Goal: Transaction & Acquisition: Purchase product/service

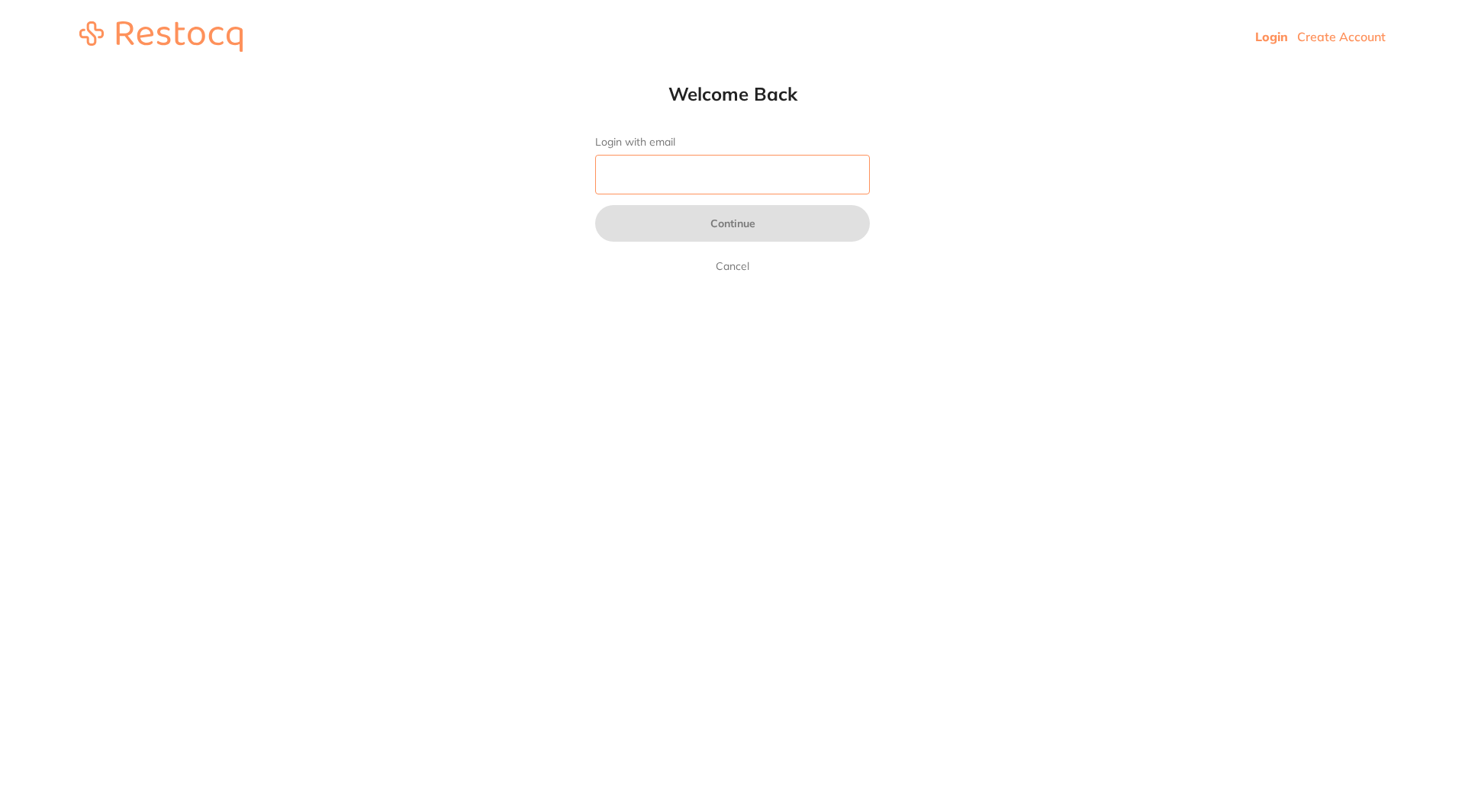
drag, startPoint x: 0, startPoint y: 0, endPoint x: 740, endPoint y: 180, distance: 761.6
click at [740, 180] on input "Login with email" at bounding box center [732, 175] width 274 height 40
type input "[EMAIL_ADDRESS][DOMAIN_NAME]"
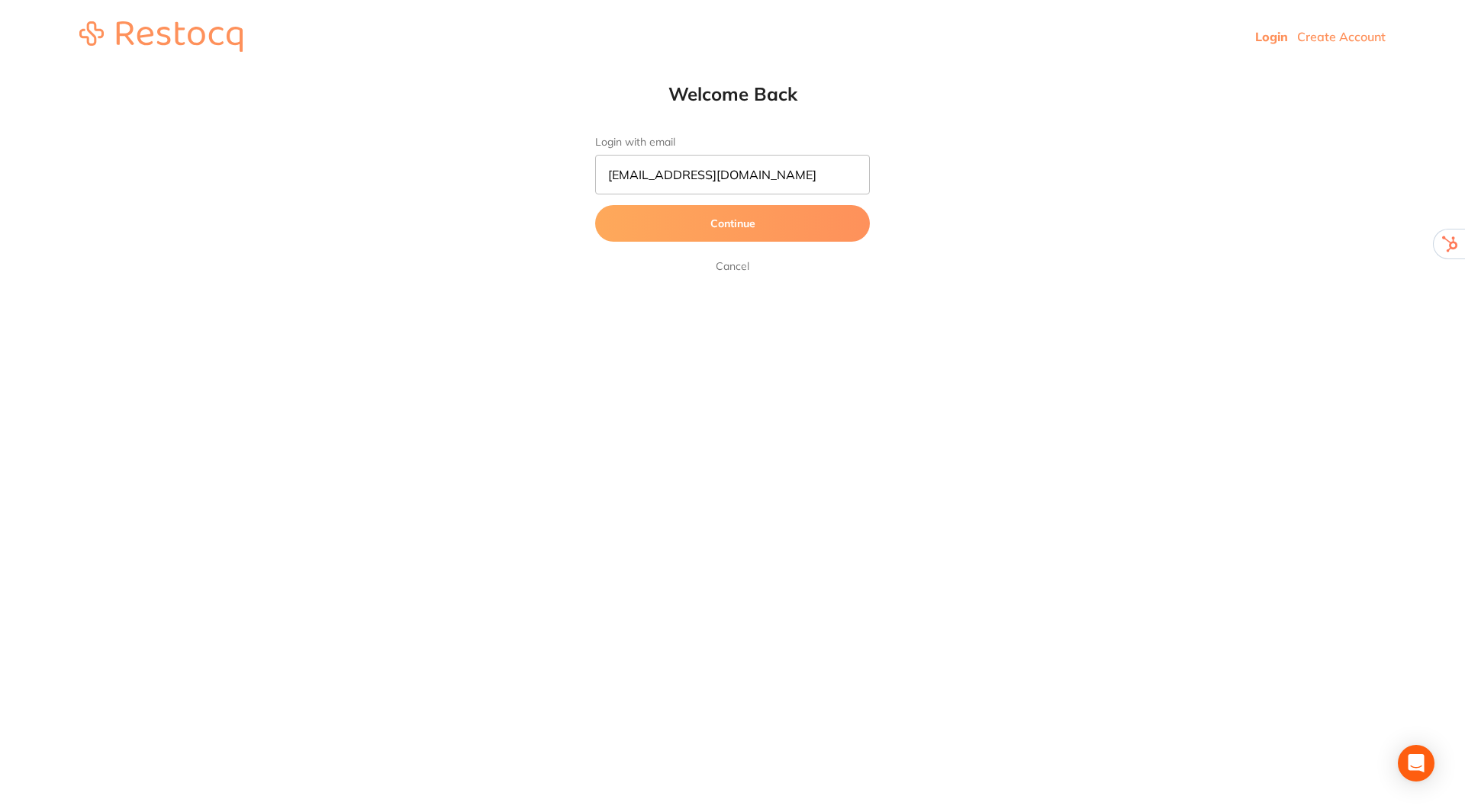
click at [731, 230] on button "Continue" at bounding box center [732, 224] width 274 height 37
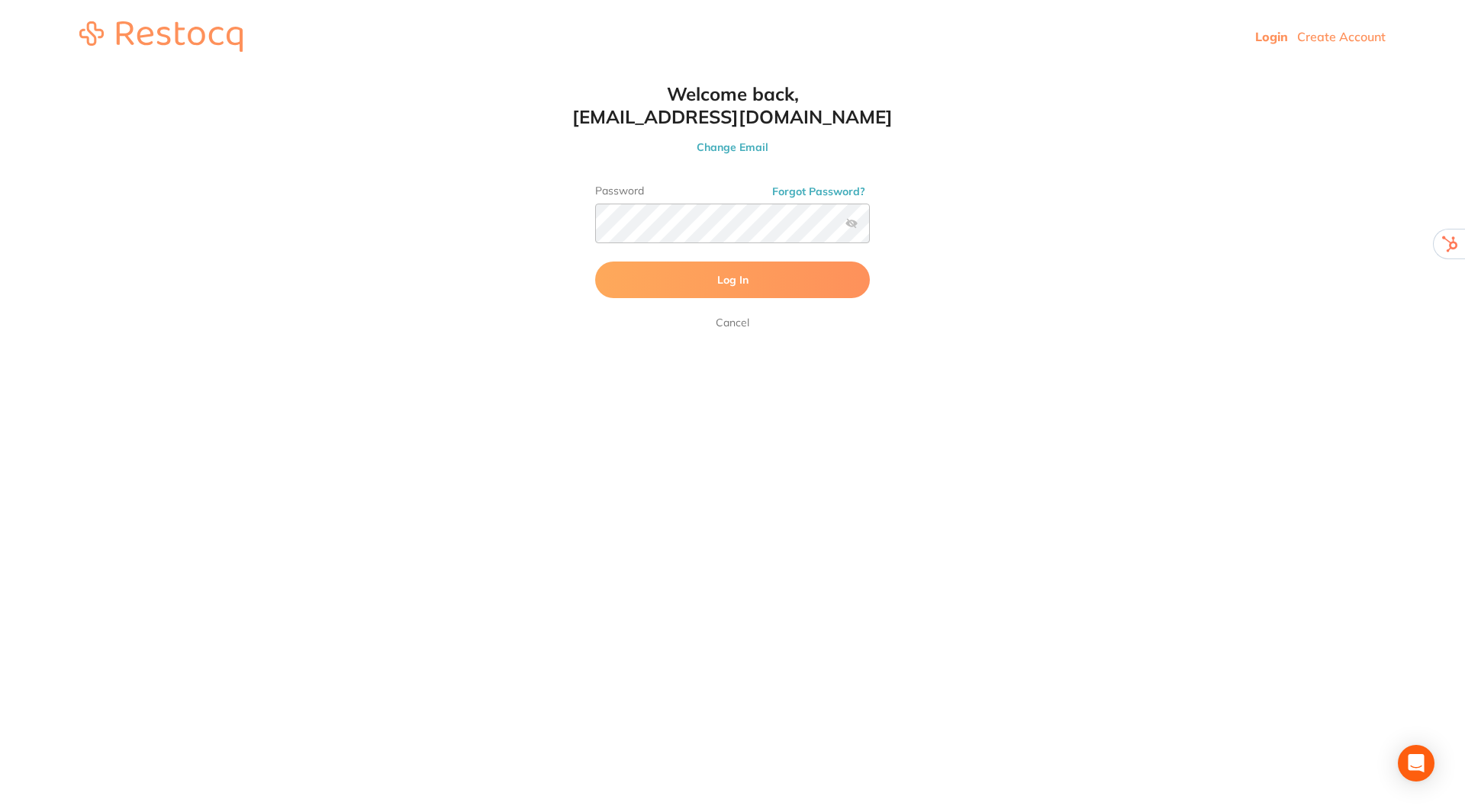
click at [728, 268] on button "Log In" at bounding box center [732, 280] width 274 height 37
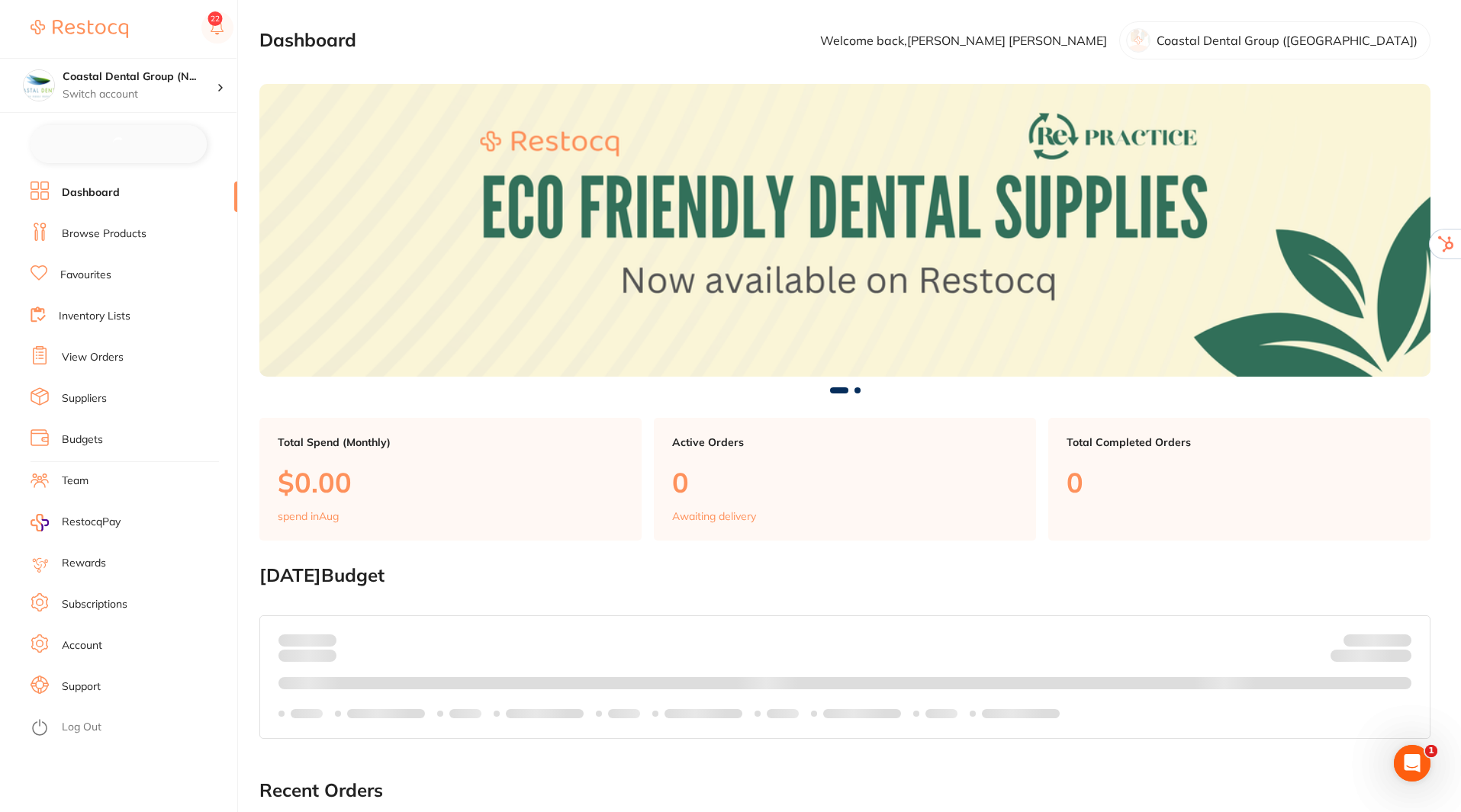
checkbox input "false"
click at [1362, 314] on img at bounding box center [844, 230] width 1171 height 293
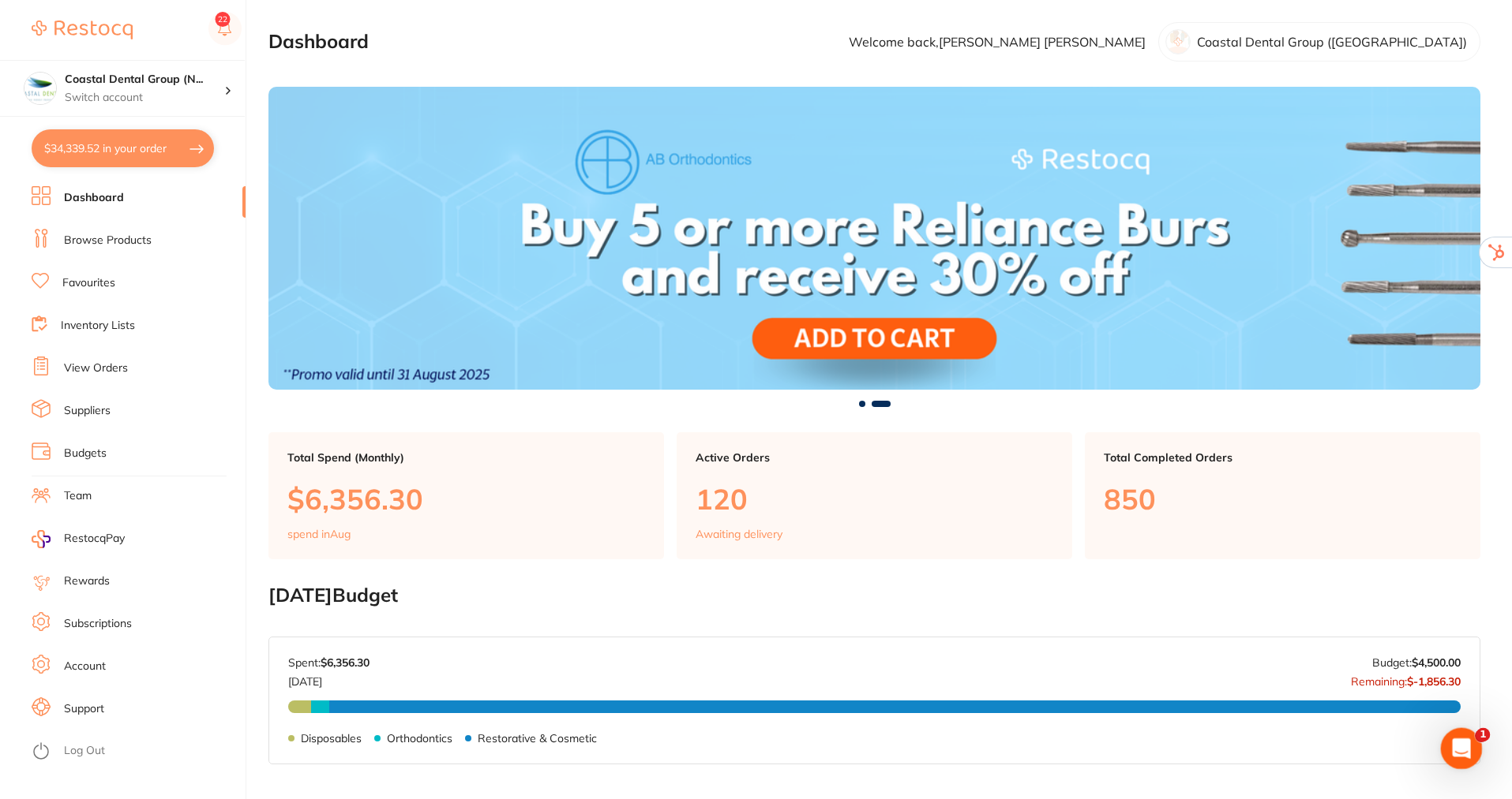
click at [1463, 749] on icon "Open Intercom Messenger" at bounding box center [1459, 747] width 26 height 26
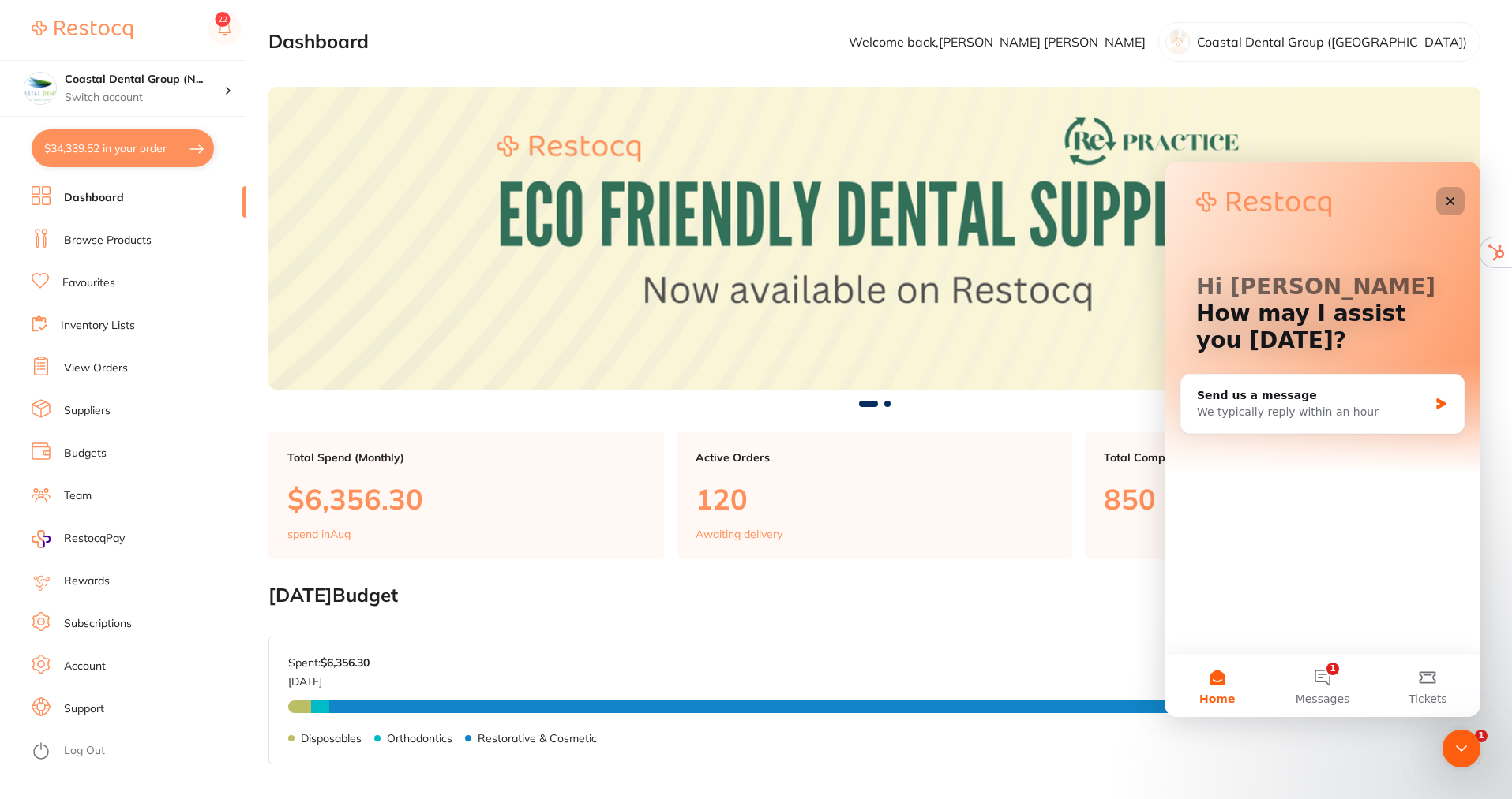
click at [1449, 200] on icon "Close" at bounding box center [1450, 202] width 9 height 9
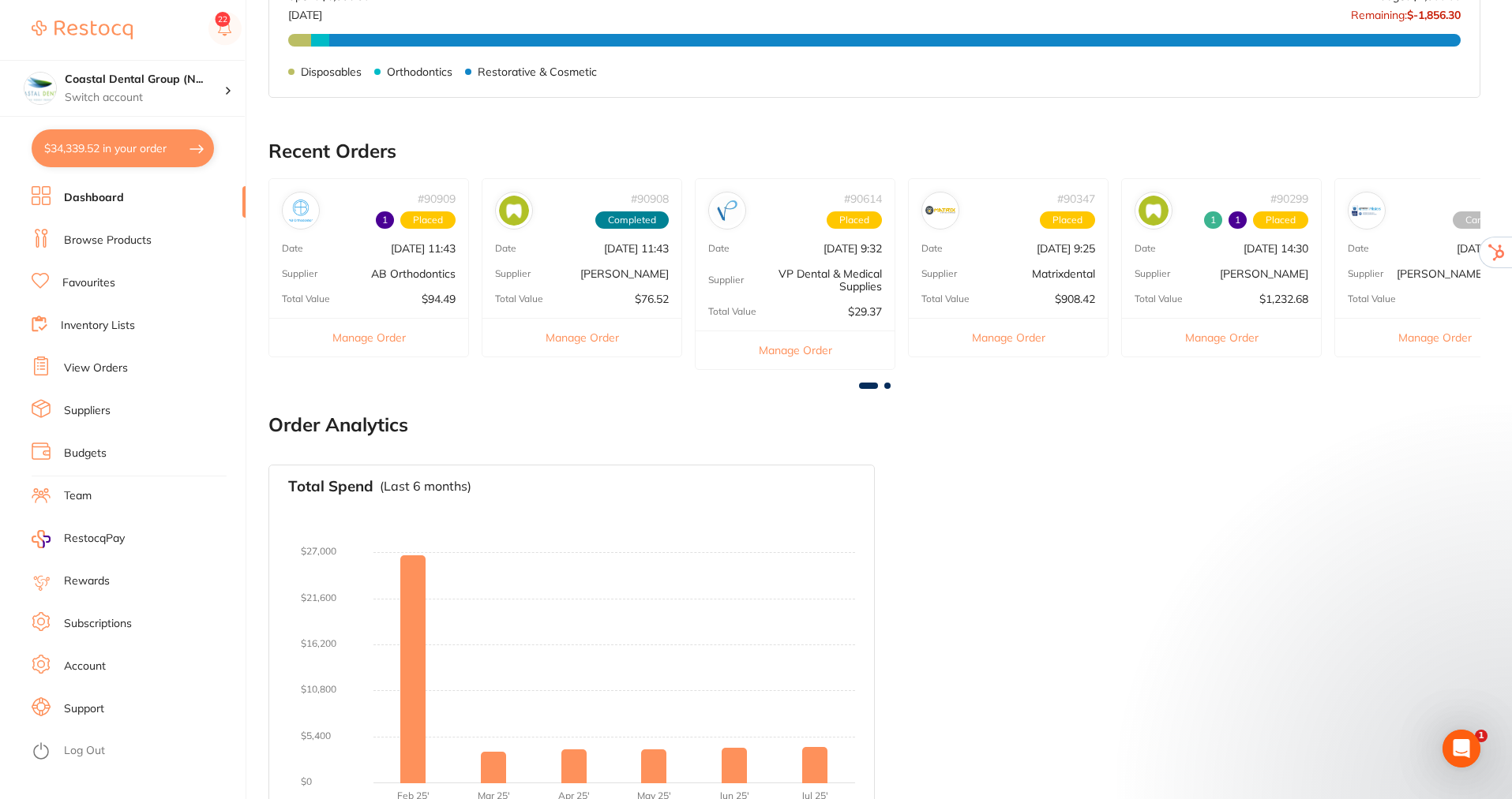
scroll to position [703, 0]
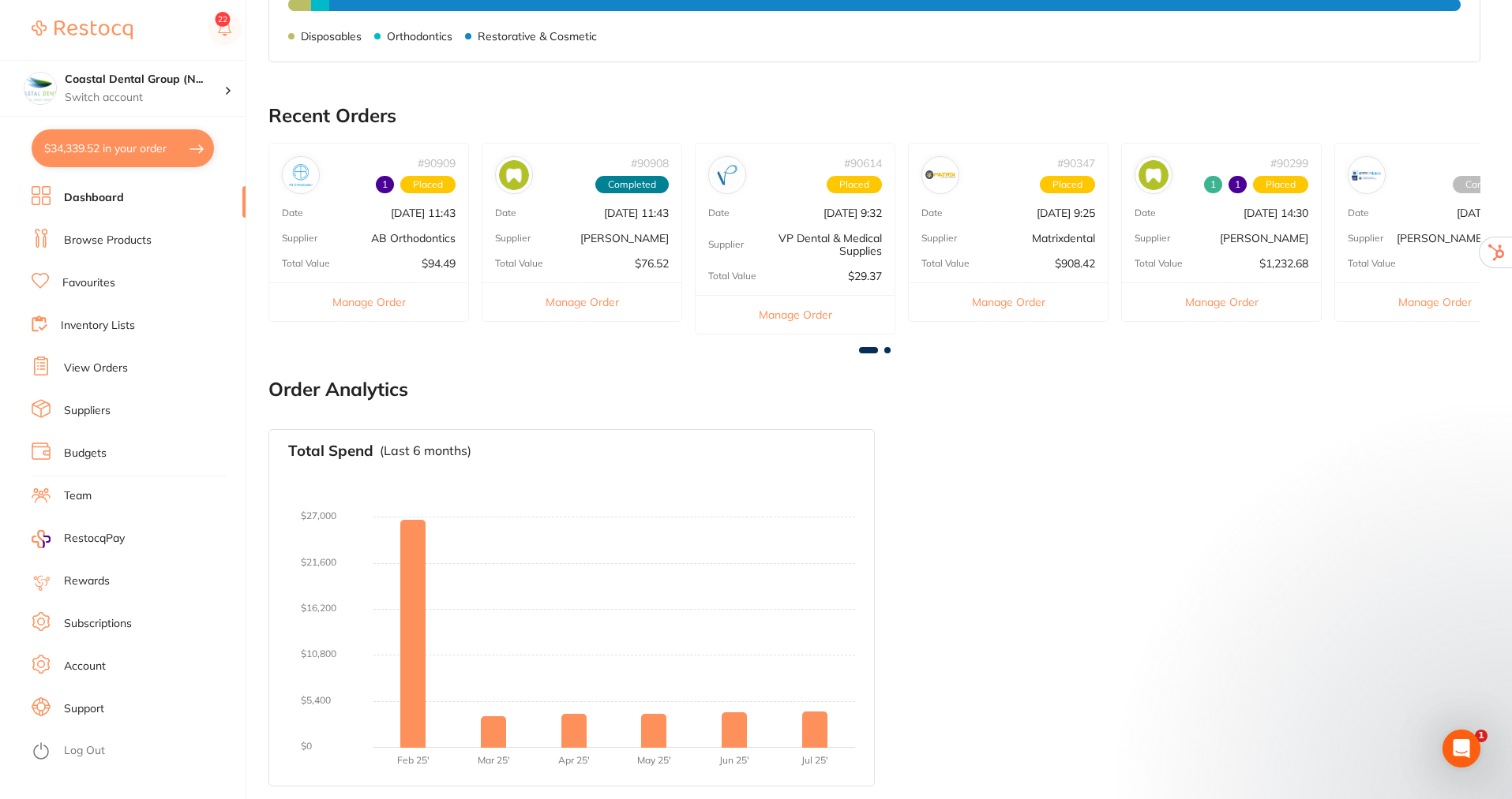
click at [80, 703] on link "Support" at bounding box center [84, 710] width 40 height 16
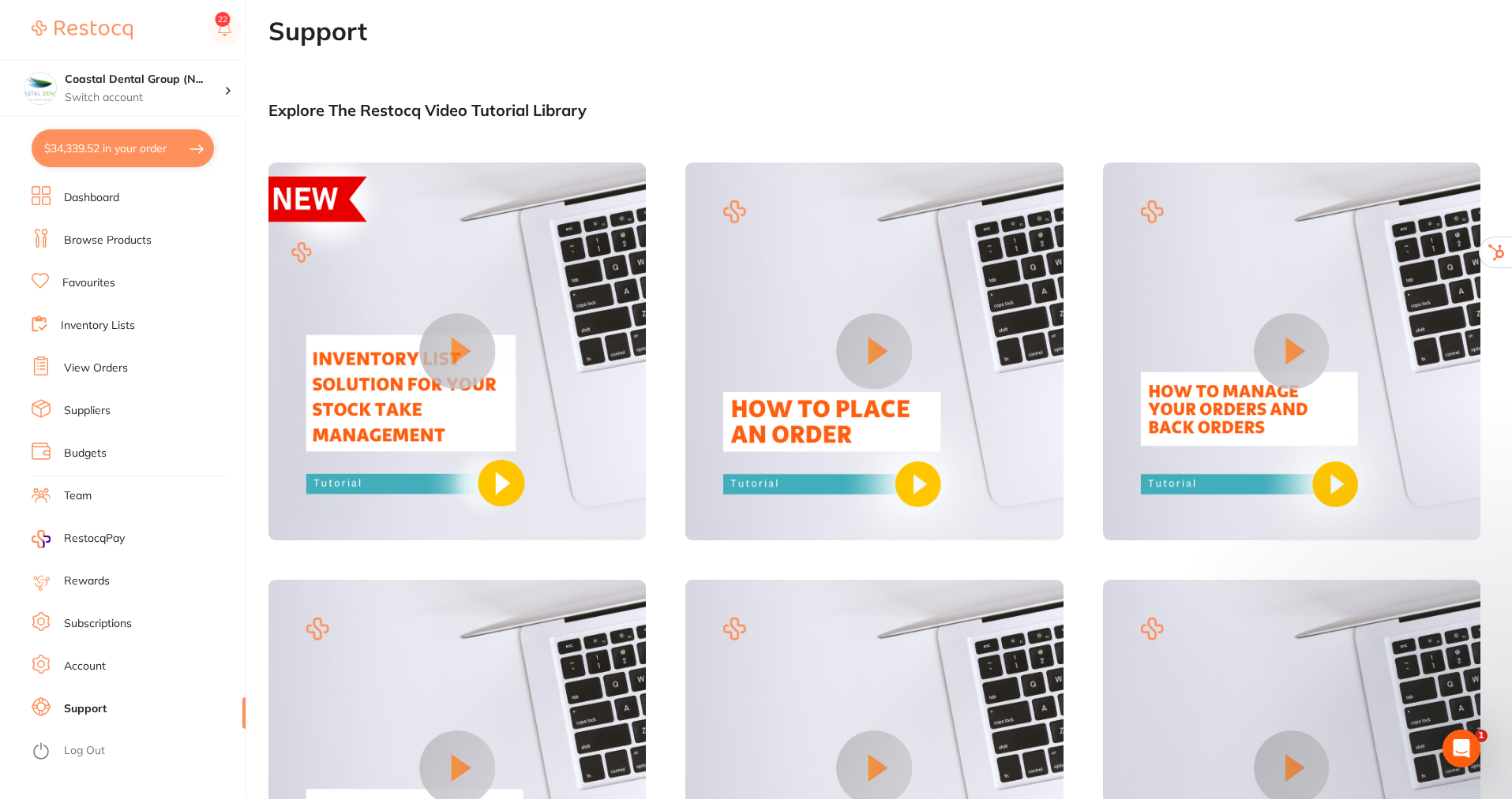
click at [76, 488] on li "Team" at bounding box center [138, 496] width 214 height 24
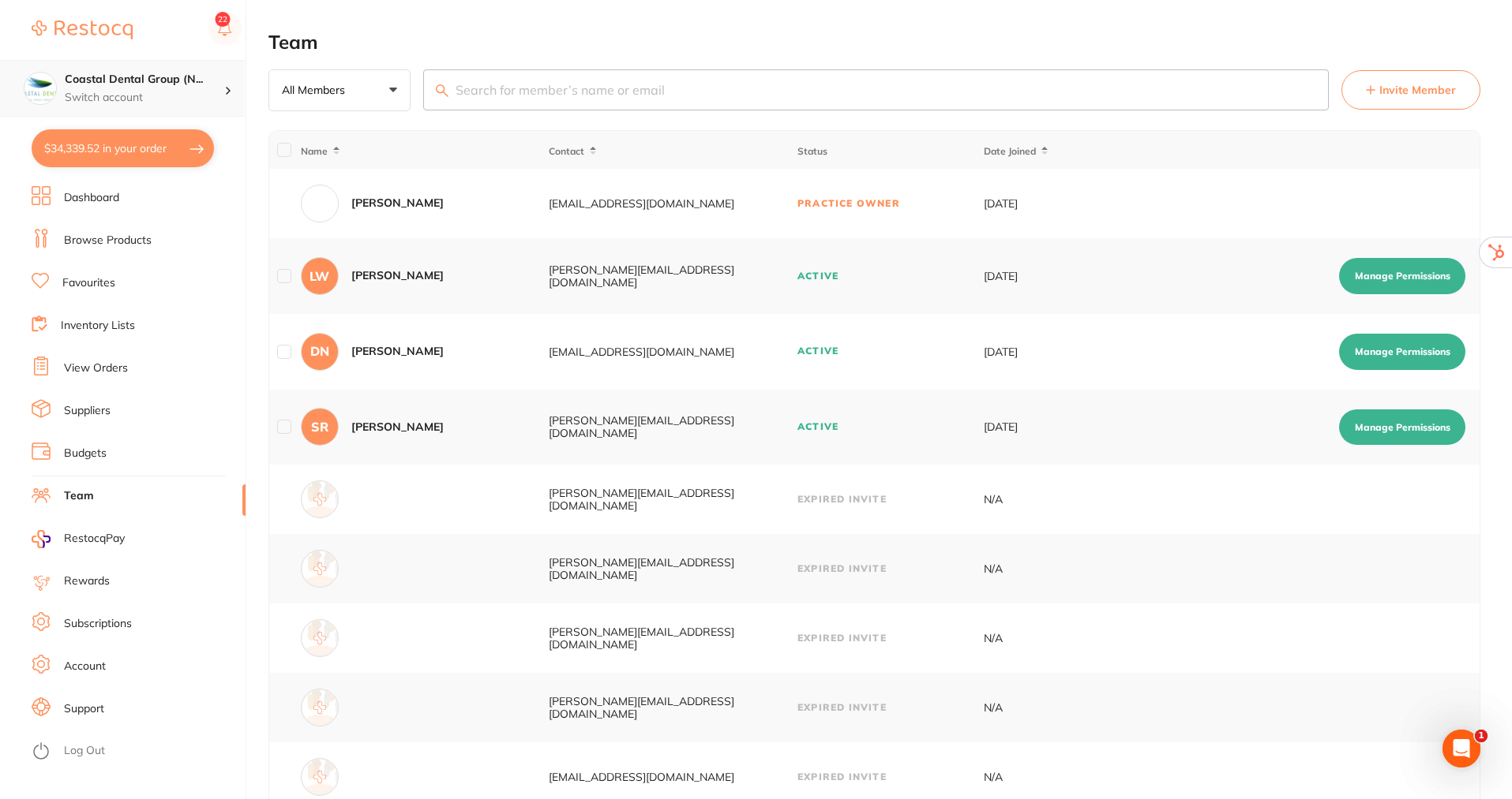
click at [221, 90] on p "Switch account" at bounding box center [145, 98] width 160 height 16
click at [204, 78] on h4 "Coastal Dental Group (N..." at bounding box center [145, 80] width 160 height 16
click at [1394, 92] on span "Invite Member" at bounding box center [1417, 90] width 77 height 16
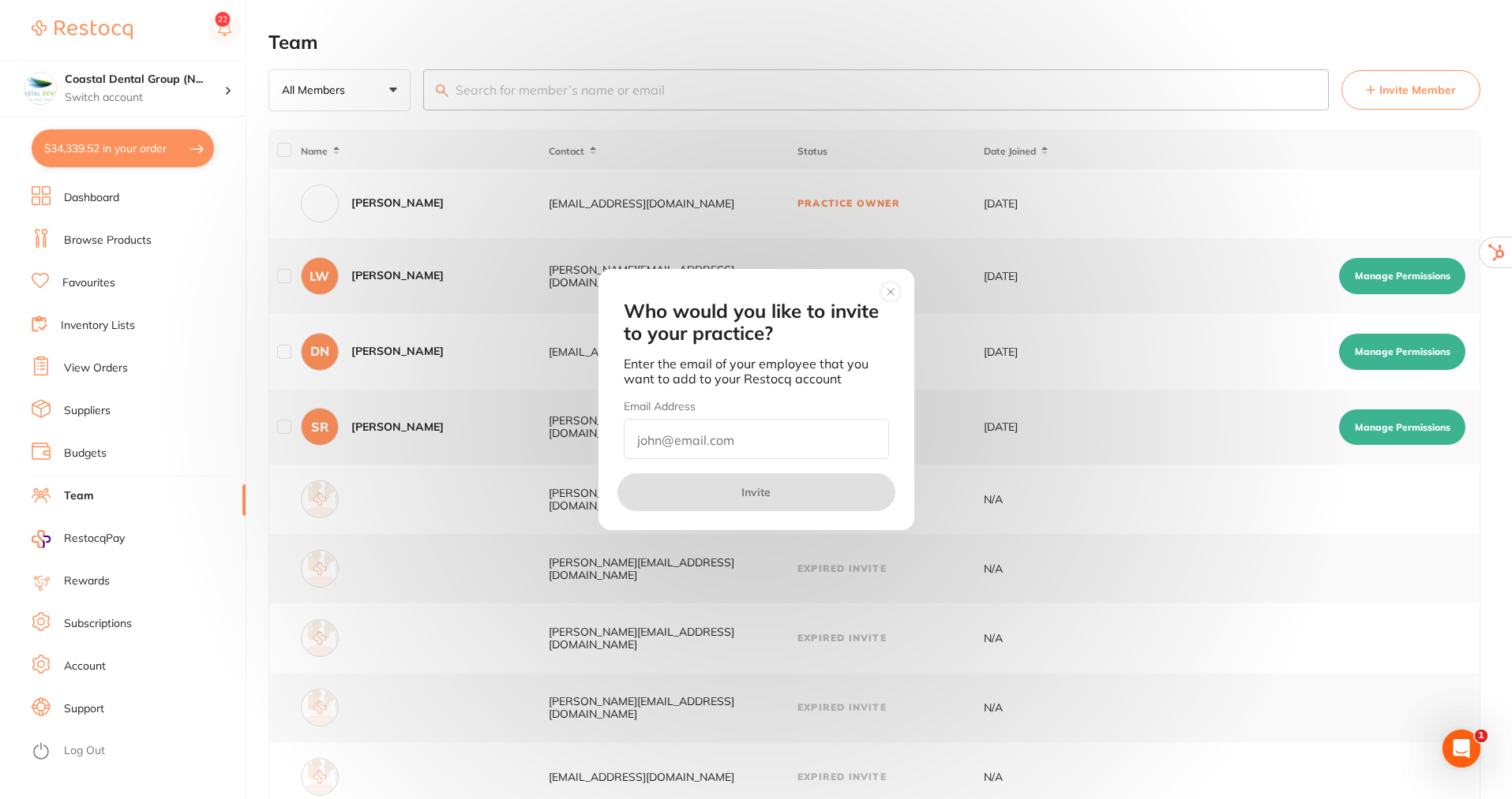
click at [893, 292] on circle at bounding box center [890, 291] width 18 height 18
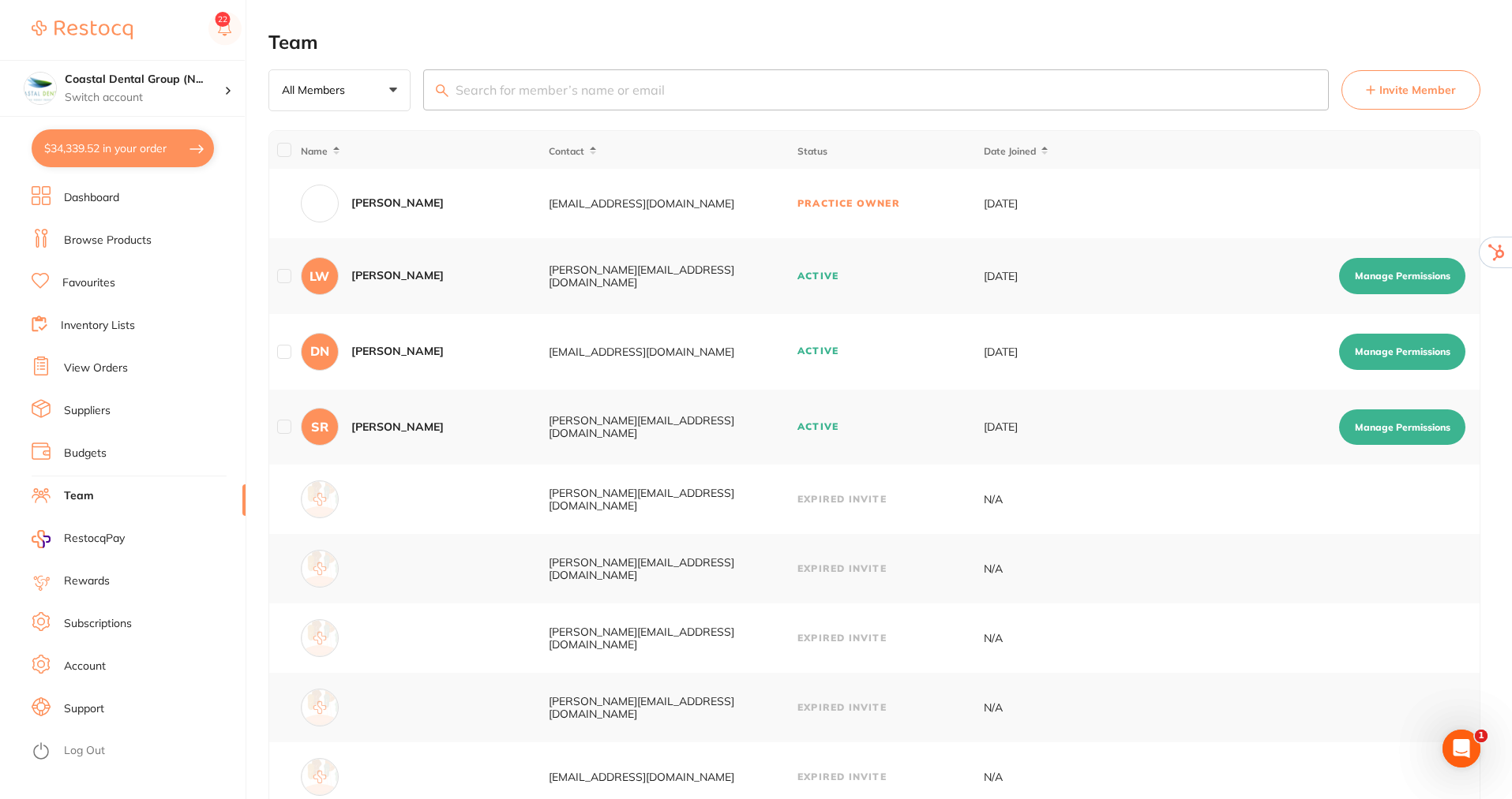
click at [1374, 272] on button "Manage Permissions" at bounding box center [1402, 277] width 127 height 36
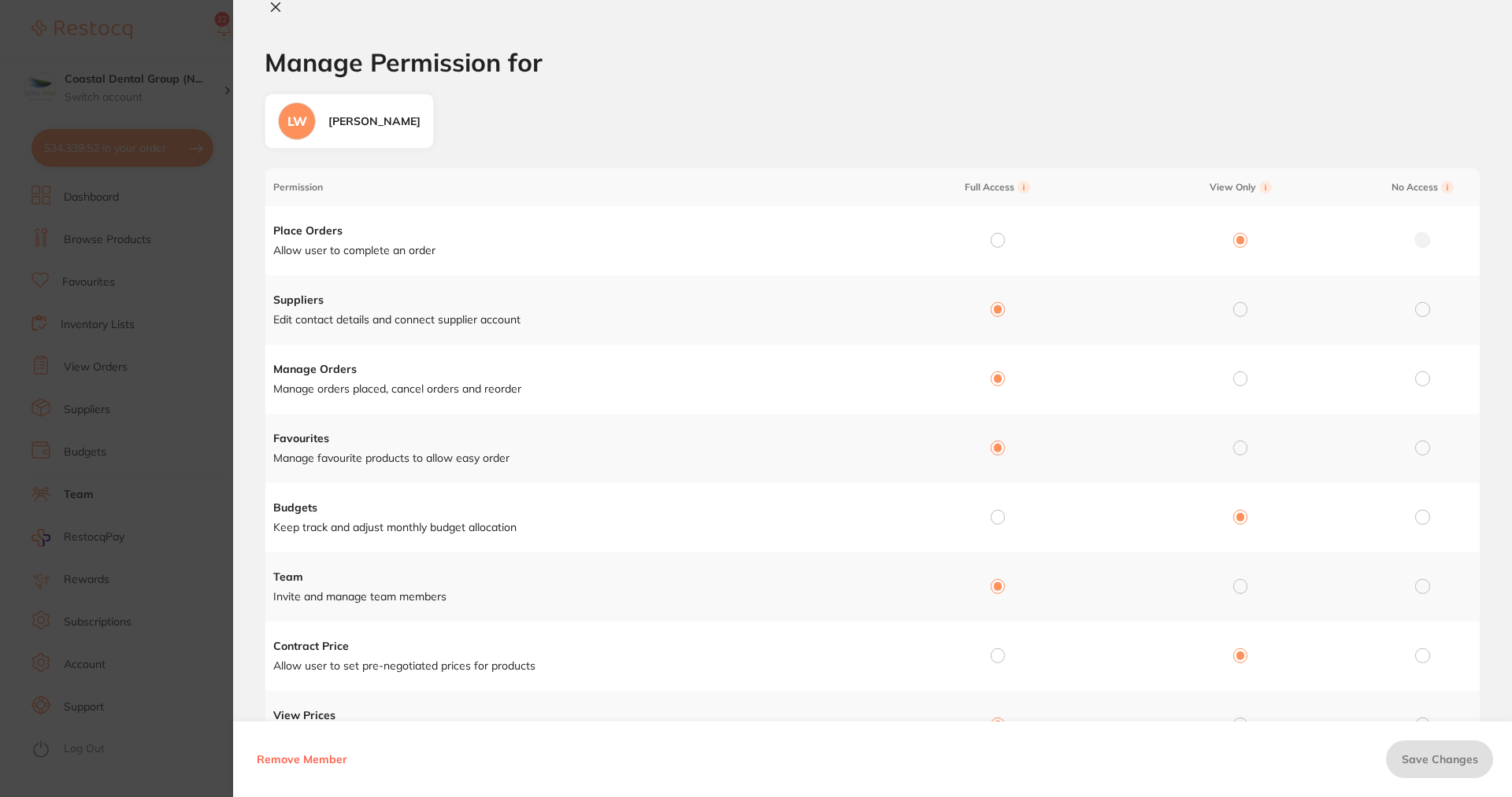
click at [274, 9] on icon at bounding box center [275, 7] width 9 height 9
checkbox input "false"
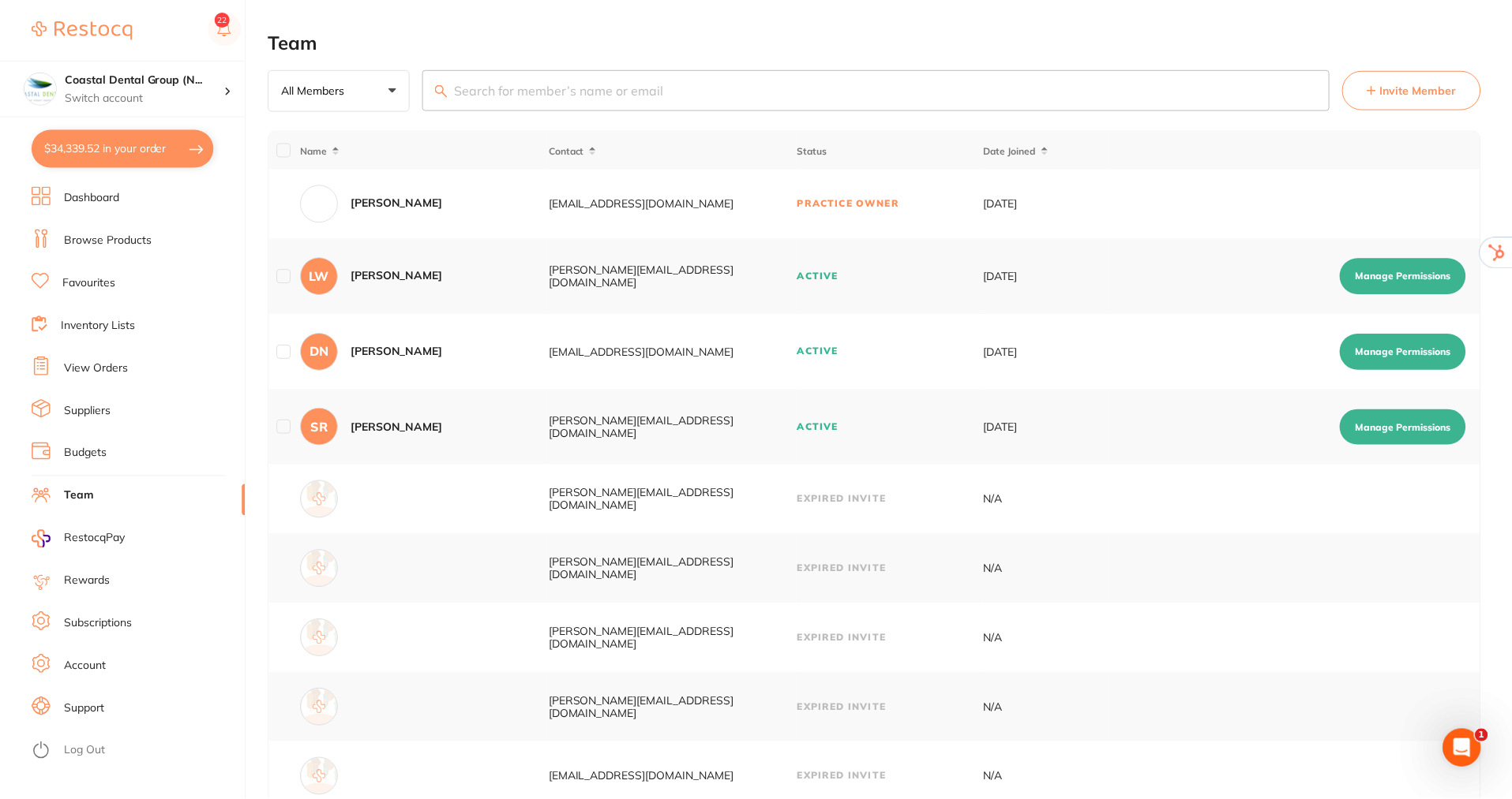
scroll to position [2, 0]
click at [89, 409] on link "Suppliers" at bounding box center [87, 411] width 47 height 16
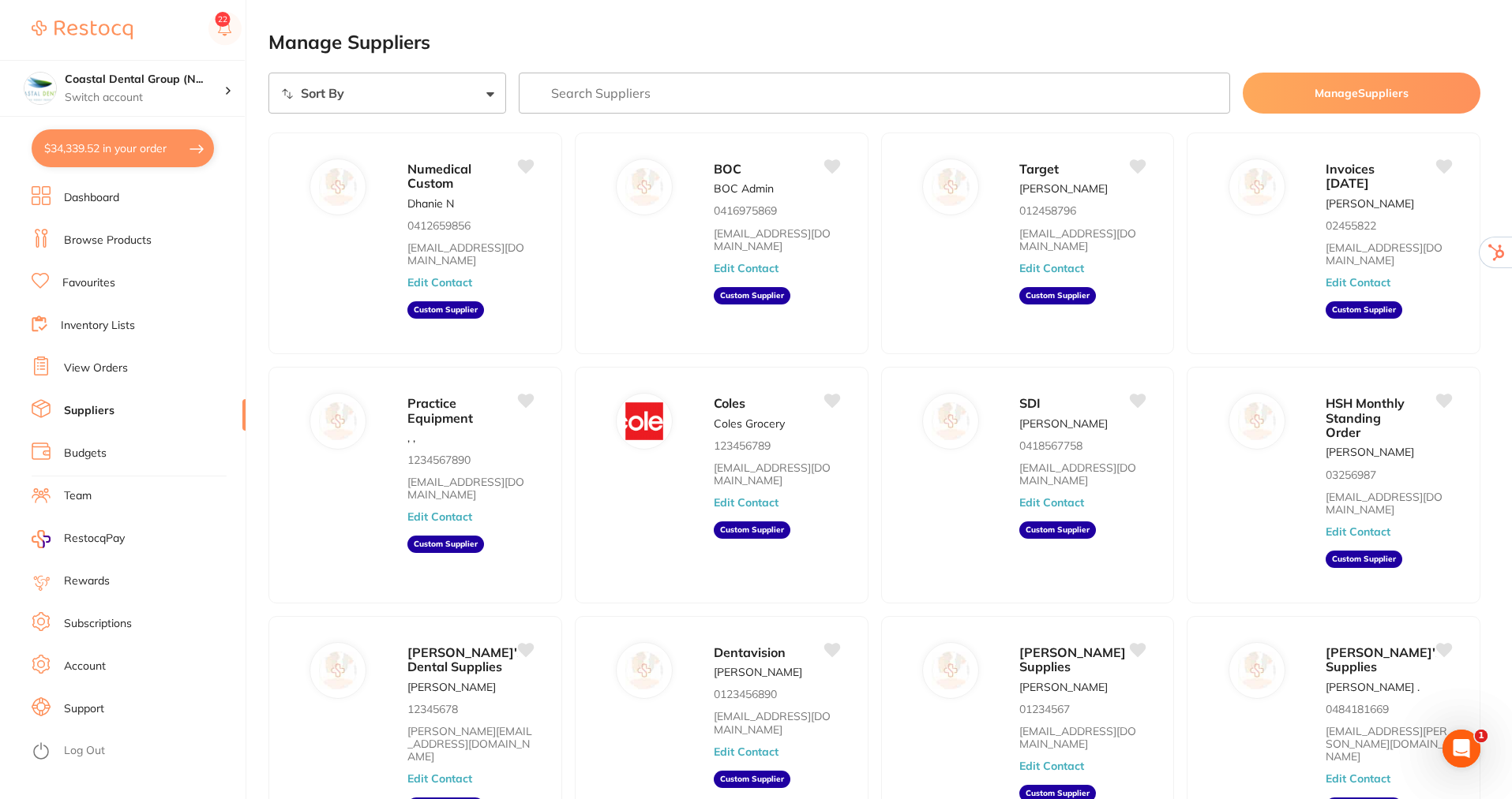
click at [702, 79] on input "search" at bounding box center [875, 93] width 713 height 41
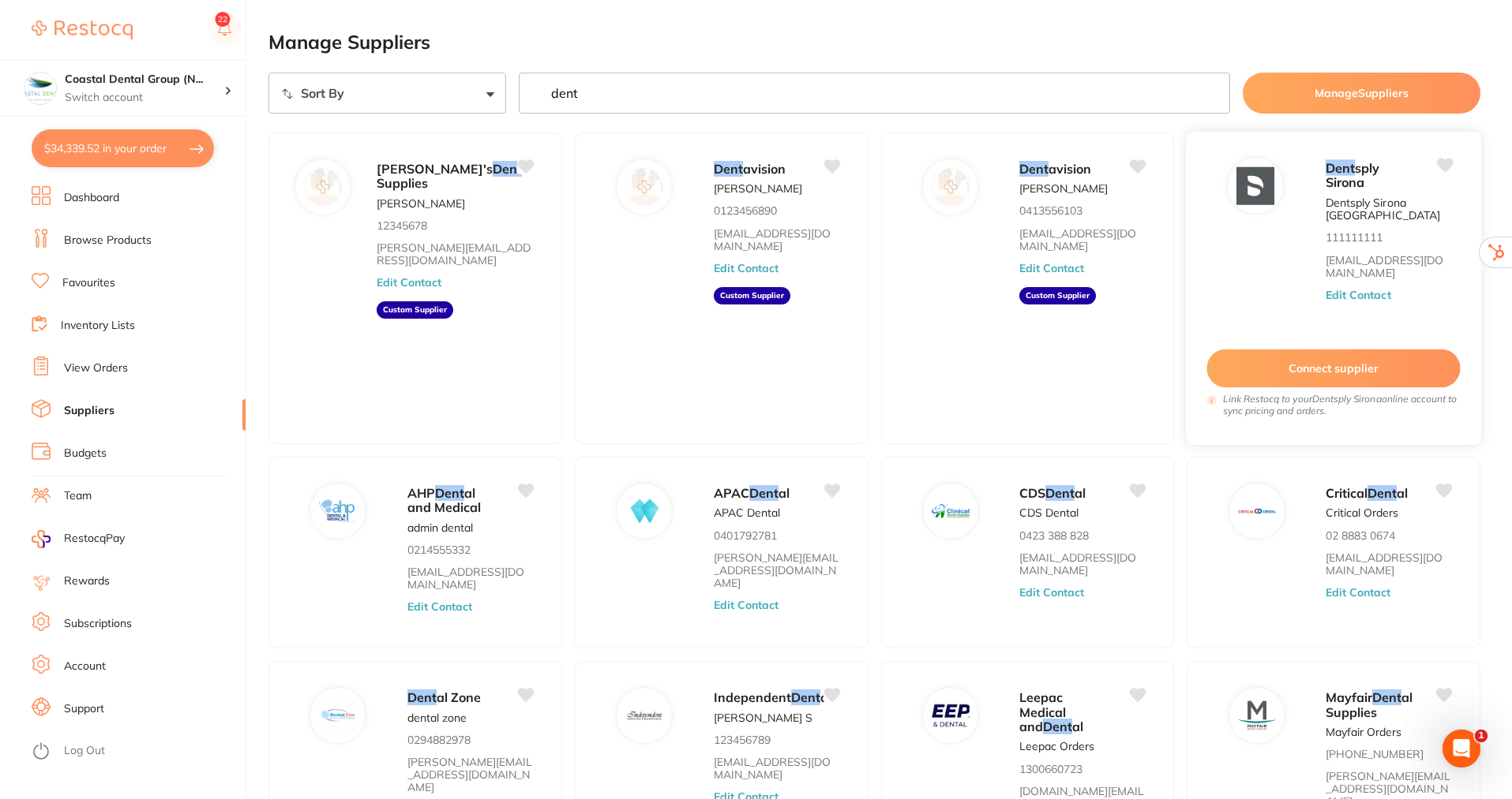
type input "dent"
click at [1363, 293] on button "Edit Contact" at bounding box center [1358, 295] width 66 height 13
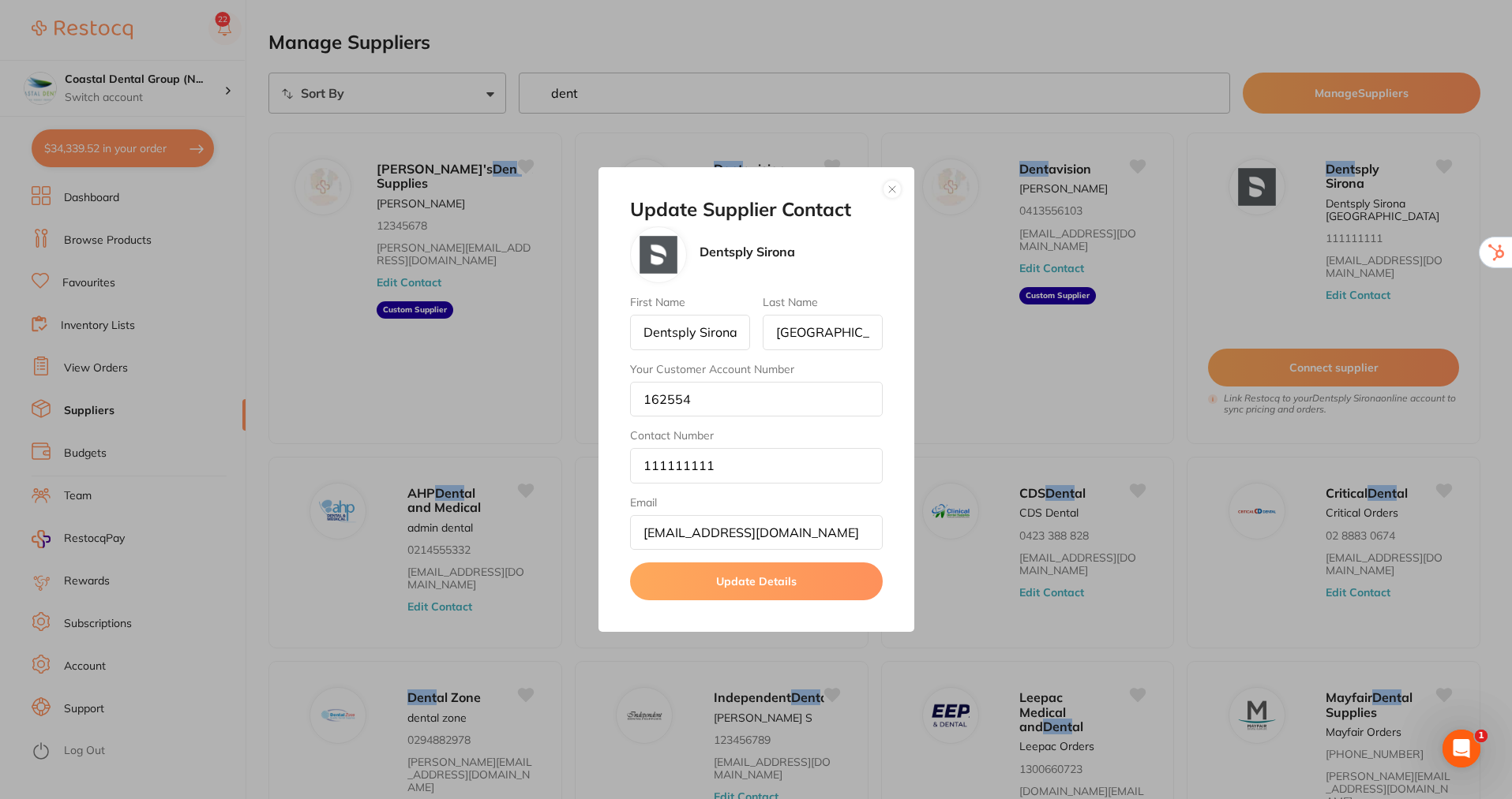
click at [787, 589] on button "Update Details" at bounding box center [757, 582] width 253 height 38
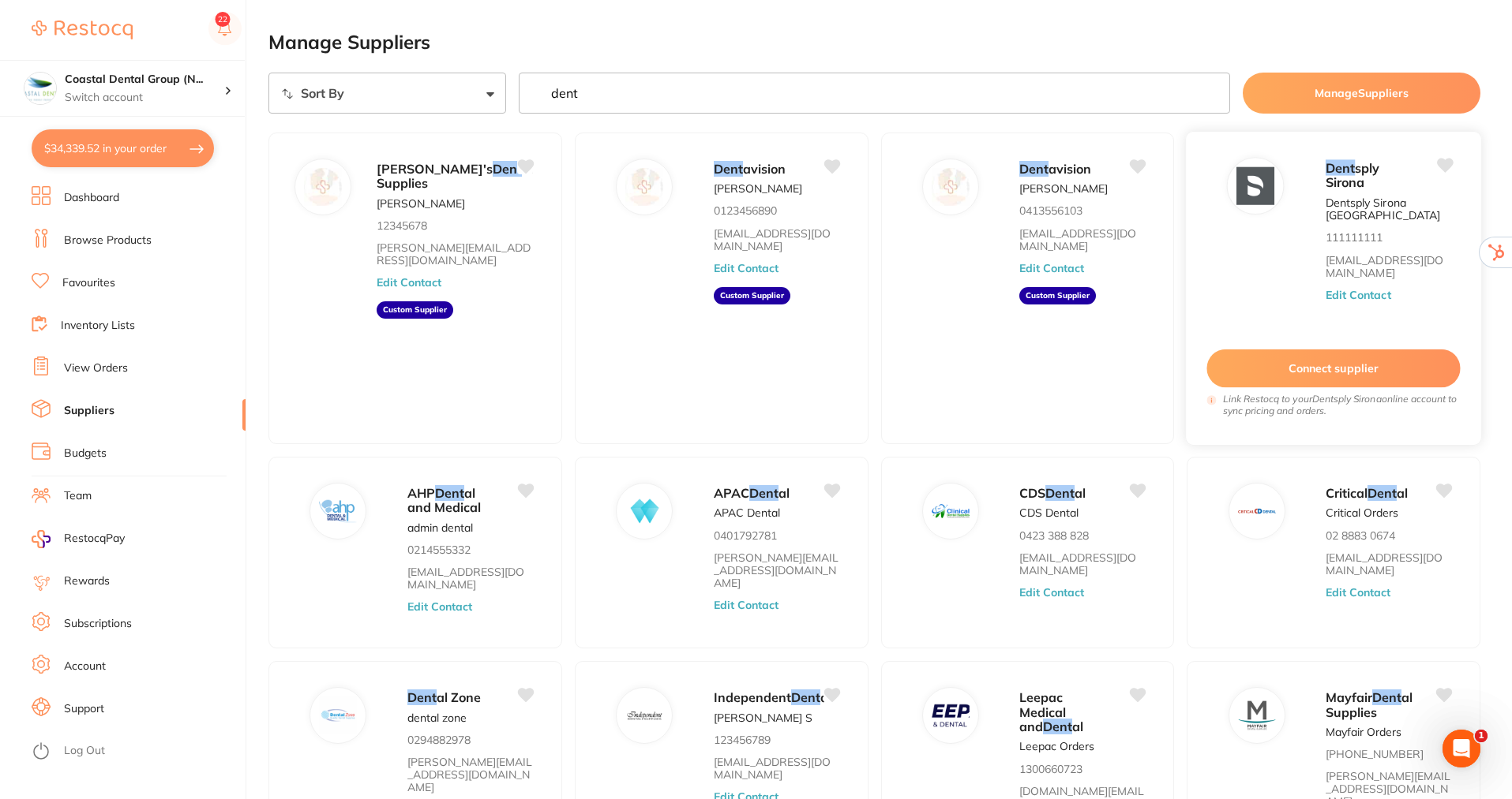
click at [1329, 363] on button "Connect supplier" at bounding box center [1334, 368] width 254 height 39
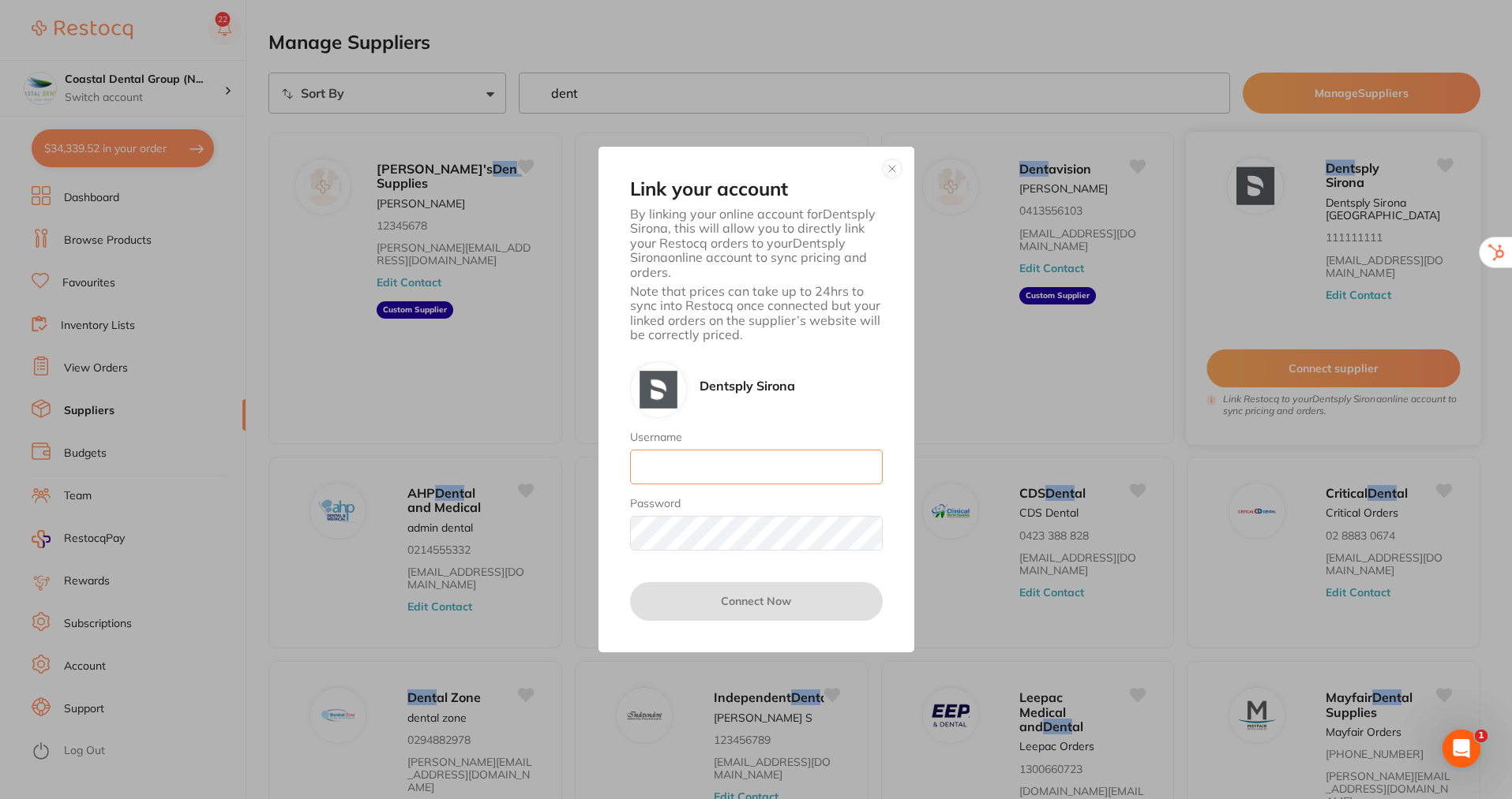
type input "[EMAIL_ADDRESS][DOMAIN_NAME]"
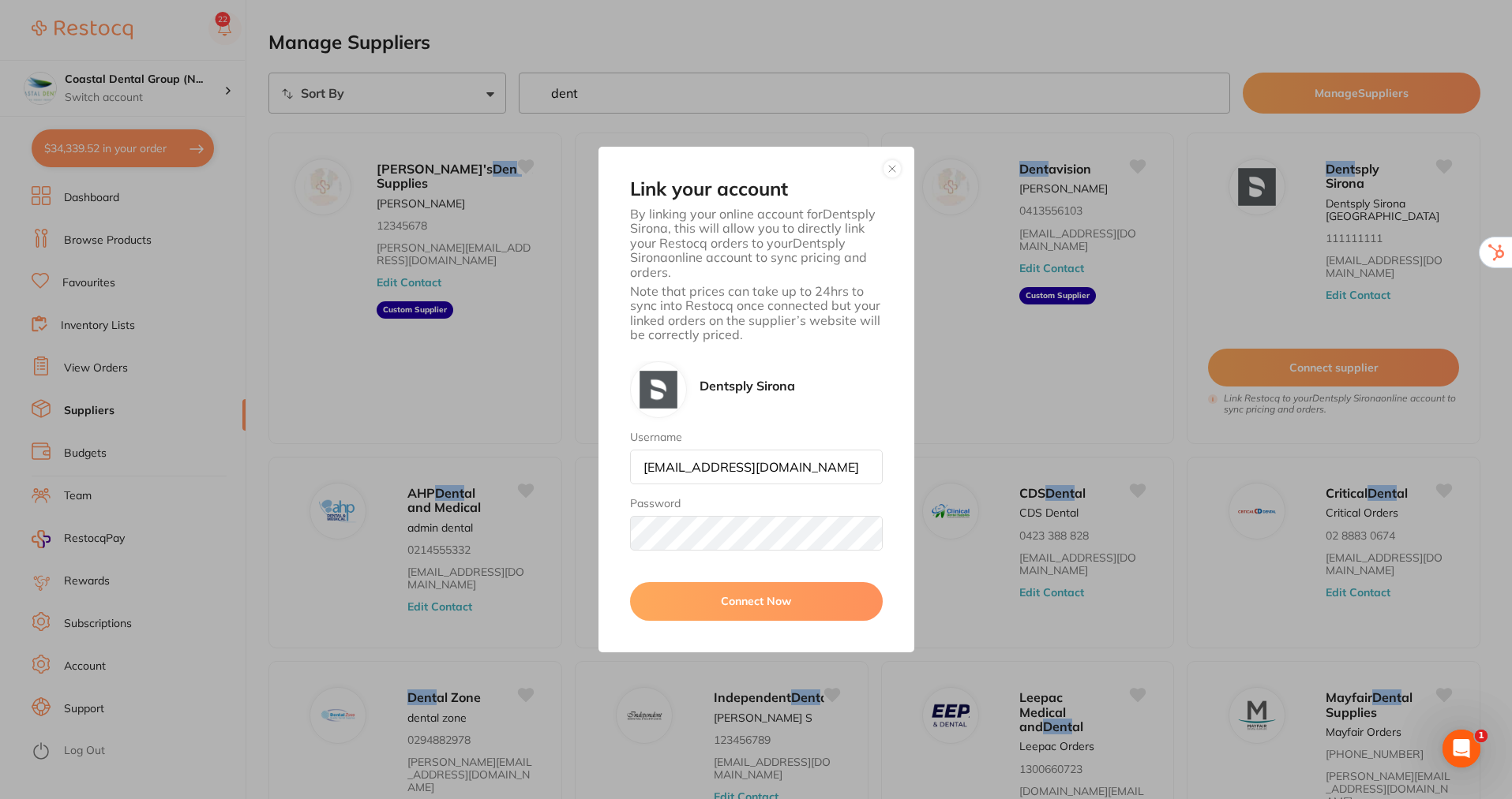
click at [890, 170] on button "button" at bounding box center [892, 169] width 19 height 19
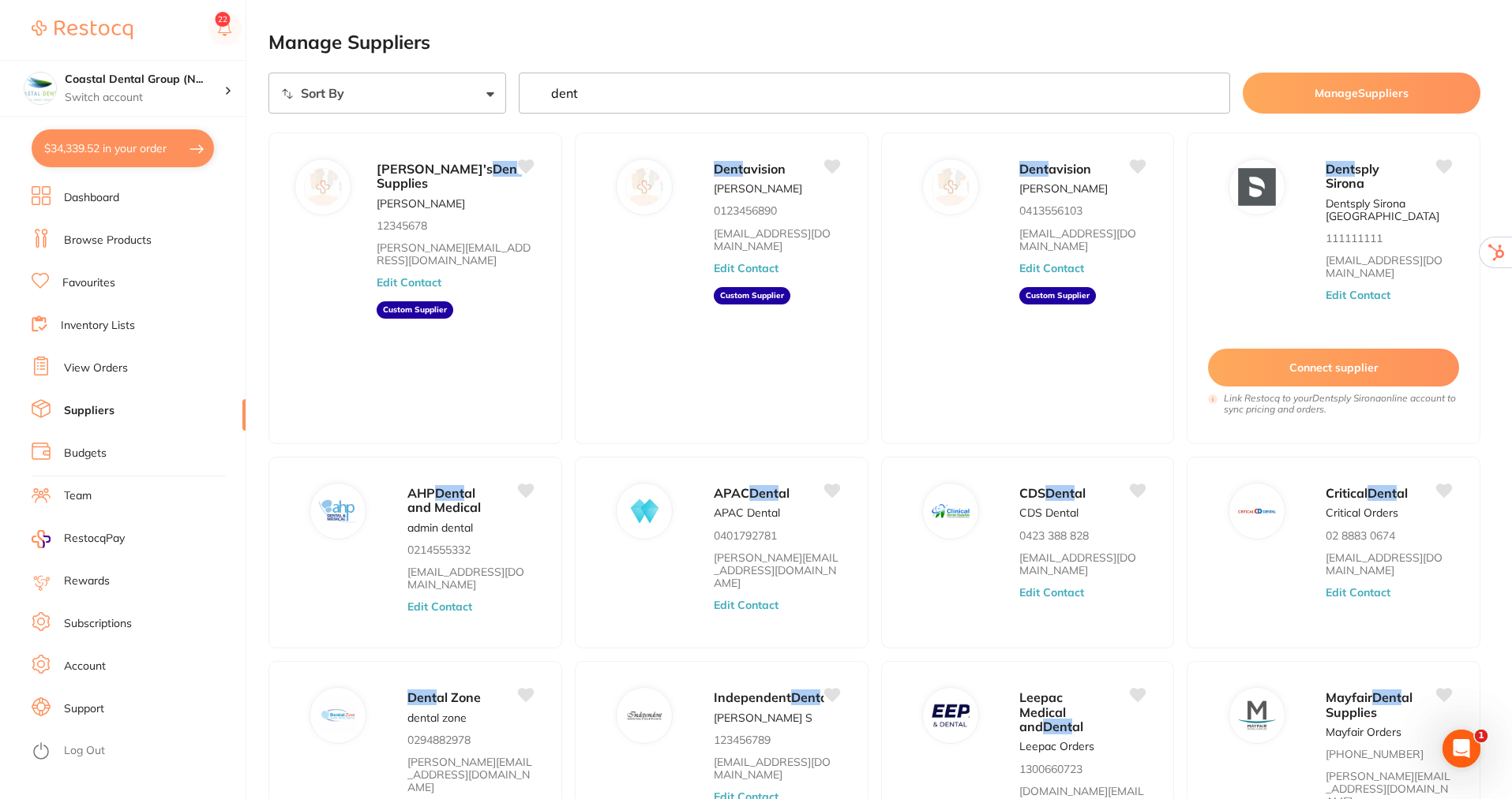
click at [91, 452] on link "Budgets" at bounding box center [85, 454] width 43 height 16
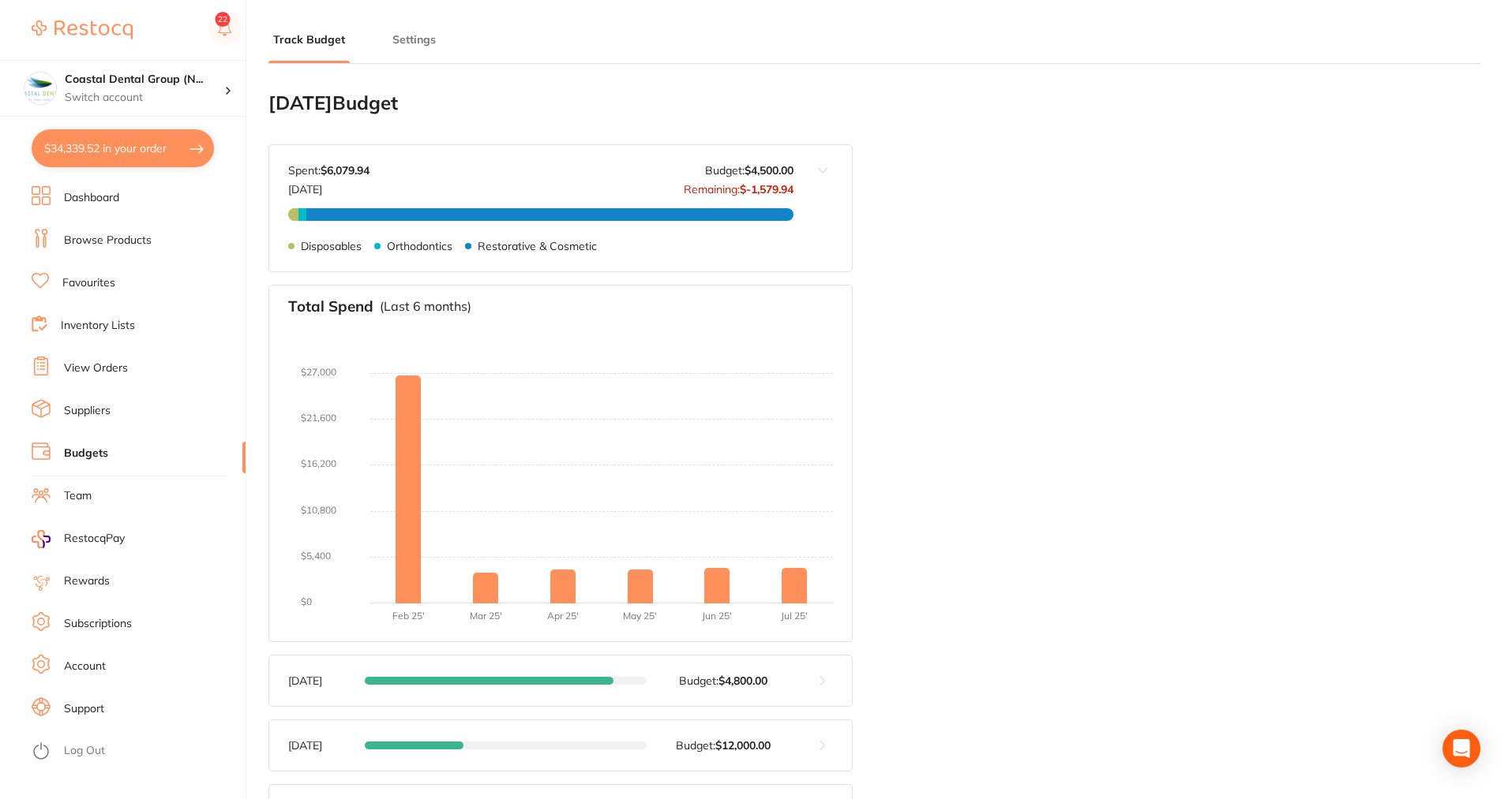
click at [410, 42] on button "Settings" at bounding box center [414, 40] width 53 height 15
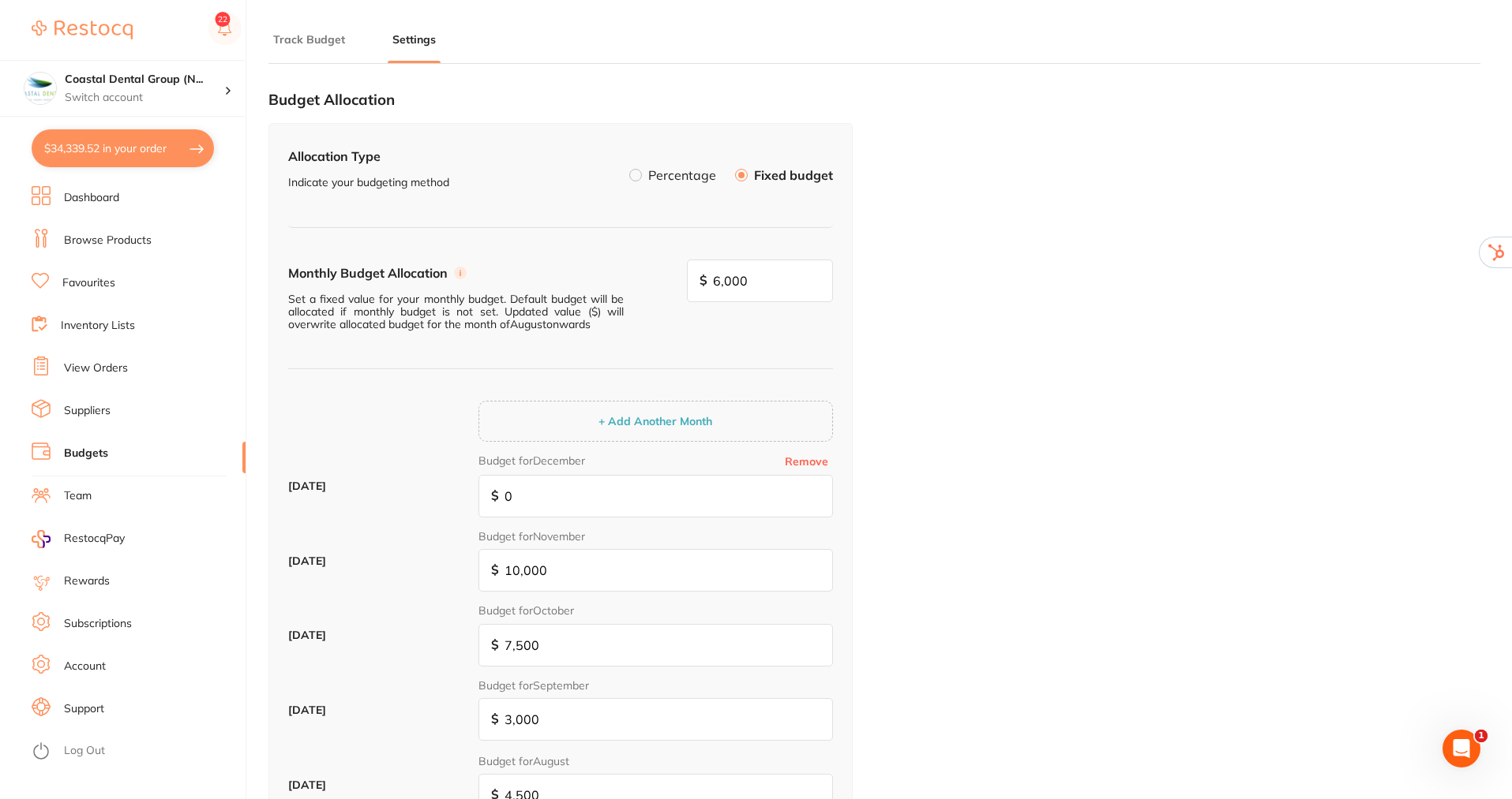
click at [635, 173] on label at bounding box center [636, 175] width 13 height 13
click at [629, 169] on input "Percentage" at bounding box center [629, 169] width 0 height 0
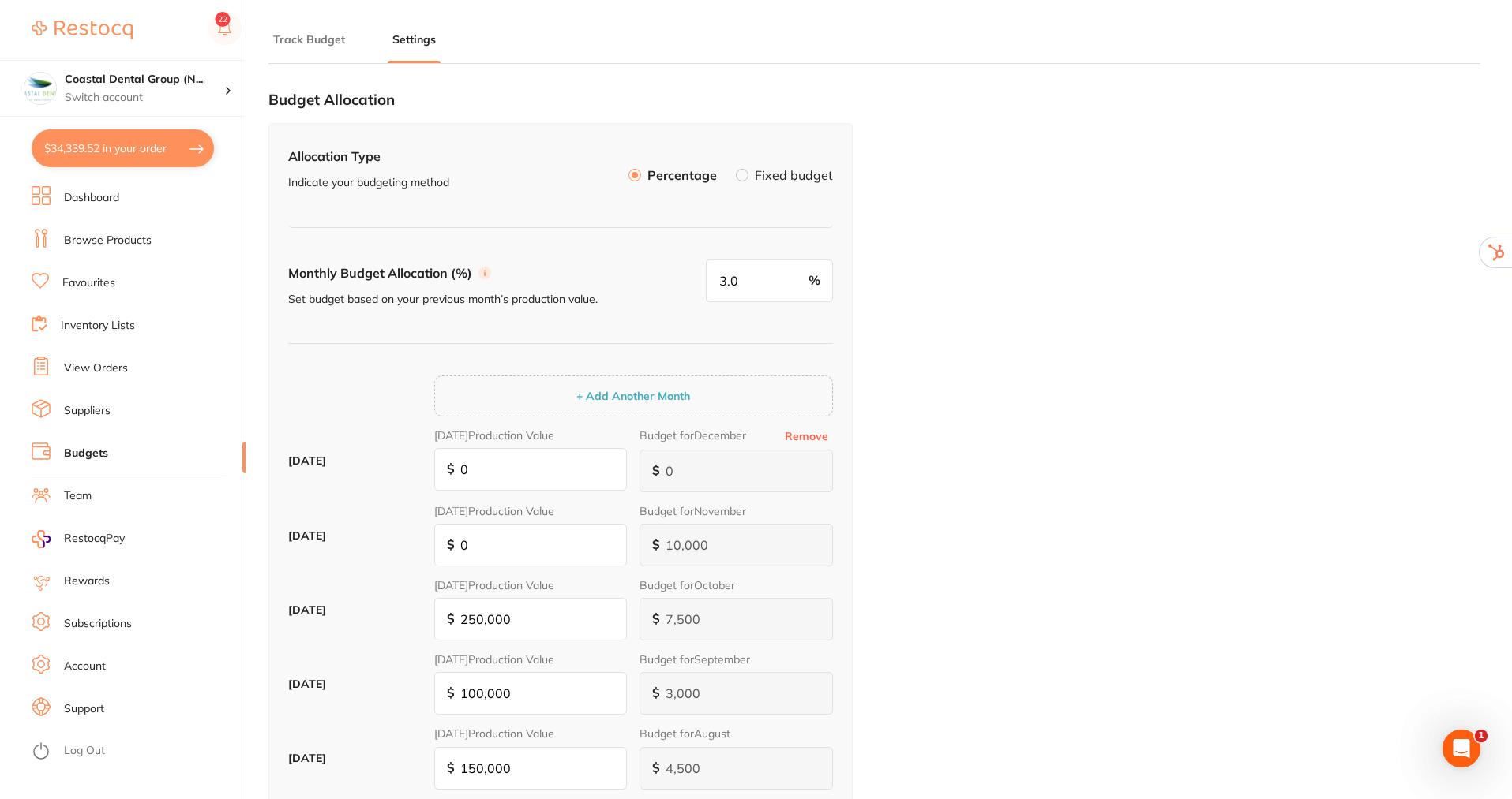
click at [745, 175] on label at bounding box center [743, 175] width 13 height 13
click at [736, 169] on input "Fixed budget" at bounding box center [736, 169] width 0 height 0
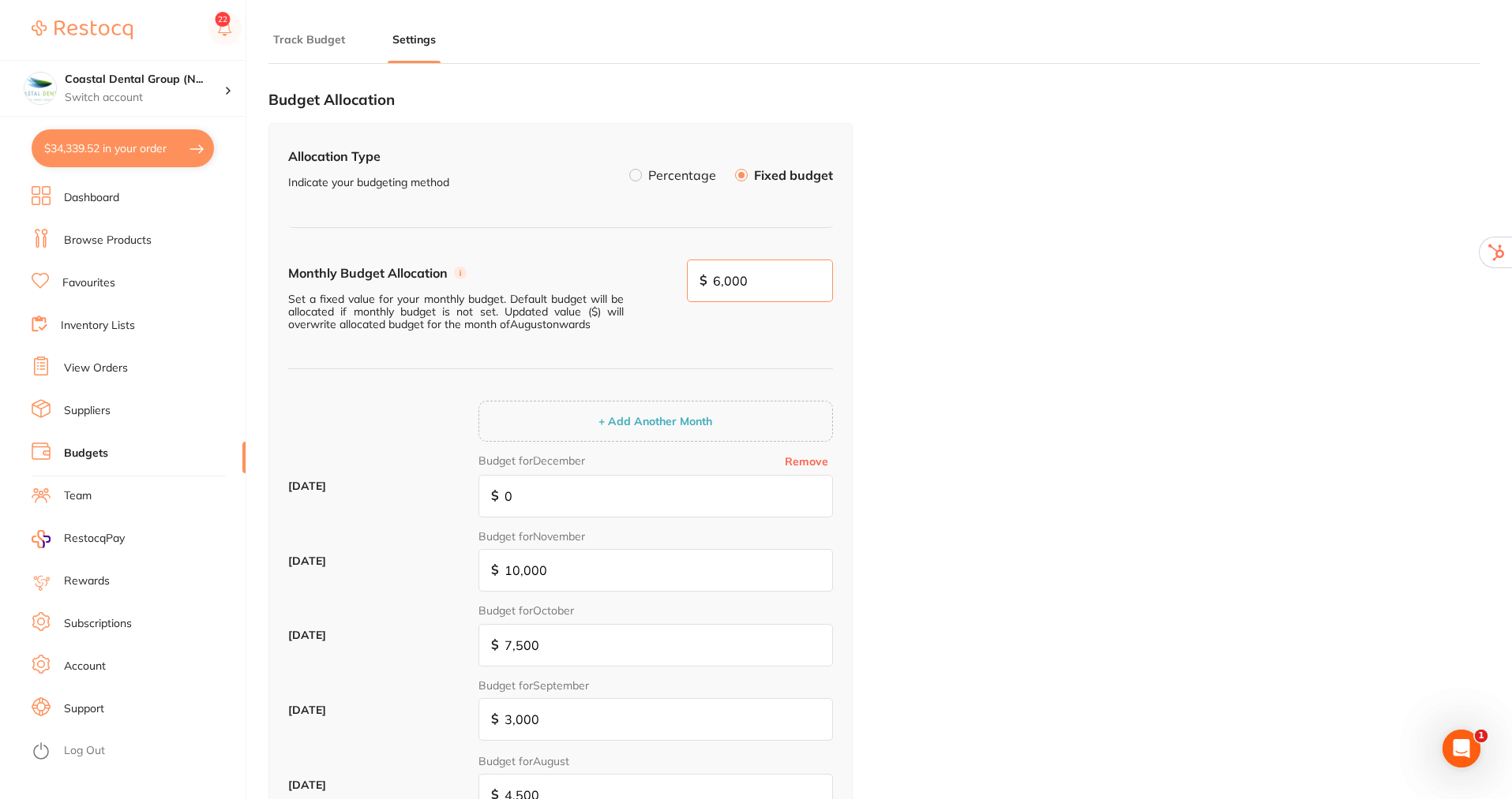
click at [784, 278] on input "6,000" at bounding box center [761, 281] width 147 height 43
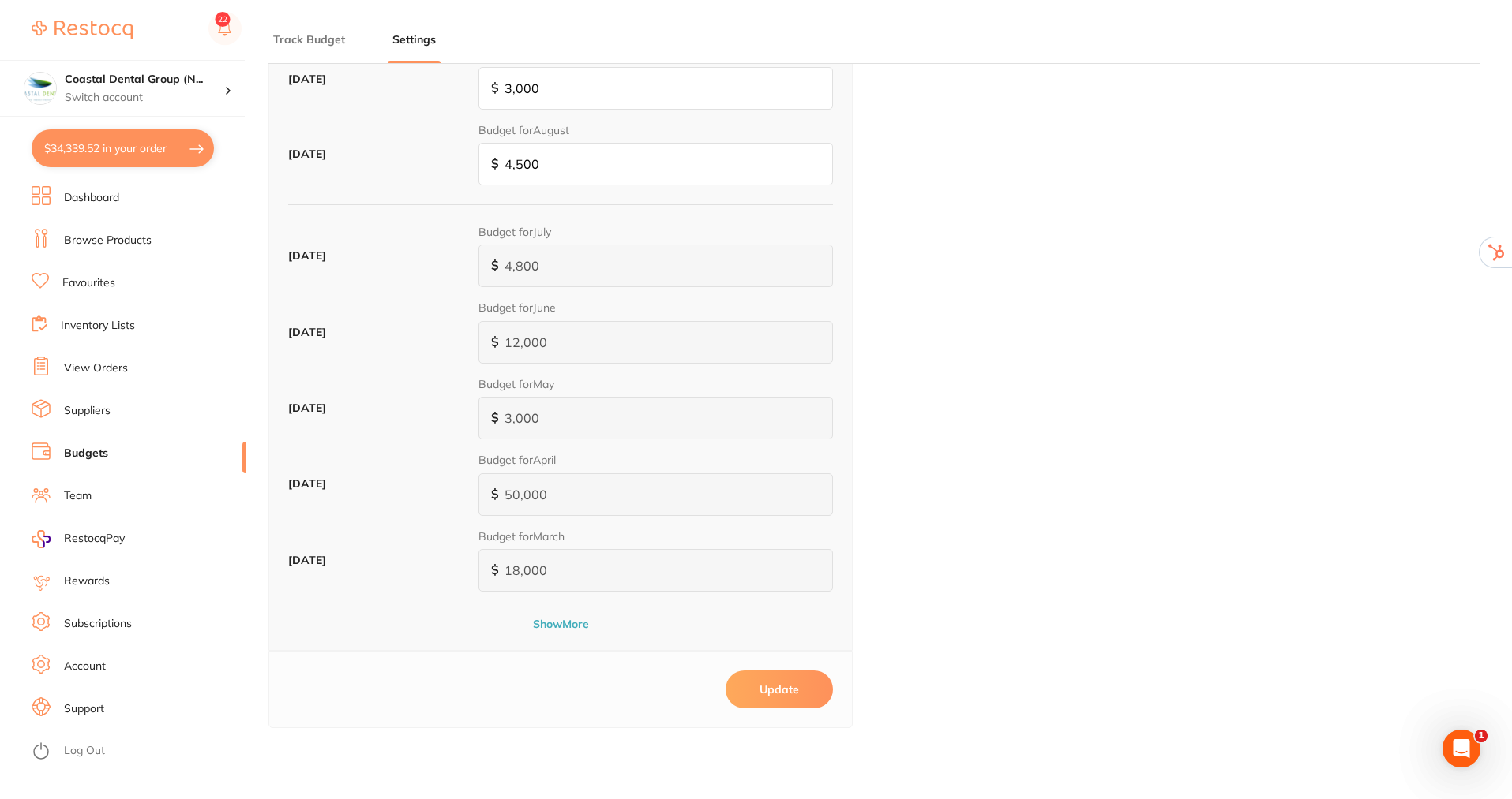
scroll to position [710, 0]
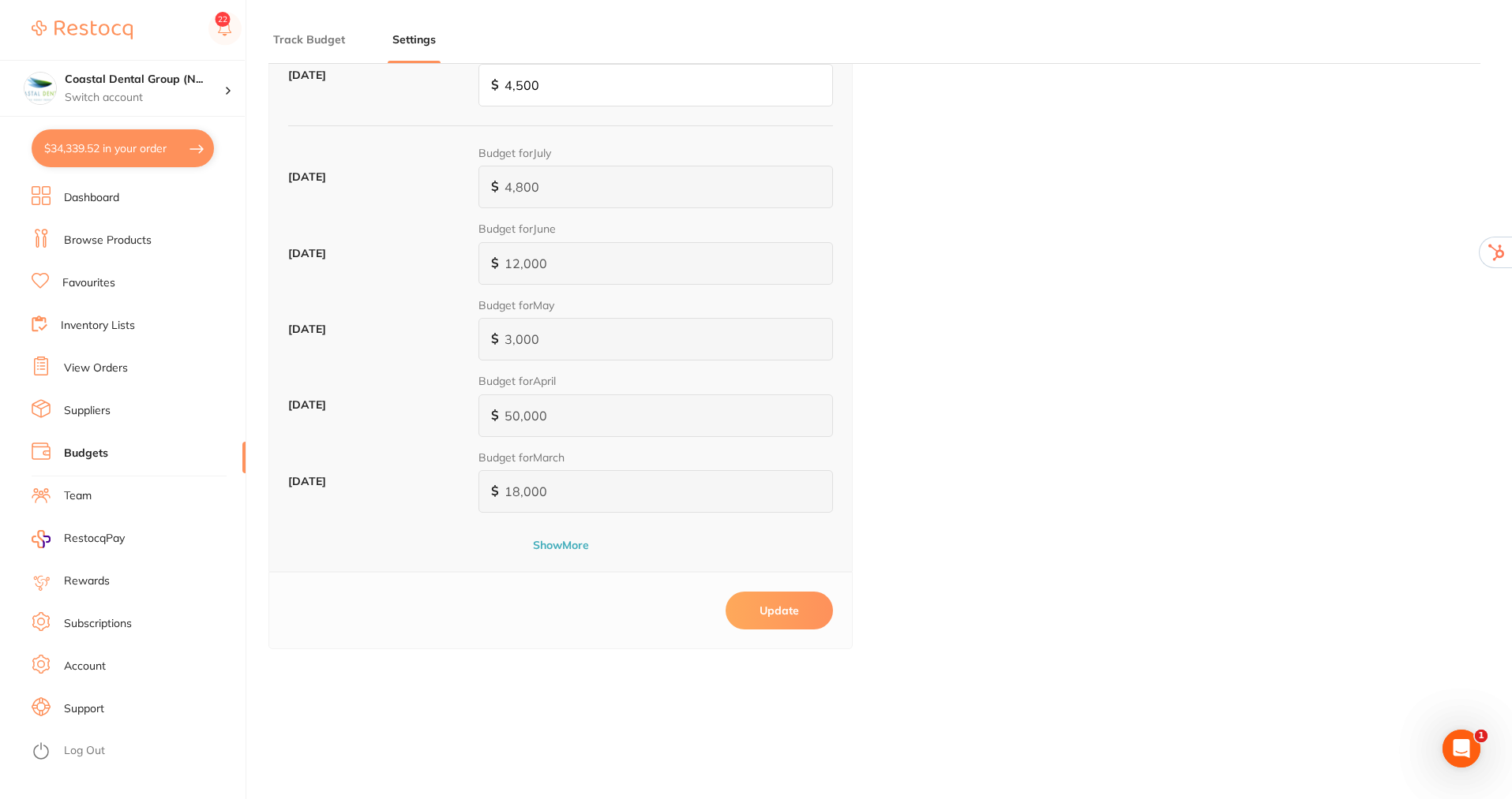
click at [783, 613] on button "Update" at bounding box center [780, 611] width 108 height 38
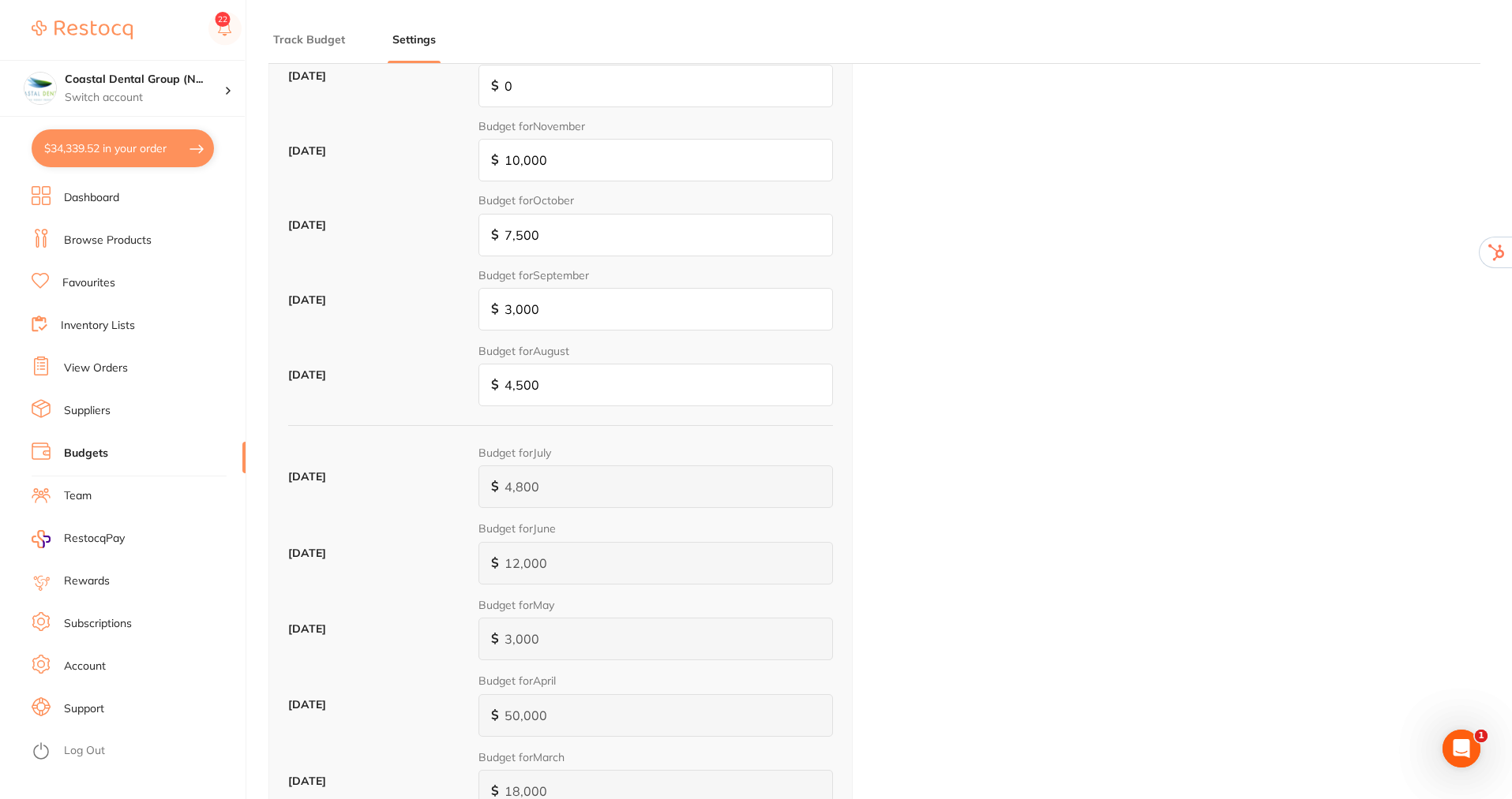
scroll to position [394, 0]
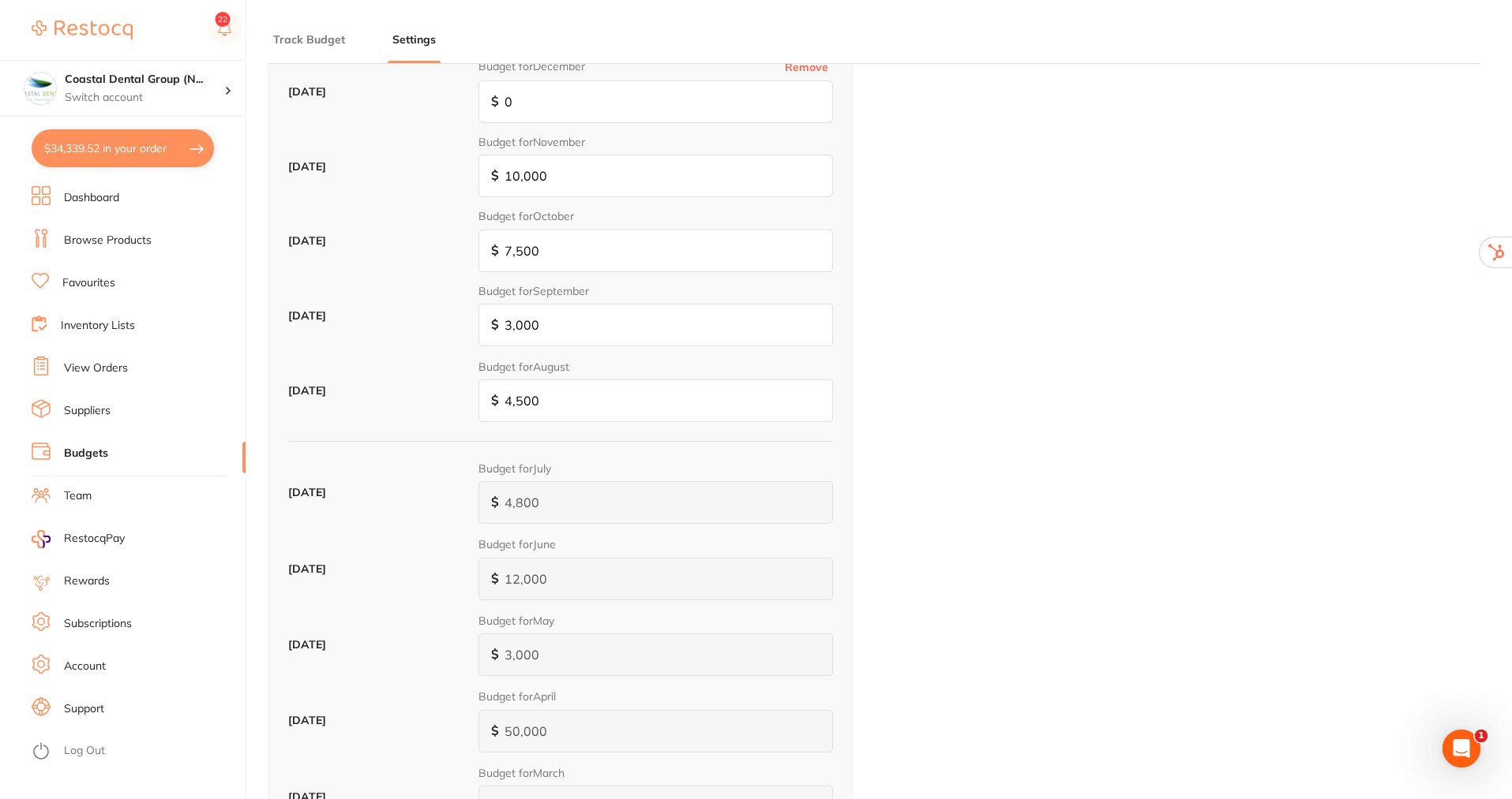
click at [315, 34] on button "Track Budget" at bounding box center [308, 40] width 81 height 15
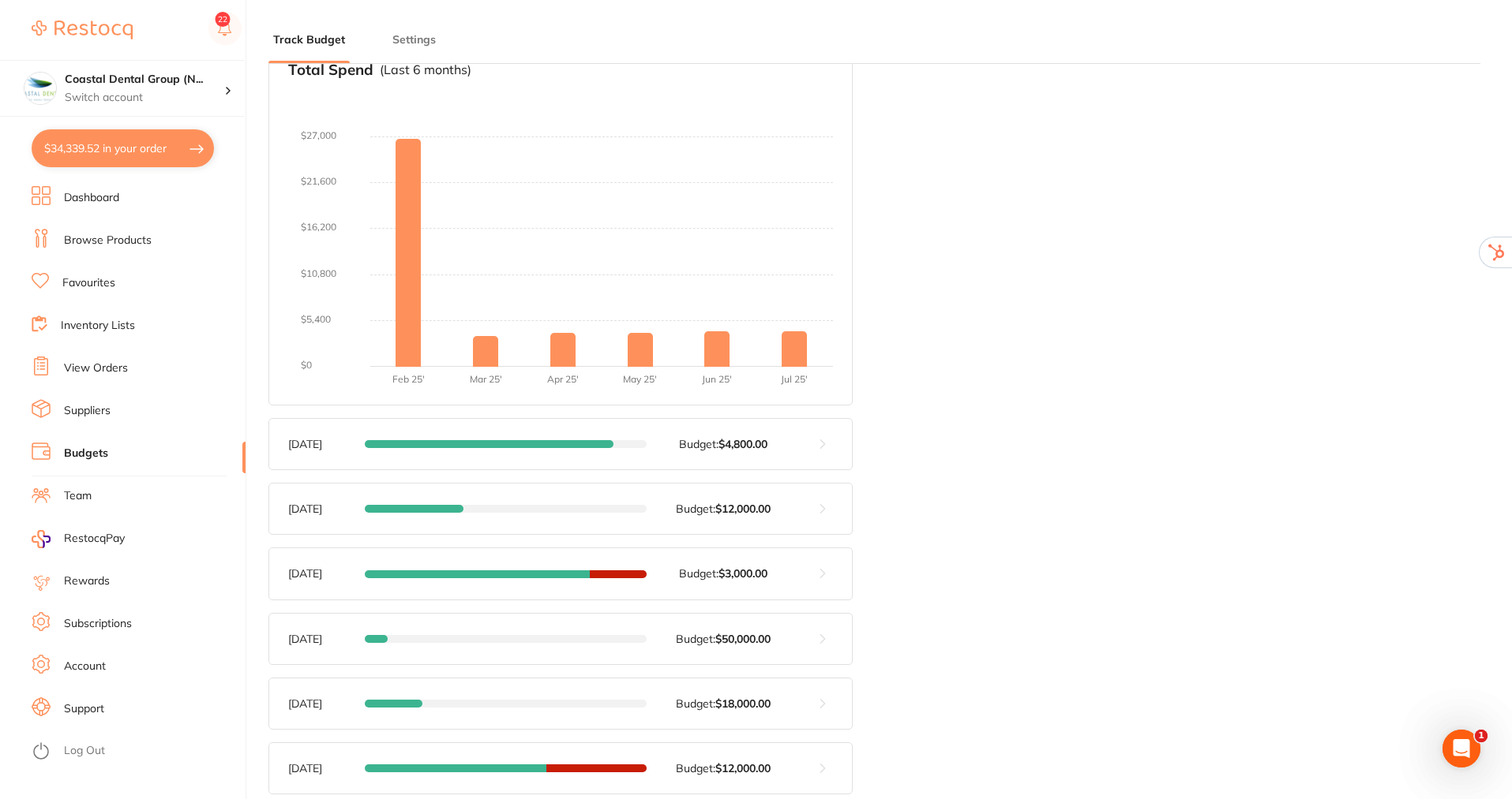
scroll to position [315, 0]
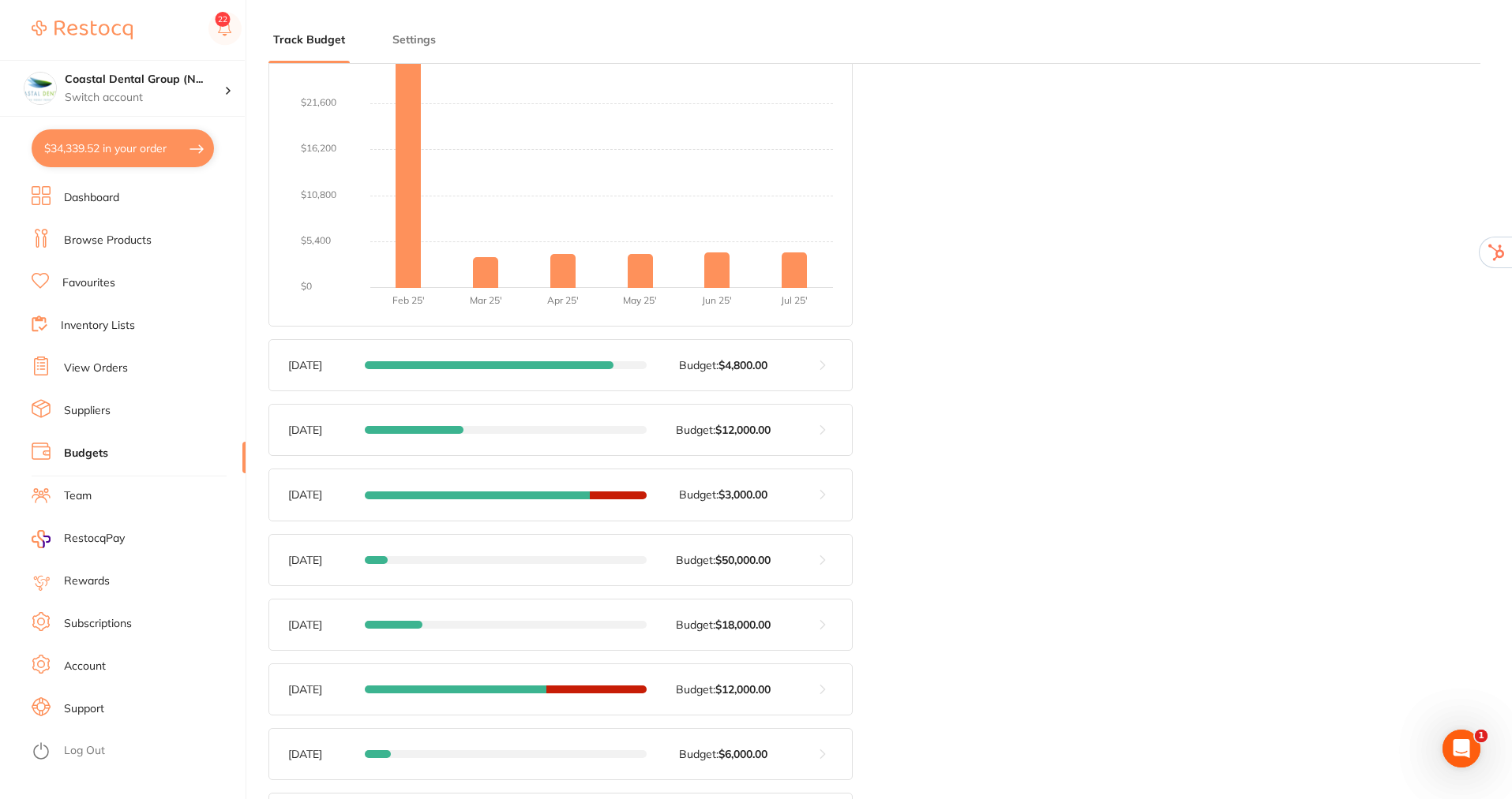
click at [822, 365] on button at bounding box center [822, 365] width 59 height 51
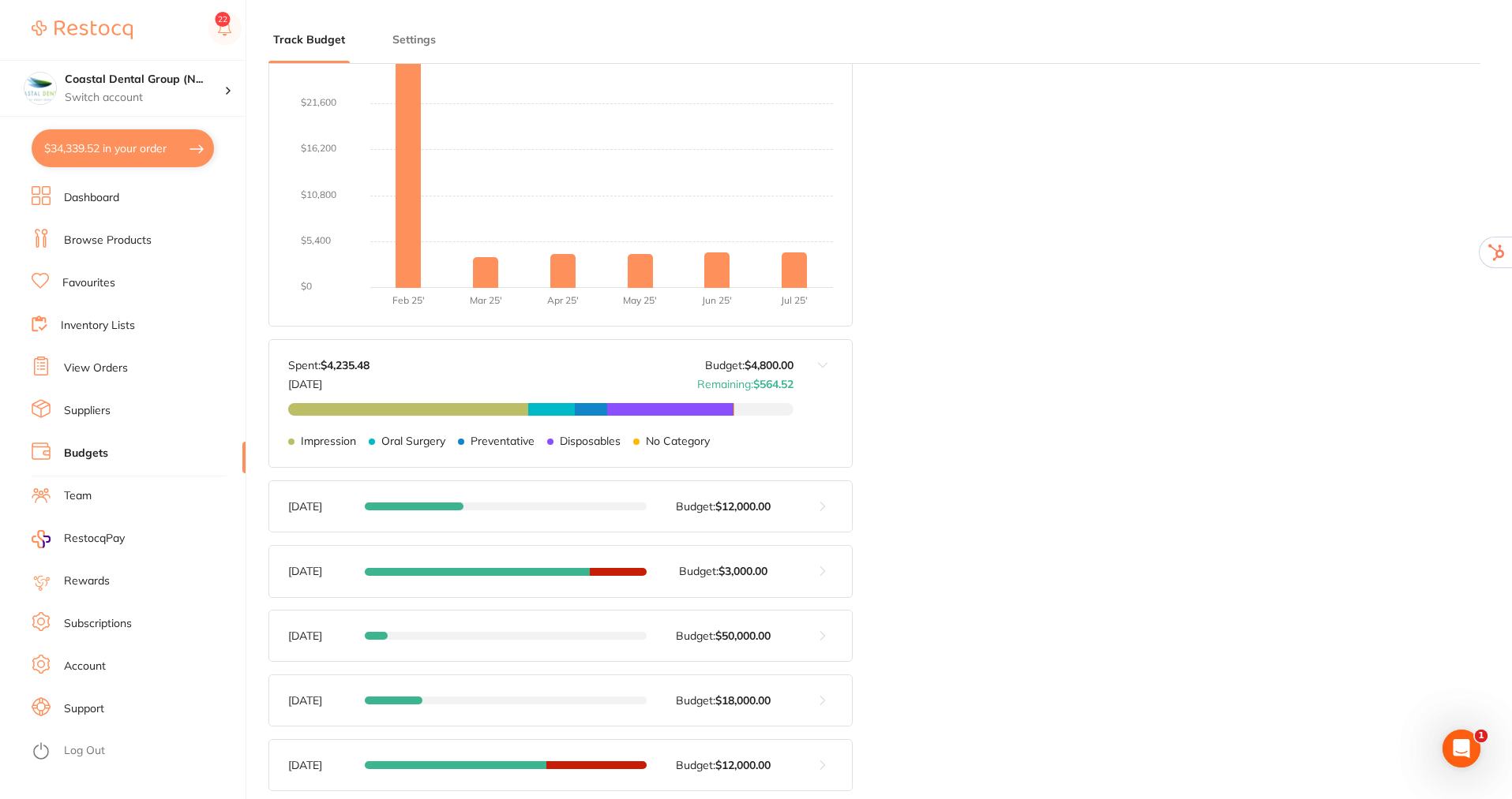
click at [822, 502] on button at bounding box center [822, 507] width 59 height 51
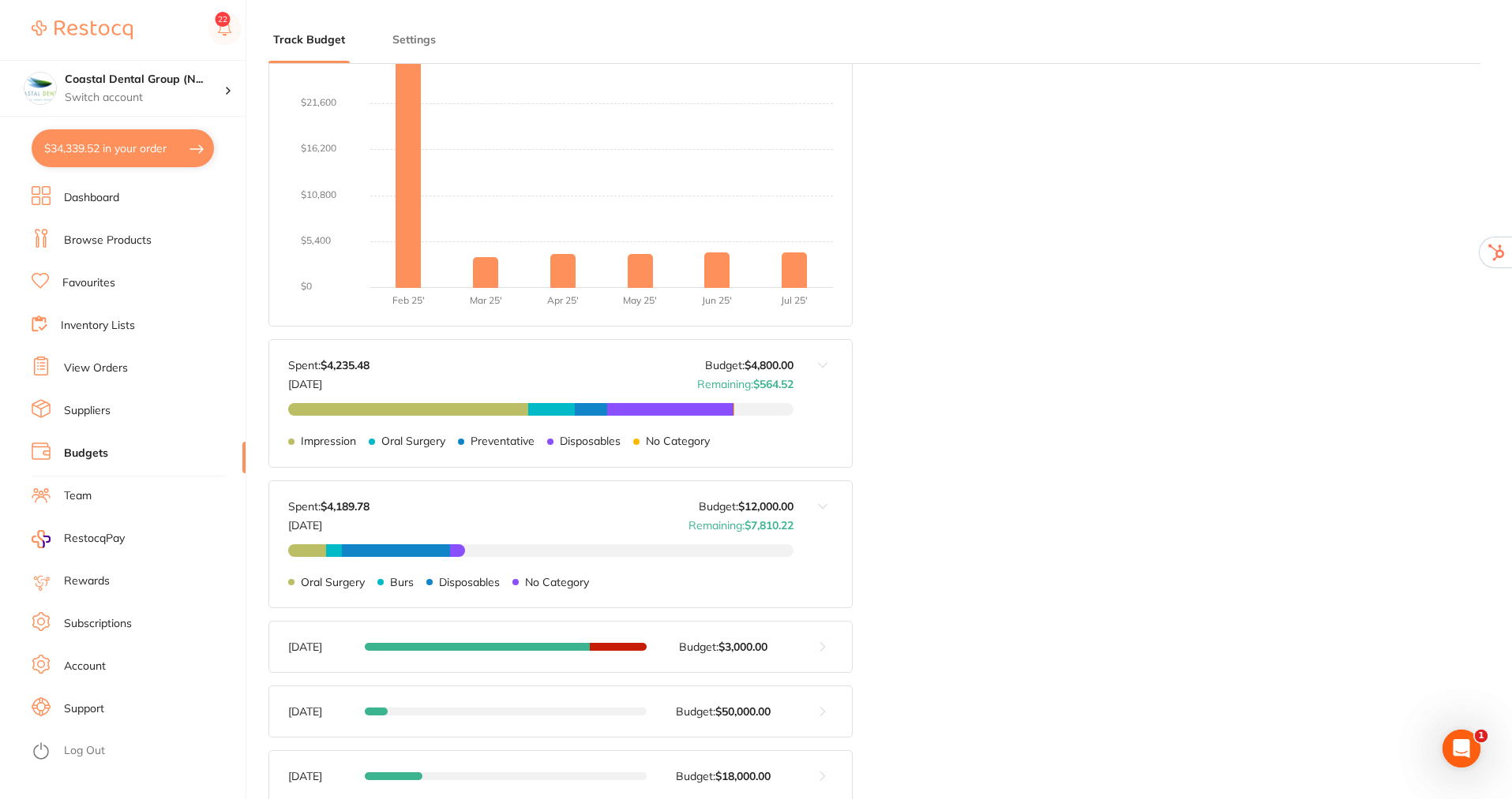
click at [822, 654] on button at bounding box center [822, 647] width 59 height 51
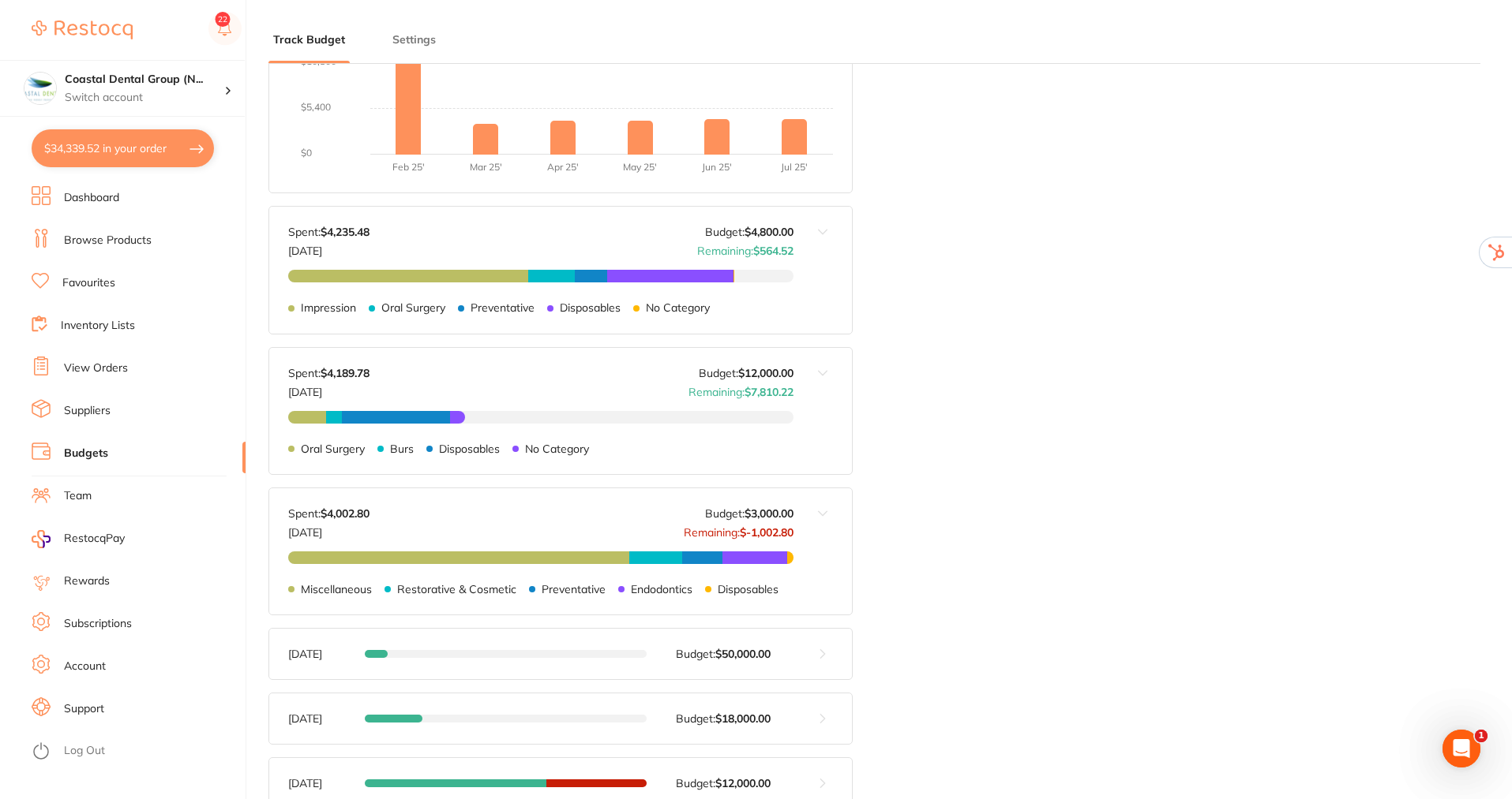
scroll to position [0, 0]
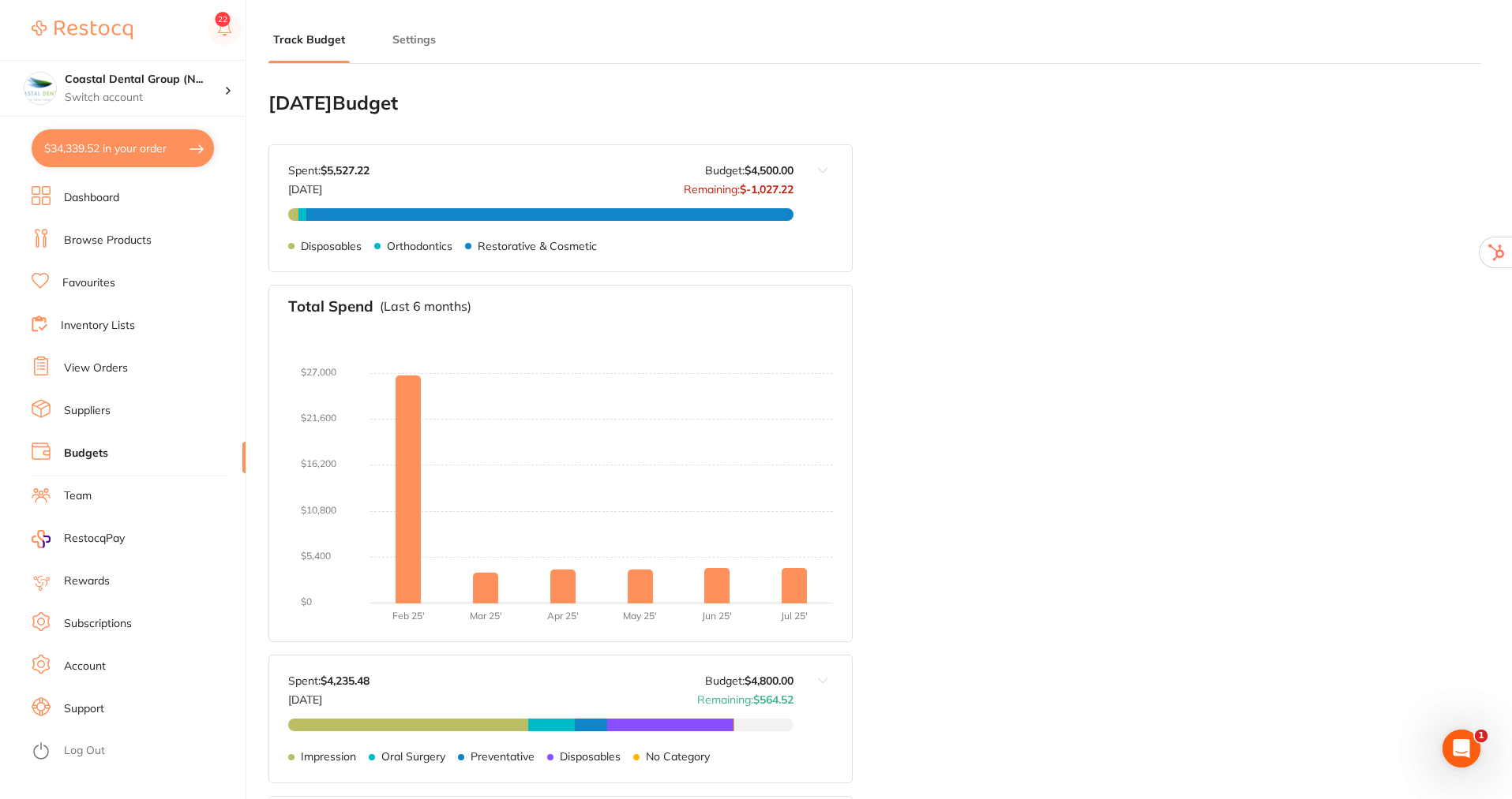
click at [117, 233] on link "Browse Products" at bounding box center [108, 241] width 88 height 16
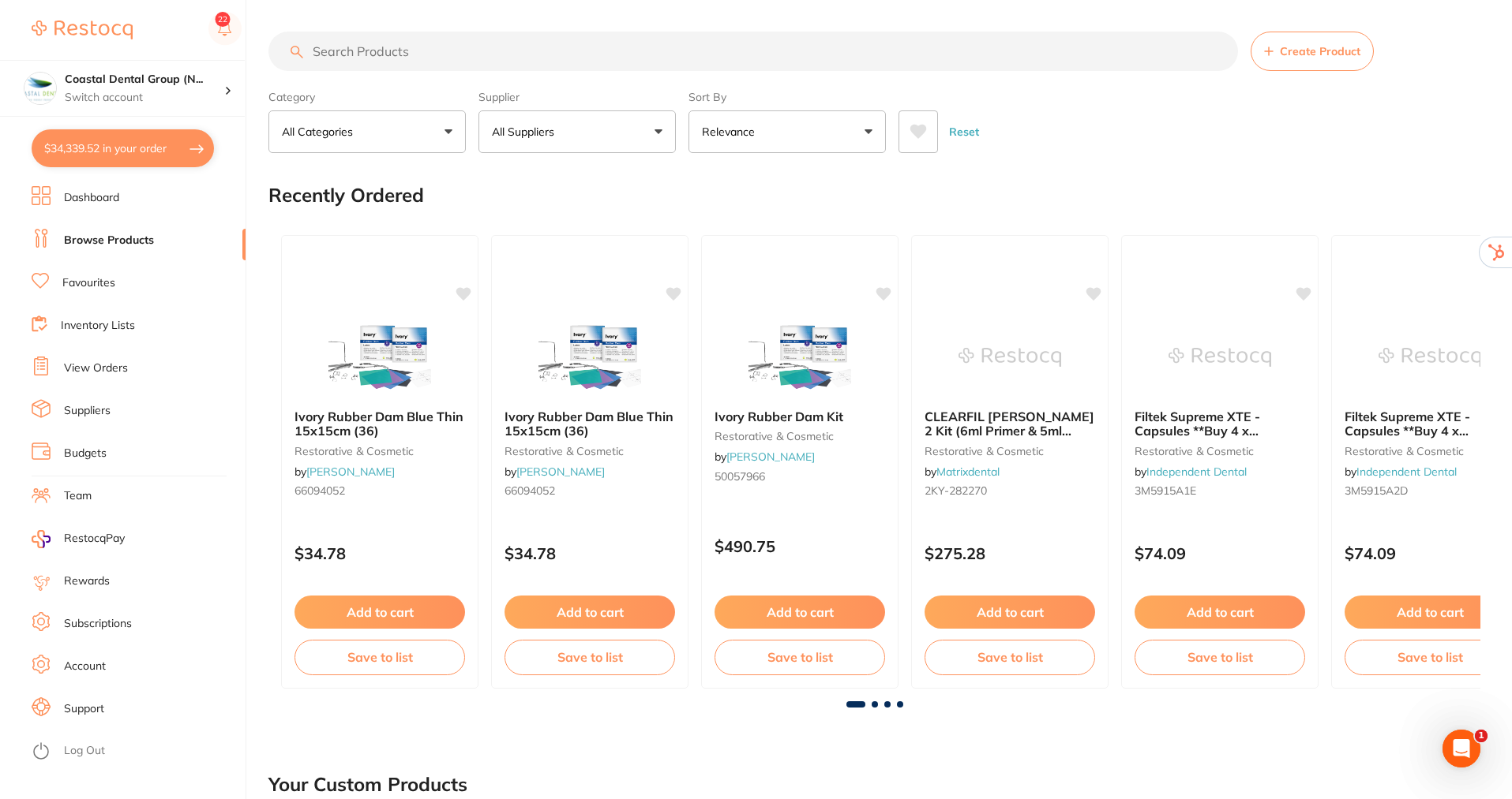
click at [450, 56] on input "search" at bounding box center [753, 51] width 970 height 40
click at [452, 49] on input "search" at bounding box center [753, 51] width 970 height 40
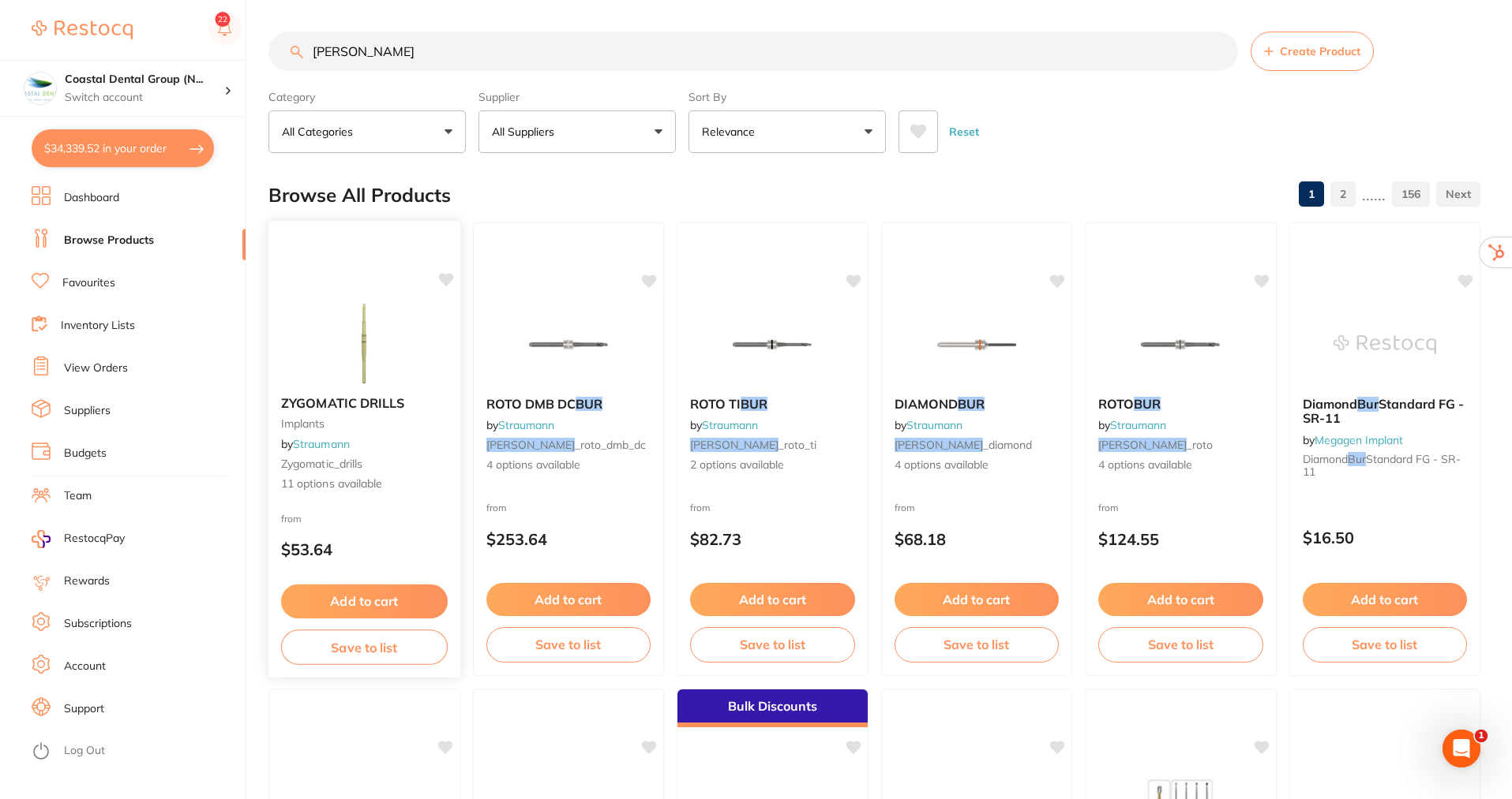
type input "[PERSON_NAME]"
click at [331, 605] on button "Add to cart" at bounding box center [364, 601] width 167 height 34
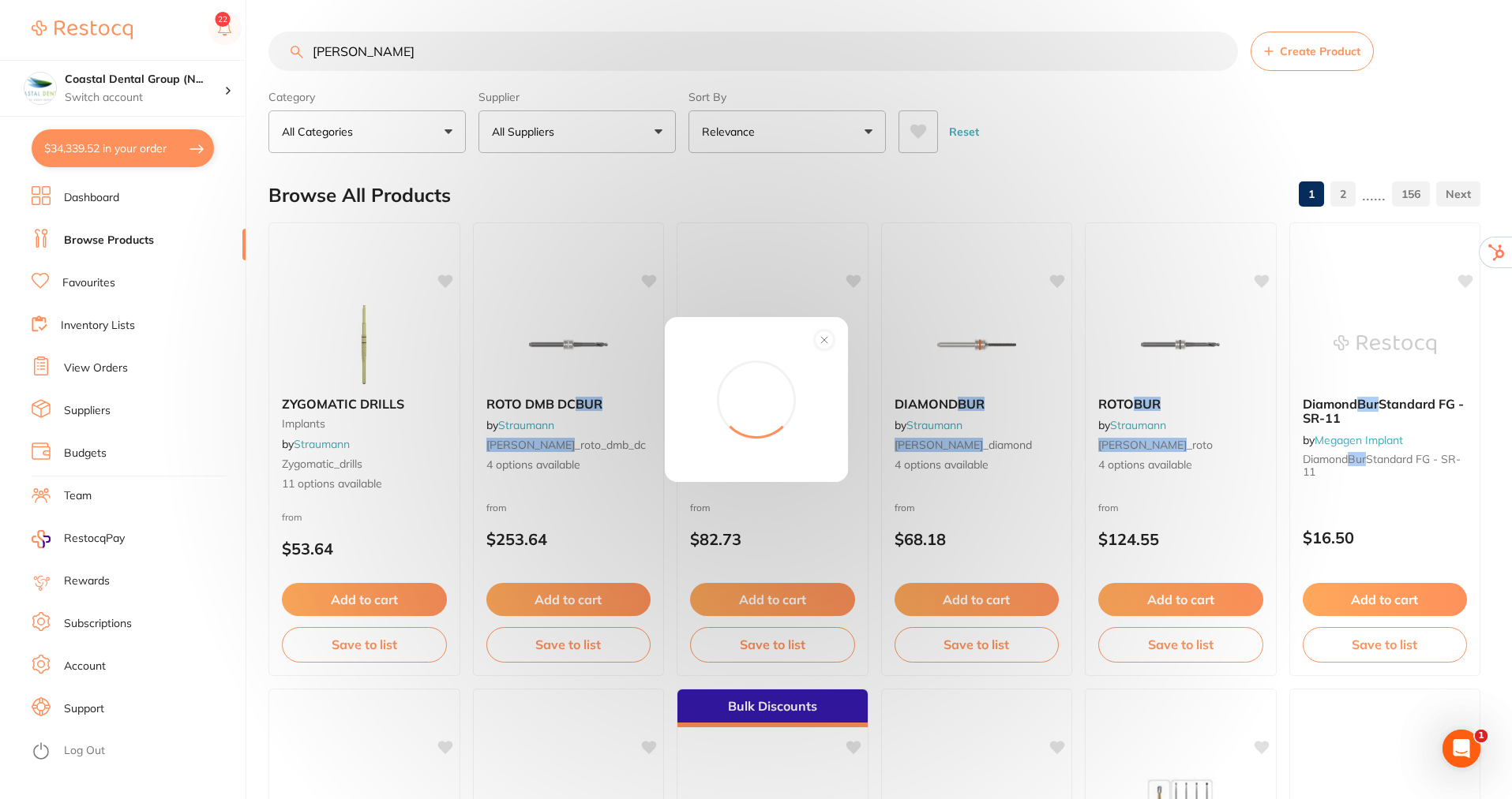
click at [376, 609] on div "Add to order Total: -- Confirm" at bounding box center [756, 399] width 1512 height 799
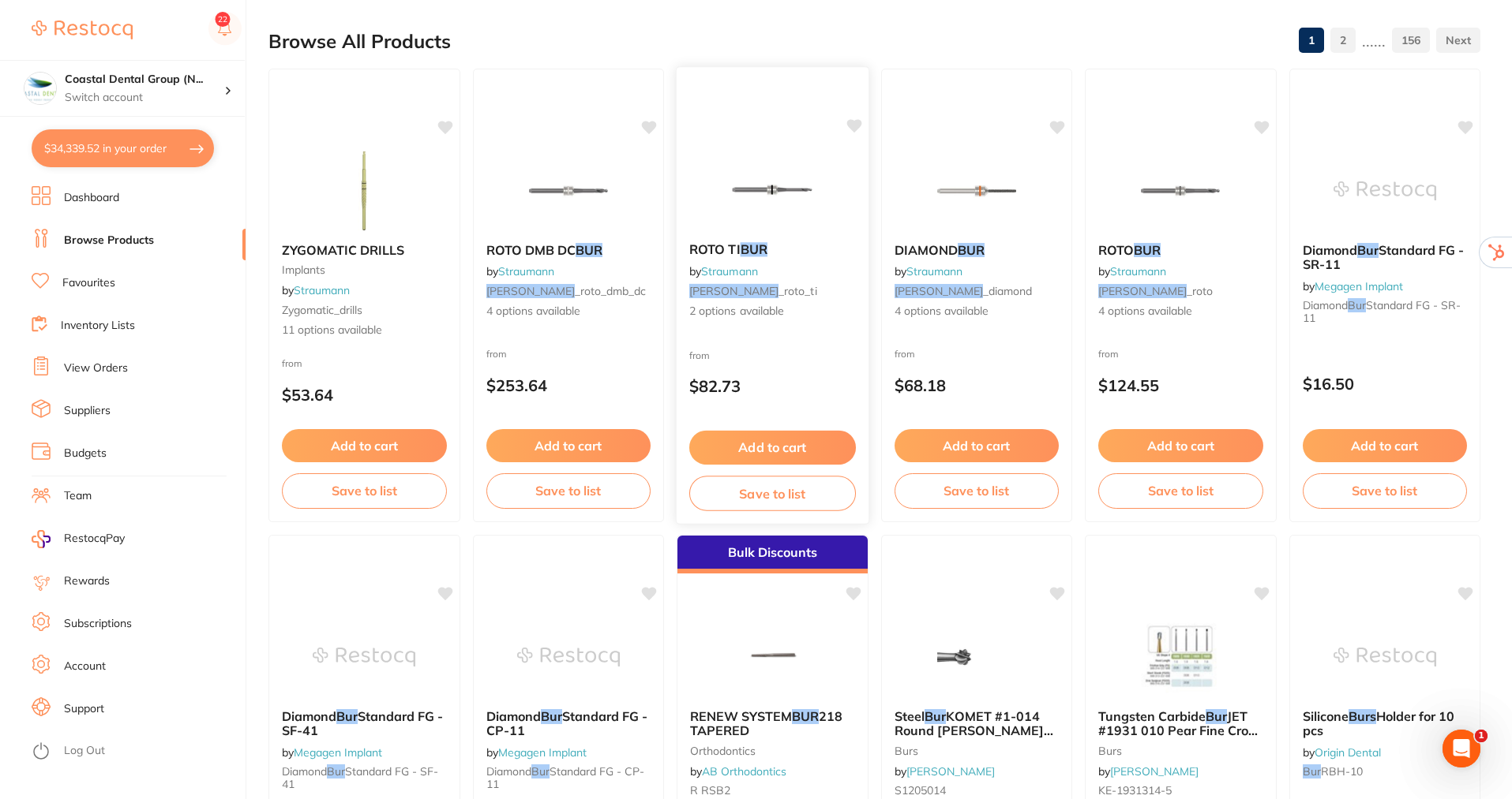
scroll to position [158, 0]
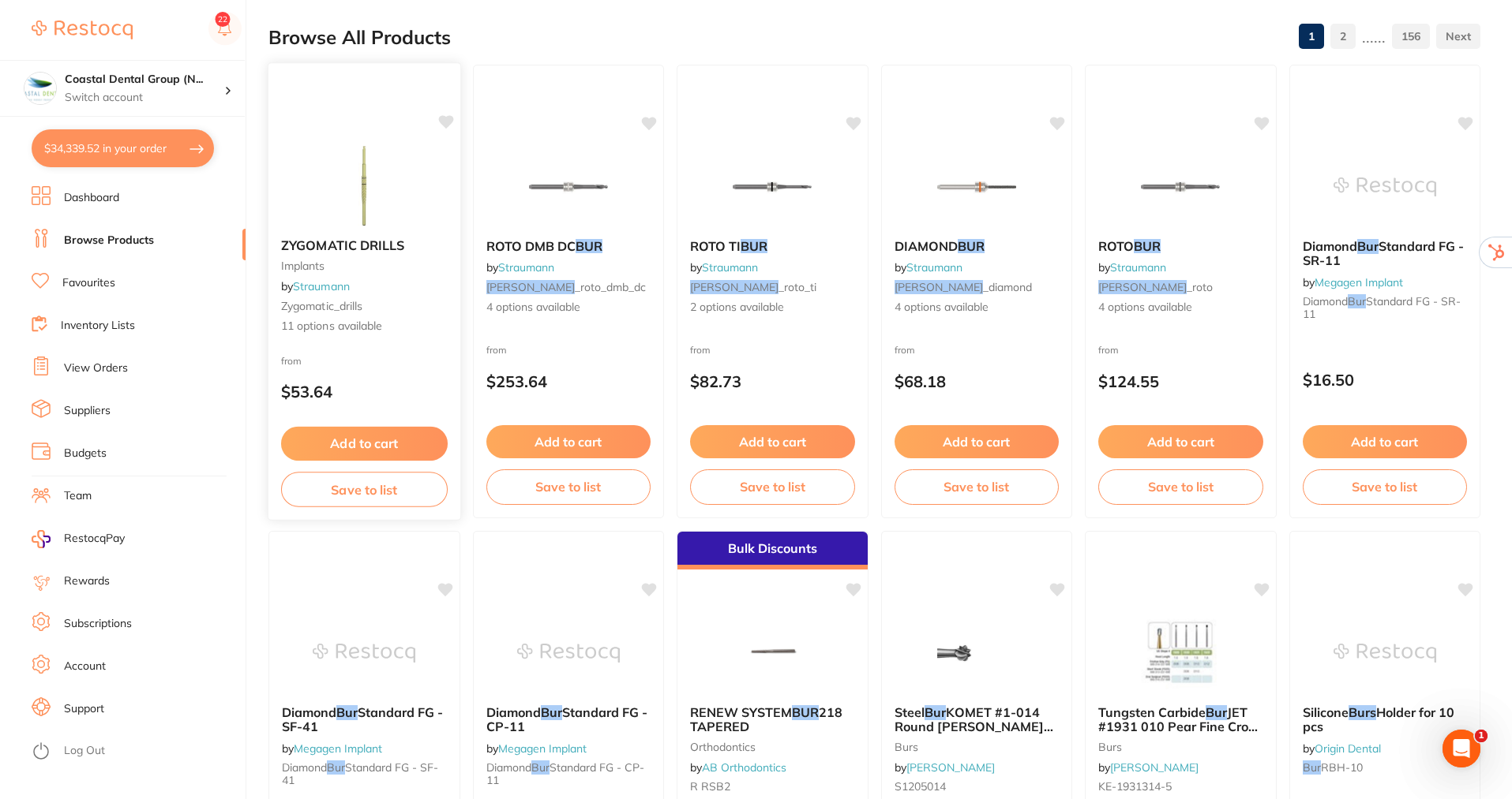
click at [381, 446] on button "Add to cart" at bounding box center [364, 443] width 167 height 34
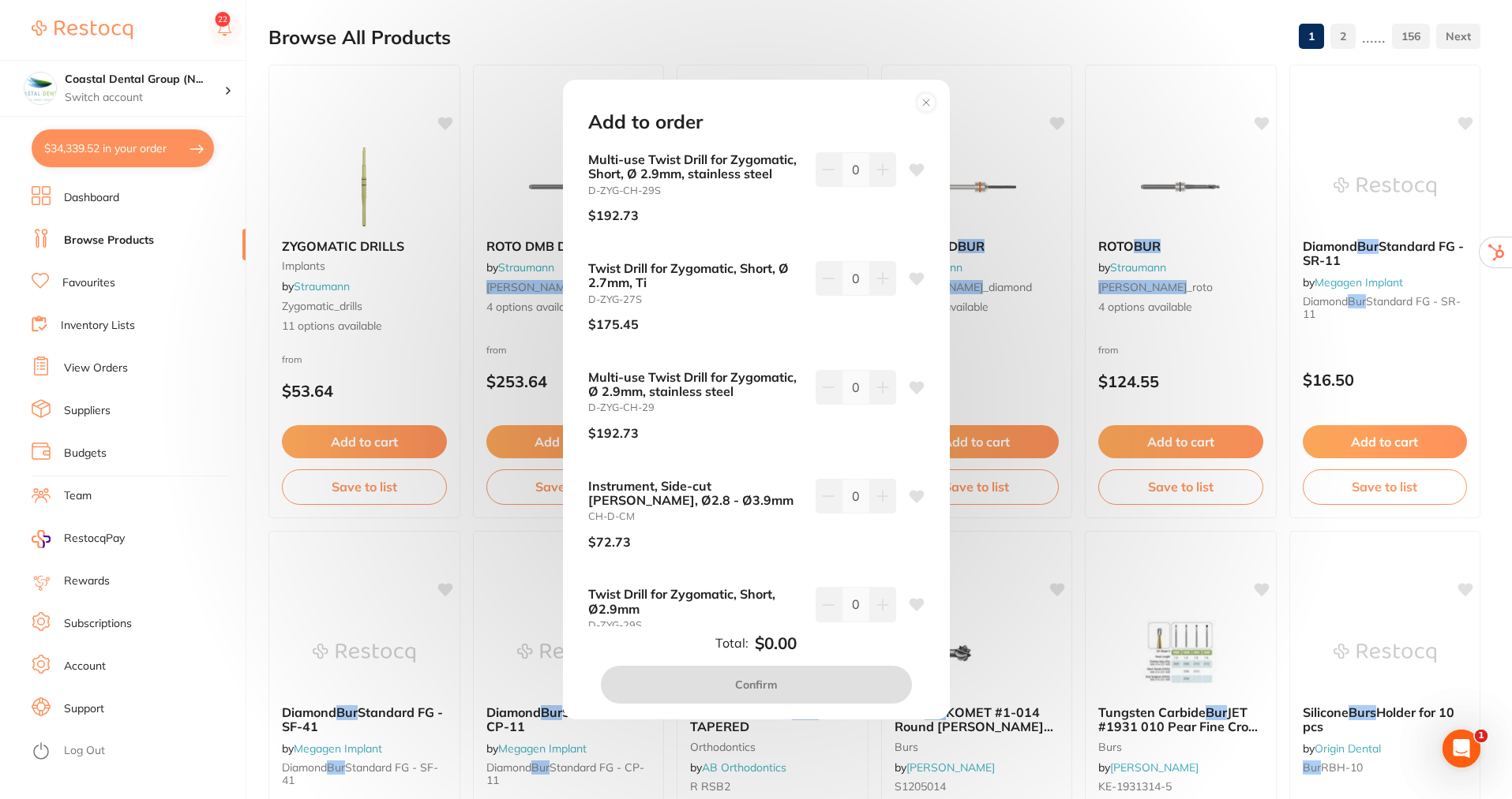
click at [881, 176] on icon at bounding box center [883, 170] width 13 height 13
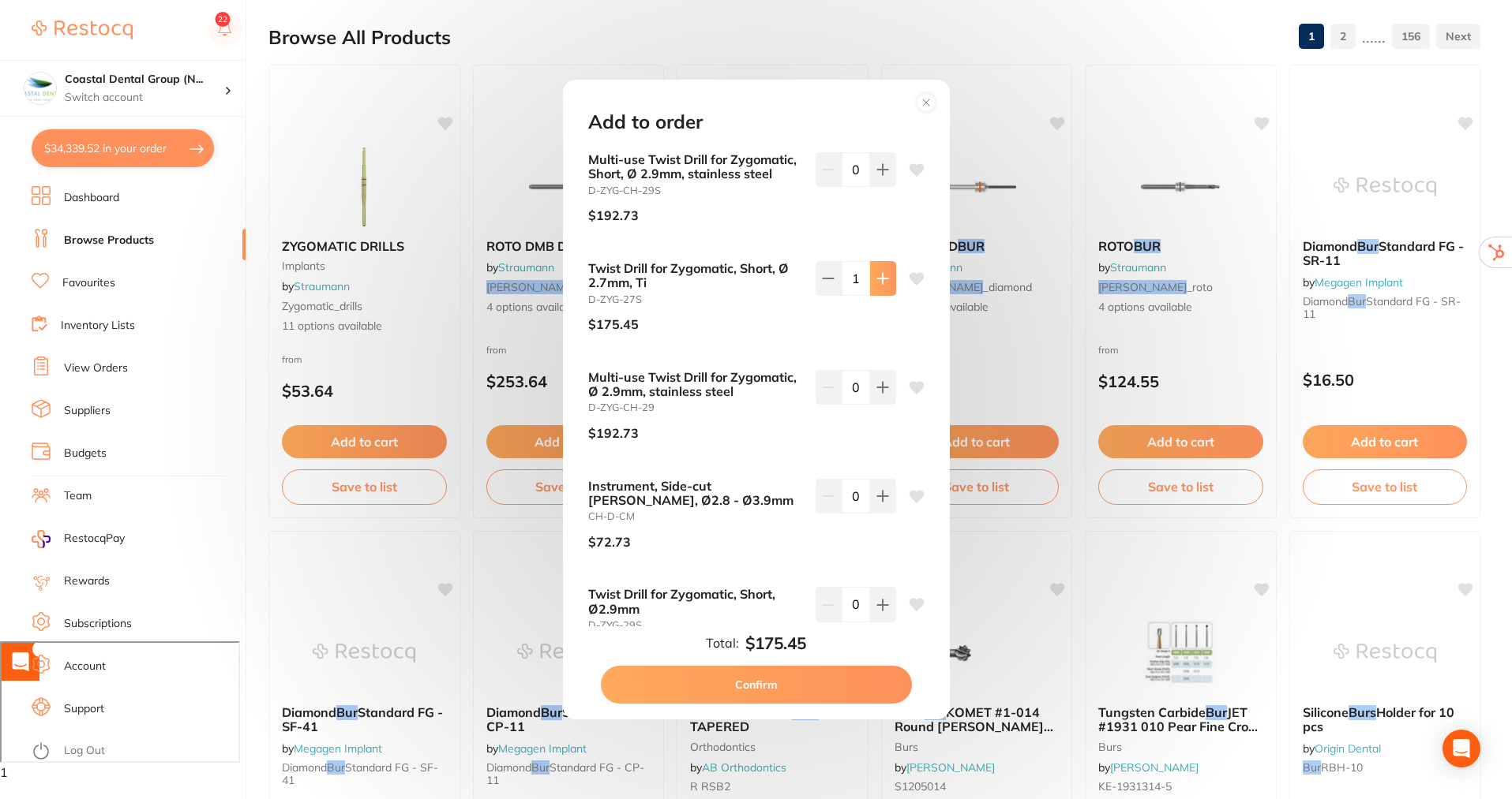
type input "1"
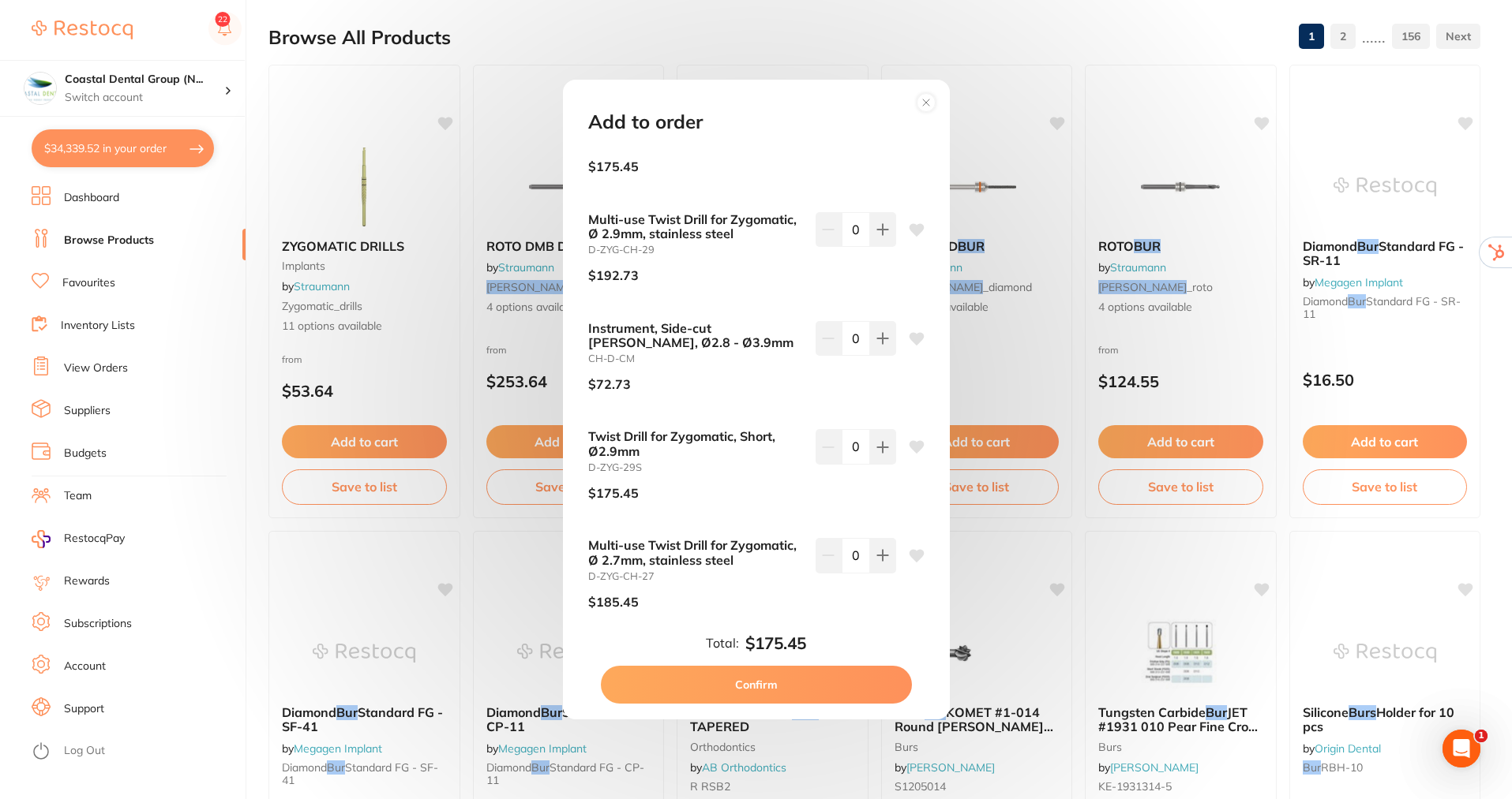
scroll to position [0, 0]
click at [878, 29] on button at bounding box center [883, 12] width 26 height 35
type input "1"
click at [910, 447] on icon at bounding box center [916, 447] width 15 height 13
click at [909, 228] on icon at bounding box center [916, 230] width 15 height 13
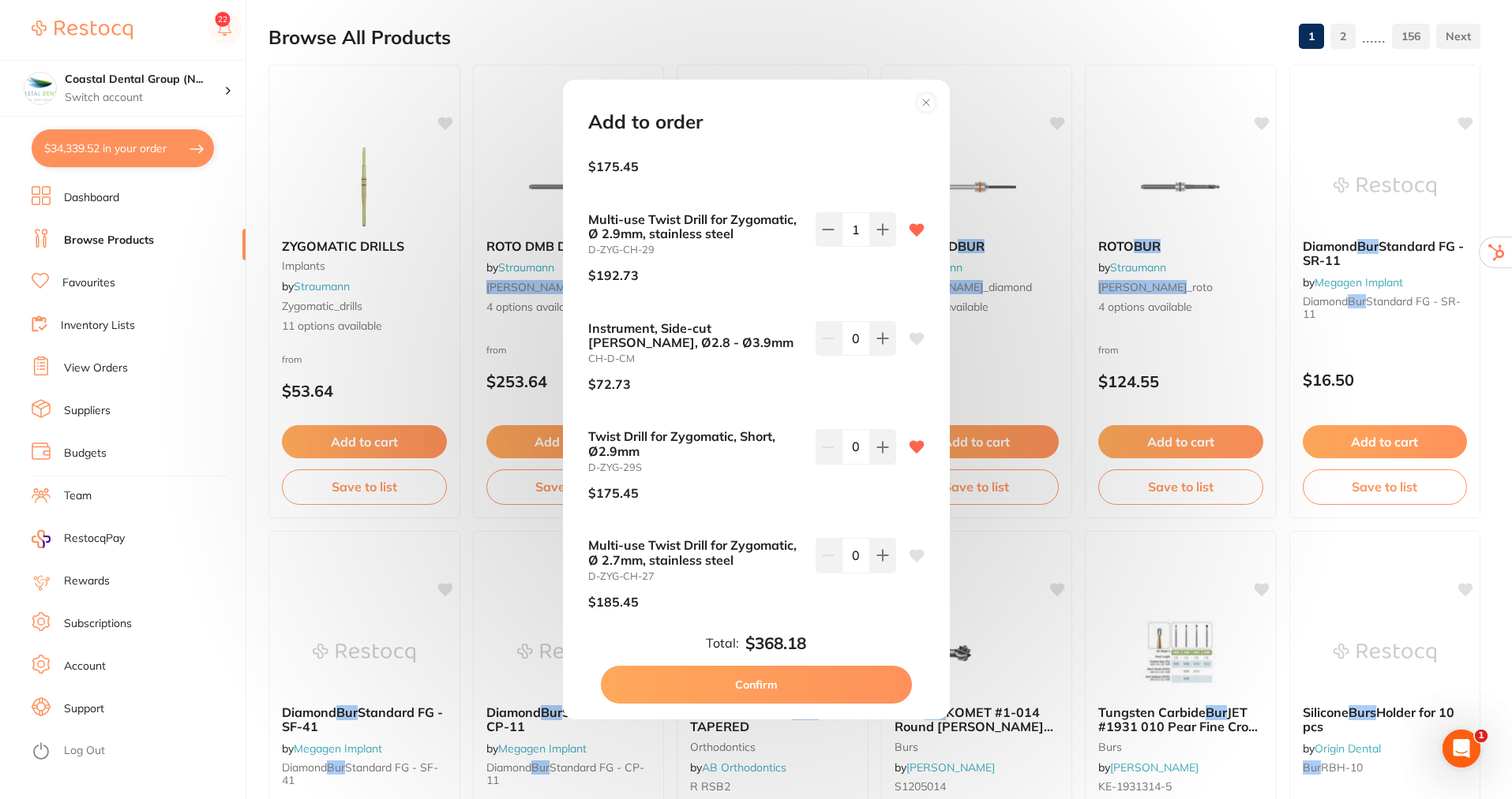
click at [761, 680] on button "Confirm" at bounding box center [756, 685] width 311 height 38
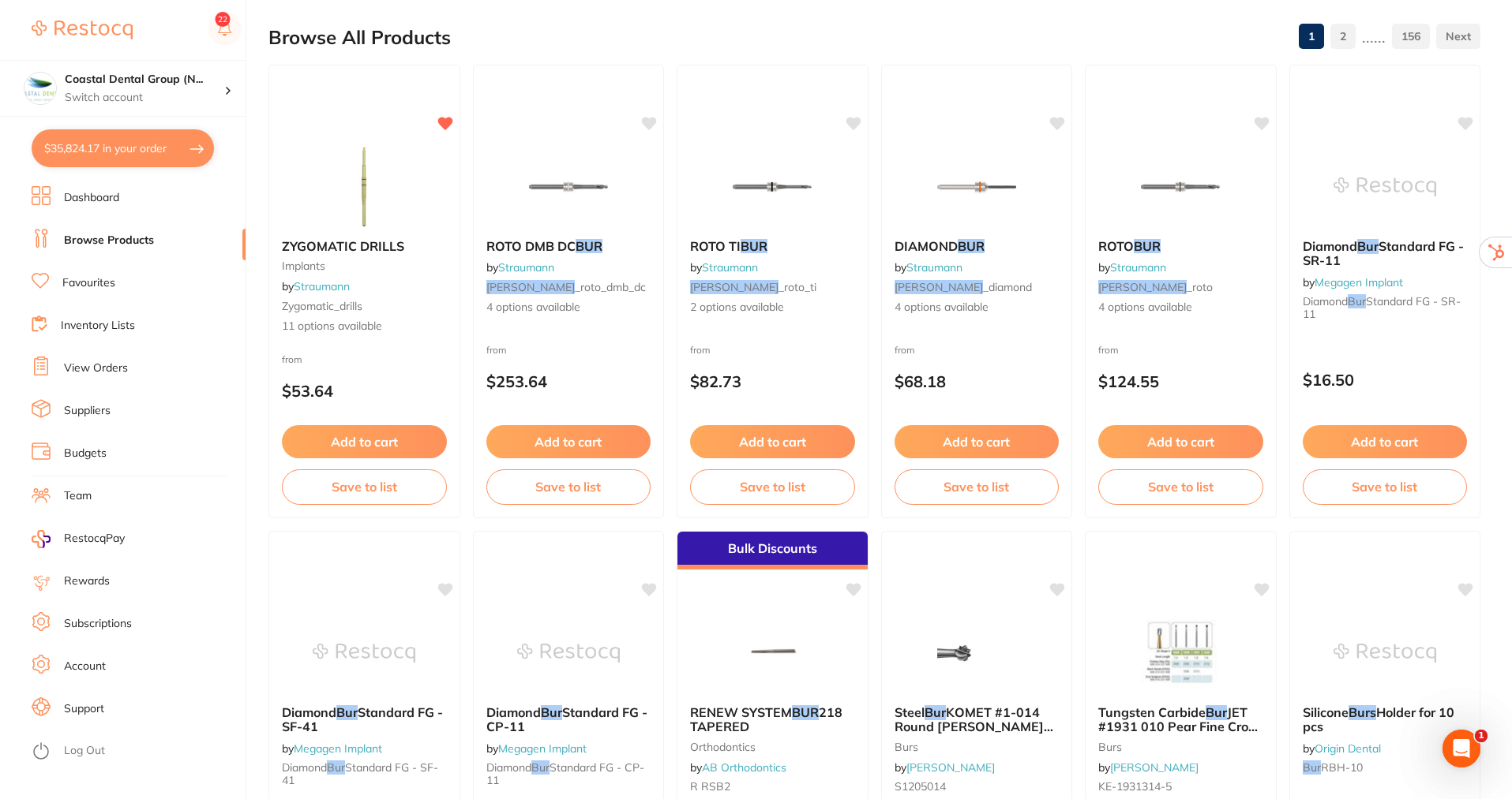
click at [91, 326] on link "Inventory Lists" at bounding box center [98, 326] width 74 height 16
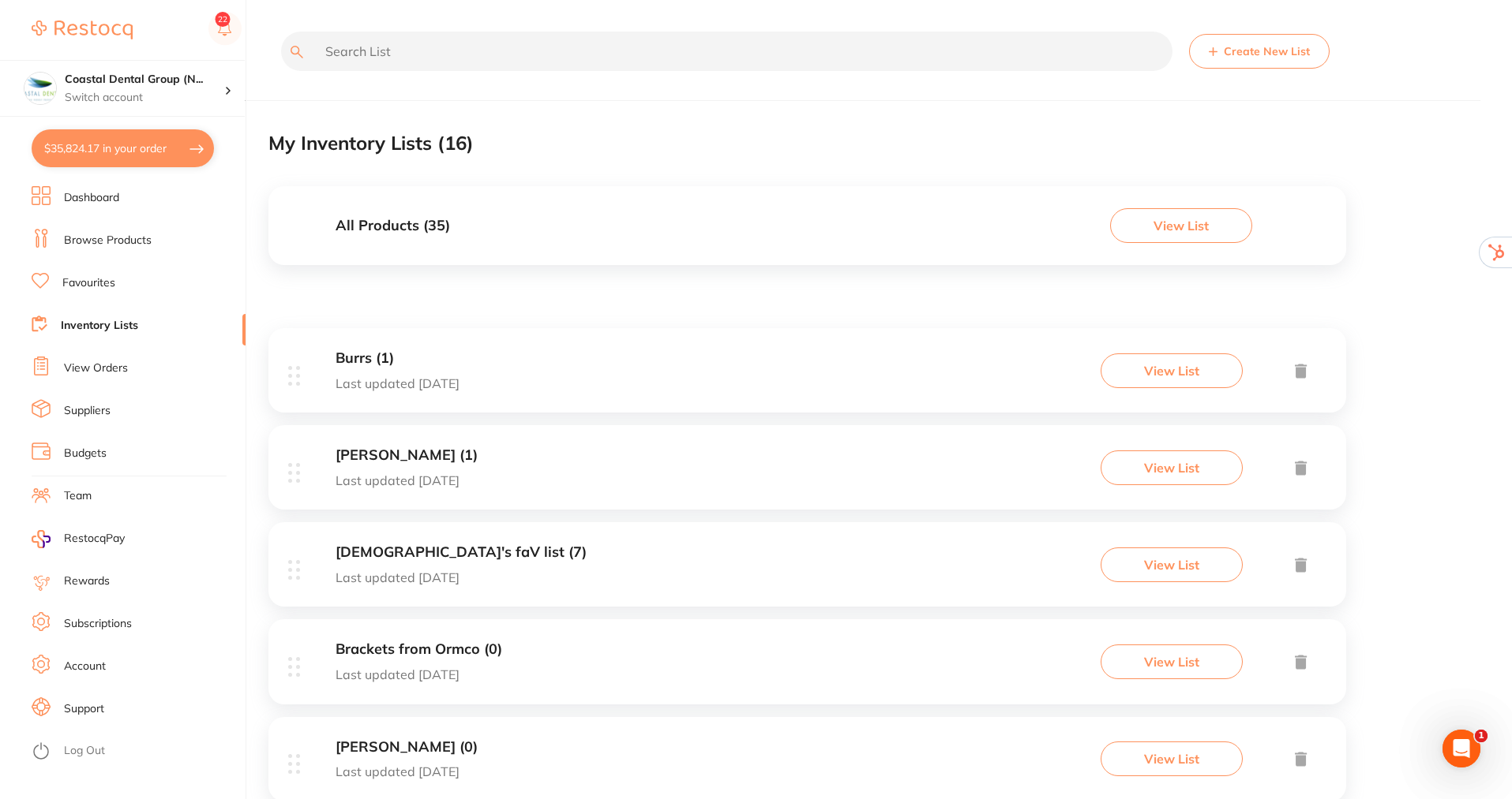
click at [1180, 223] on button "View List" at bounding box center [1181, 226] width 142 height 35
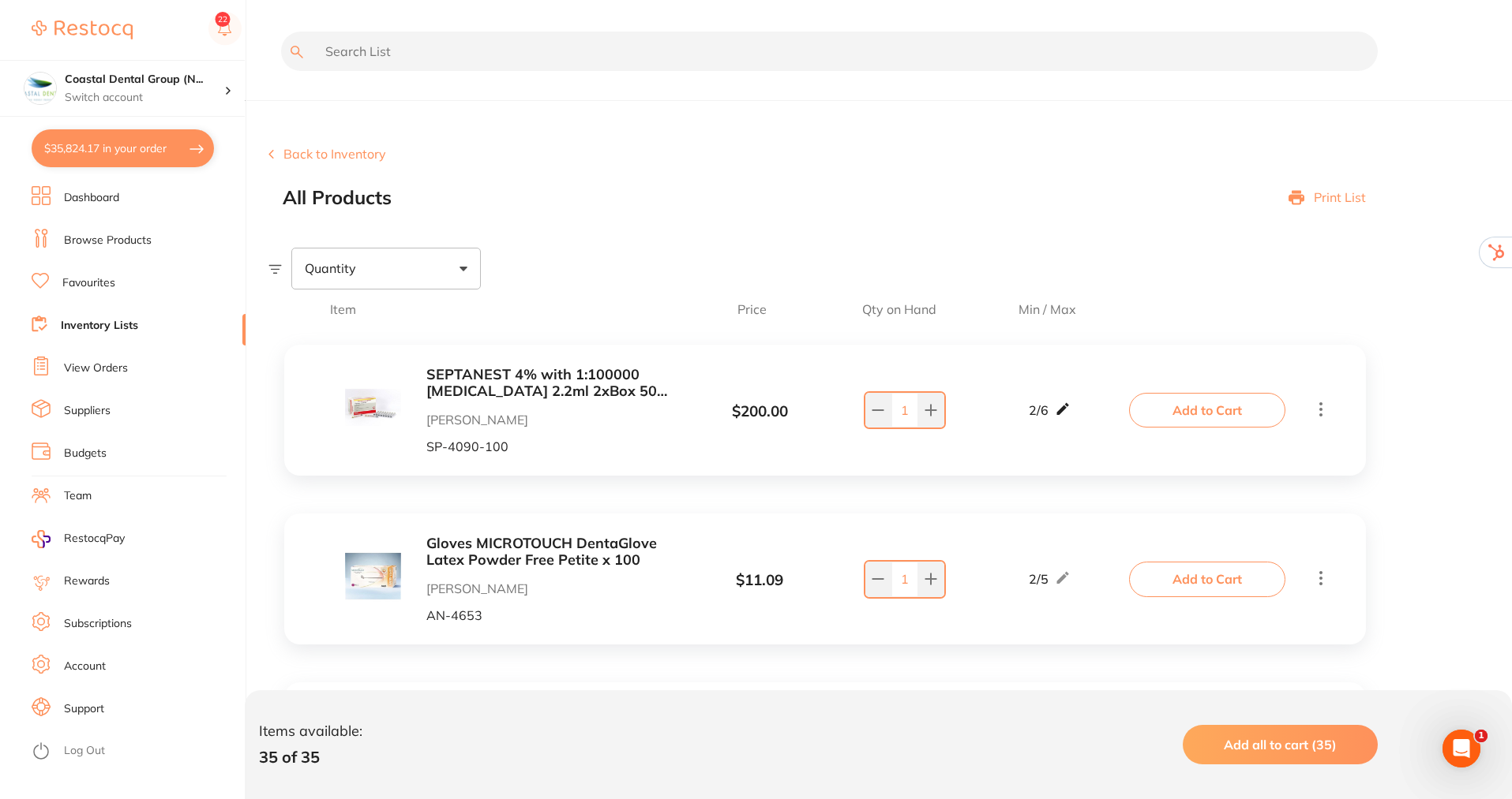
click at [1064, 409] on icon at bounding box center [1062, 409] width 12 height 12
click at [981, 370] on div "SEPTANEST 4% with 1:100000 [MEDICAL_DATA] 2.2ml 2xBox 50 GOLD [PERSON_NAME] [PE…" at bounding box center [717, 410] width 828 height 87
click at [463, 266] on span at bounding box center [463, 269] width 8 height 5
click at [315, 318] on input "Below min limit" at bounding box center [315, 318] width 14 height 14
checkbox input "true"
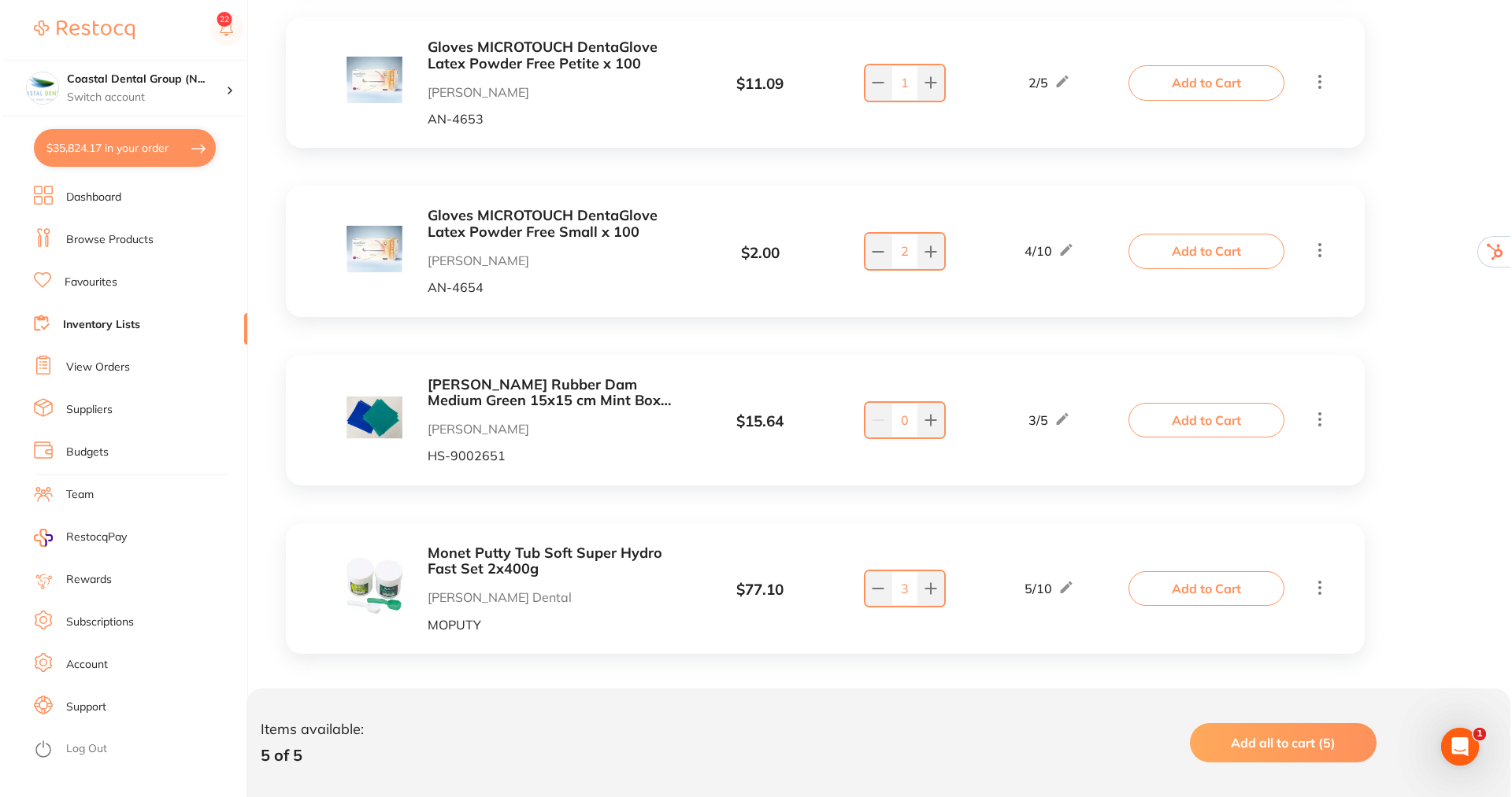
scroll to position [506, 0]
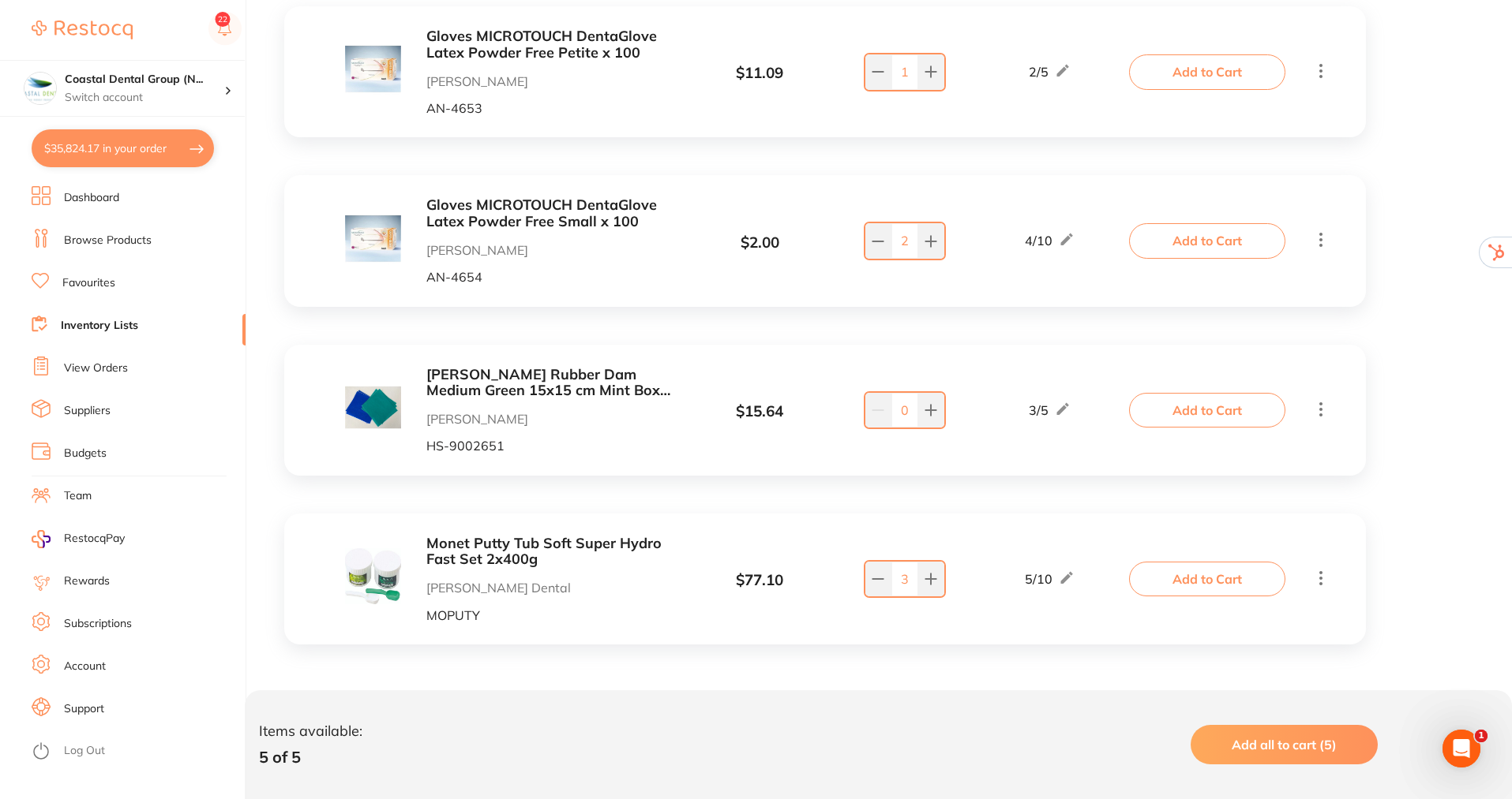
click at [1282, 739] on span "Add all to cart (5)" at bounding box center [1284, 745] width 105 height 16
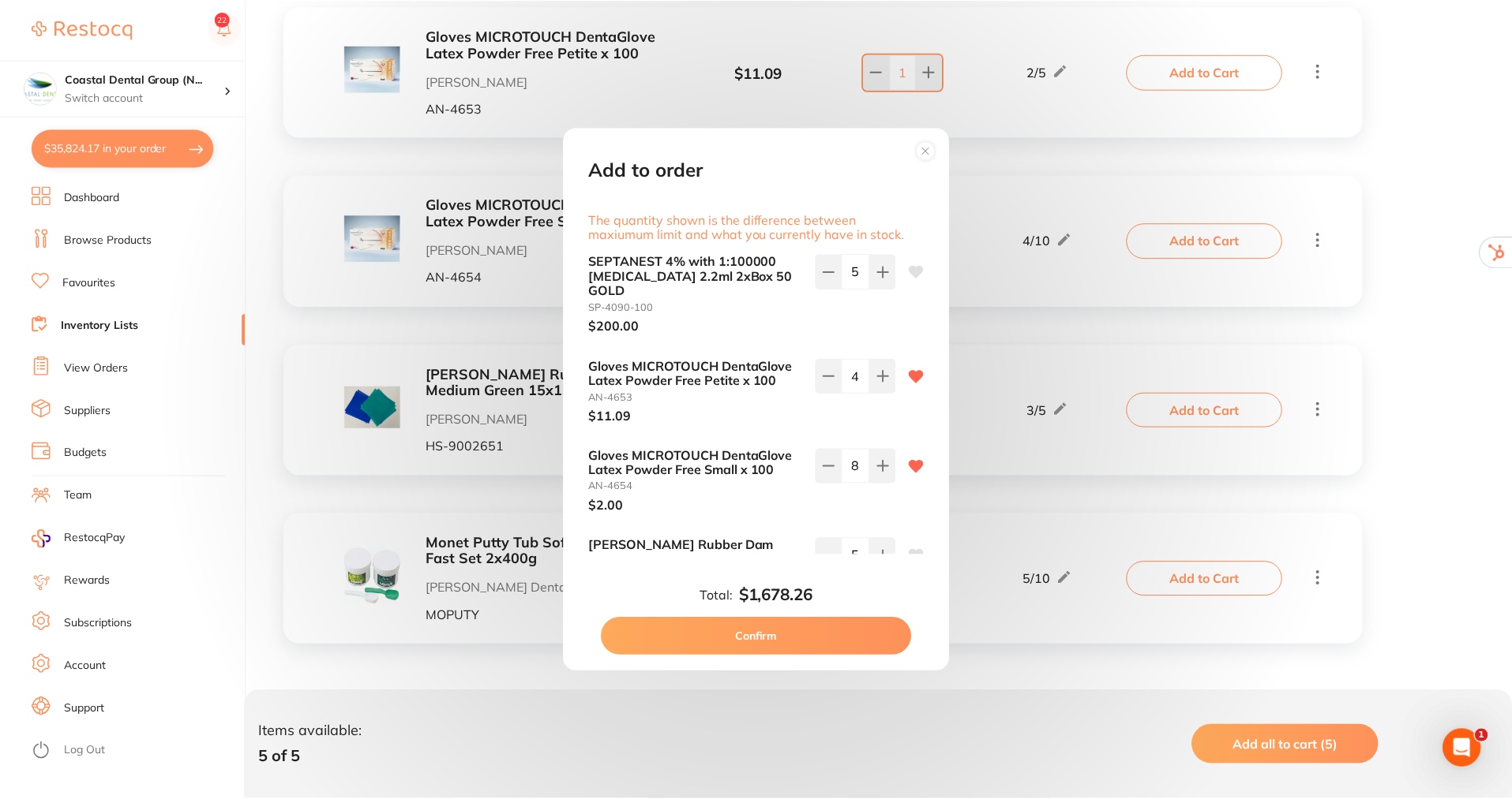
scroll to position [164, 0]
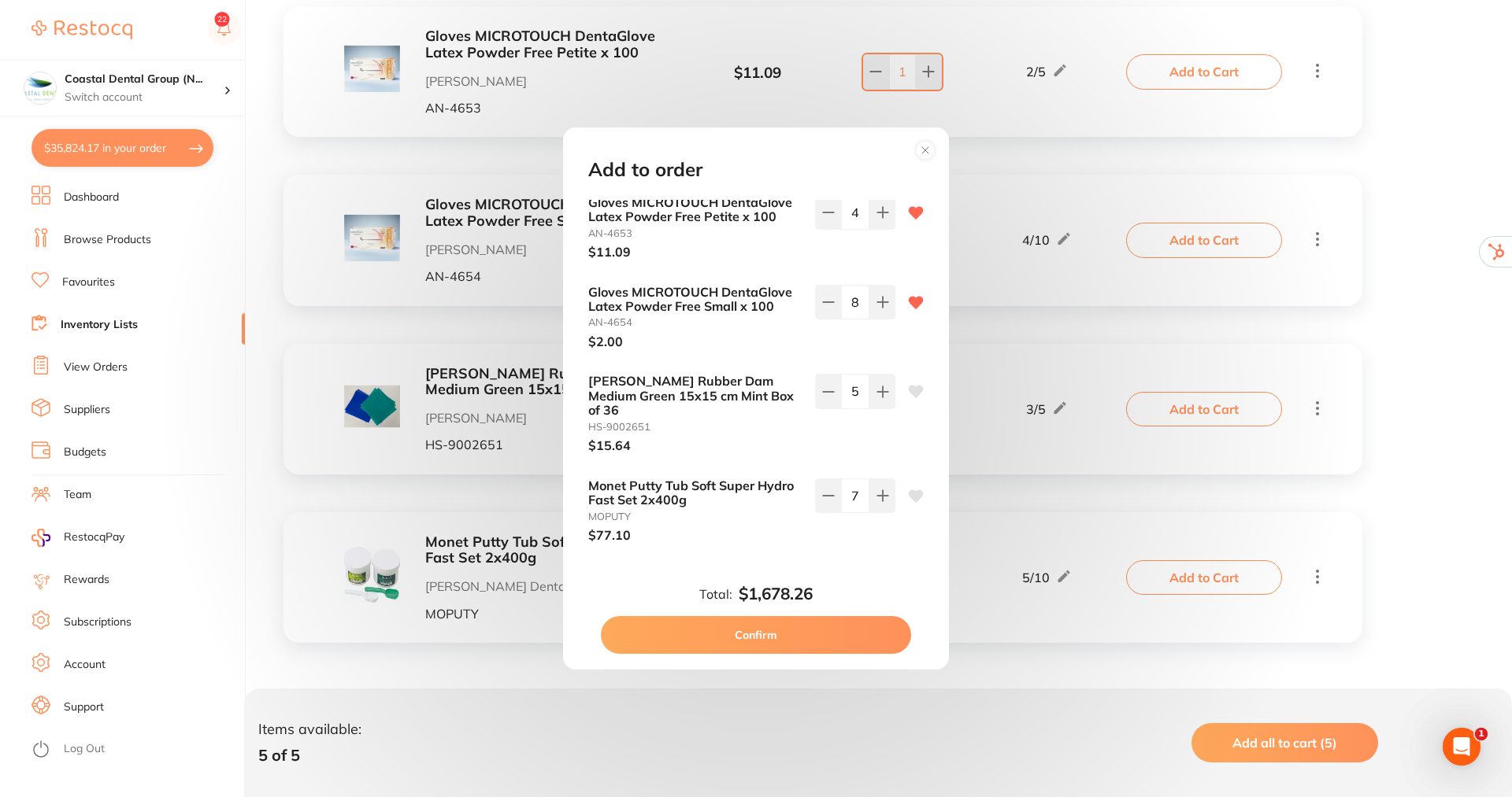
click at [758, 635] on button "Confirm" at bounding box center [756, 635] width 310 height 38
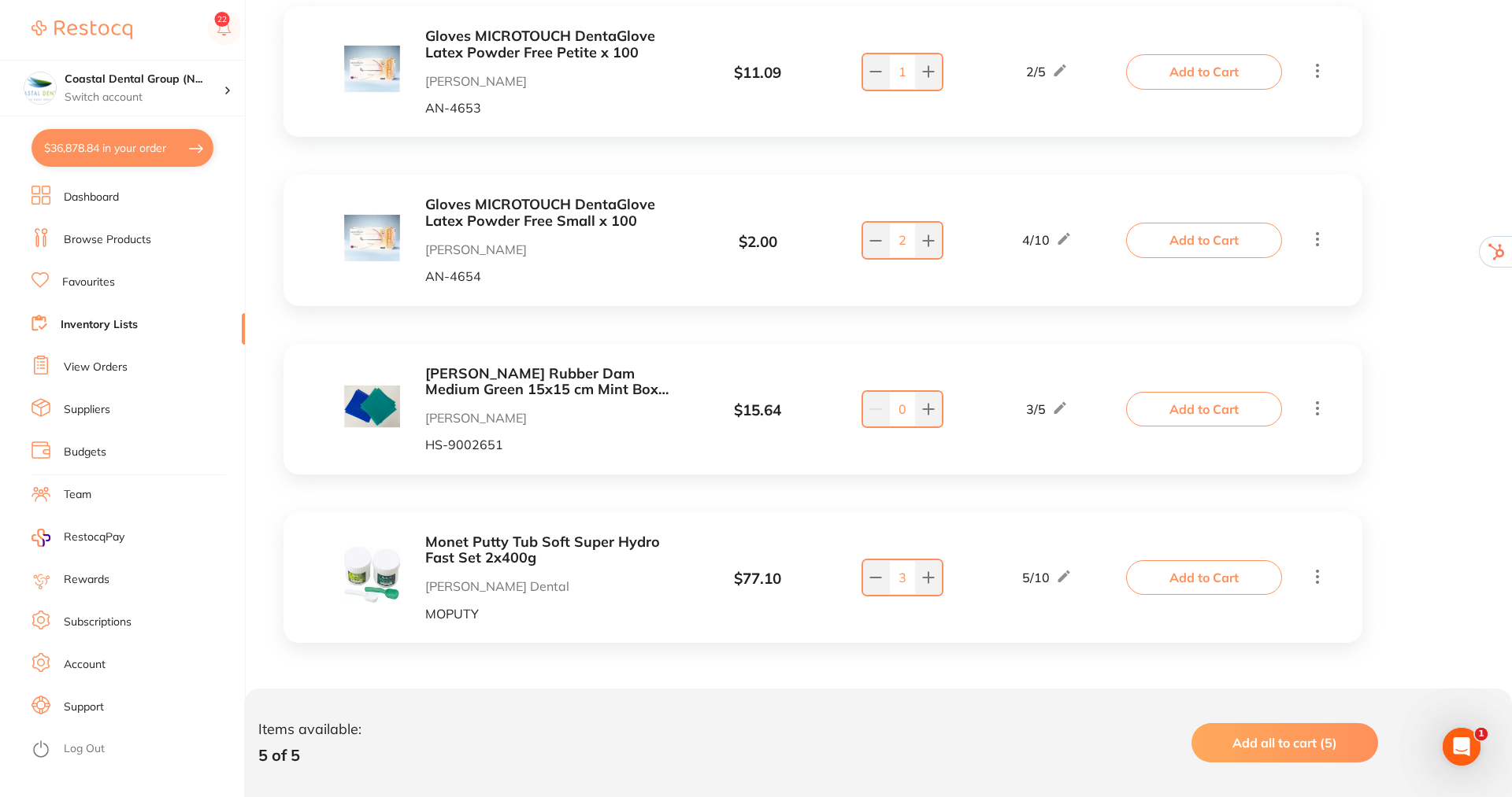
type input "5"
type input "8"
type input "4"
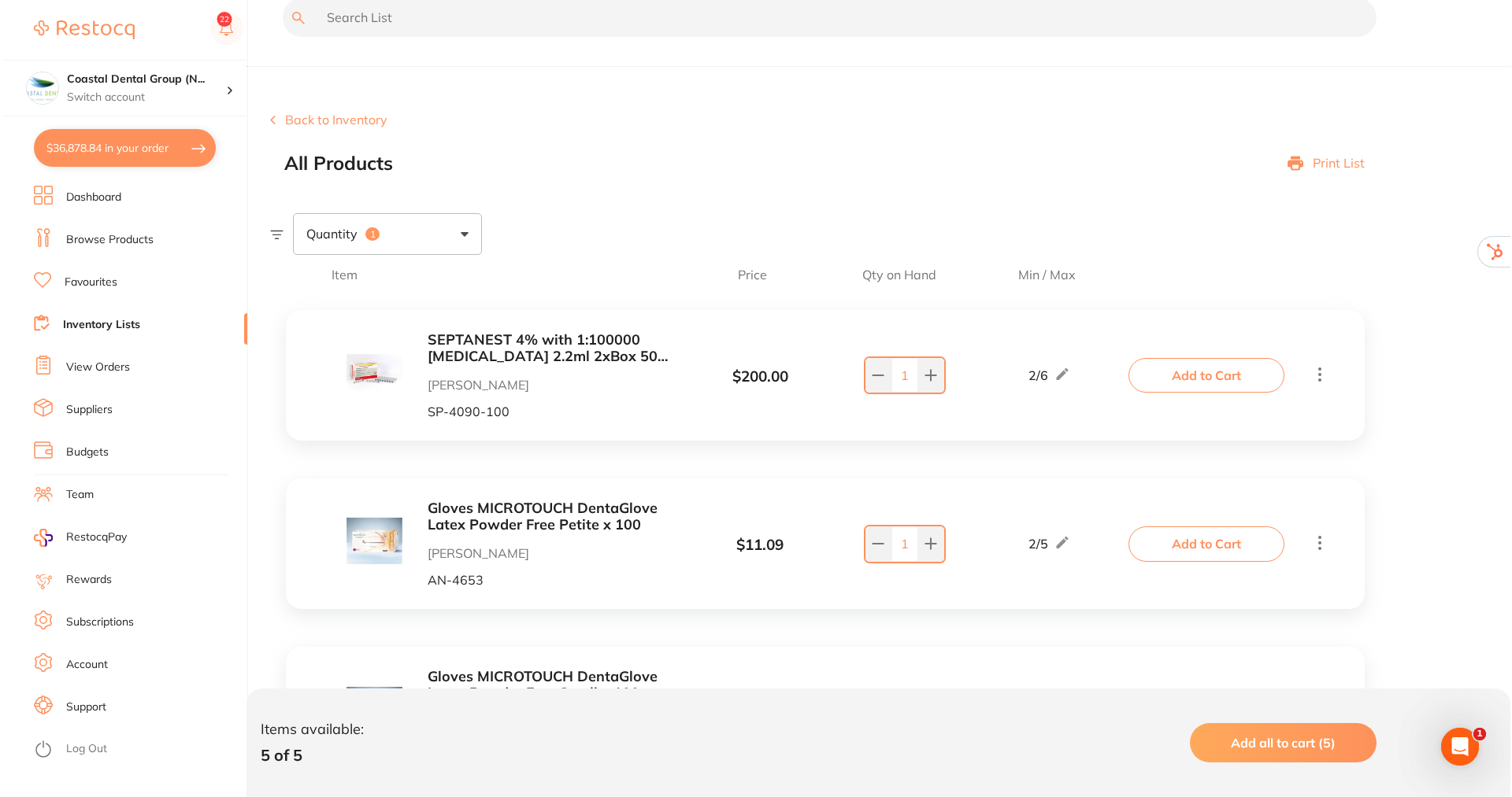
scroll to position [0, 0]
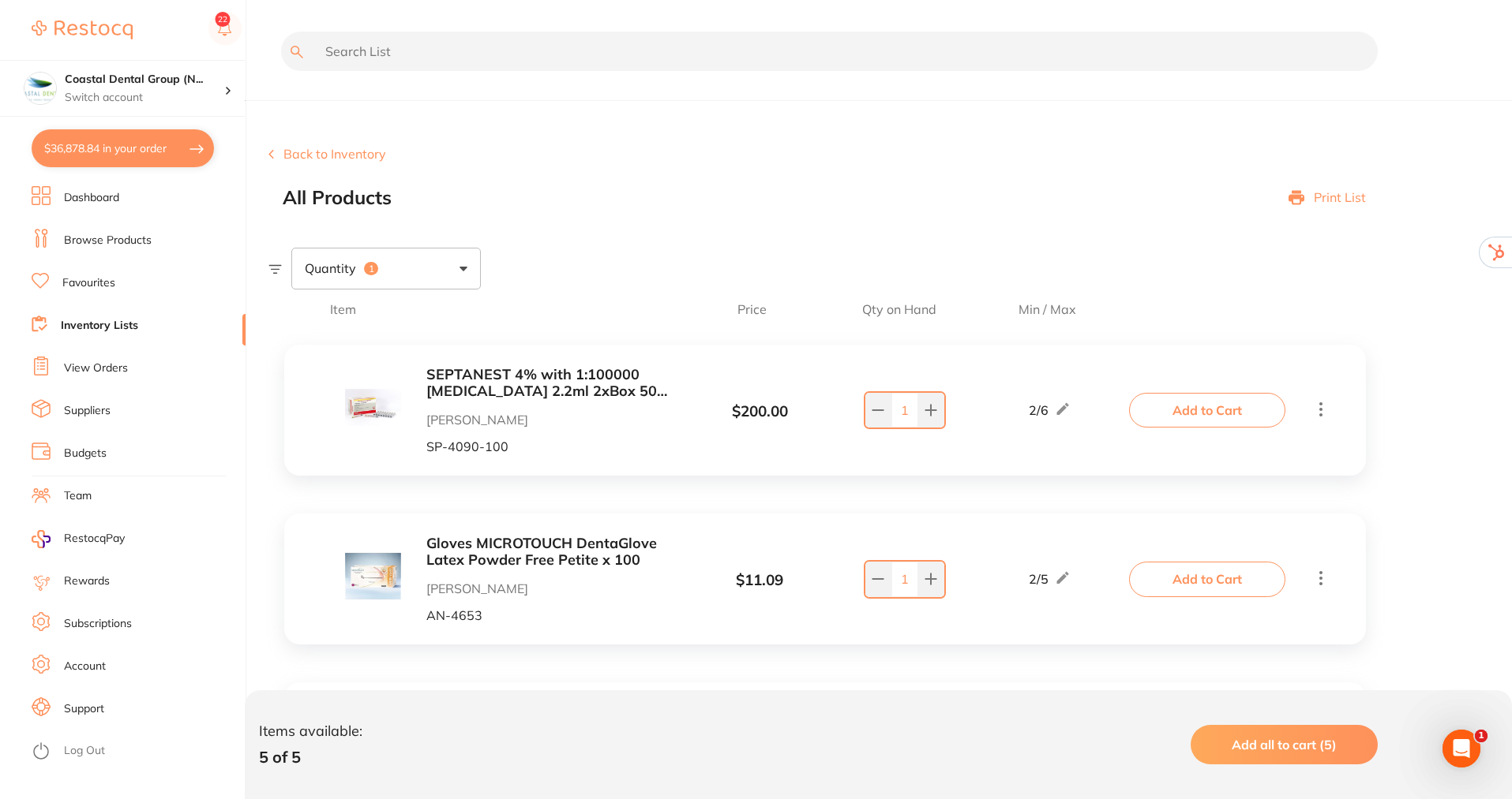
click at [130, 141] on button "$36,878.84 in your order" at bounding box center [123, 149] width 183 height 38
checkbox input "true"
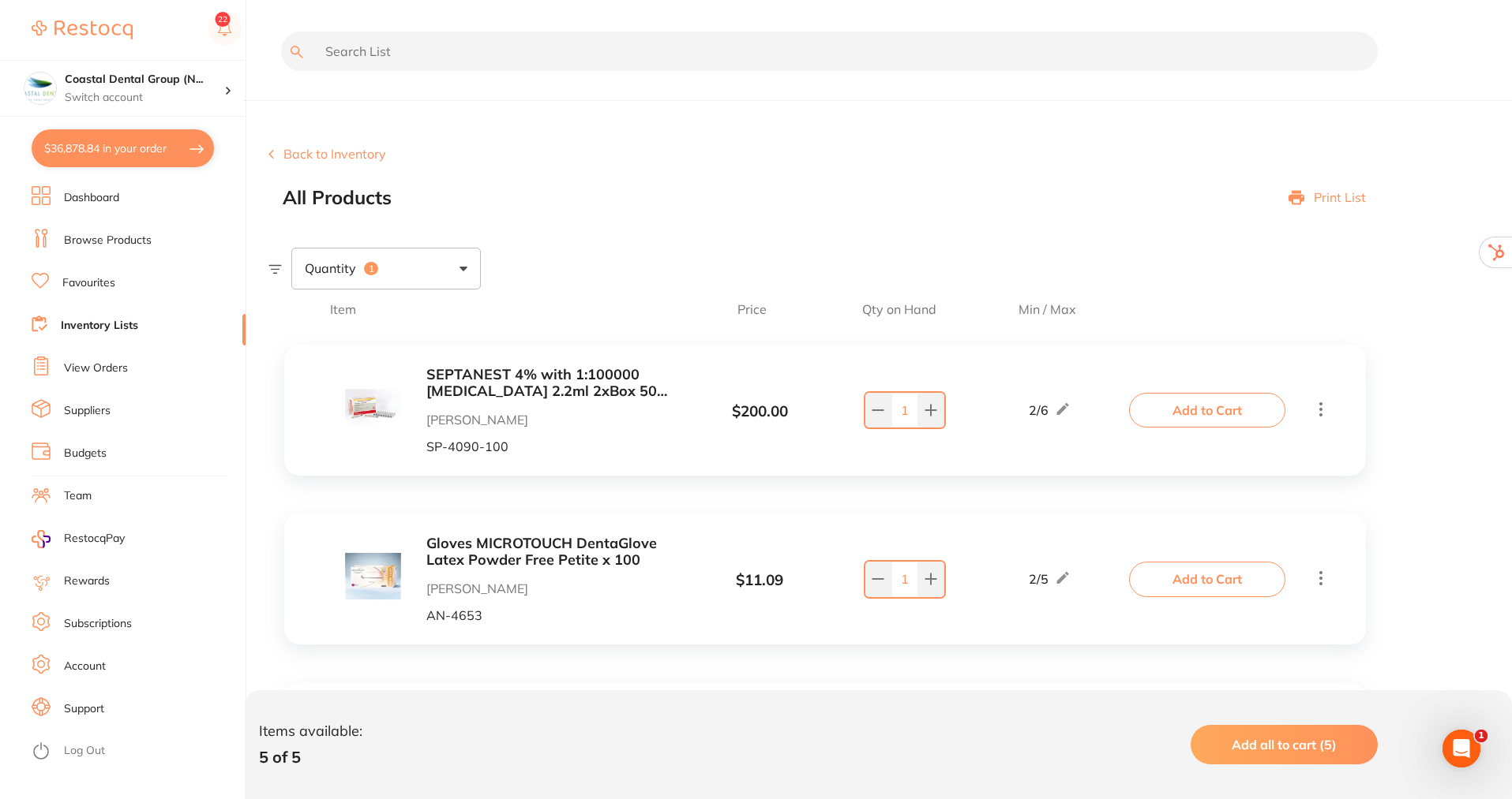
checkbox input "true"
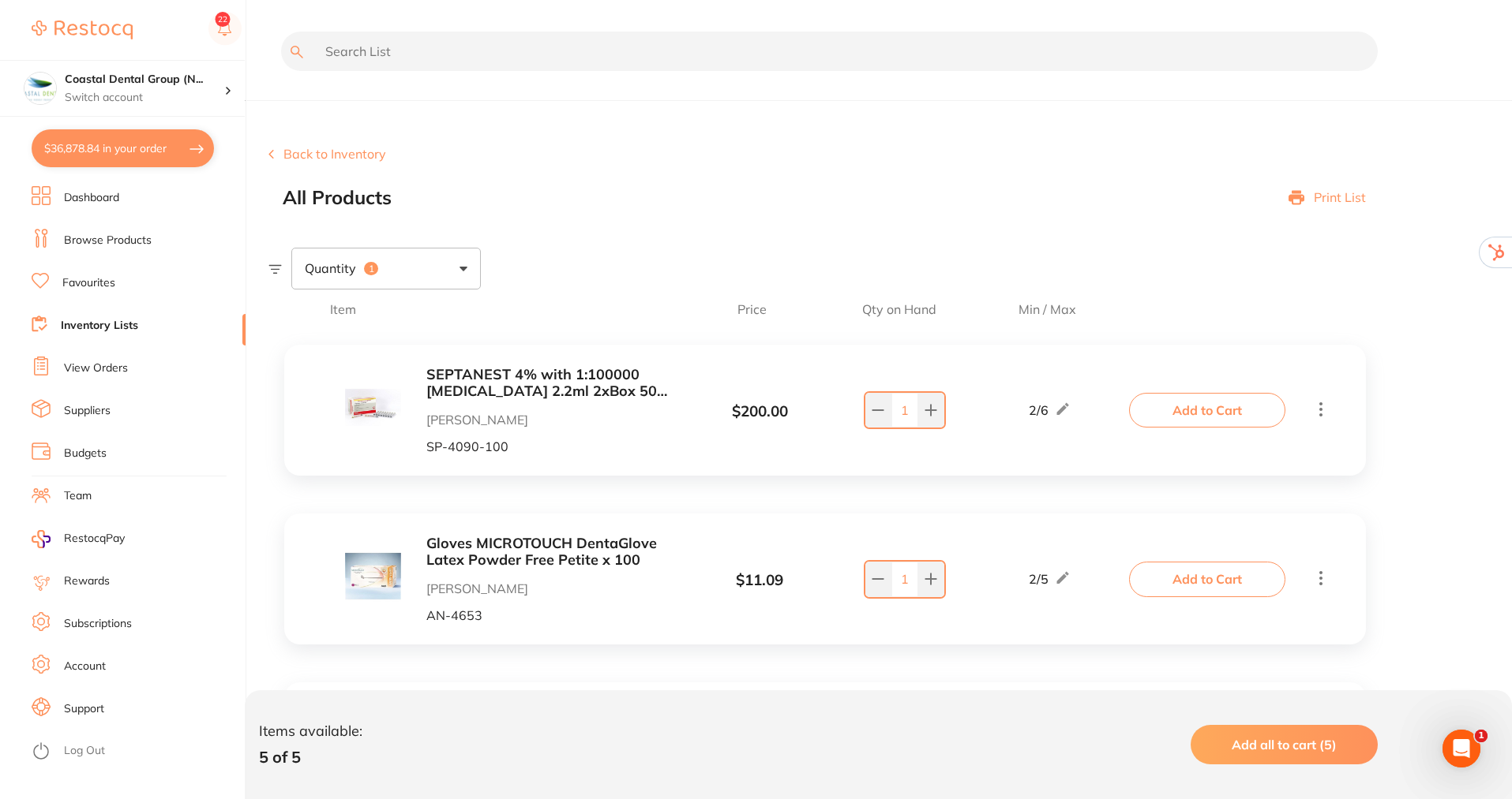
checkbox input "true"
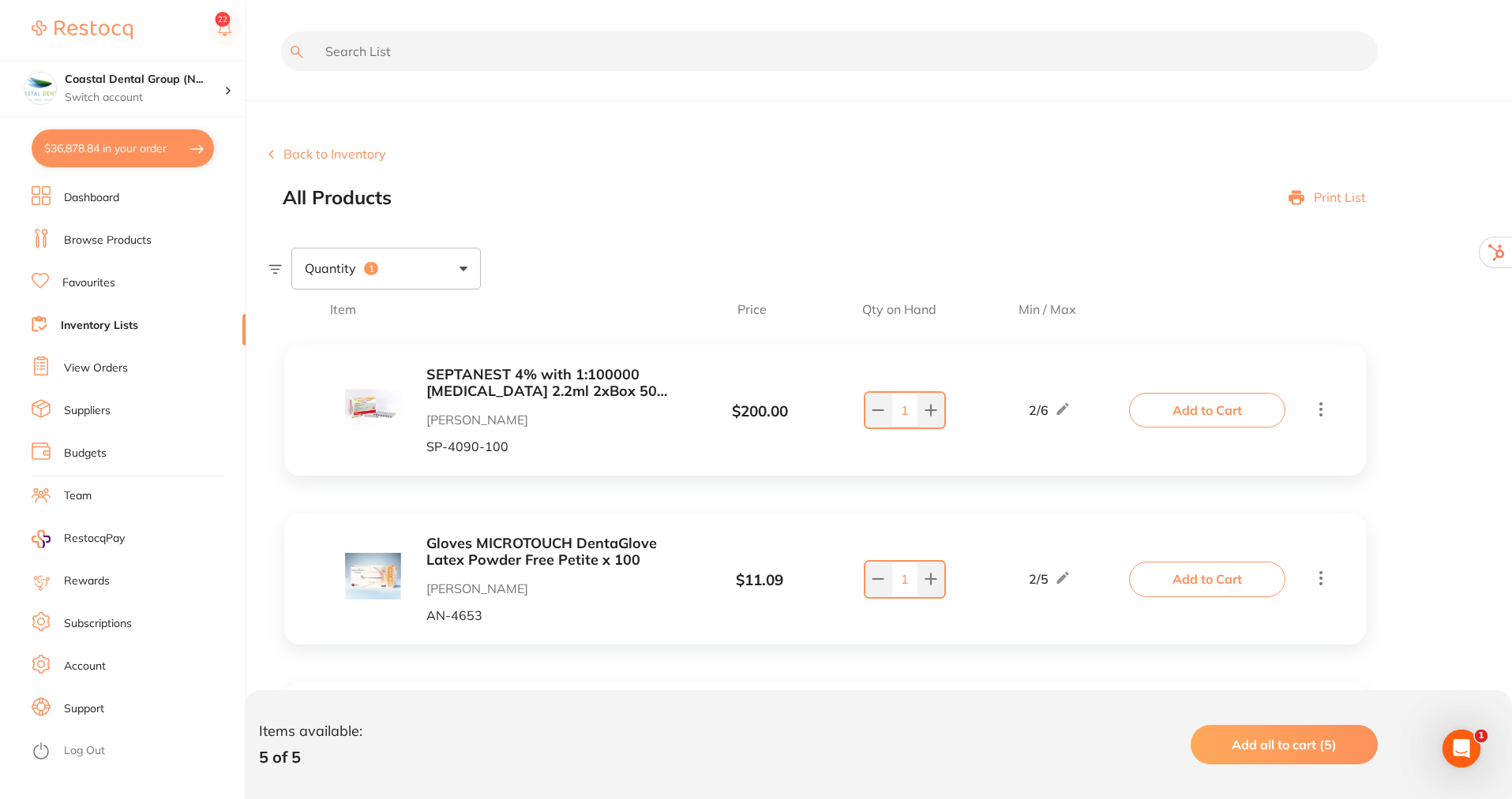
checkbox input "true"
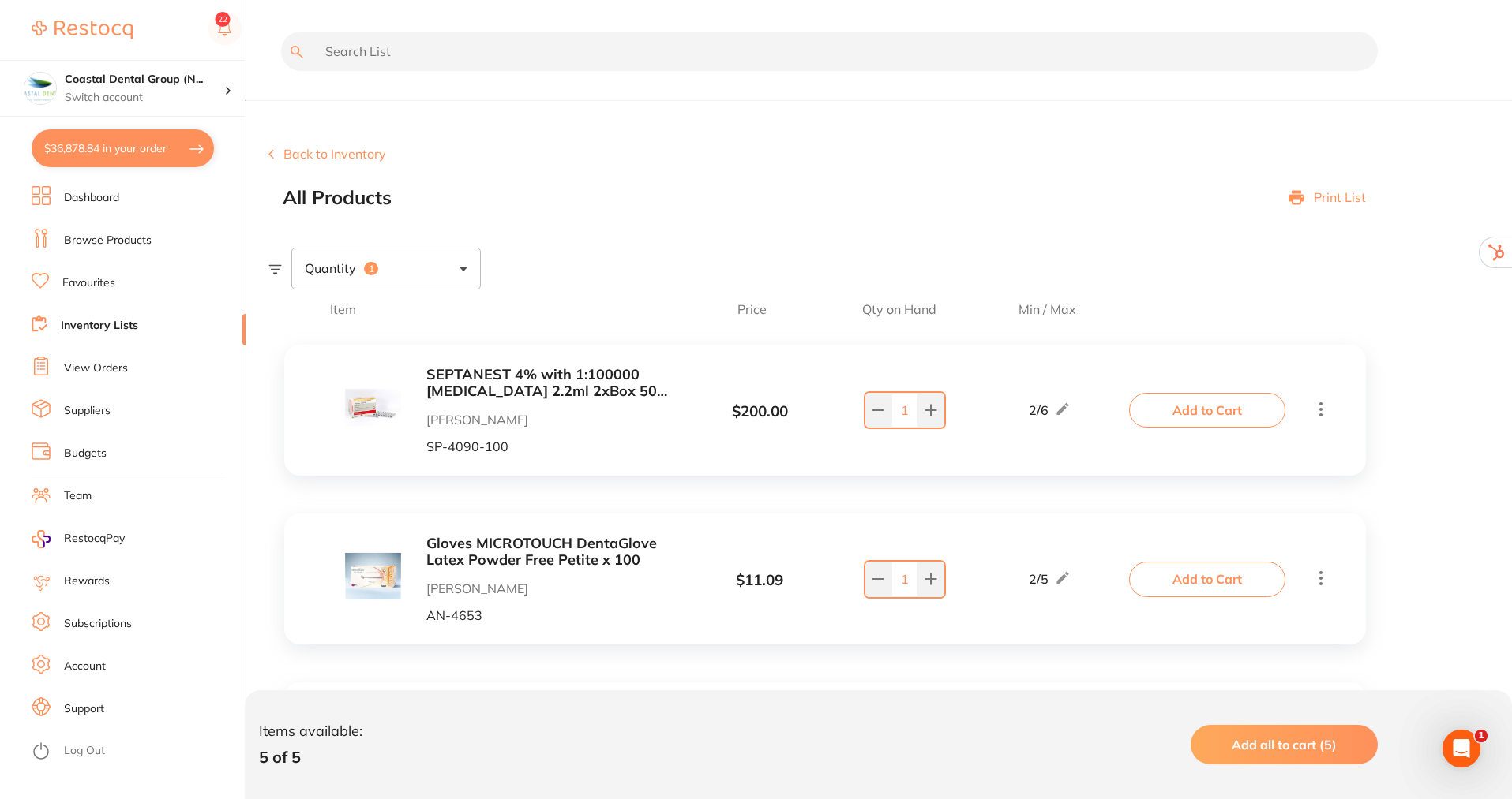
checkbox input "true"
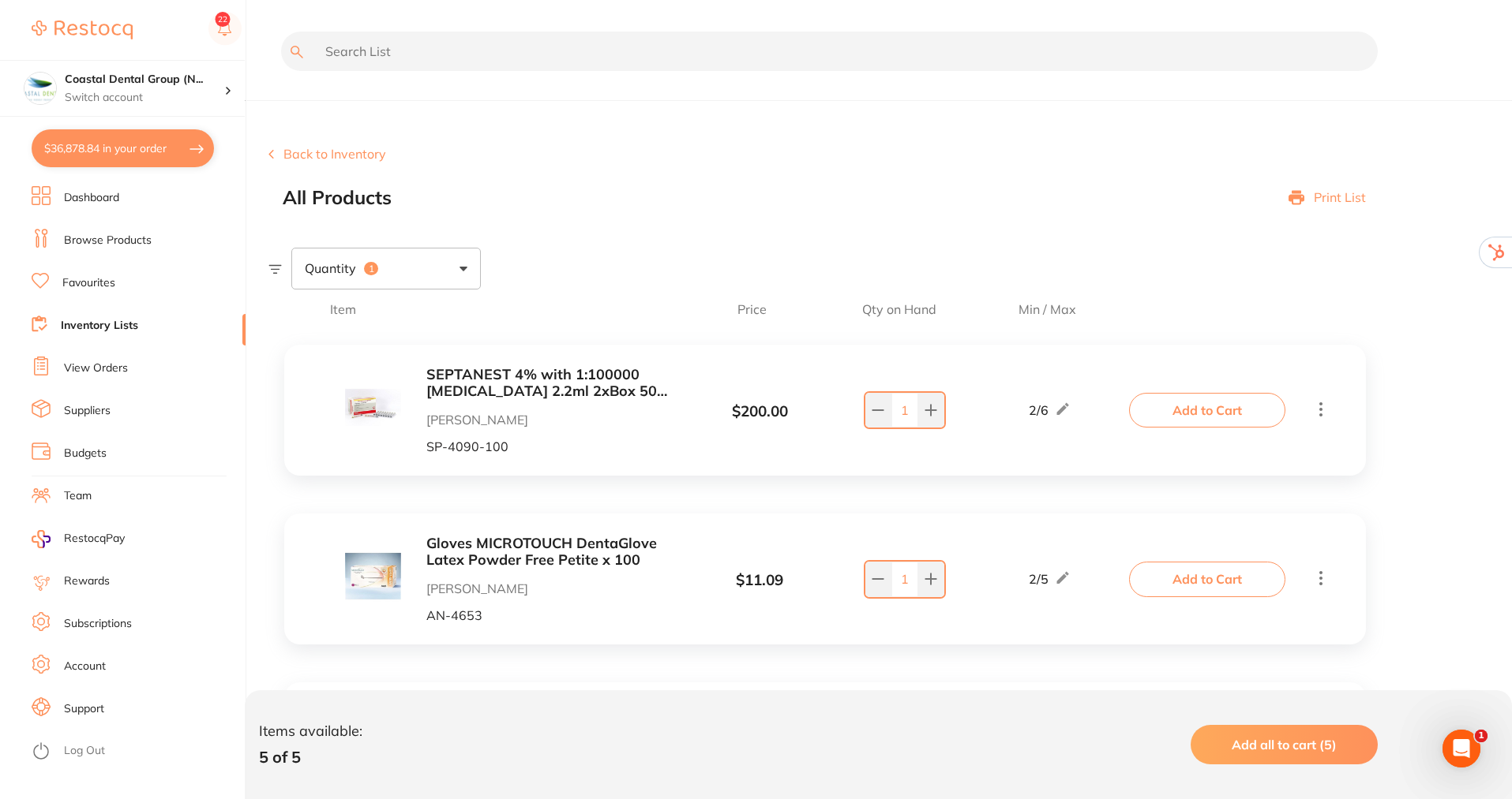
checkbox input "true"
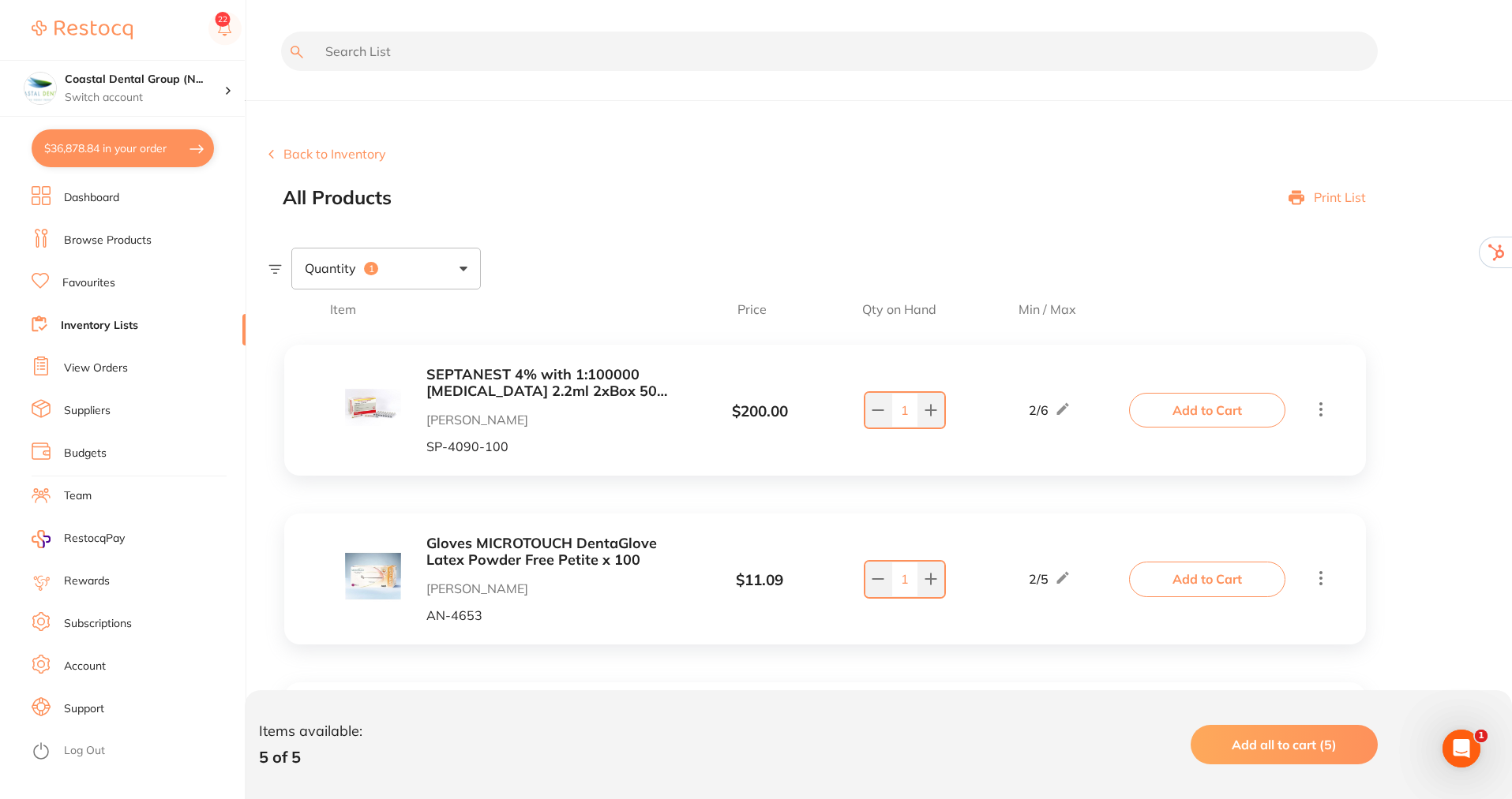
checkbox input "true"
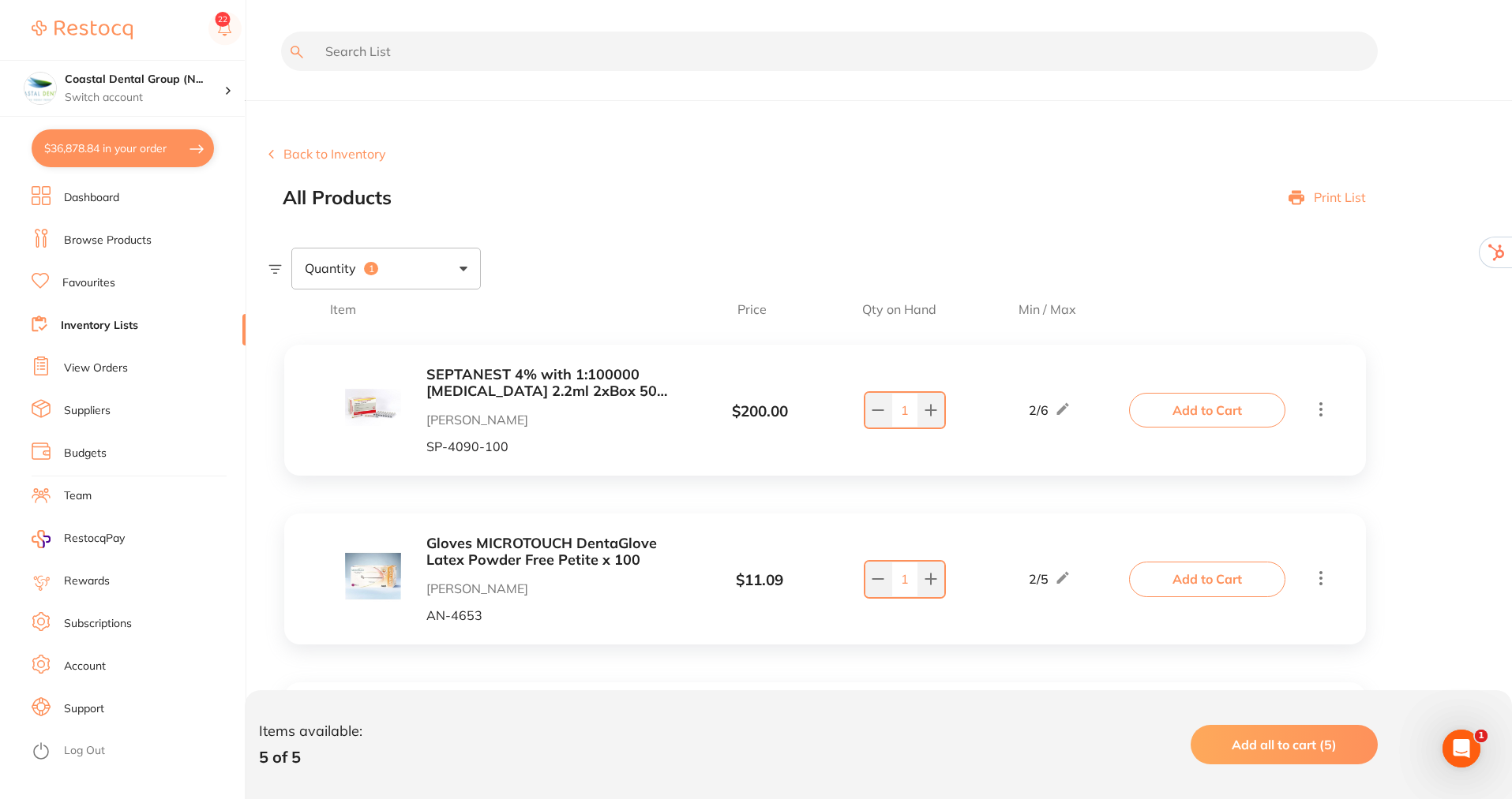
checkbox input "true"
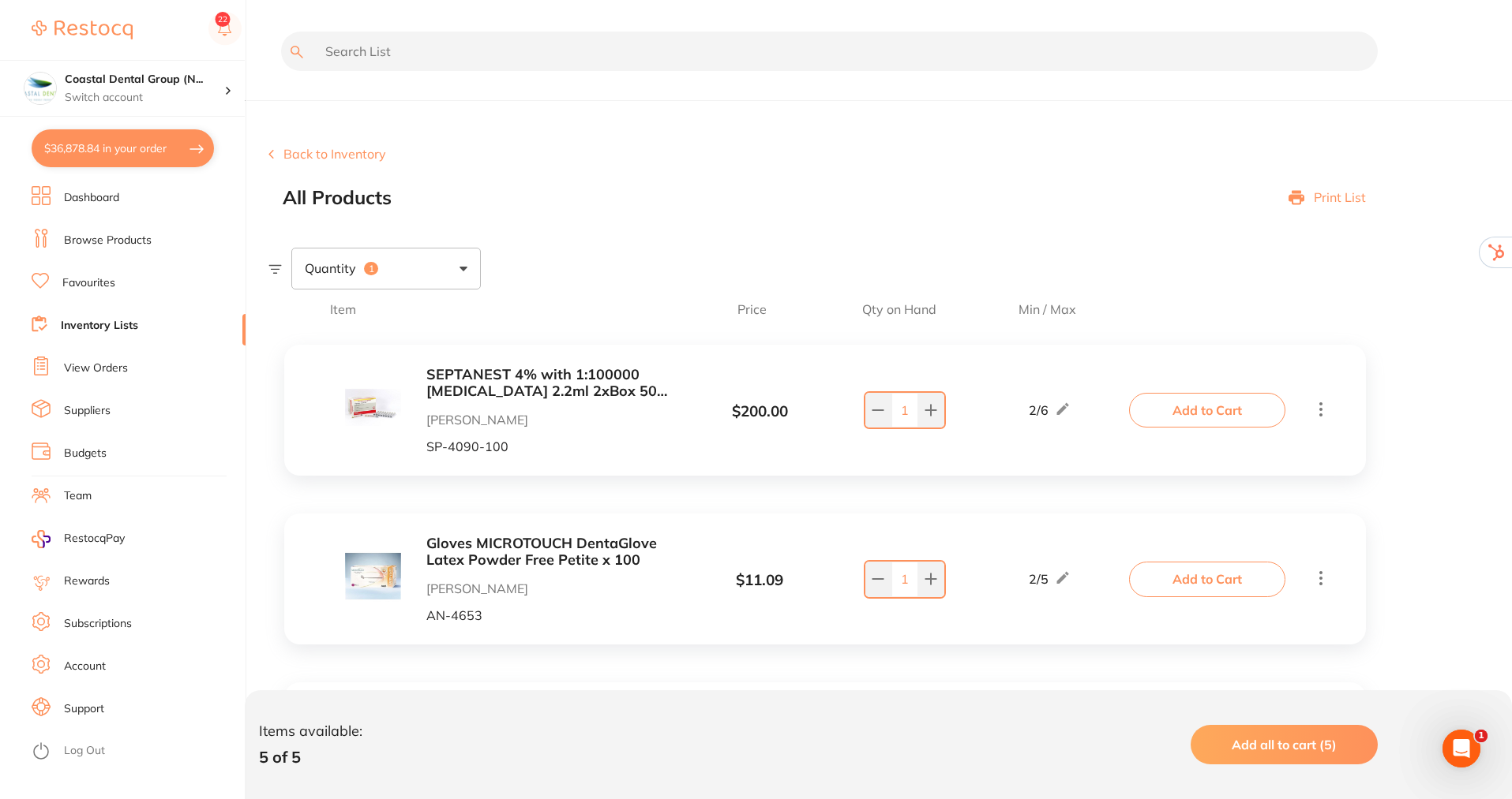
checkbox input "true"
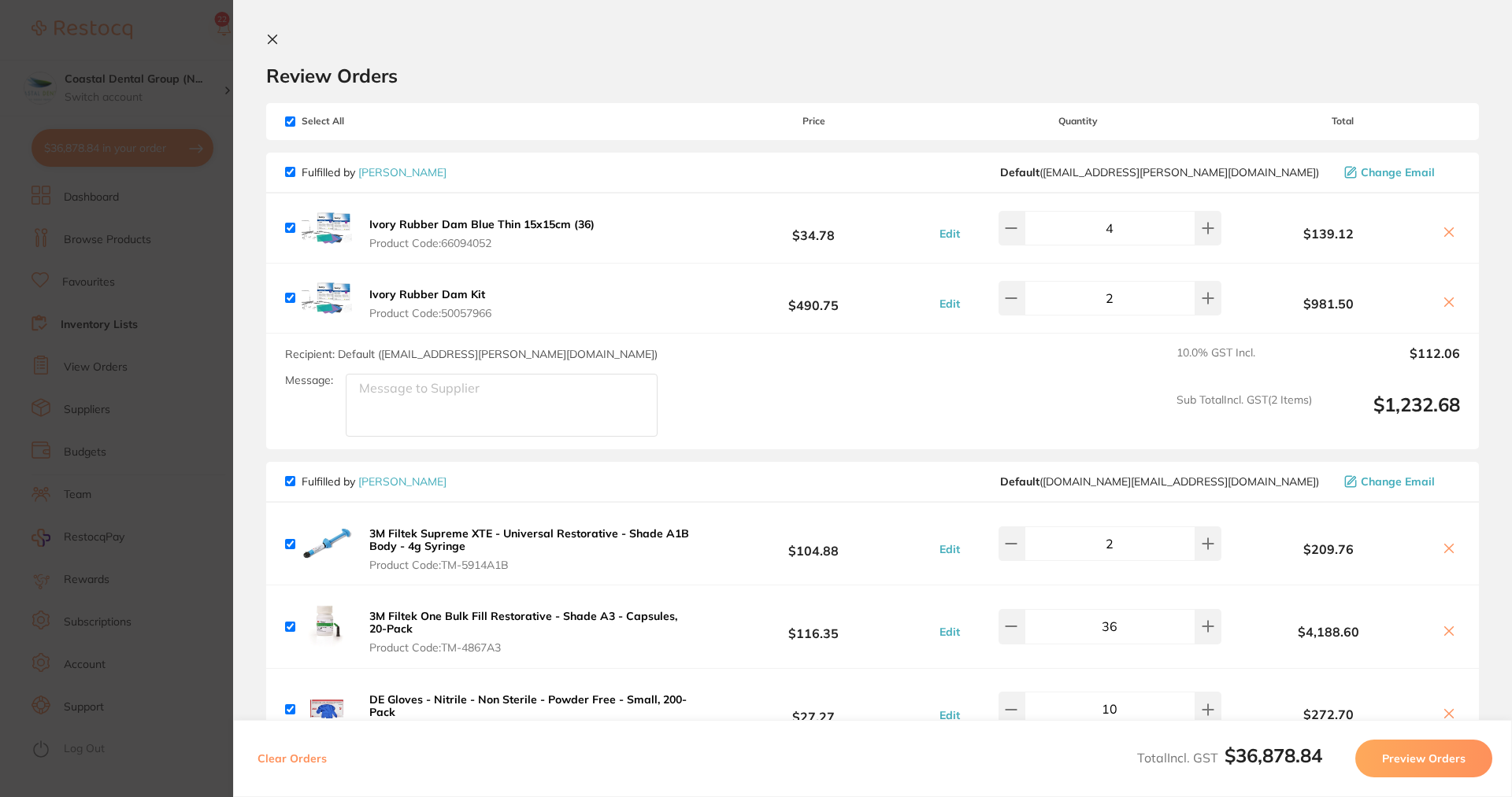
click at [296, 123] on span "Select All" at bounding box center [364, 121] width 158 height 11
click at [289, 121] on input "checkbox" at bounding box center [289, 121] width 10 height 10
checkbox input "false"
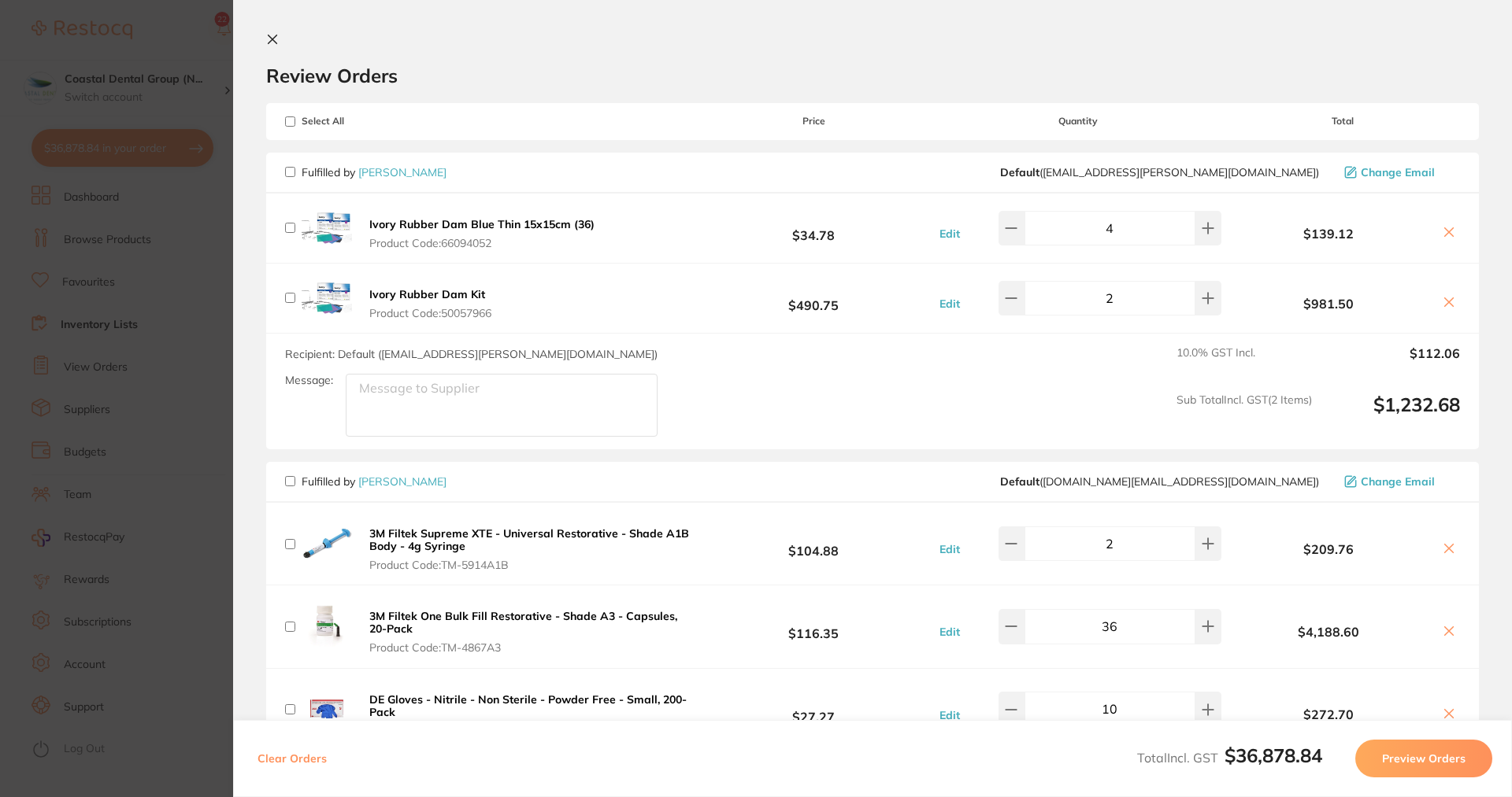
checkbox input "false"
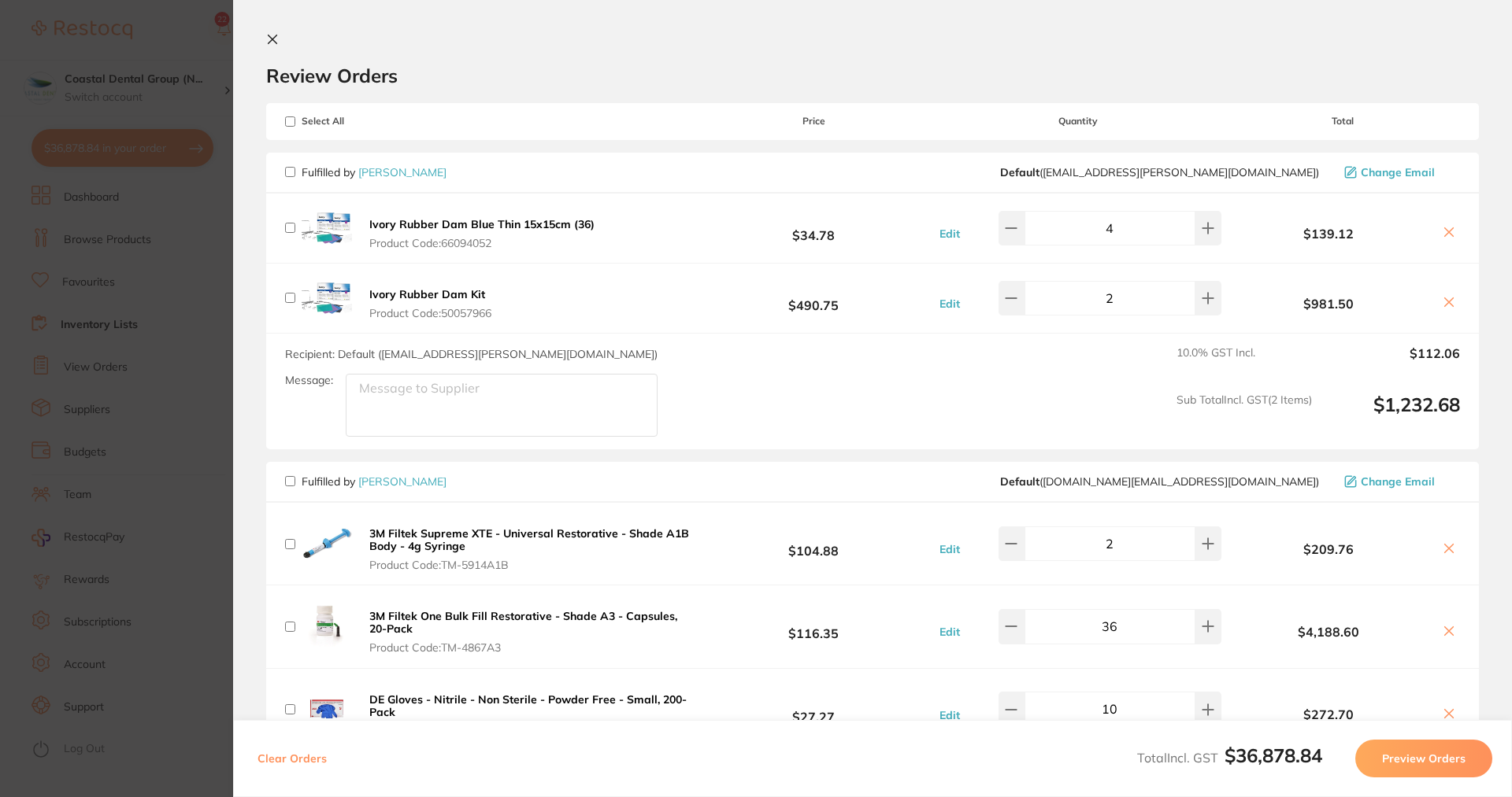
checkbox input "false"
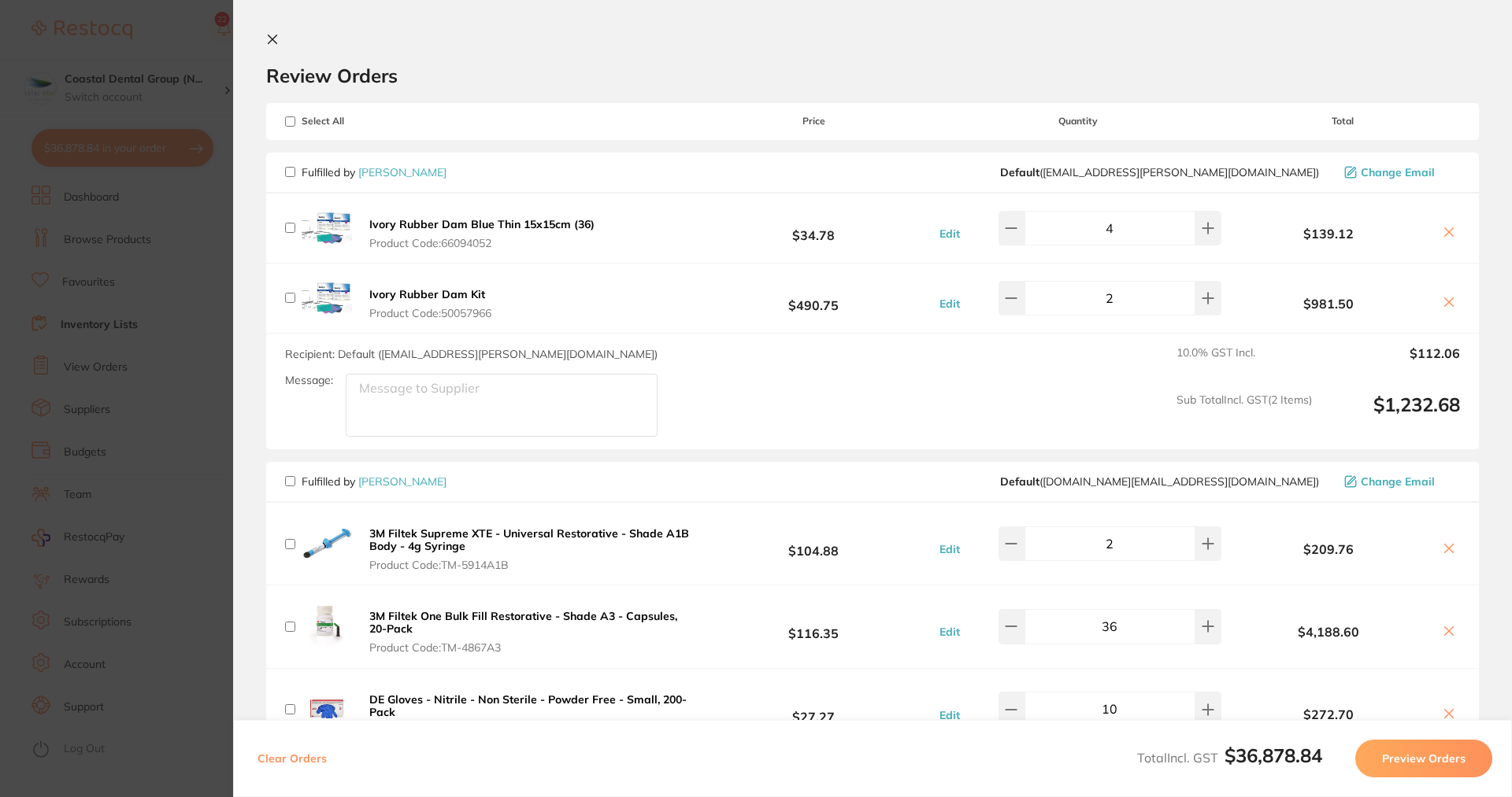
checkbox input "false"
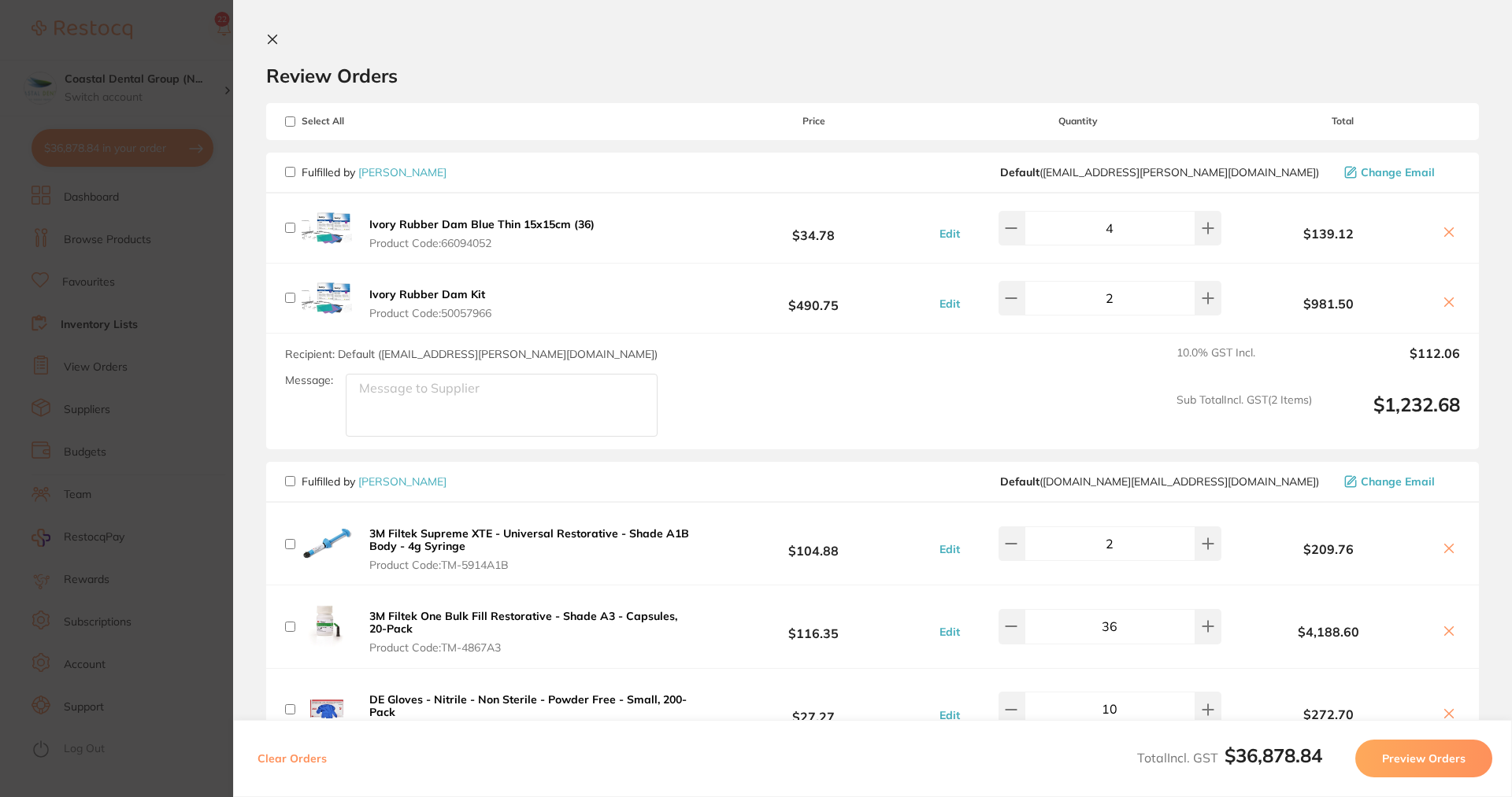
checkbox input "false"
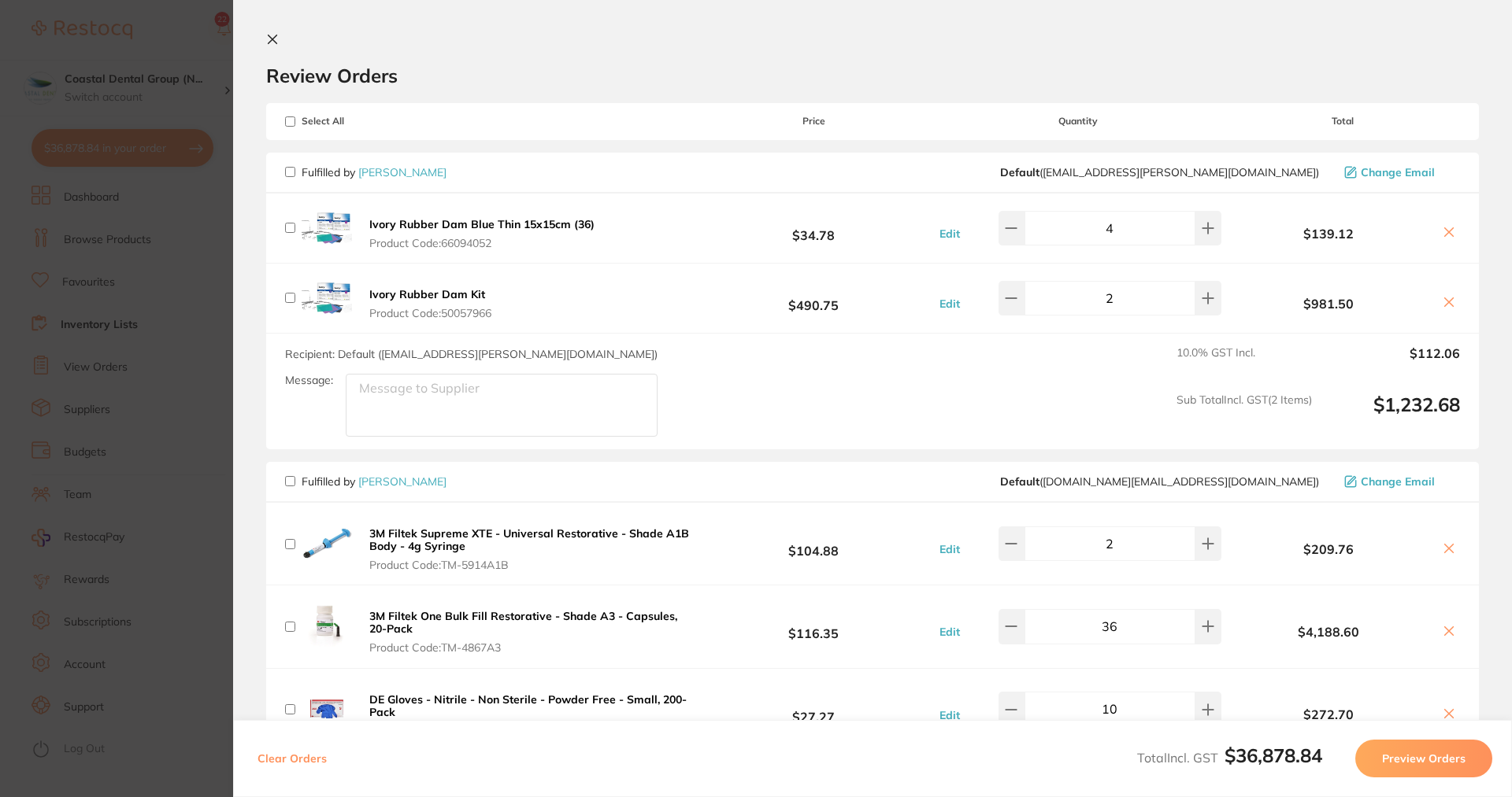
checkbox input "false"
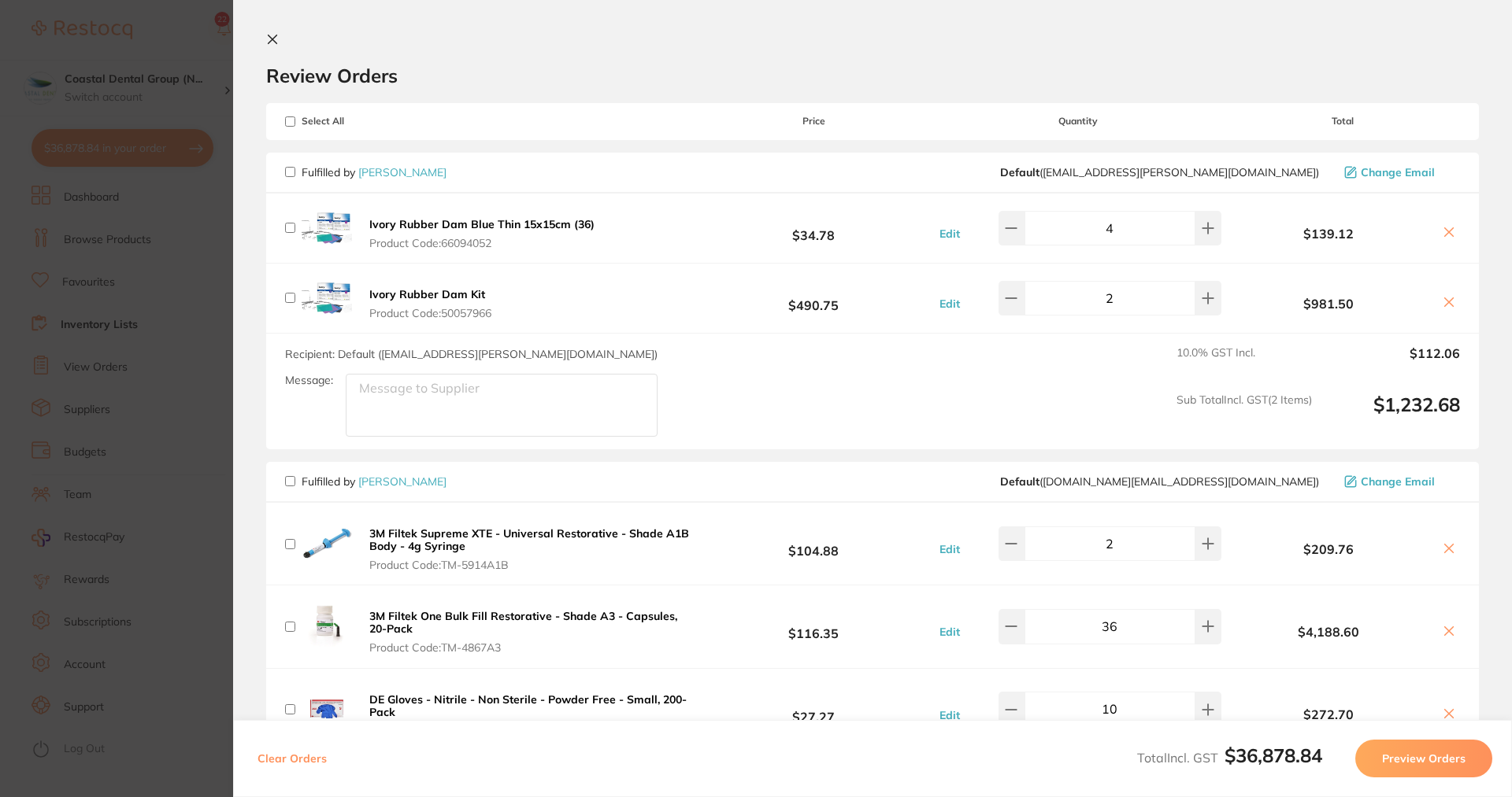
checkbox input "false"
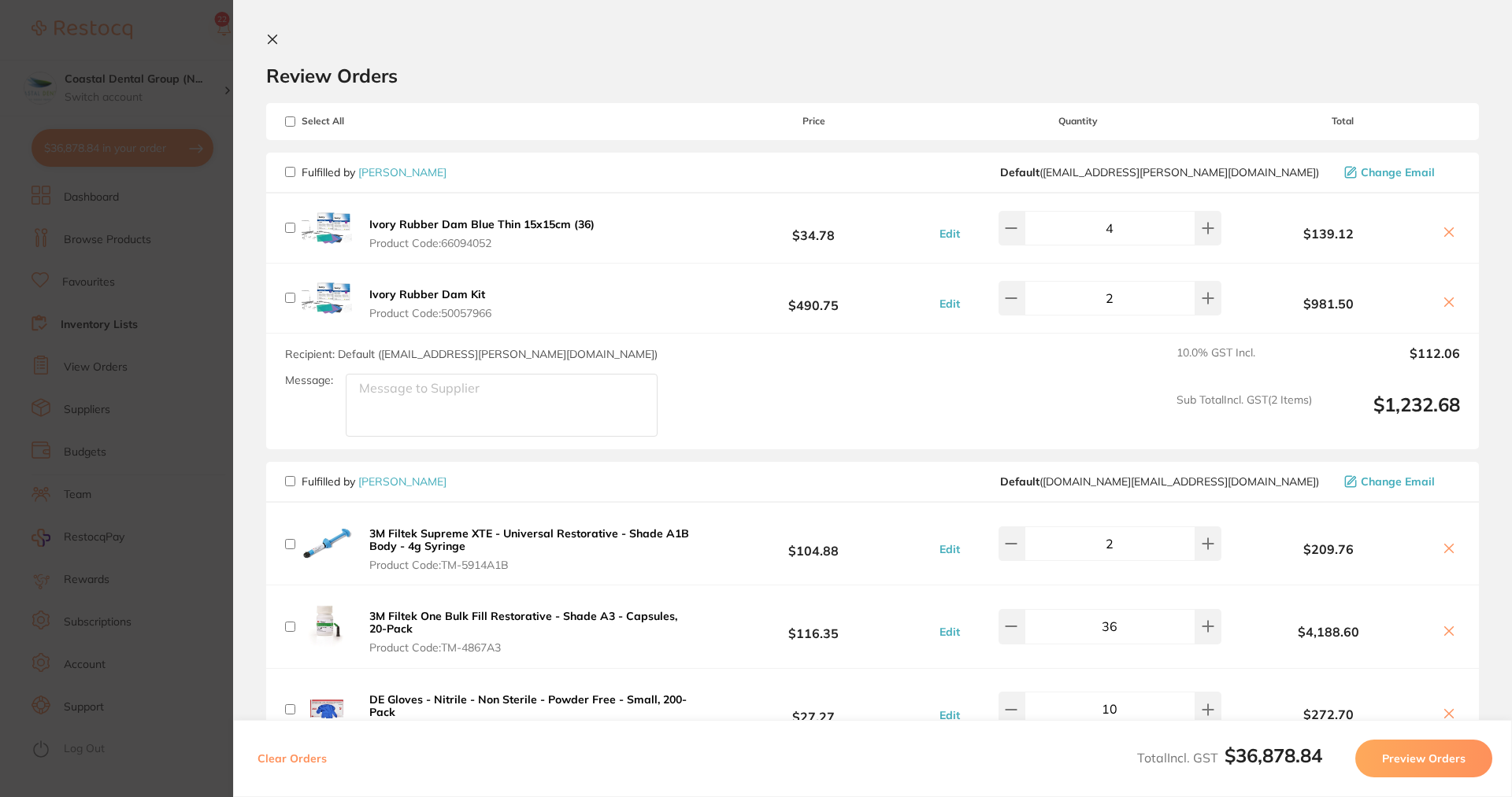
checkbox input "false"
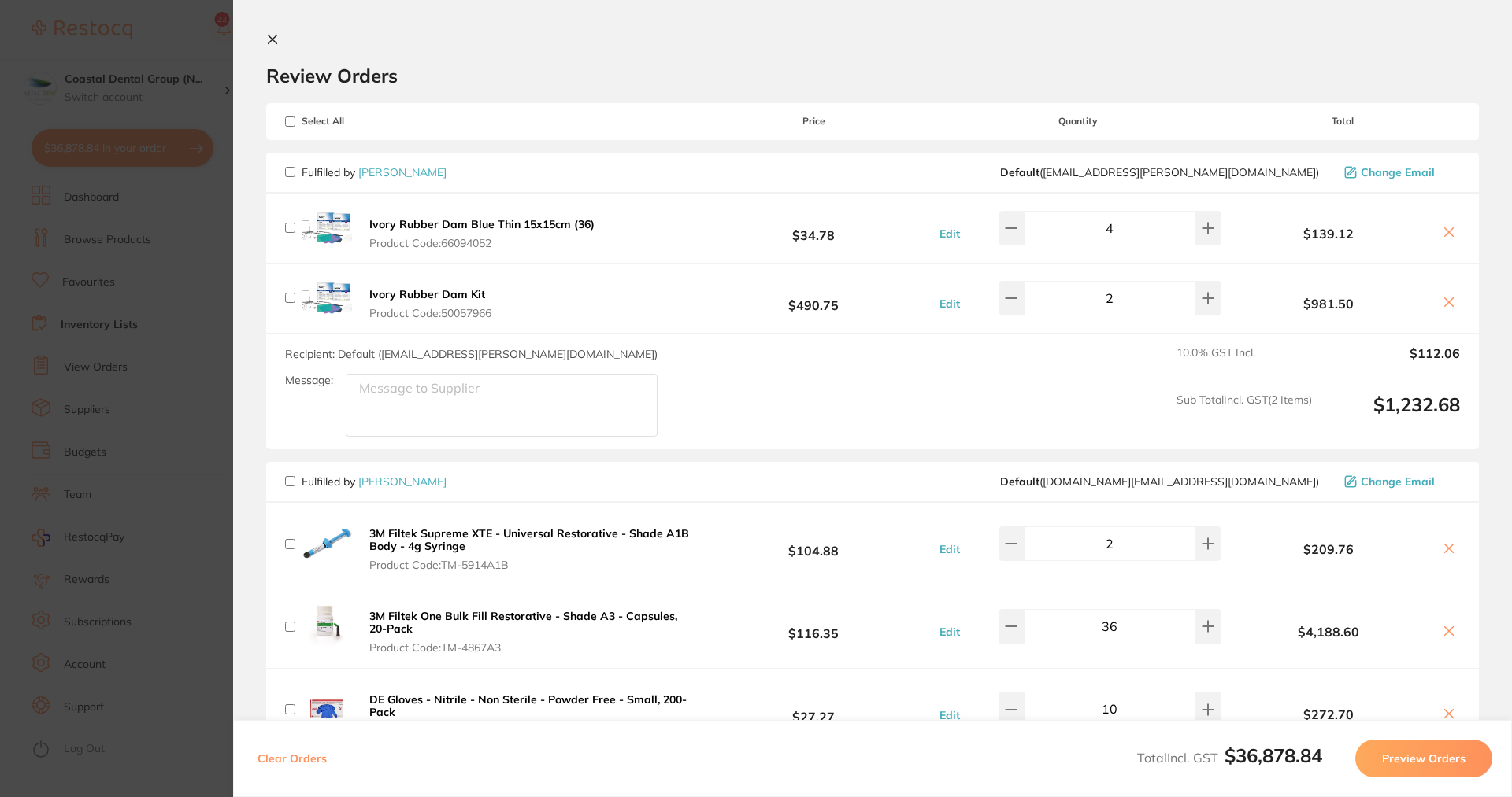
checkbox input "false"
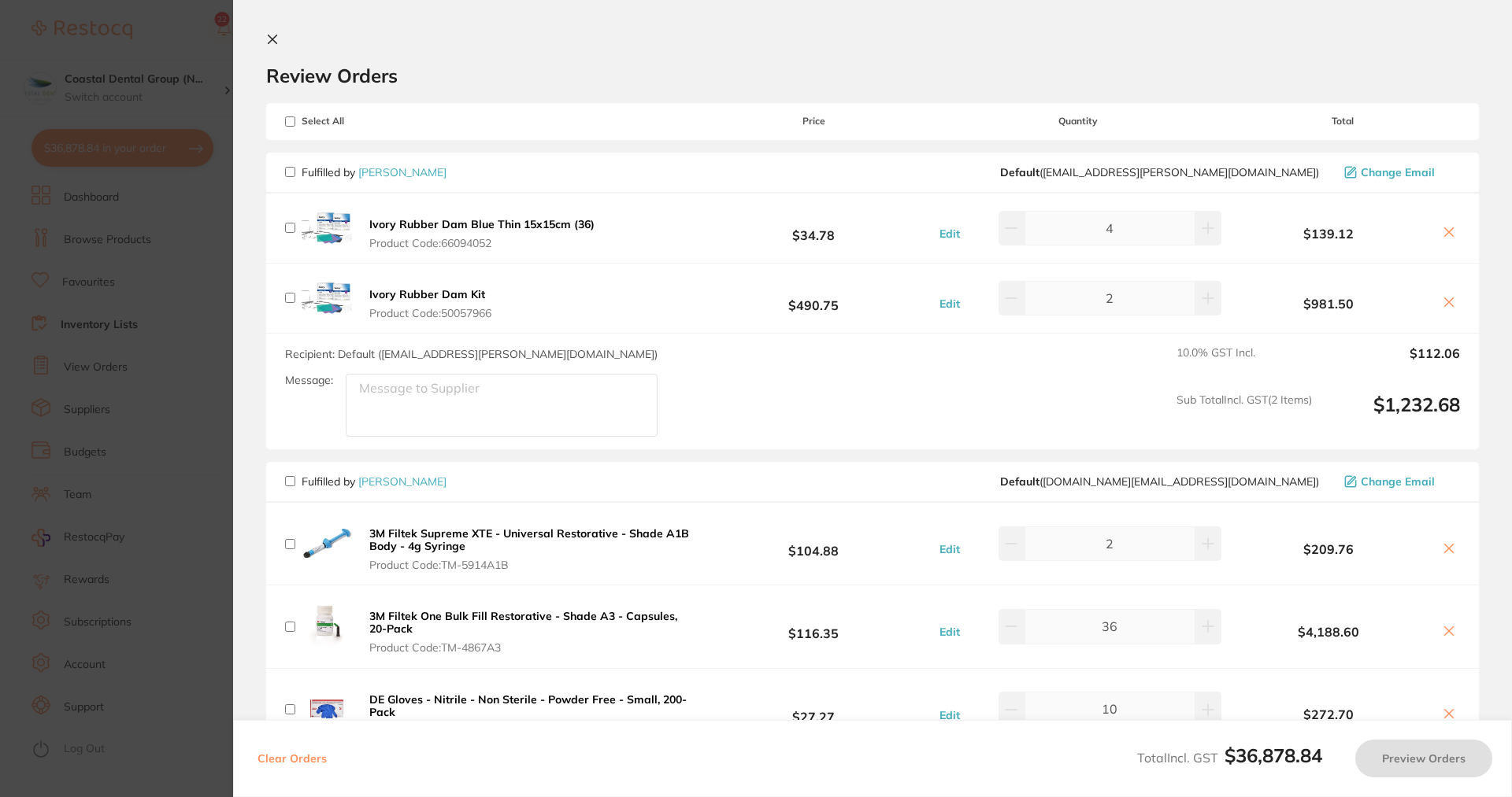
click at [293, 173] on input "checkbox" at bounding box center [289, 172] width 10 height 10
checkbox input "true"
click at [385, 389] on textarea "Message:" at bounding box center [501, 405] width 312 height 63
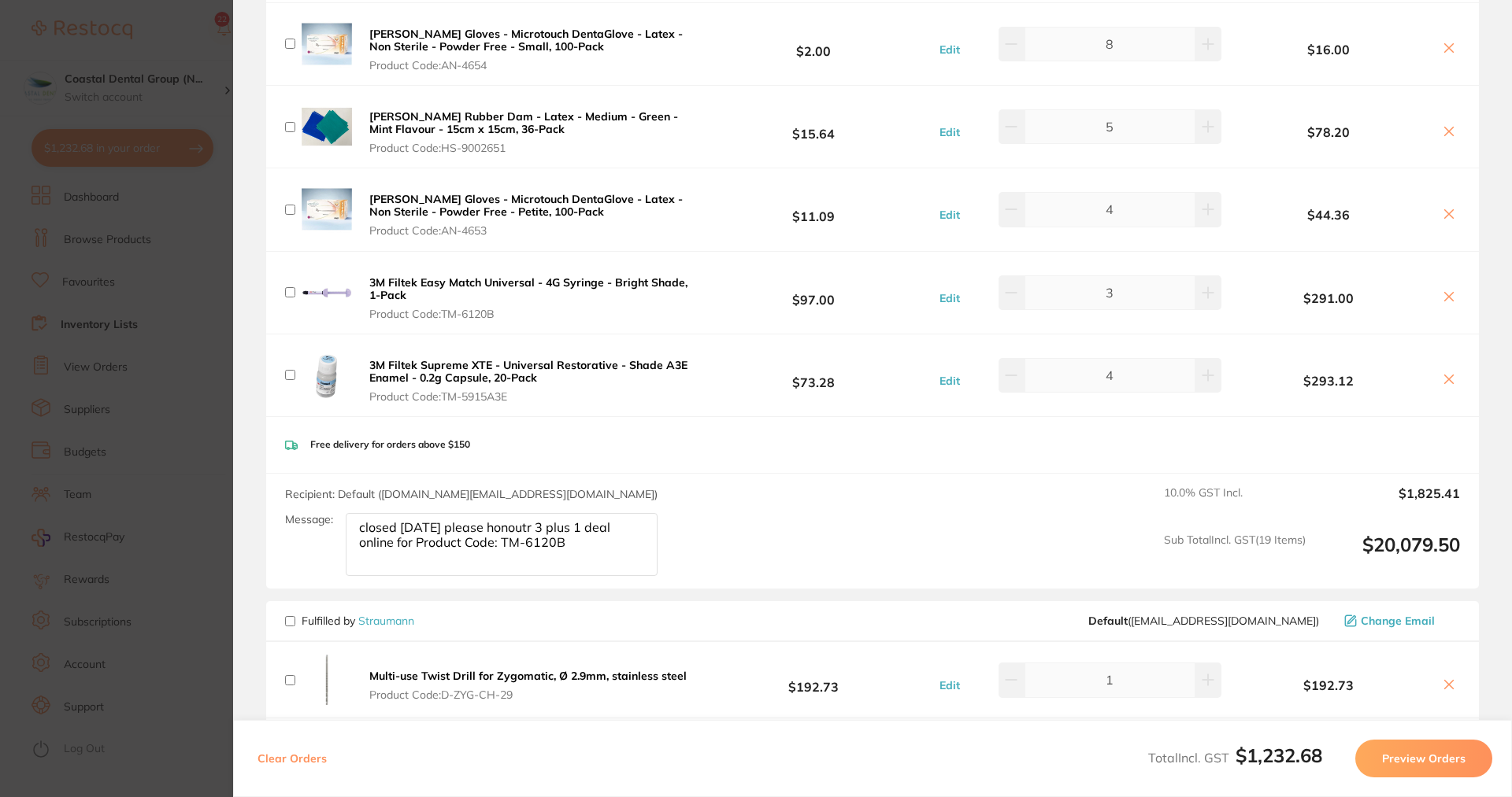
scroll to position [1889, 0]
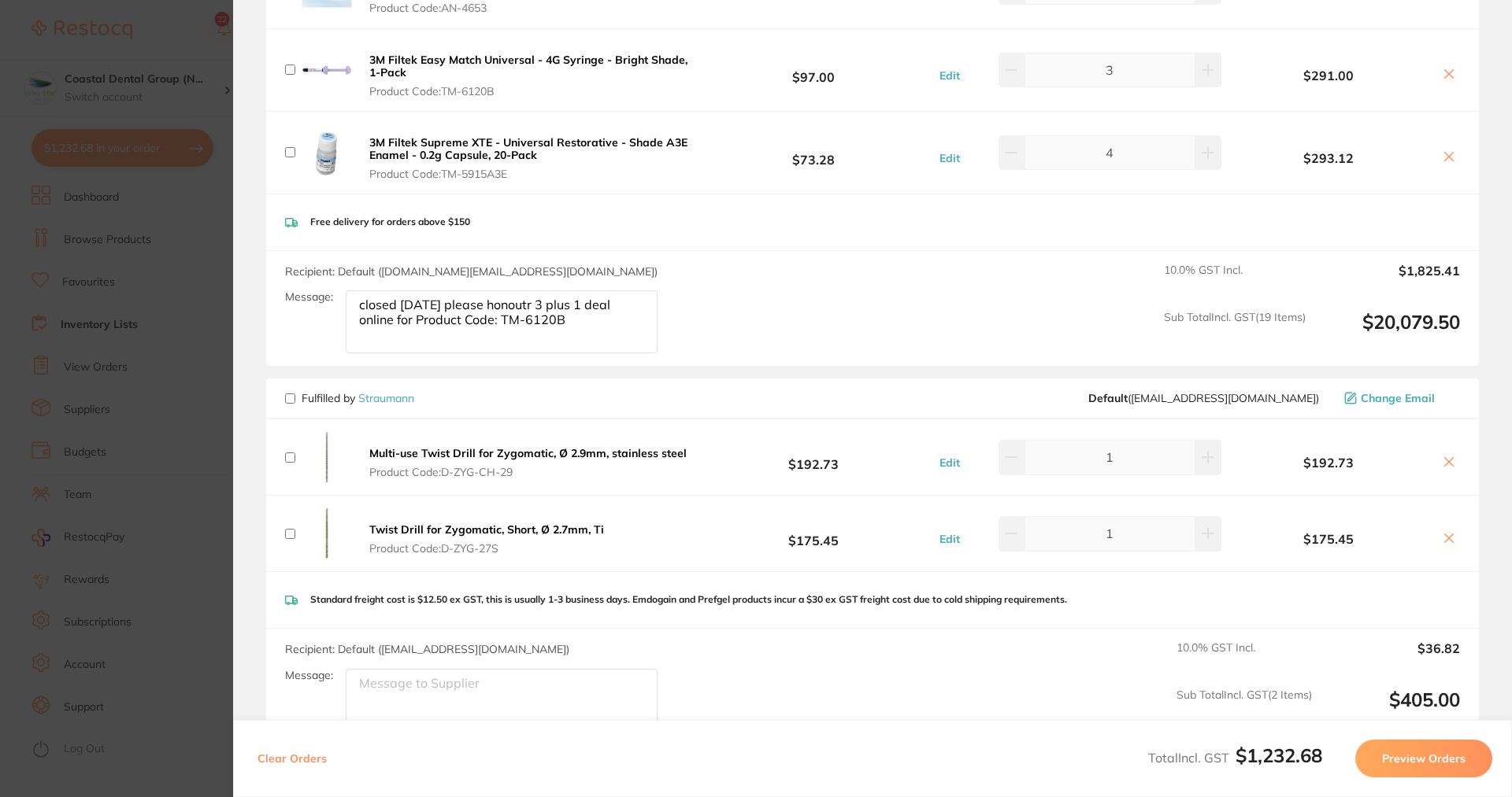
click at [290, 393] on div "Fulfilled by [PERSON_NAME] ( [EMAIL_ADDRESS][DOMAIN_NAME] ) Change Email" at bounding box center [872, 399] width 1213 height 41
click at [289, 393] on input "checkbox" at bounding box center [289, 398] width 10 height 10
checkbox input "true"
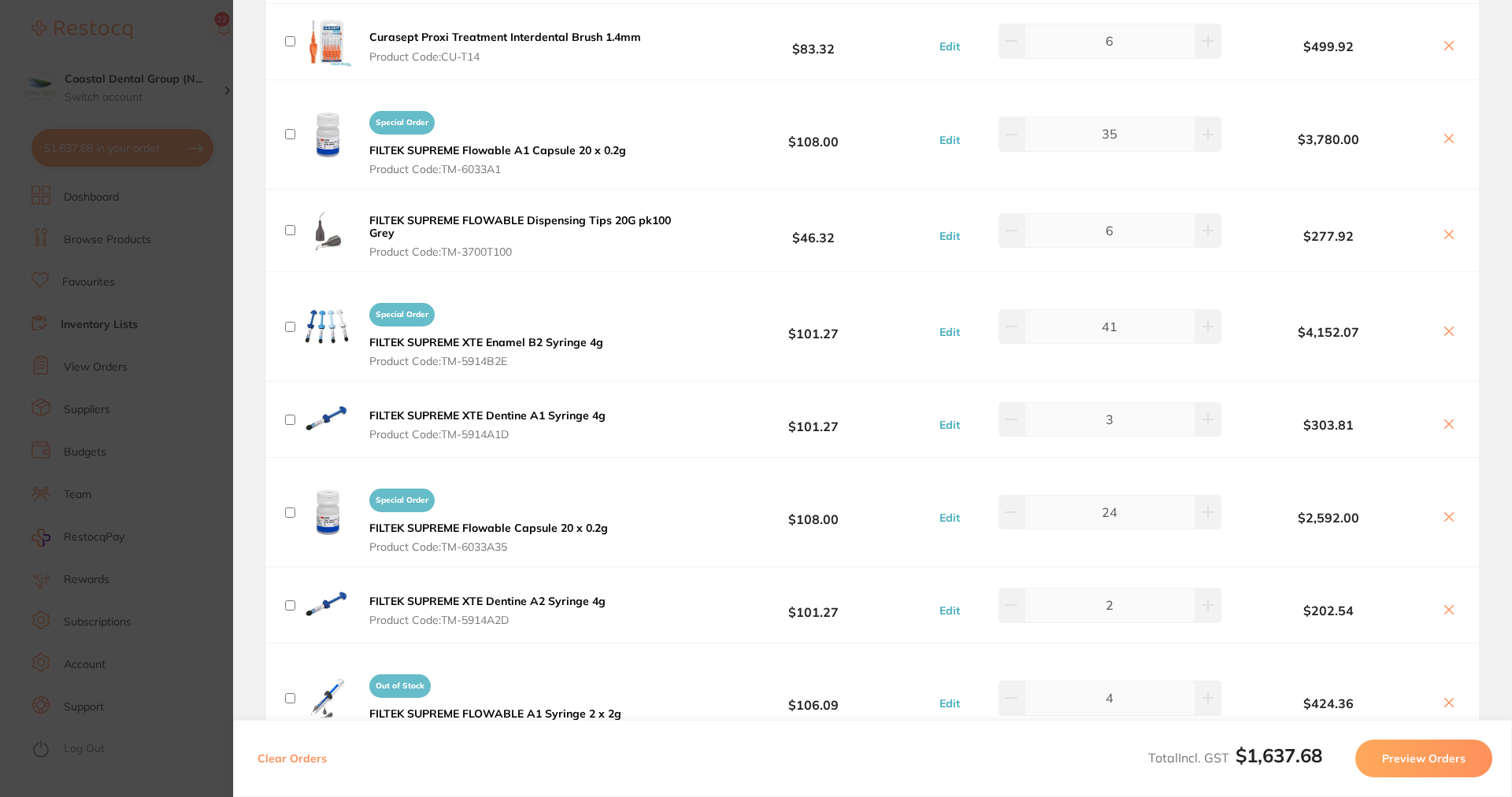
scroll to position [3402, 0]
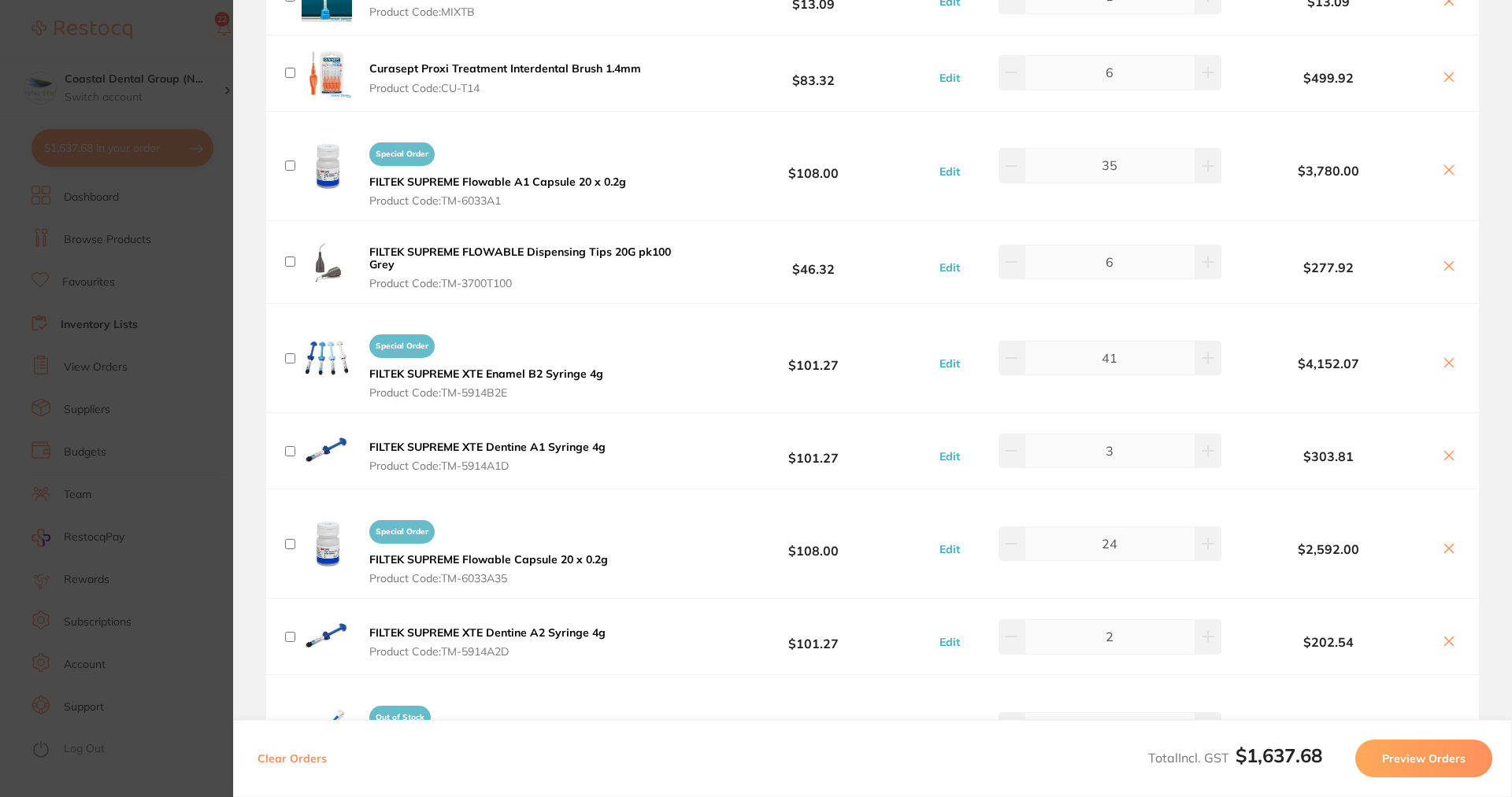
click at [1432, 758] on button "Preview Orders" at bounding box center [1424, 759] width 137 height 38
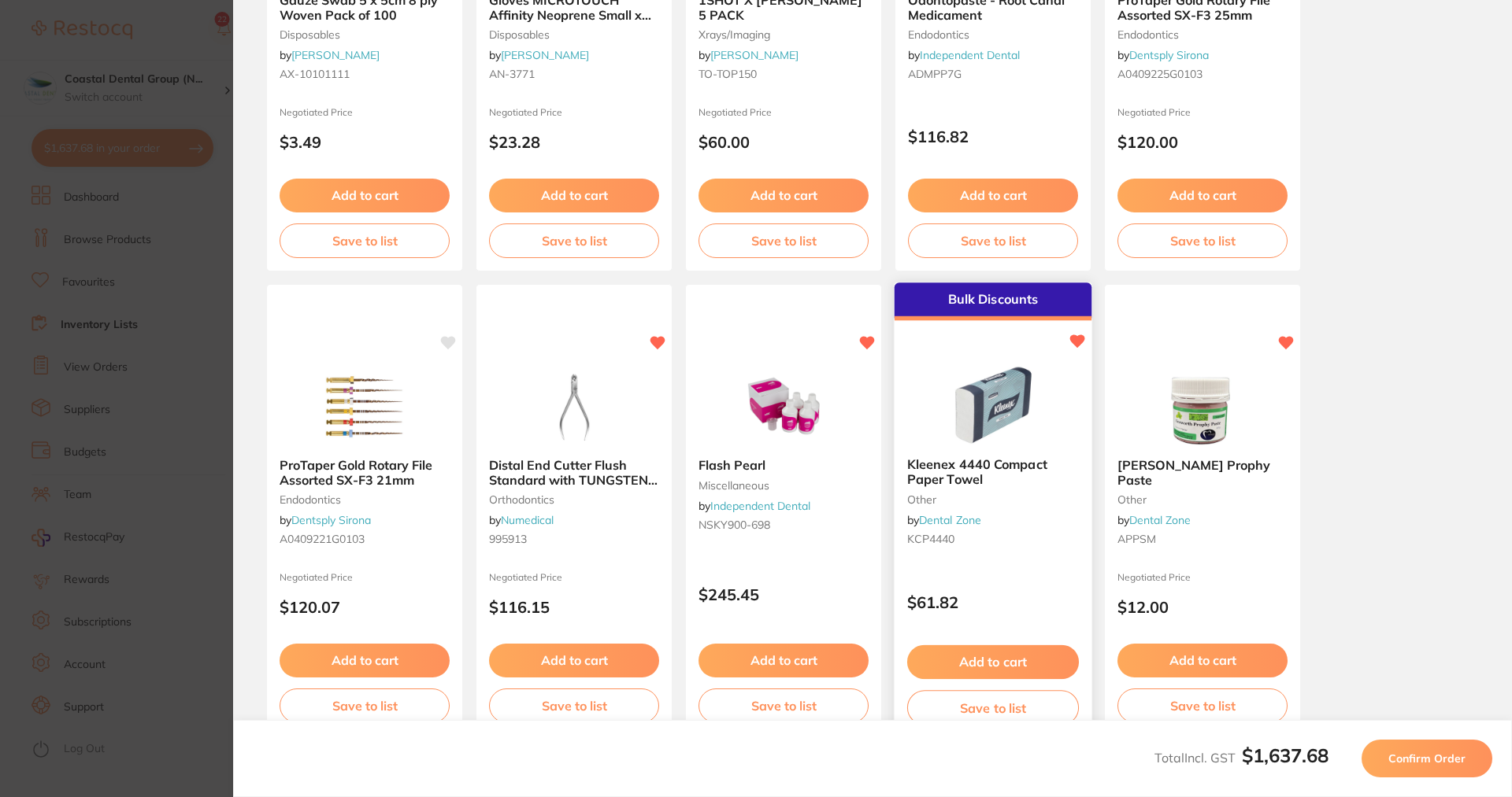
scroll to position [366, 0]
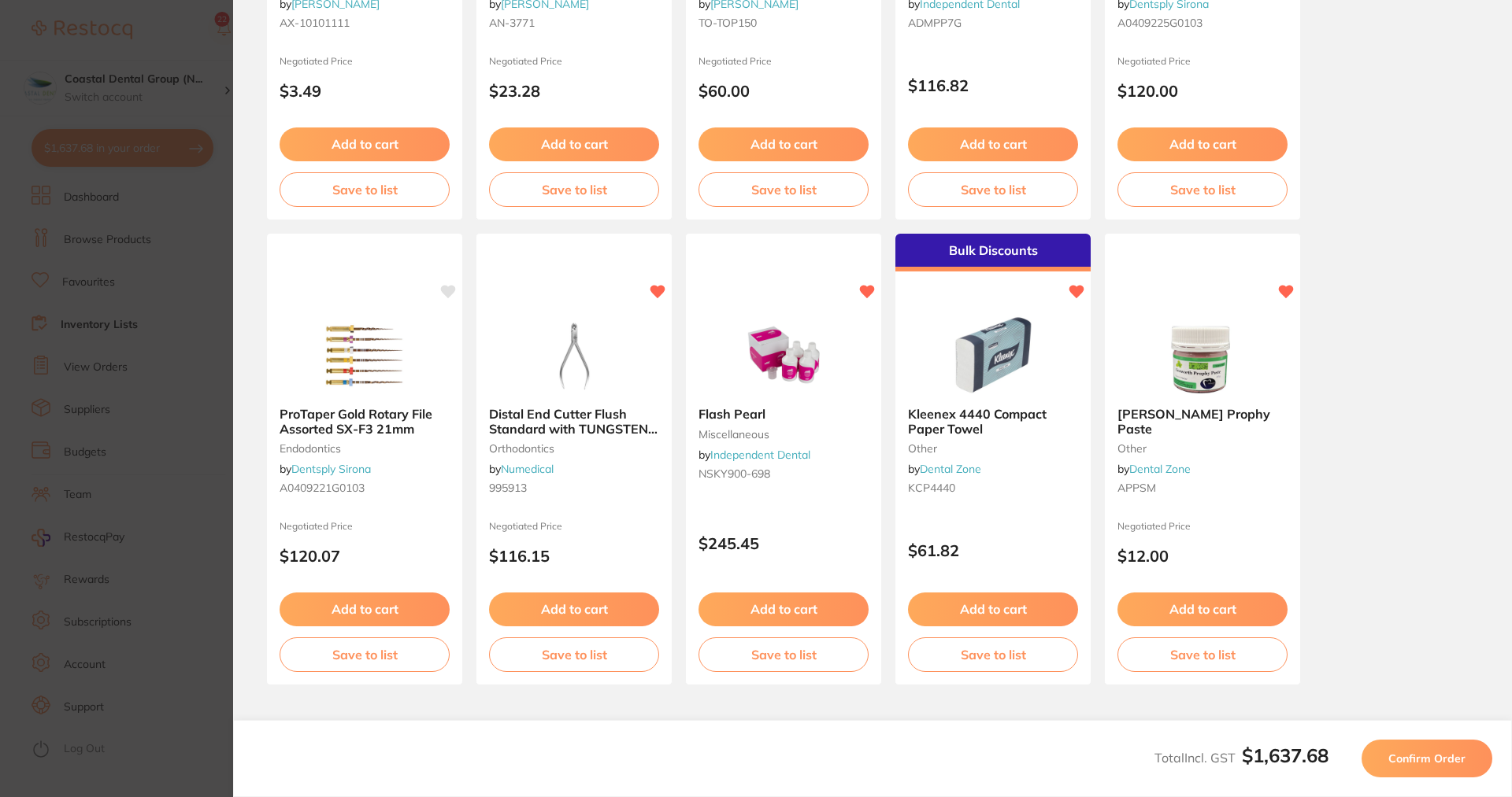
click at [1439, 762] on span "Confirm Order" at bounding box center [1427, 759] width 77 height 14
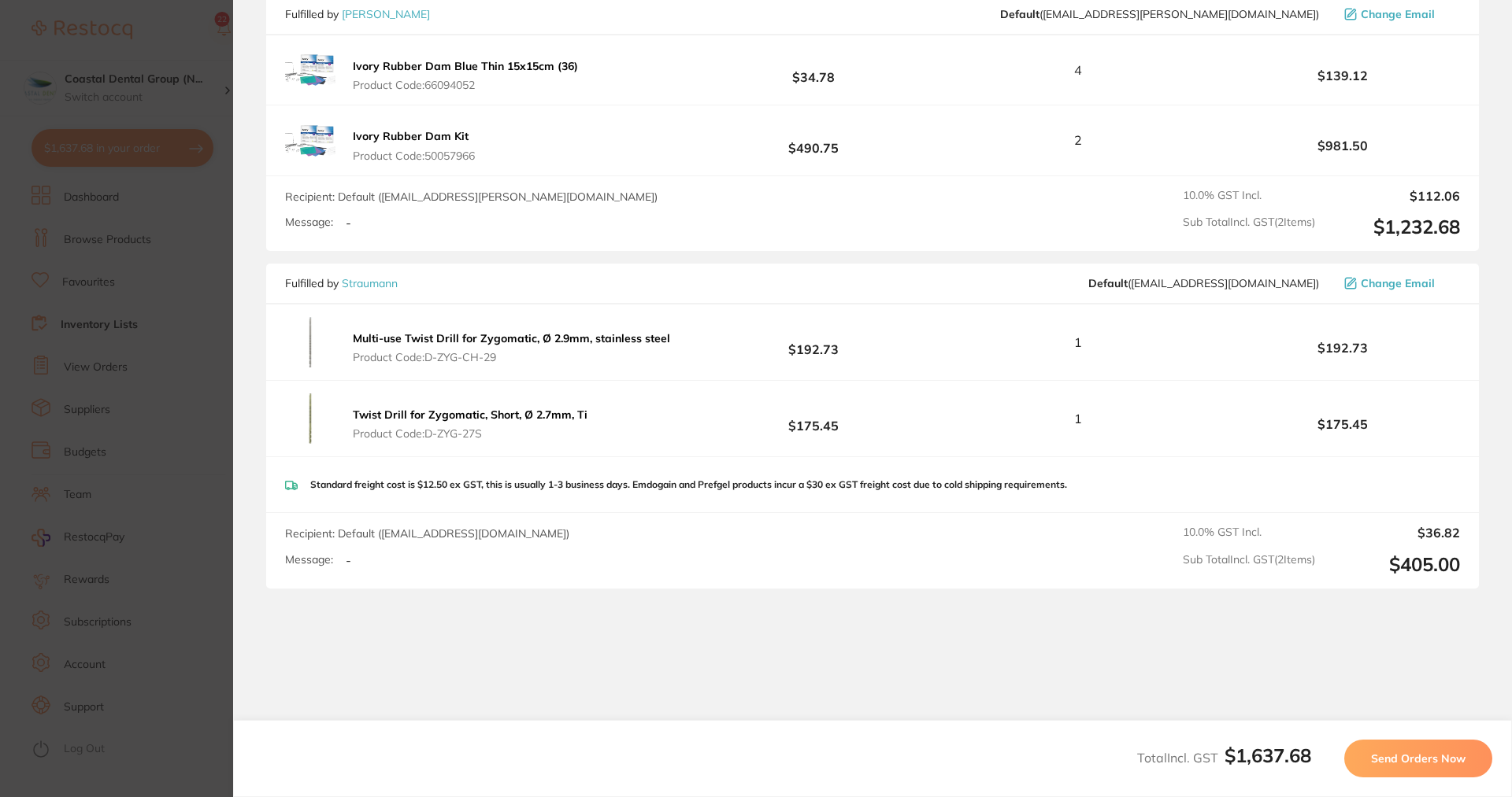
scroll to position [352, 0]
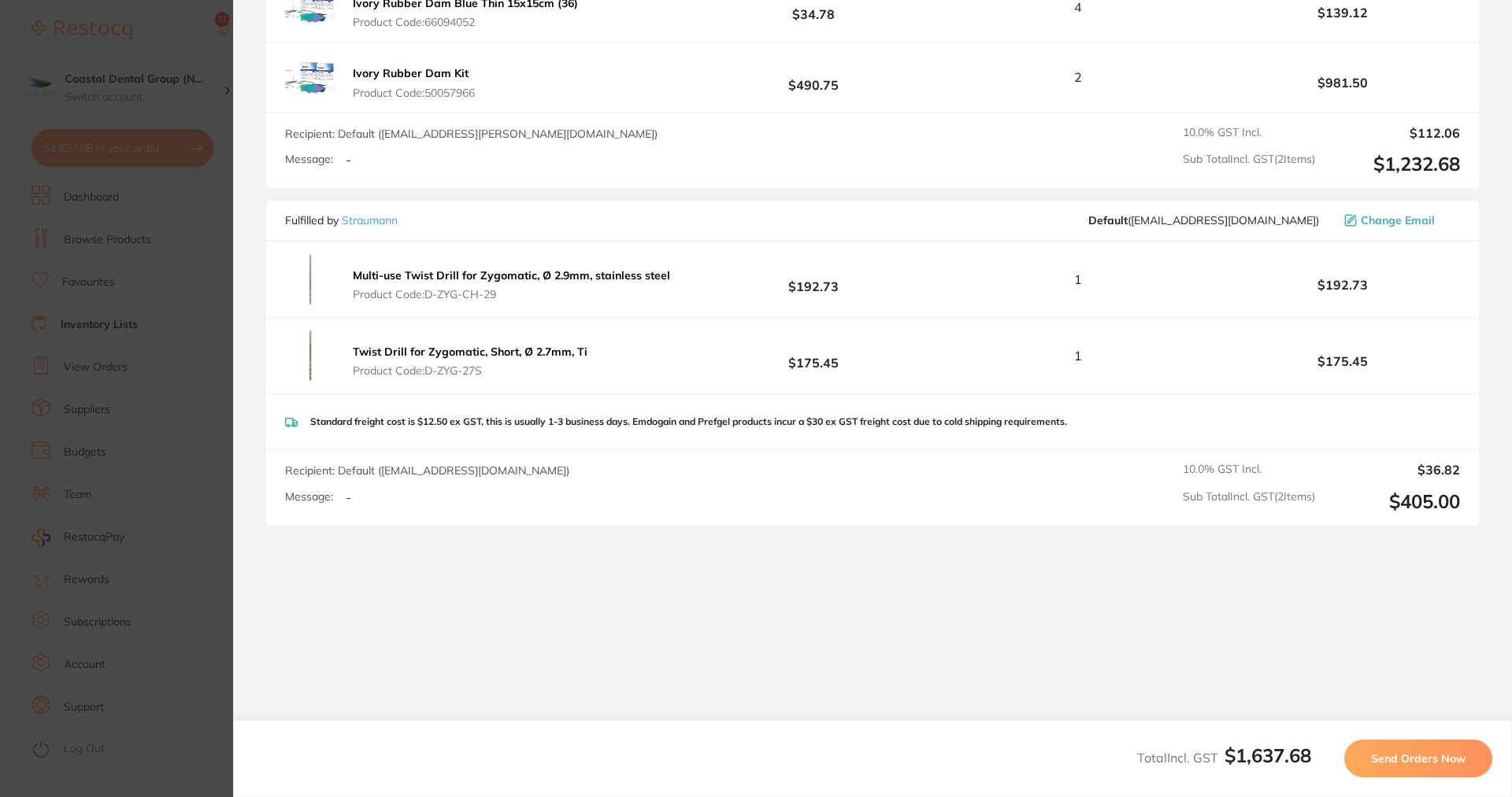
click at [1412, 757] on span "Send Orders Now" at bounding box center [1418, 759] width 95 height 14
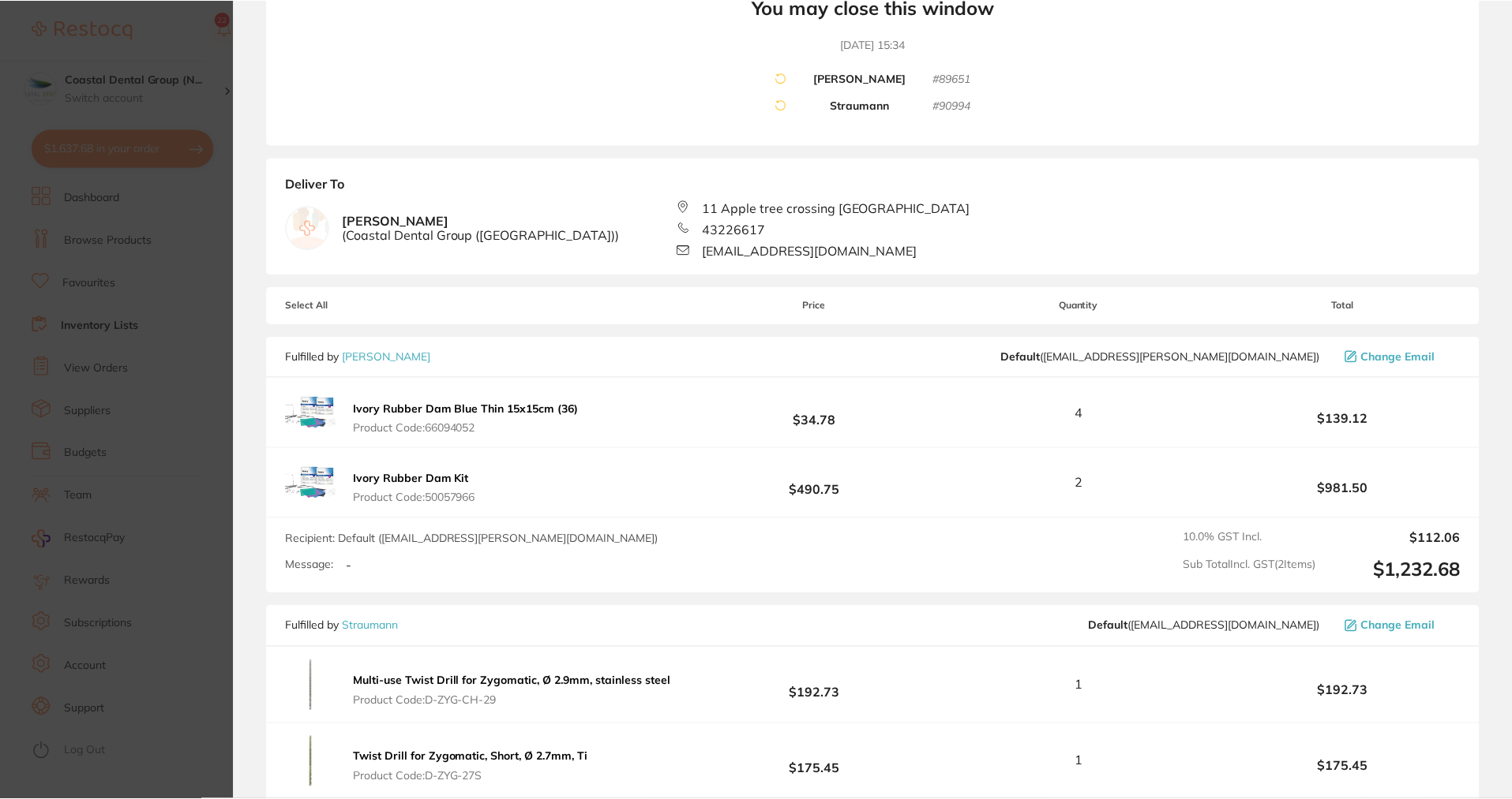
scroll to position [0, 0]
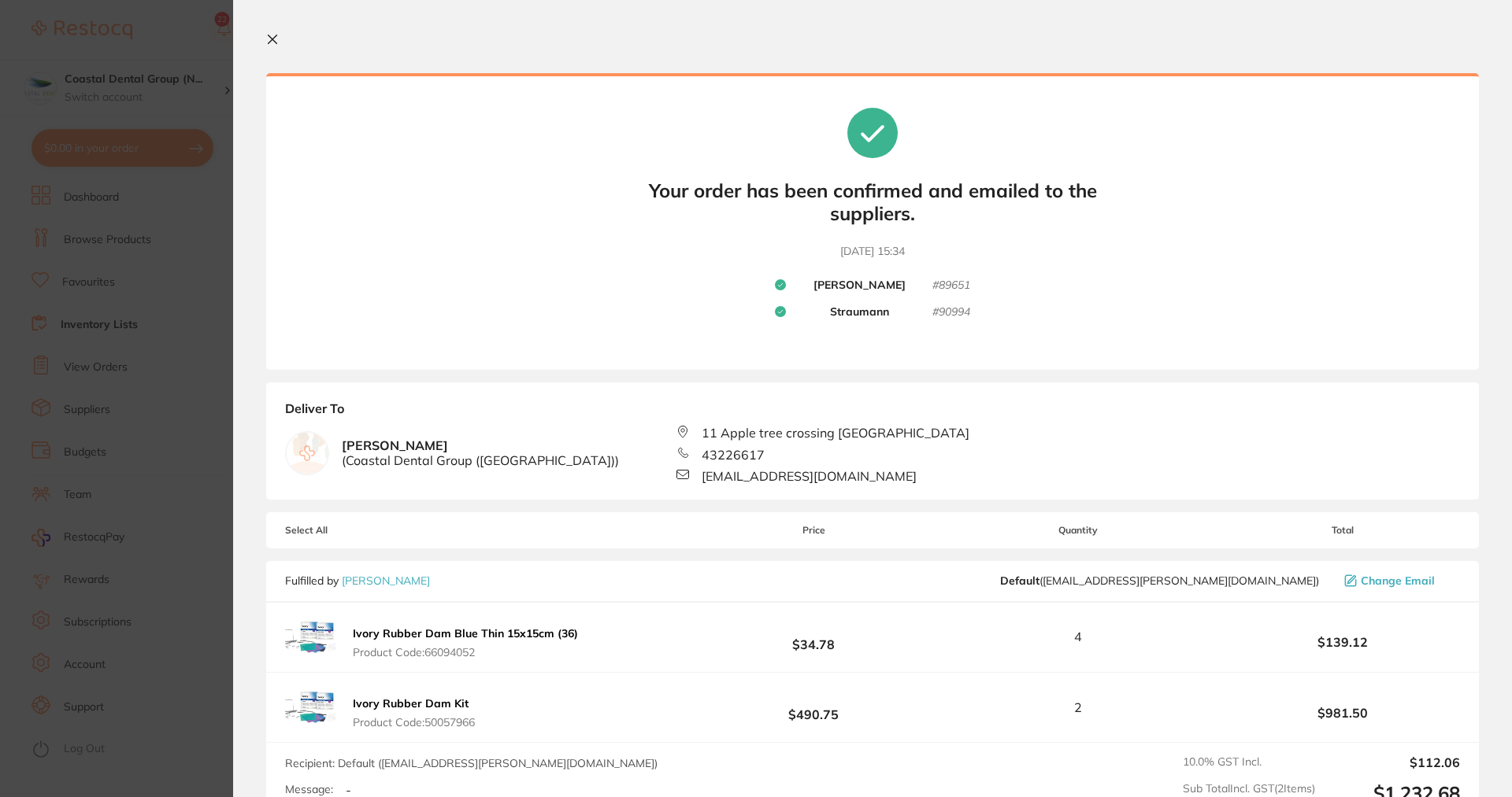
click at [276, 46] on button at bounding box center [275, 40] width 19 height 15
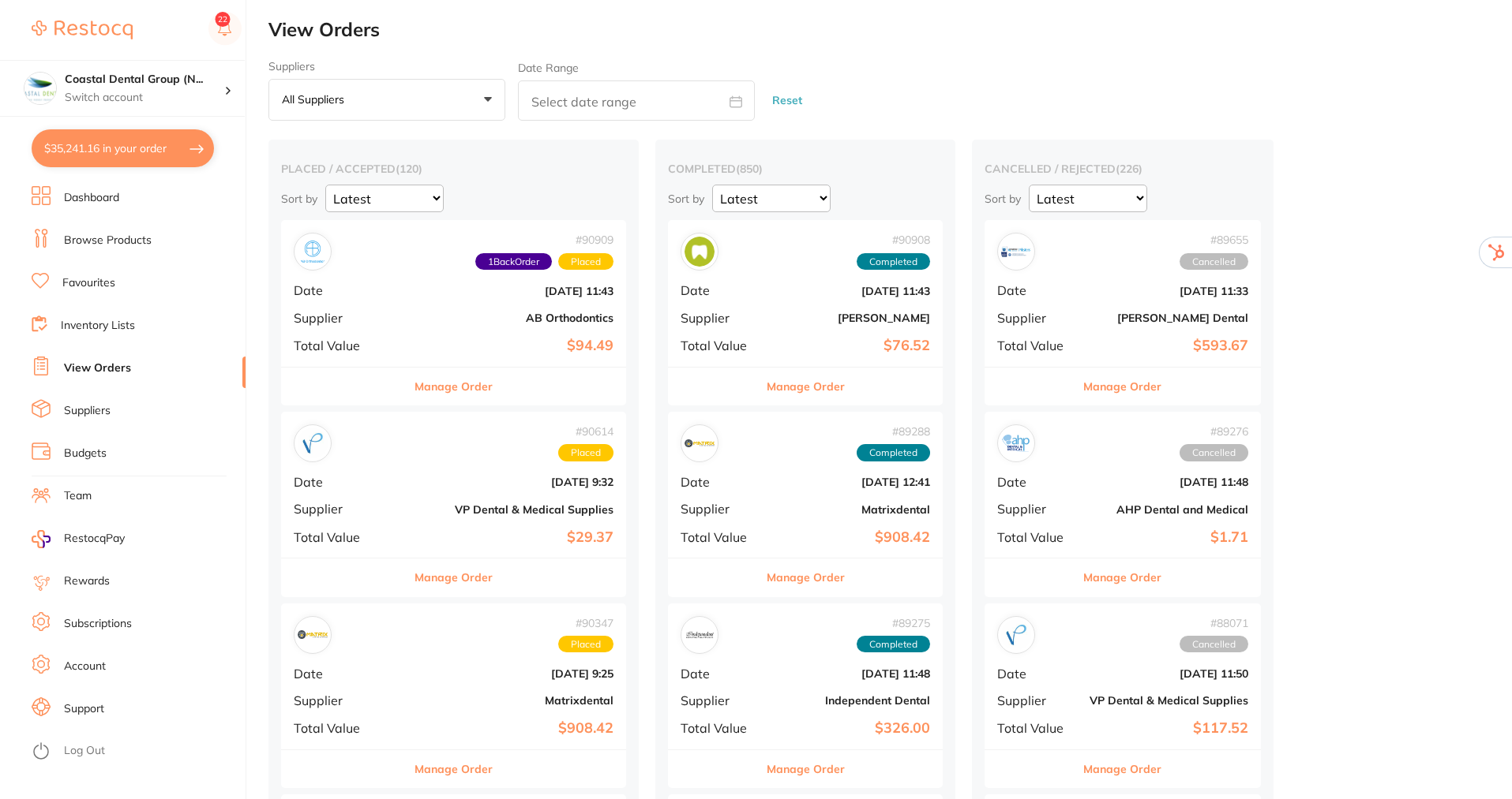
checkbox input "false"
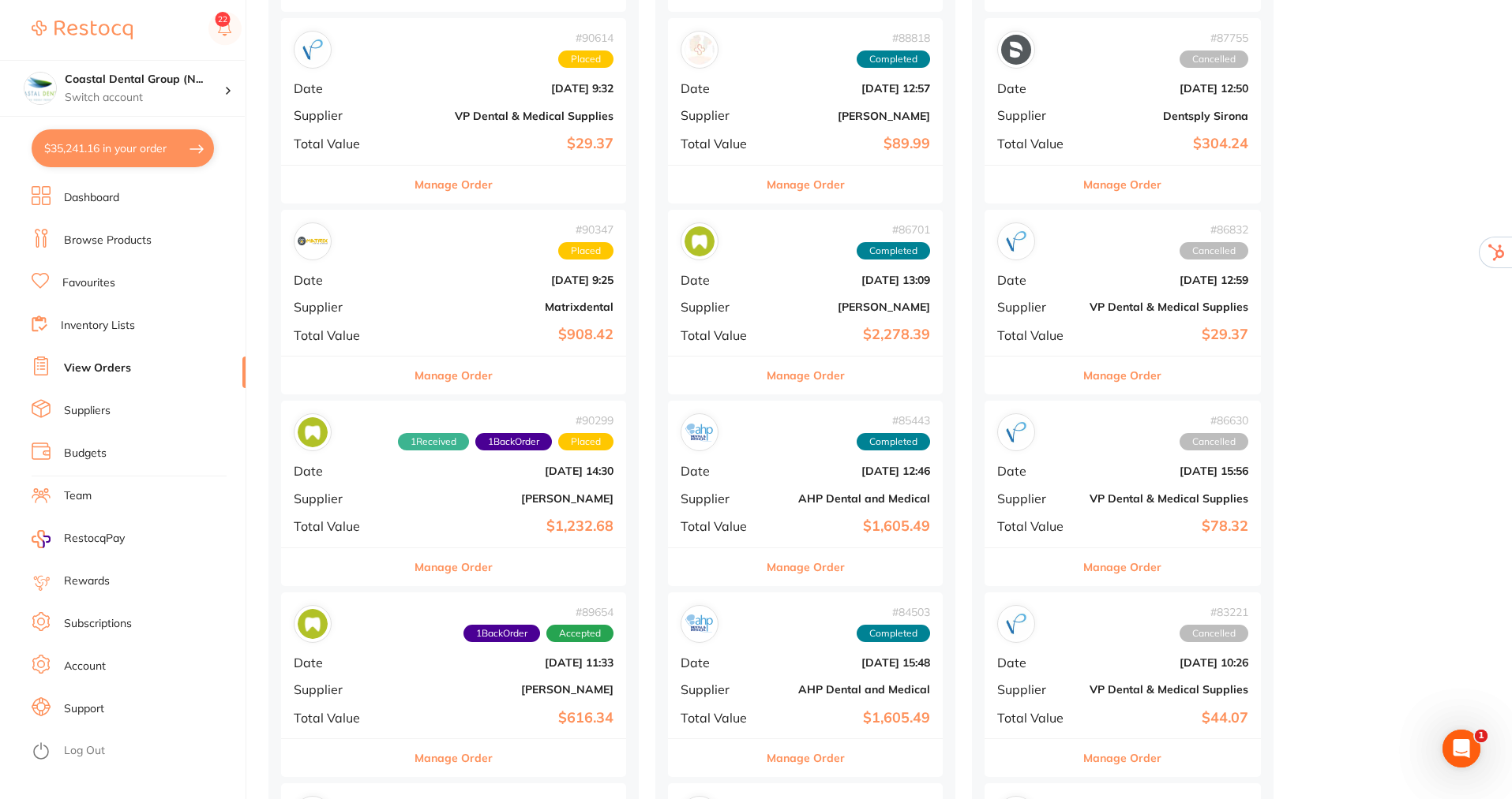
scroll to position [552, 0]
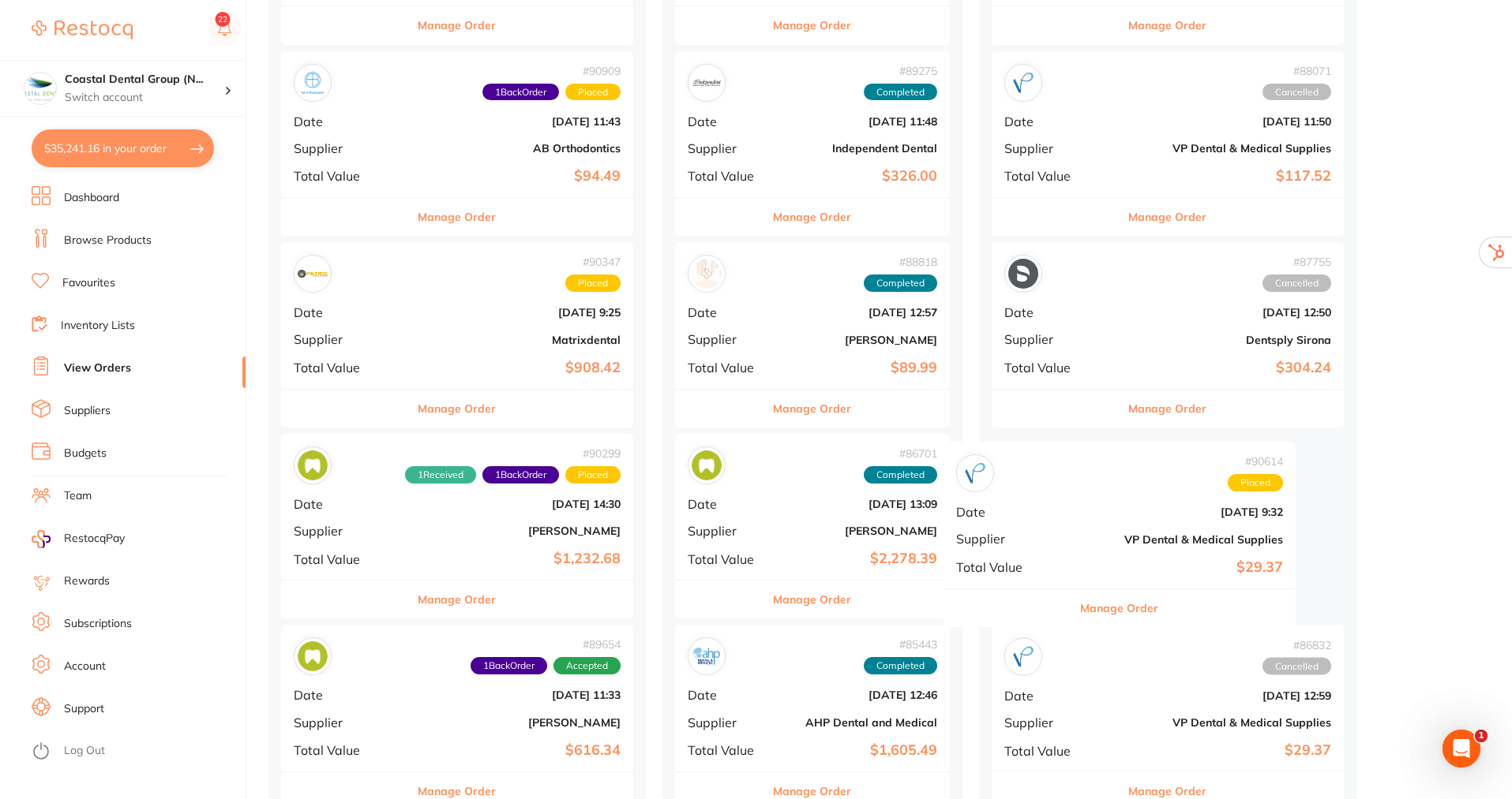
drag, startPoint x: 485, startPoint y: 328, endPoint x: 1145, endPoint y: 535, distance: 691.7
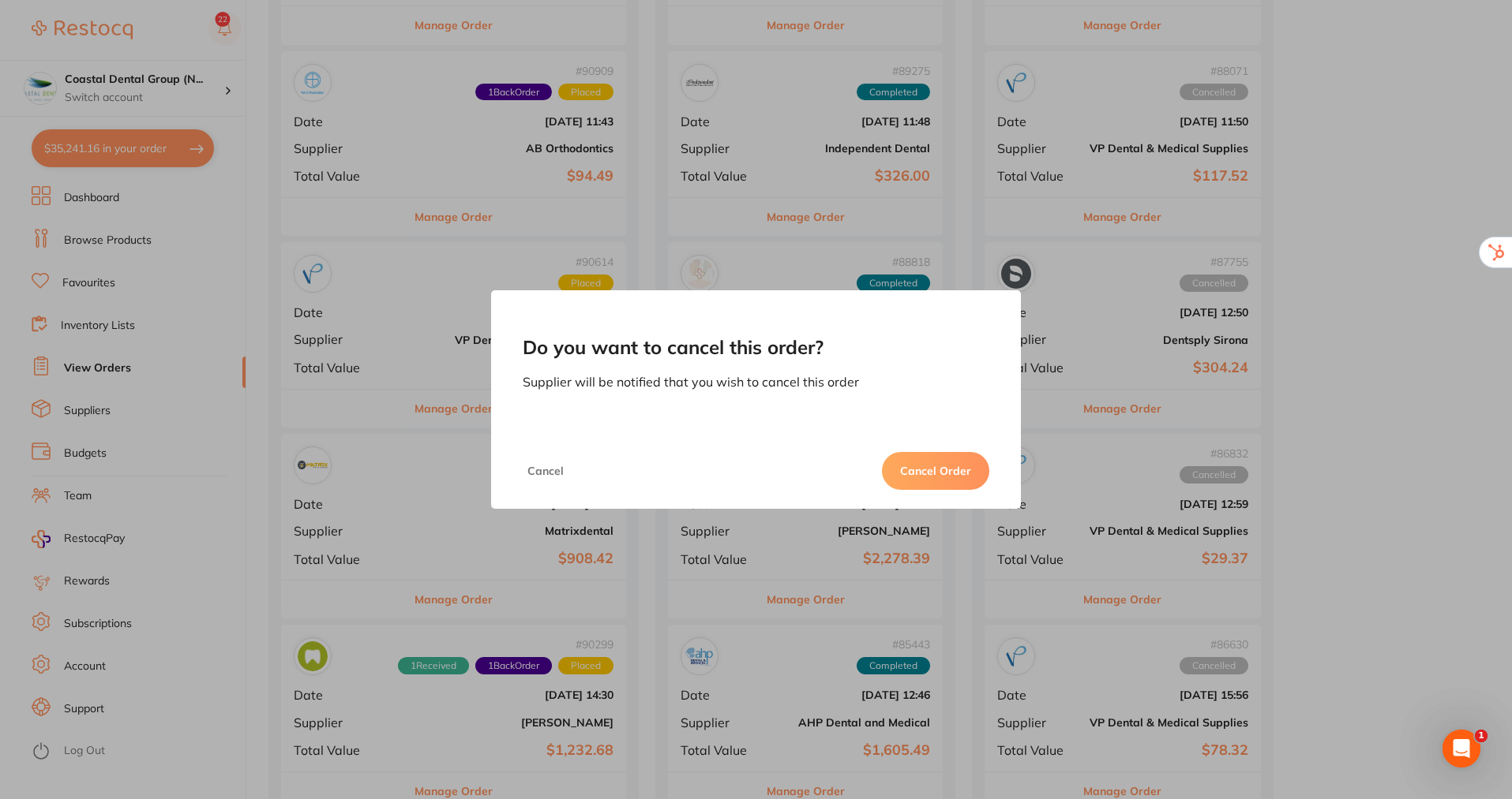
click at [921, 477] on button "Cancel Order" at bounding box center [936, 471] width 108 height 38
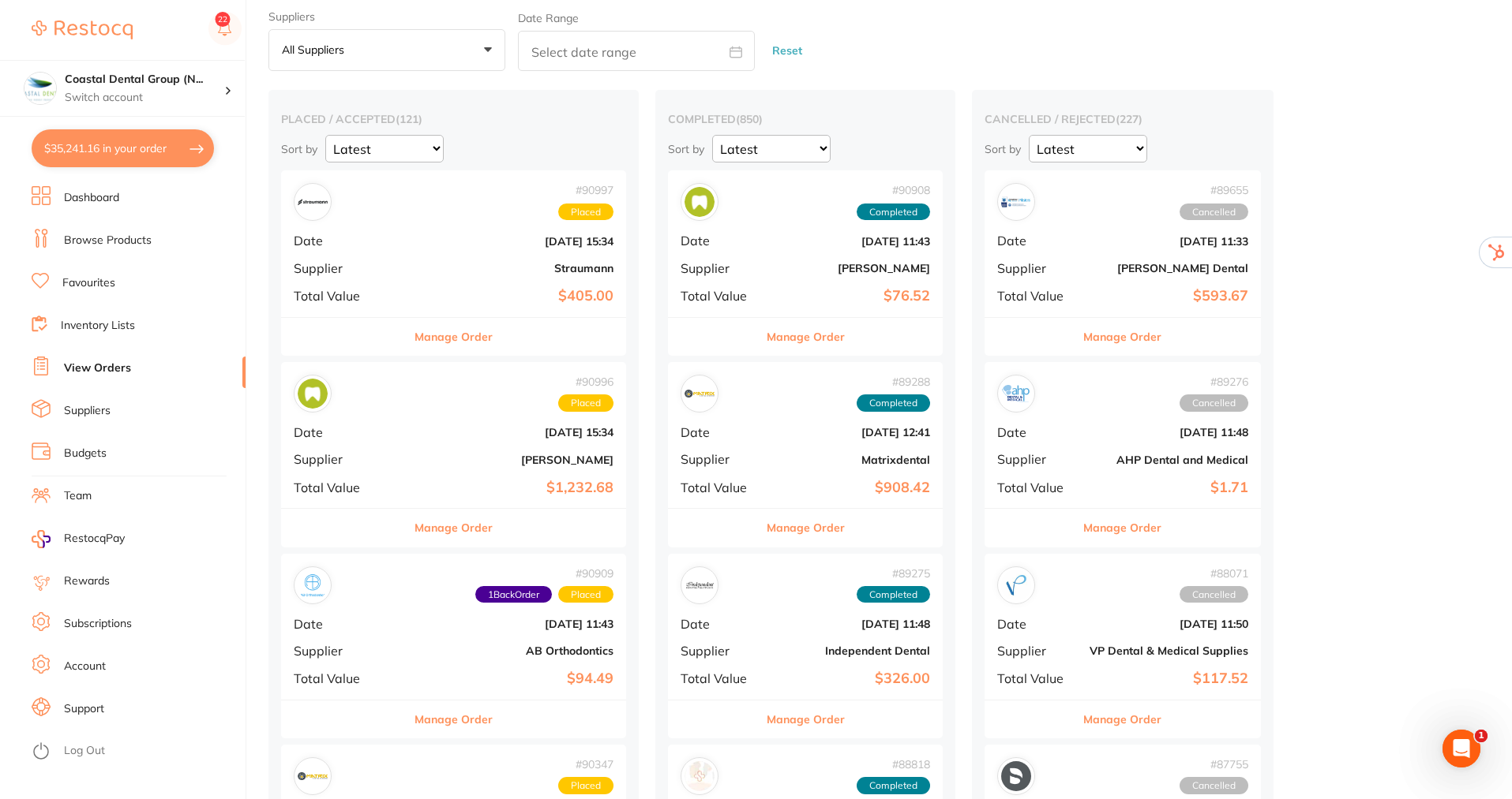
scroll to position [0, 0]
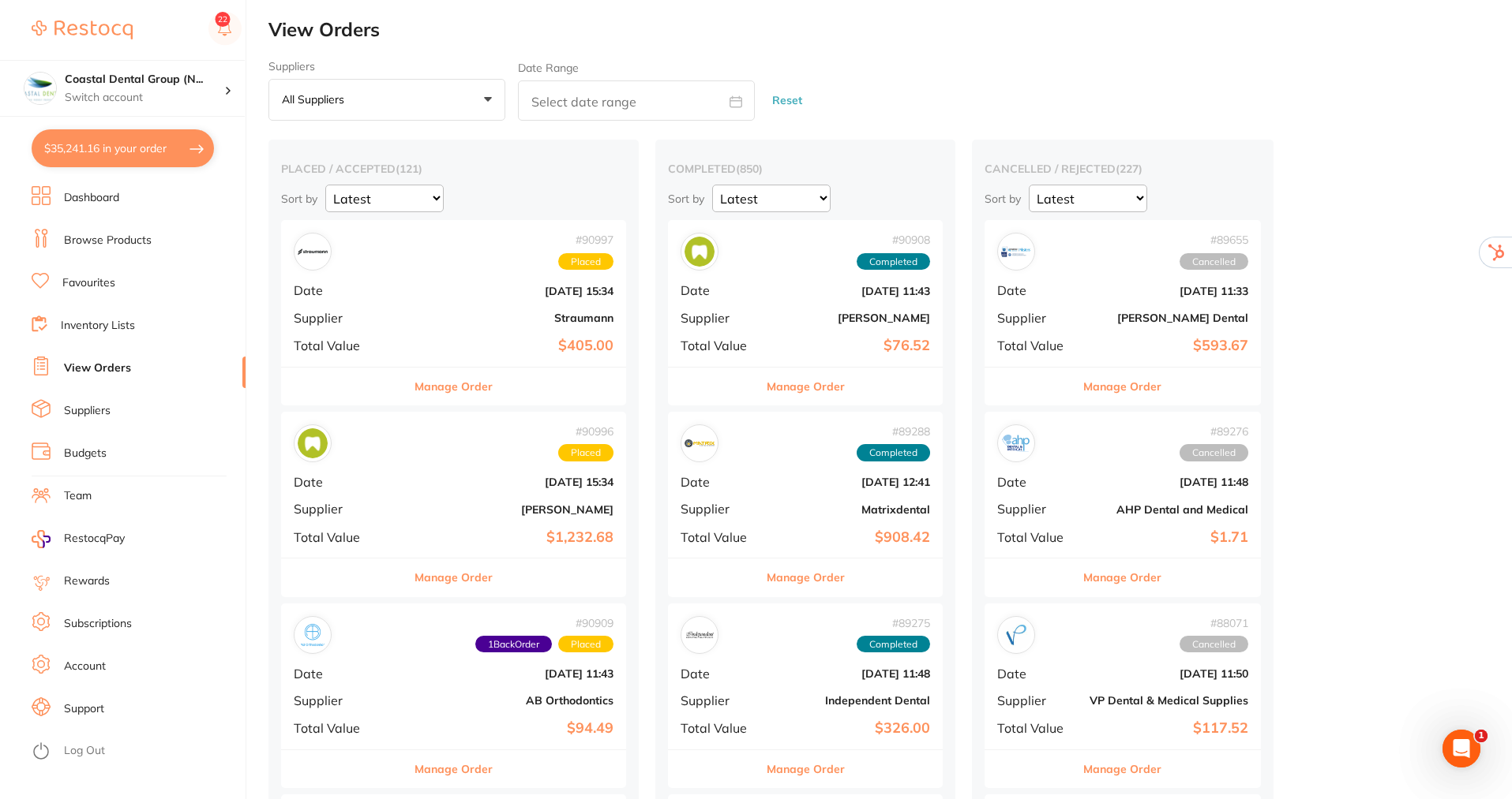
click at [443, 382] on button "Manage Order" at bounding box center [453, 386] width 78 height 38
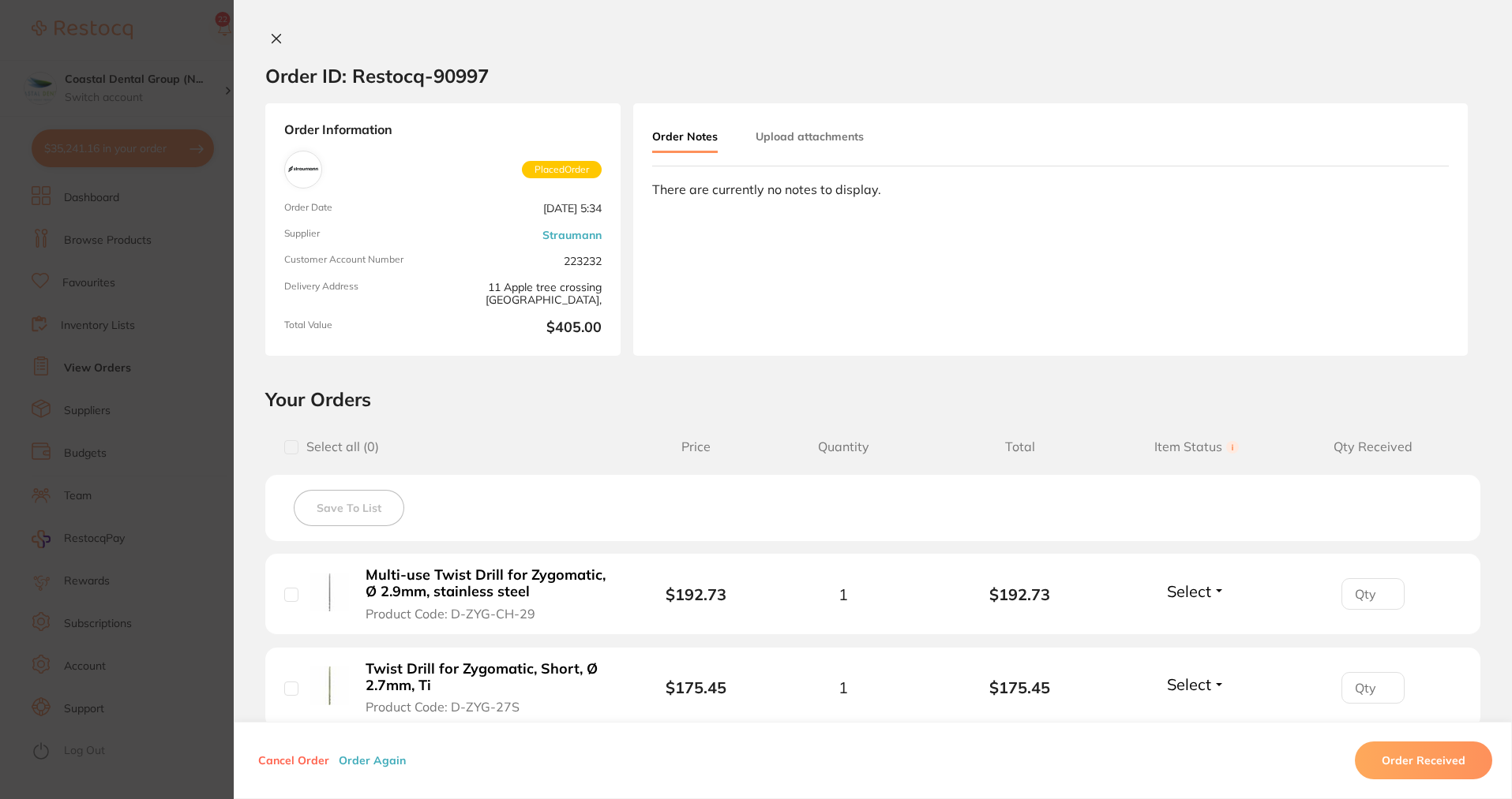
click at [790, 137] on button "Upload attachments" at bounding box center [810, 137] width 108 height 28
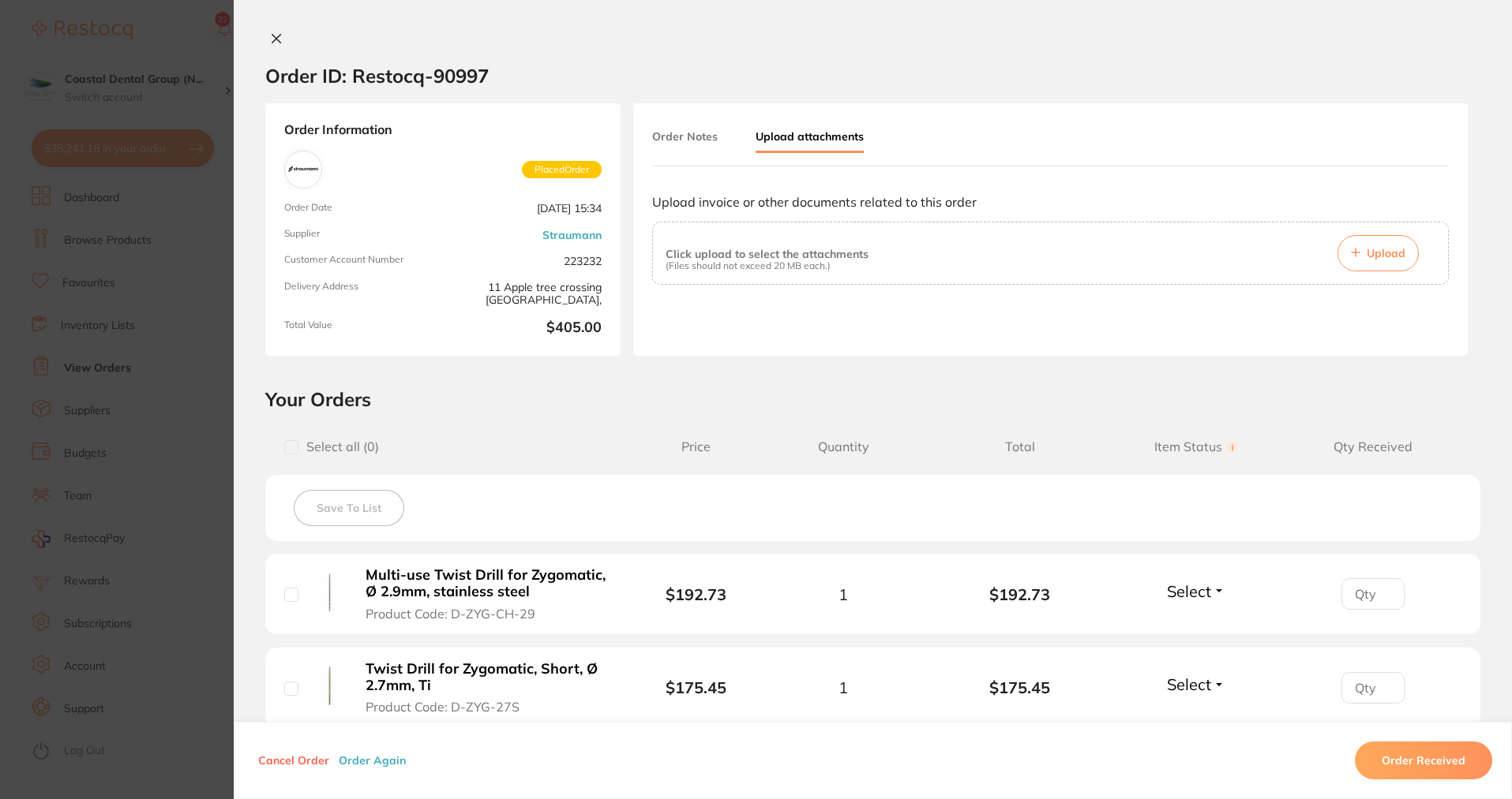
scroll to position [79, 0]
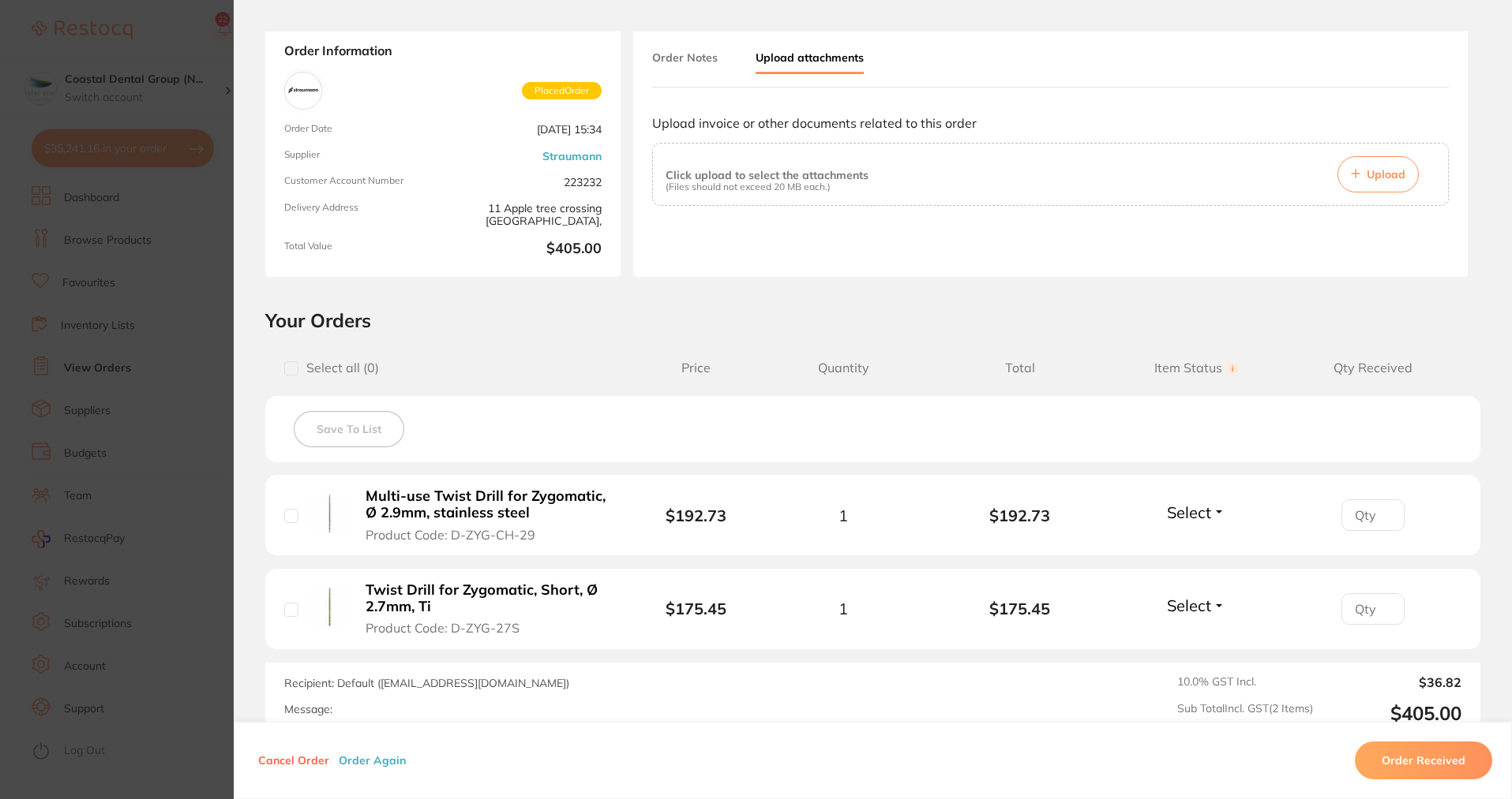
click at [1215, 518] on button "Select" at bounding box center [1196, 512] width 68 height 20
click at [1199, 574] on span "Back Order" at bounding box center [1196, 570] width 48 height 12
click at [1380, 514] on input "1" at bounding box center [1373, 515] width 63 height 32
click at [1383, 511] on input "1" at bounding box center [1373, 515] width 63 height 32
type input "0"
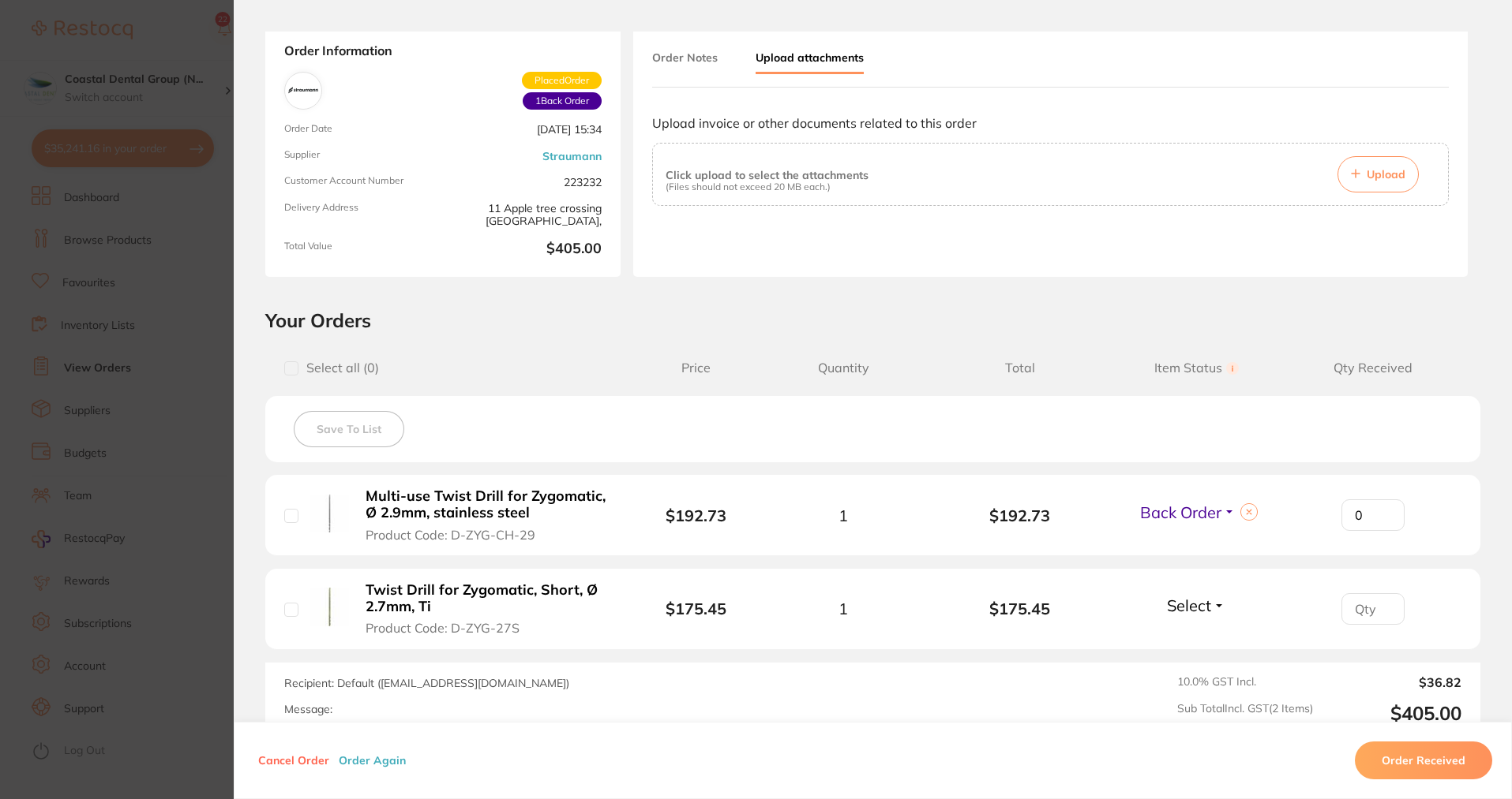
click at [1384, 523] on input "0" at bounding box center [1373, 515] width 63 height 32
click at [365, 761] on button "Order Again" at bounding box center [372, 761] width 77 height 14
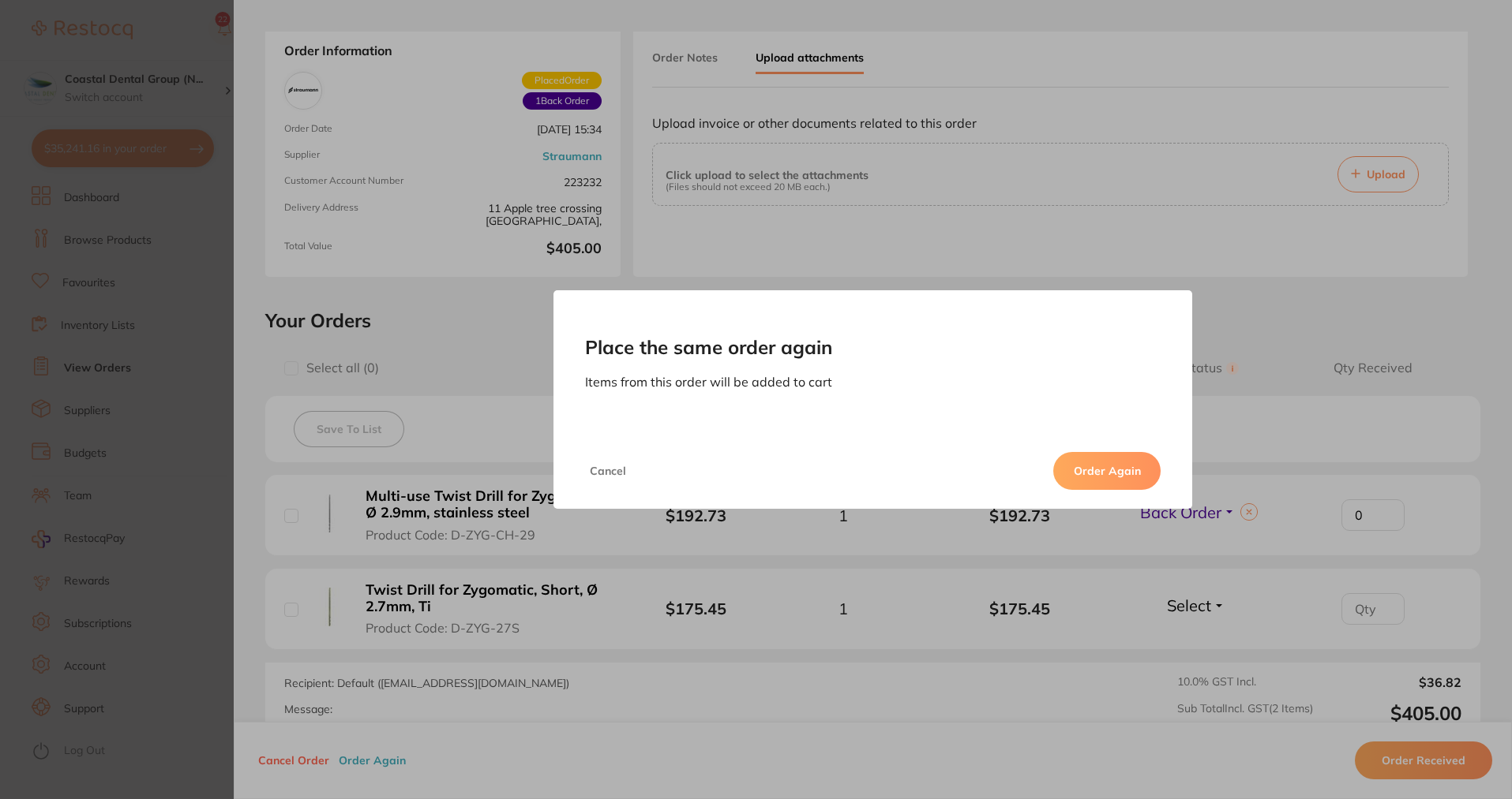
click at [1111, 468] on button "Order Again" at bounding box center [1107, 471] width 108 height 38
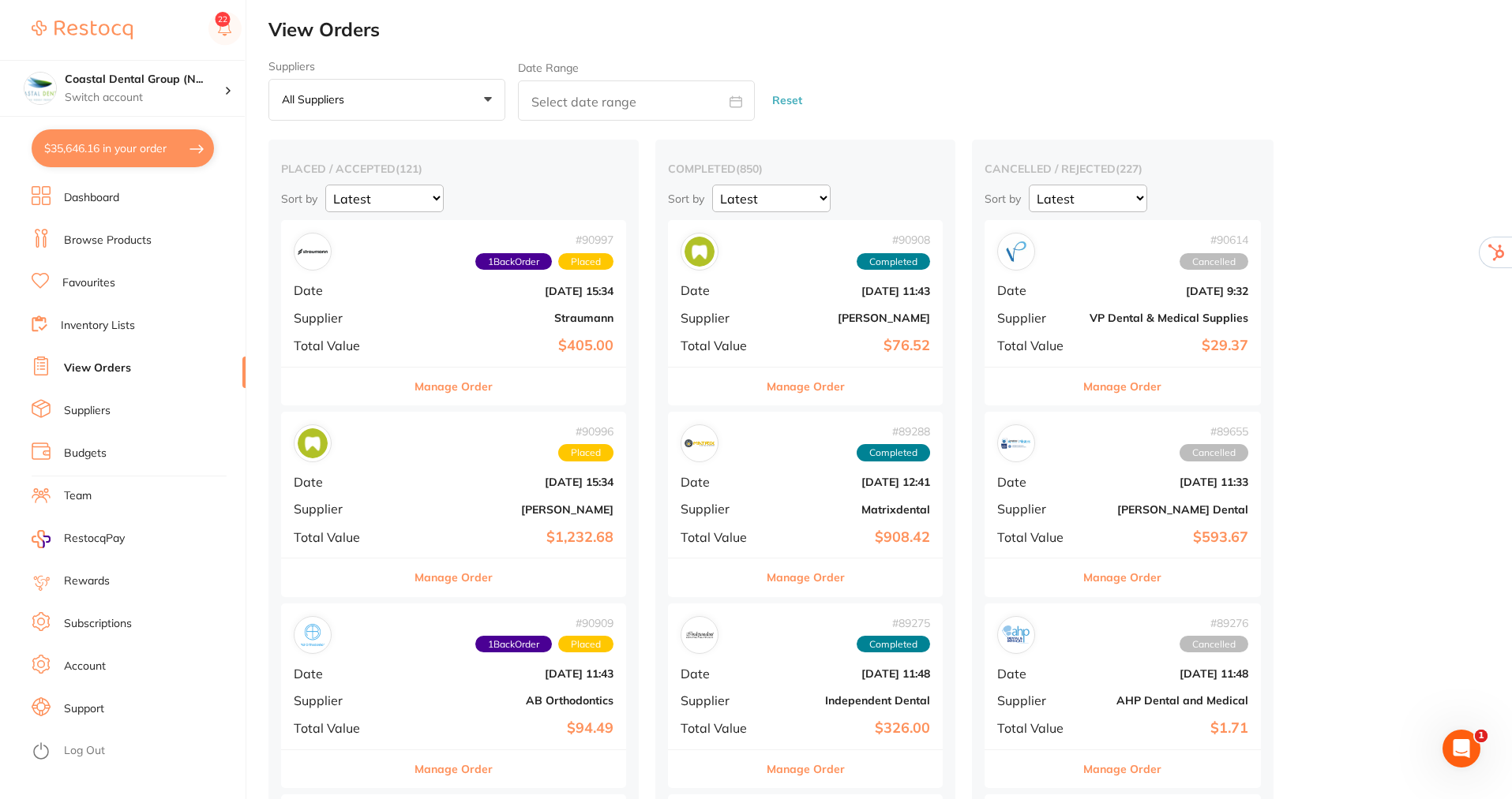
click at [135, 147] on button "$35,646.16 in your order" at bounding box center [123, 149] width 183 height 38
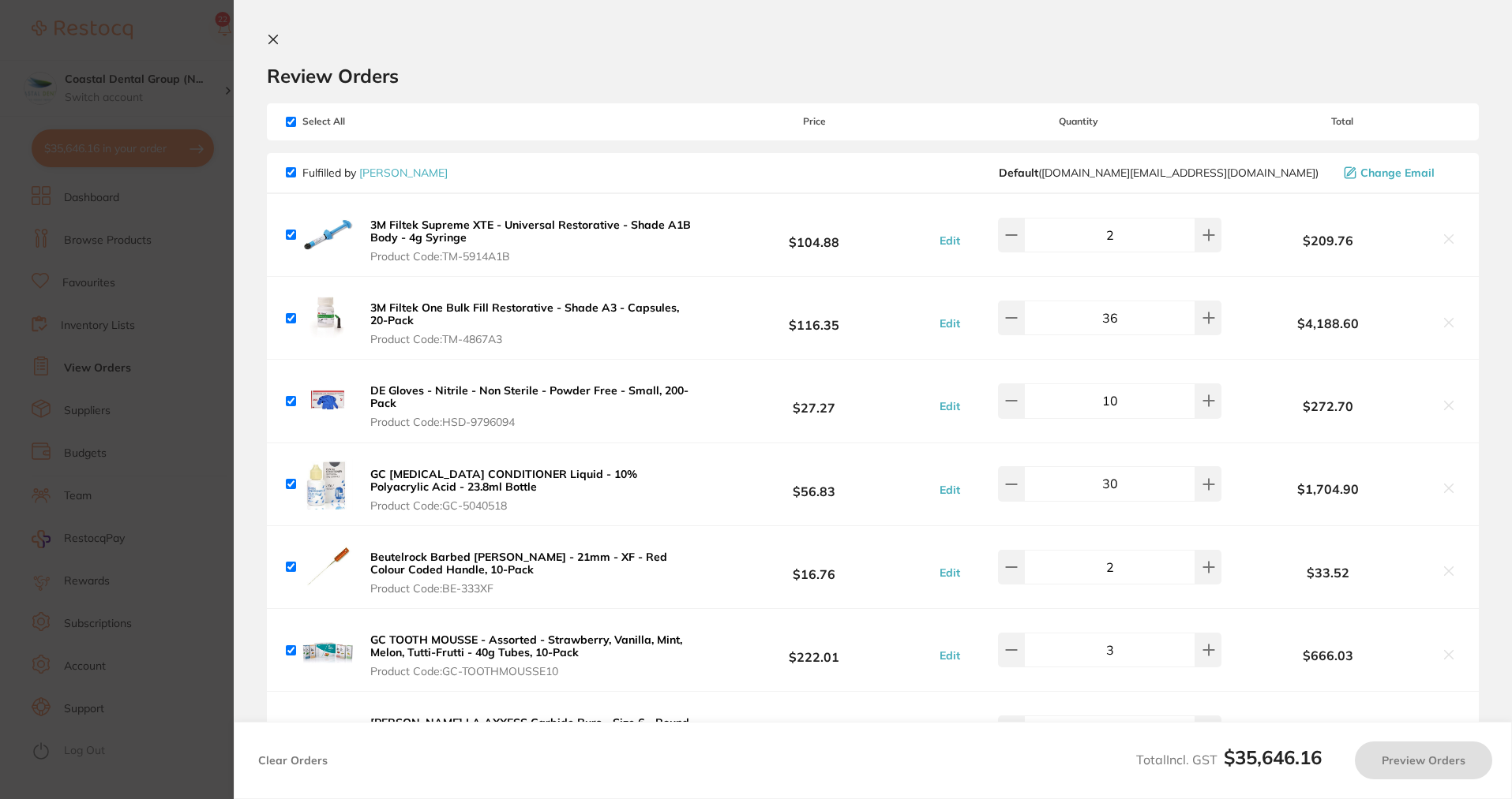
checkbox input "true"
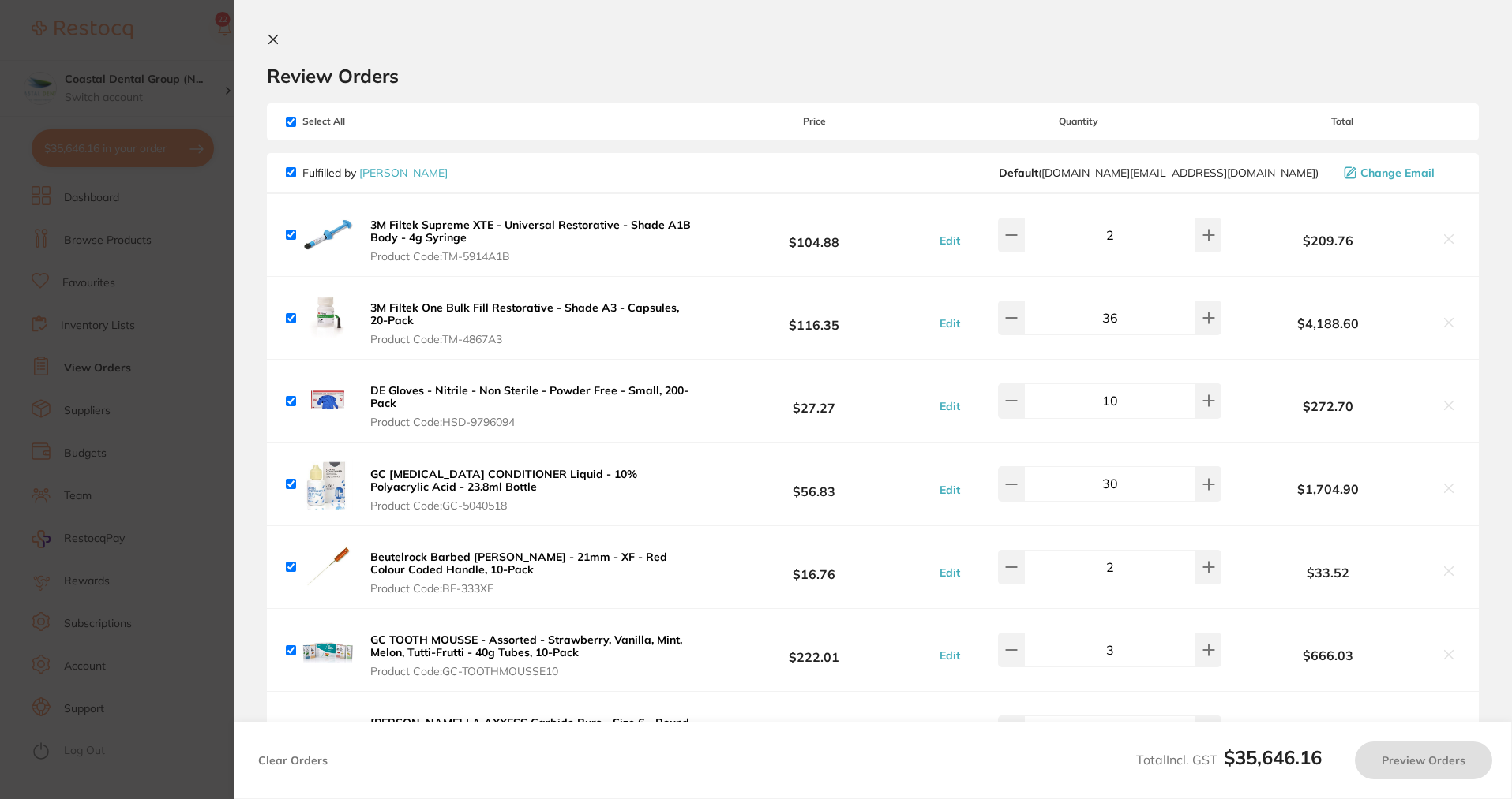
checkbox input "true"
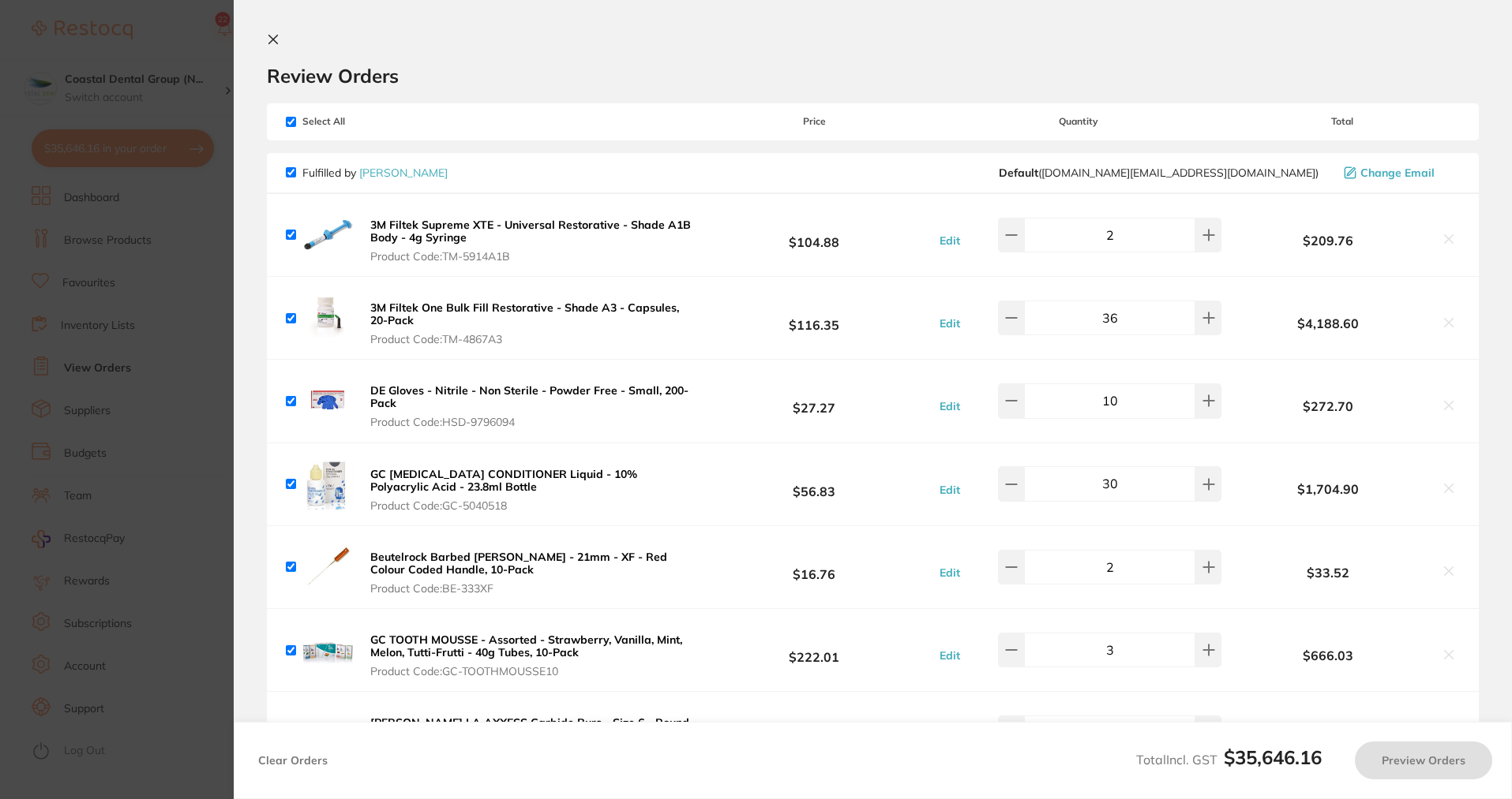
checkbox input "true"
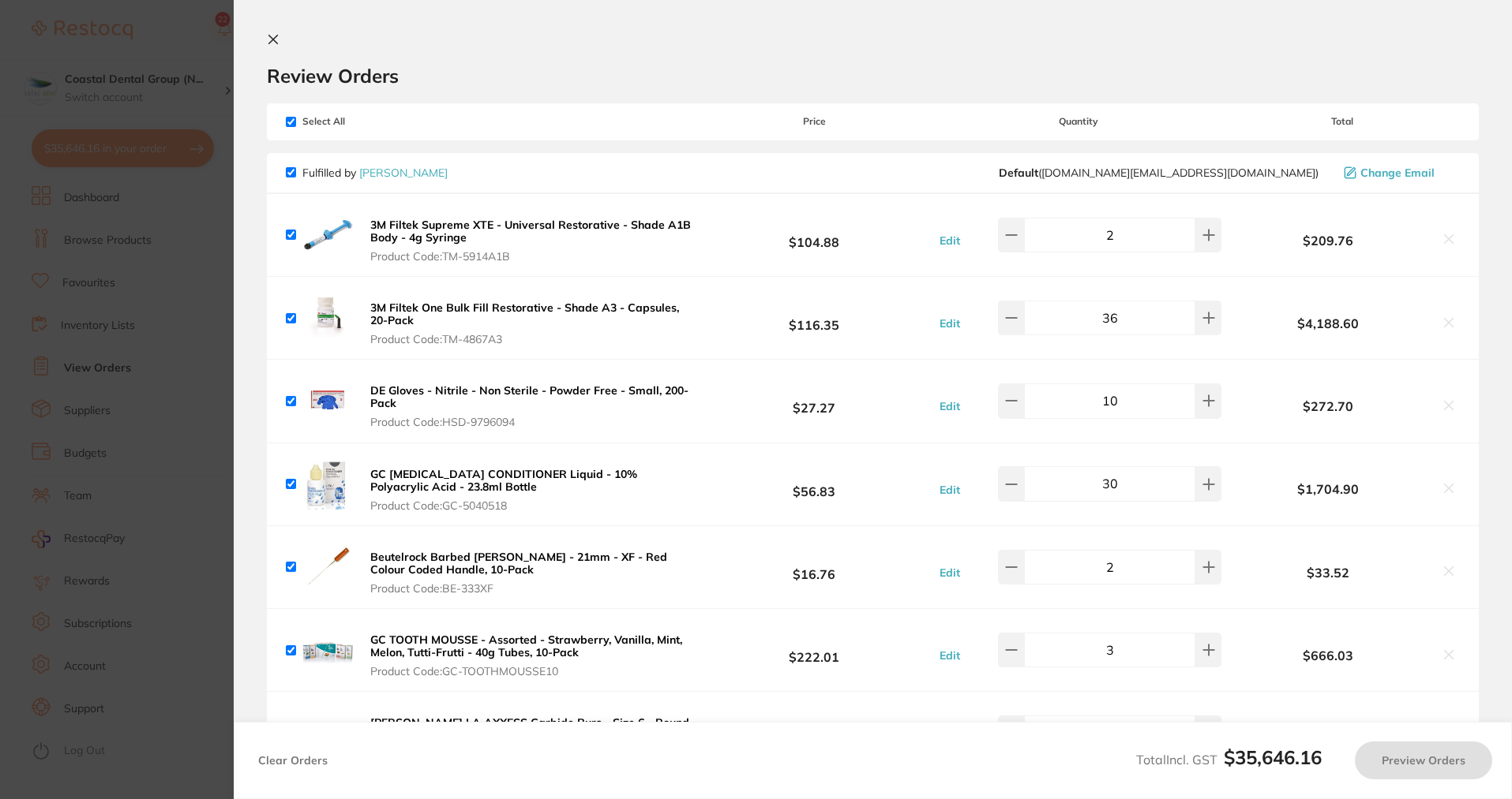
checkbox input "true"
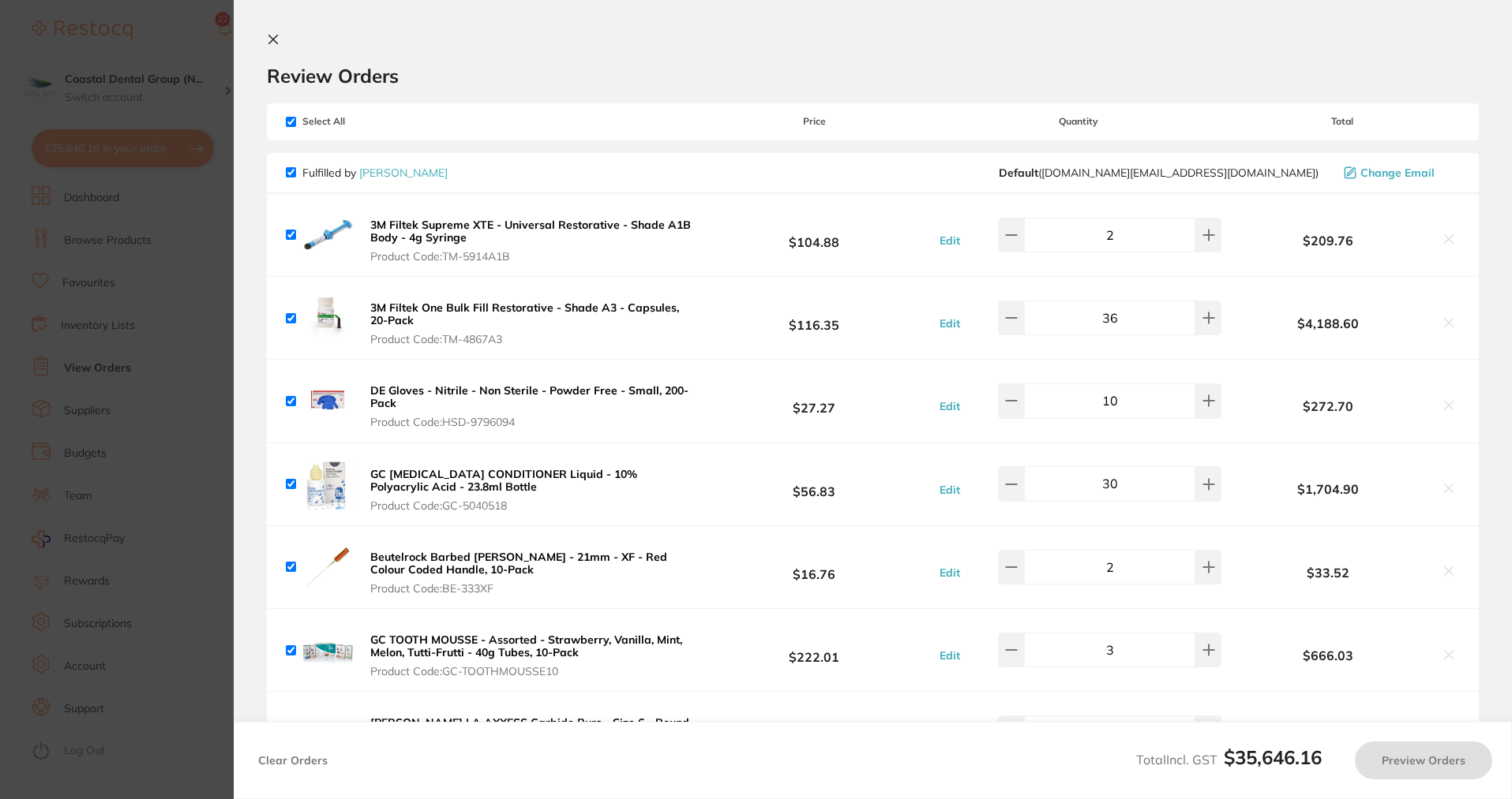
checkbox input "true"
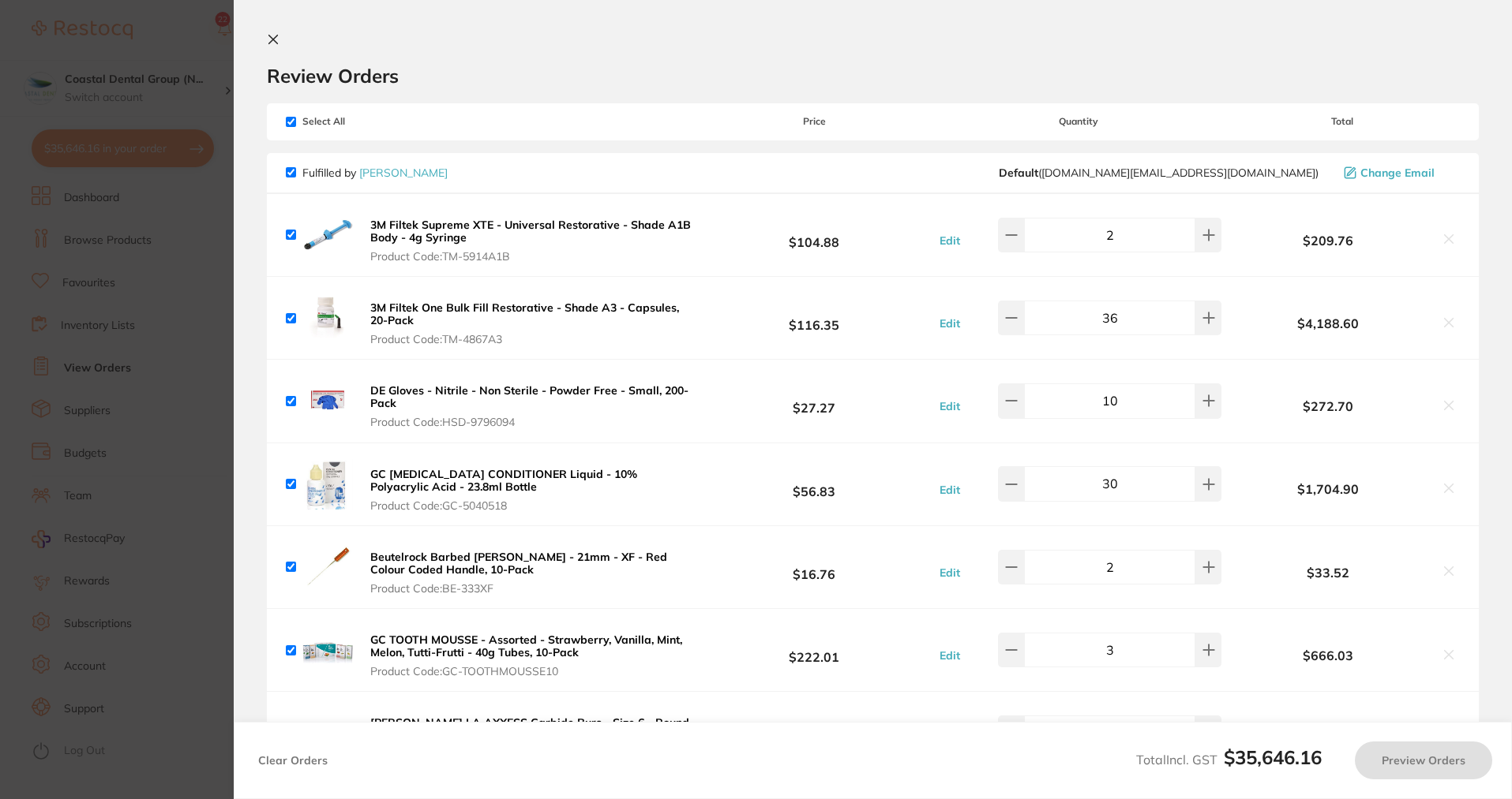
checkbox input "true"
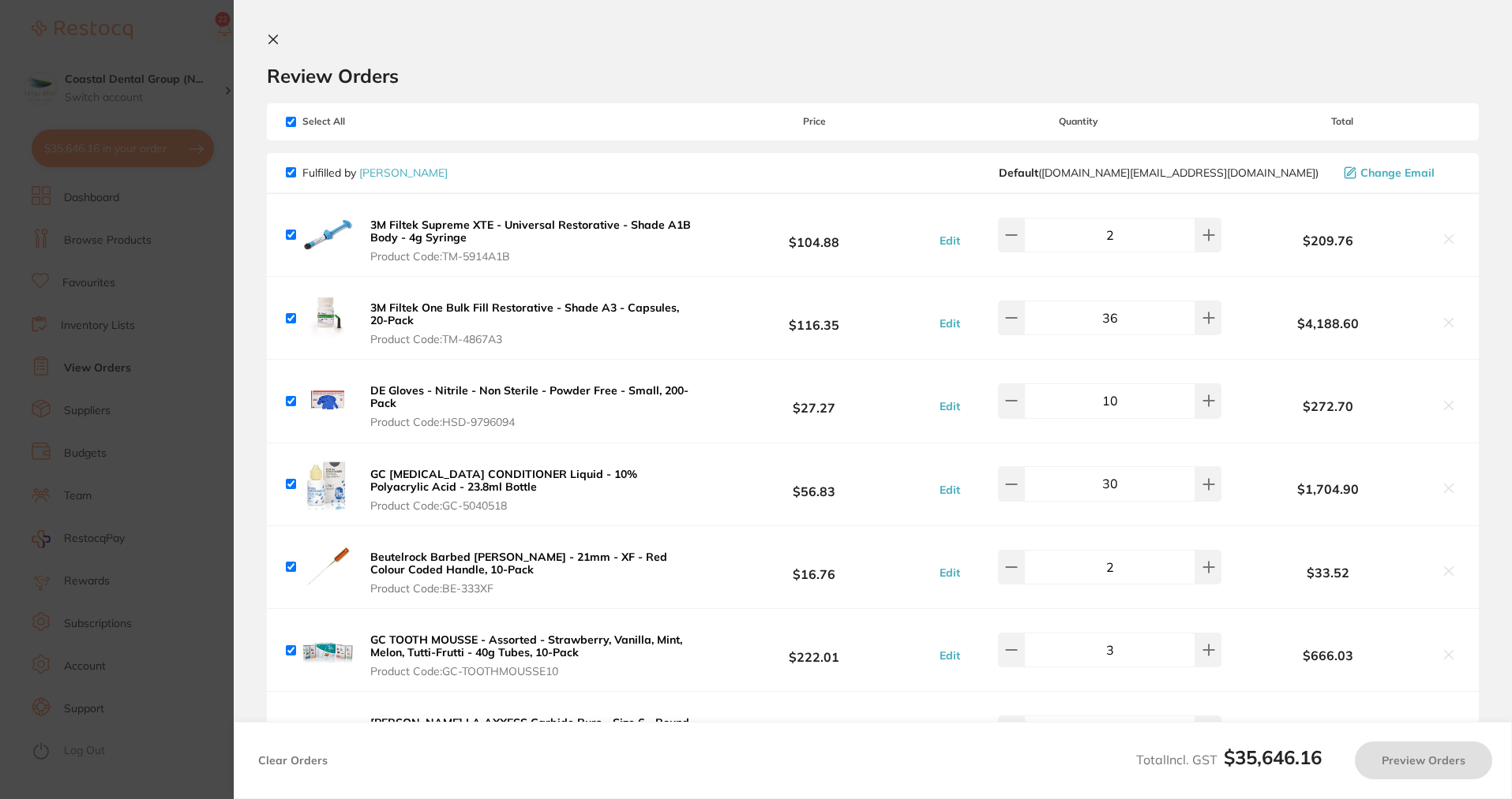
checkbox input "true"
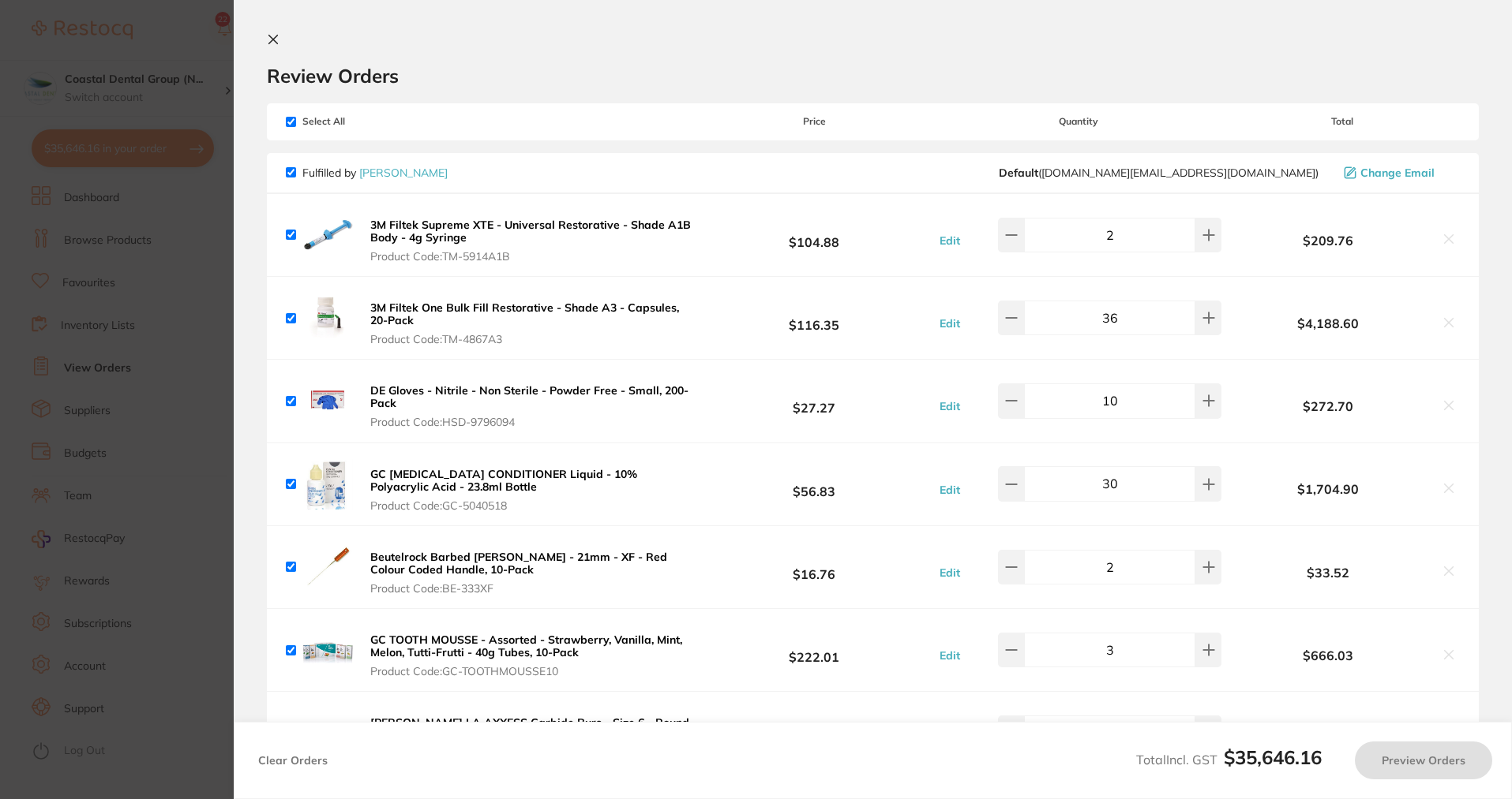
checkbox input "true"
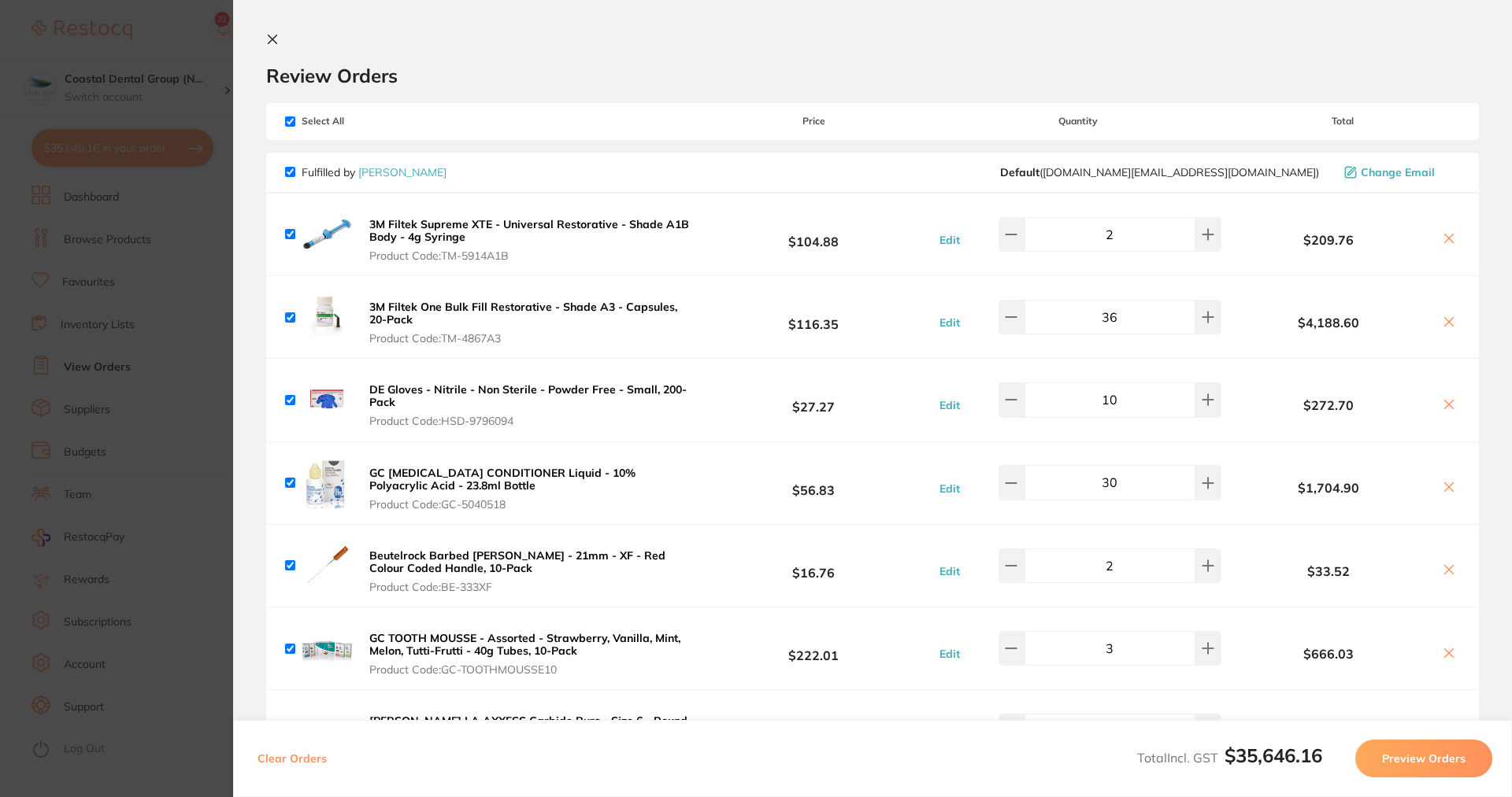
click at [266, 35] on icon at bounding box center [272, 39] width 13 height 13
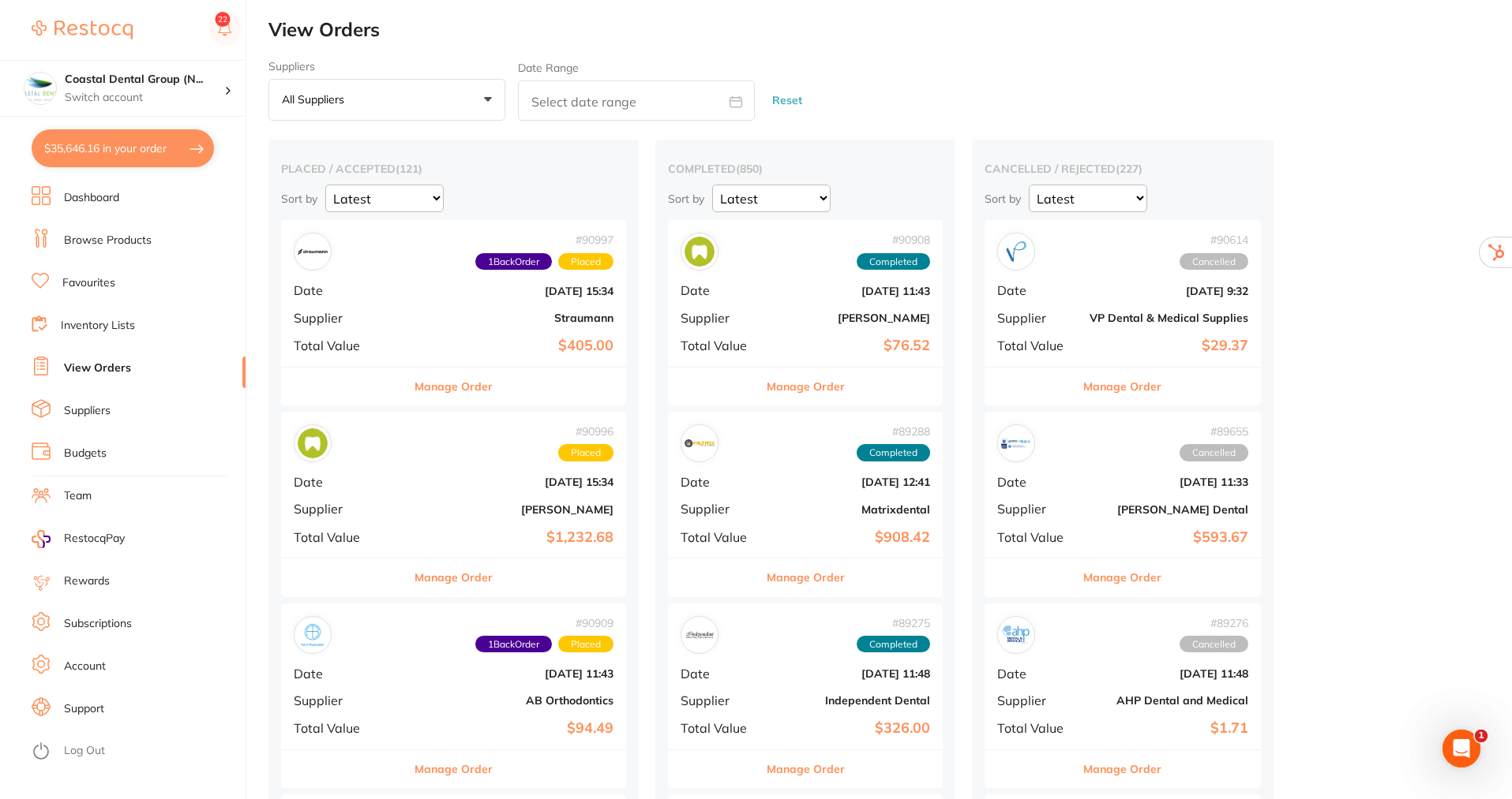
click at [482, 104] on button "All suppliers +0" at bounding box center [387, 100] width 237 height 43
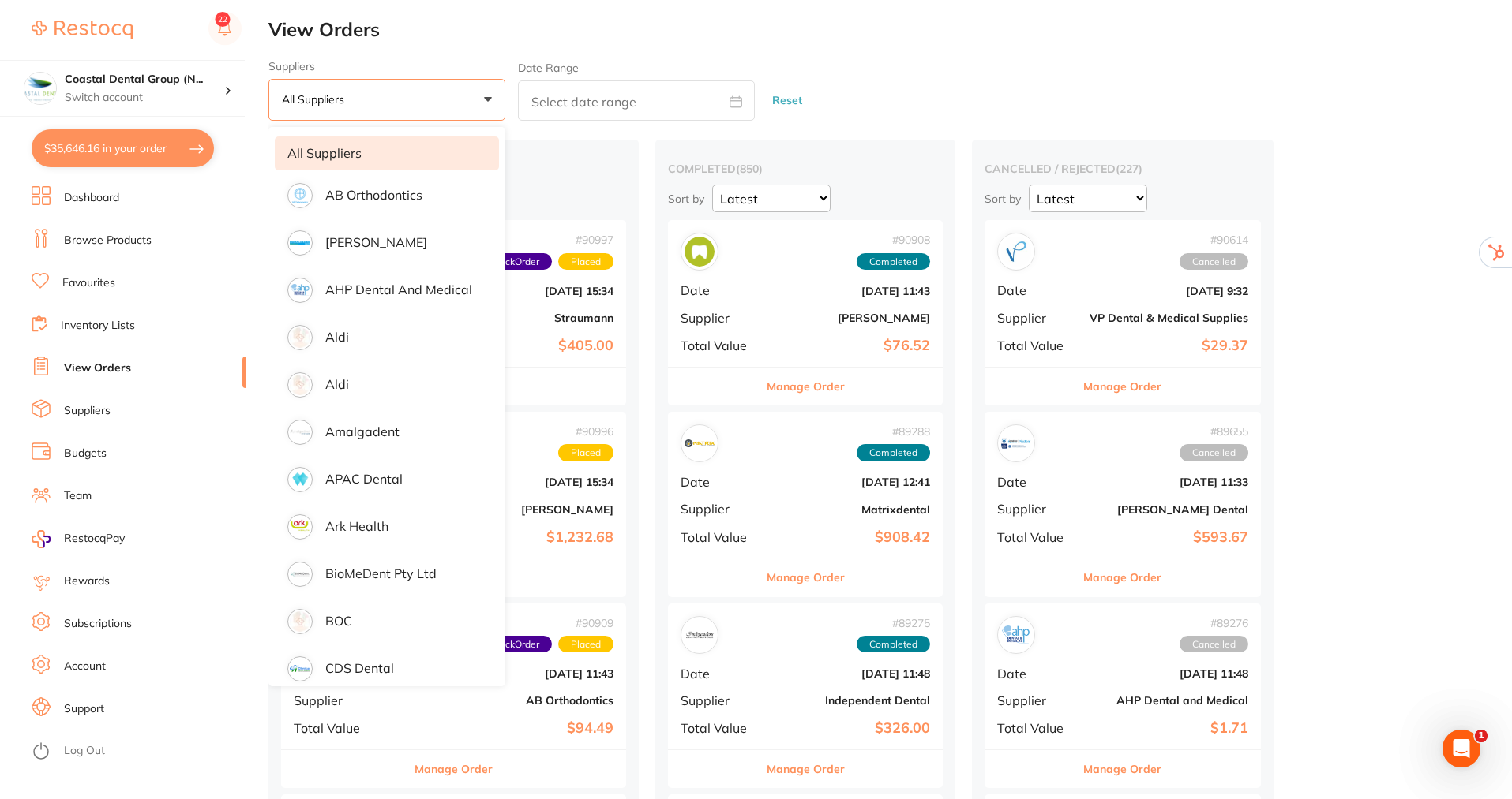
click at [741, 100] on icon at bounding box center [736, 102] width 13 height 13
select select "7"
select select "2025"
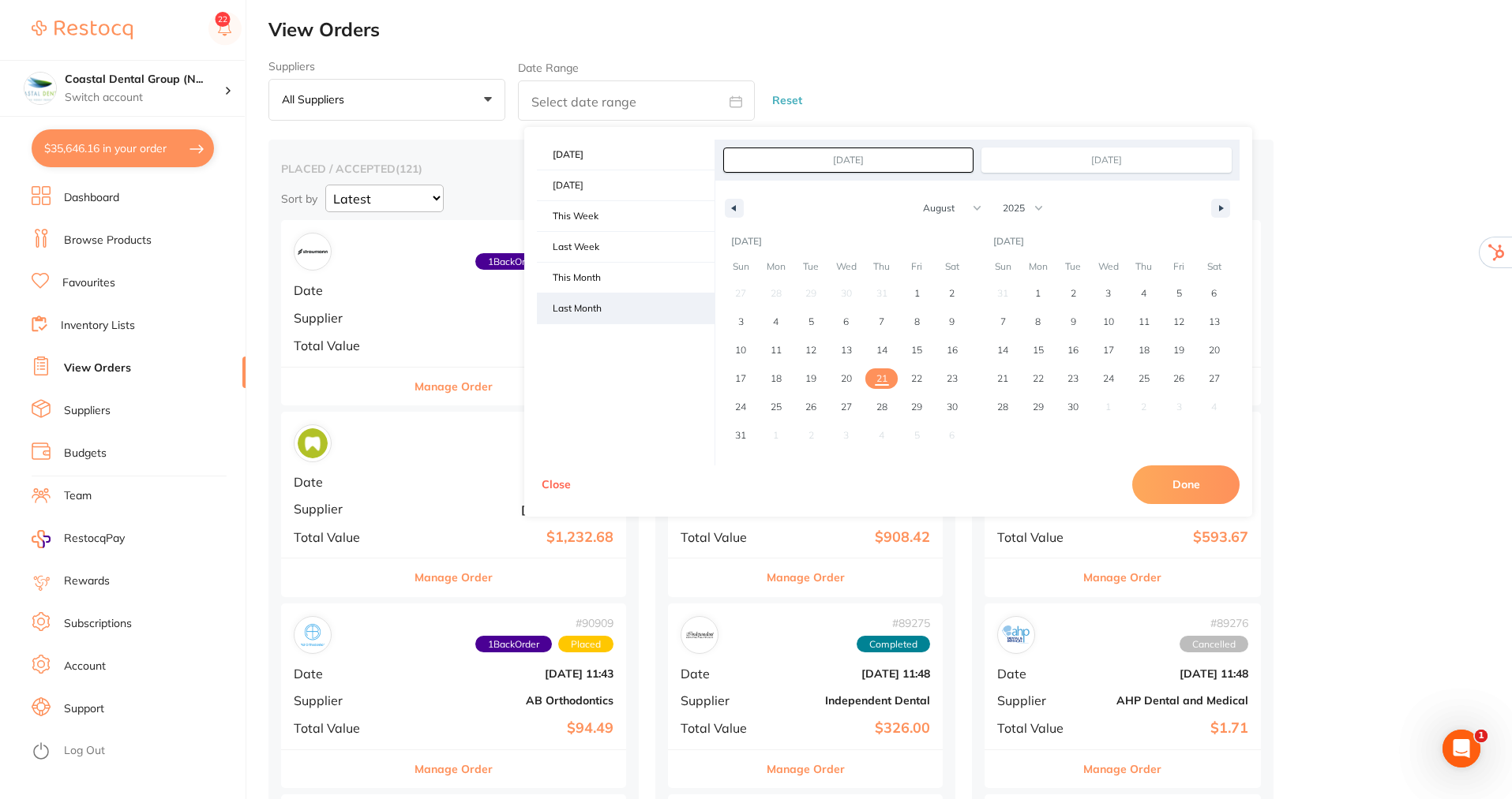
click at [592, 307] on span "Last Month" at bounding box center [626, 308] width 178 height 30
type input "[DATE]"
select select "6"
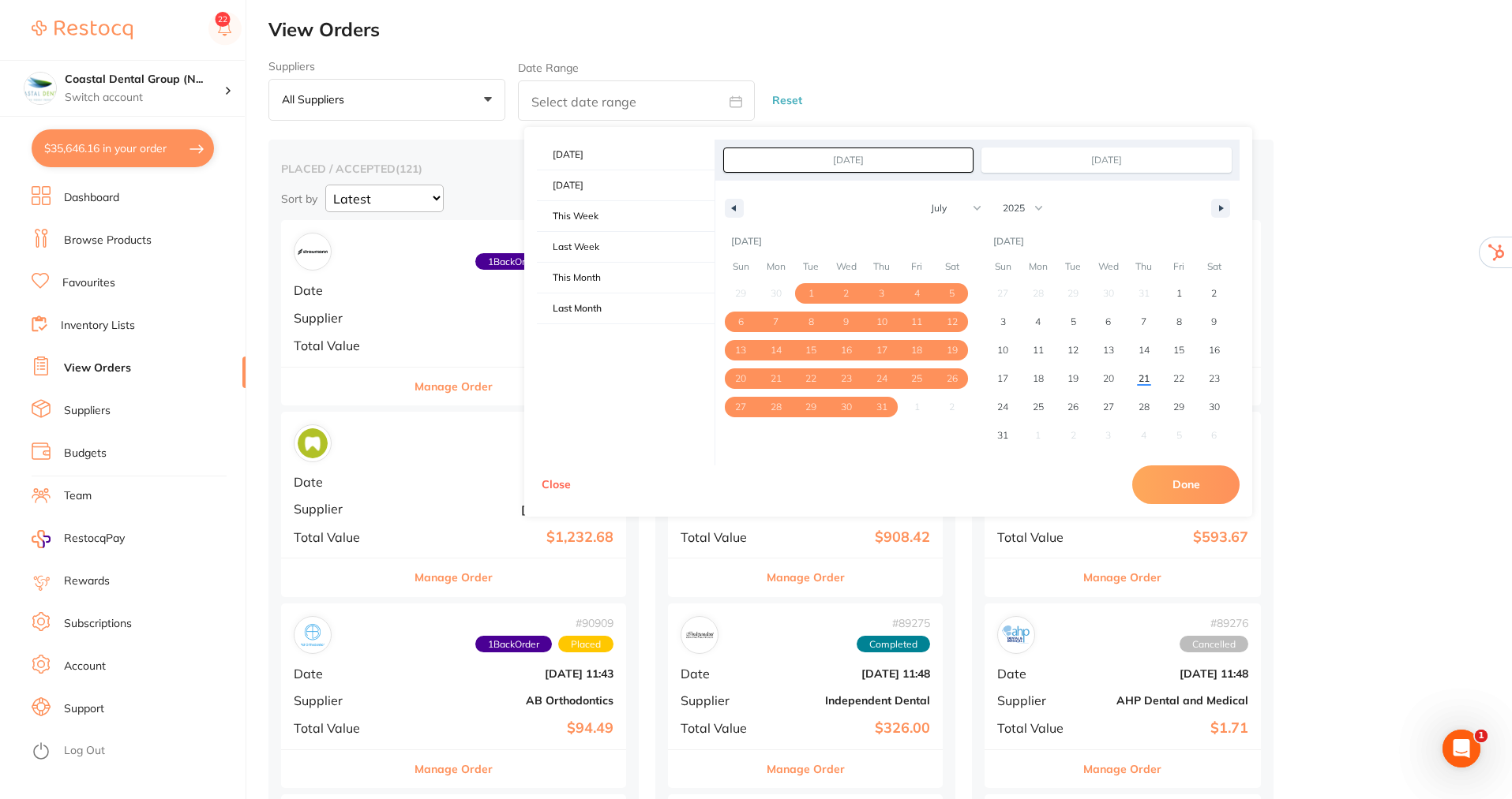
click at [1204, 490] on button "Done" at bounding box center [1186, 484] width 108 height 38
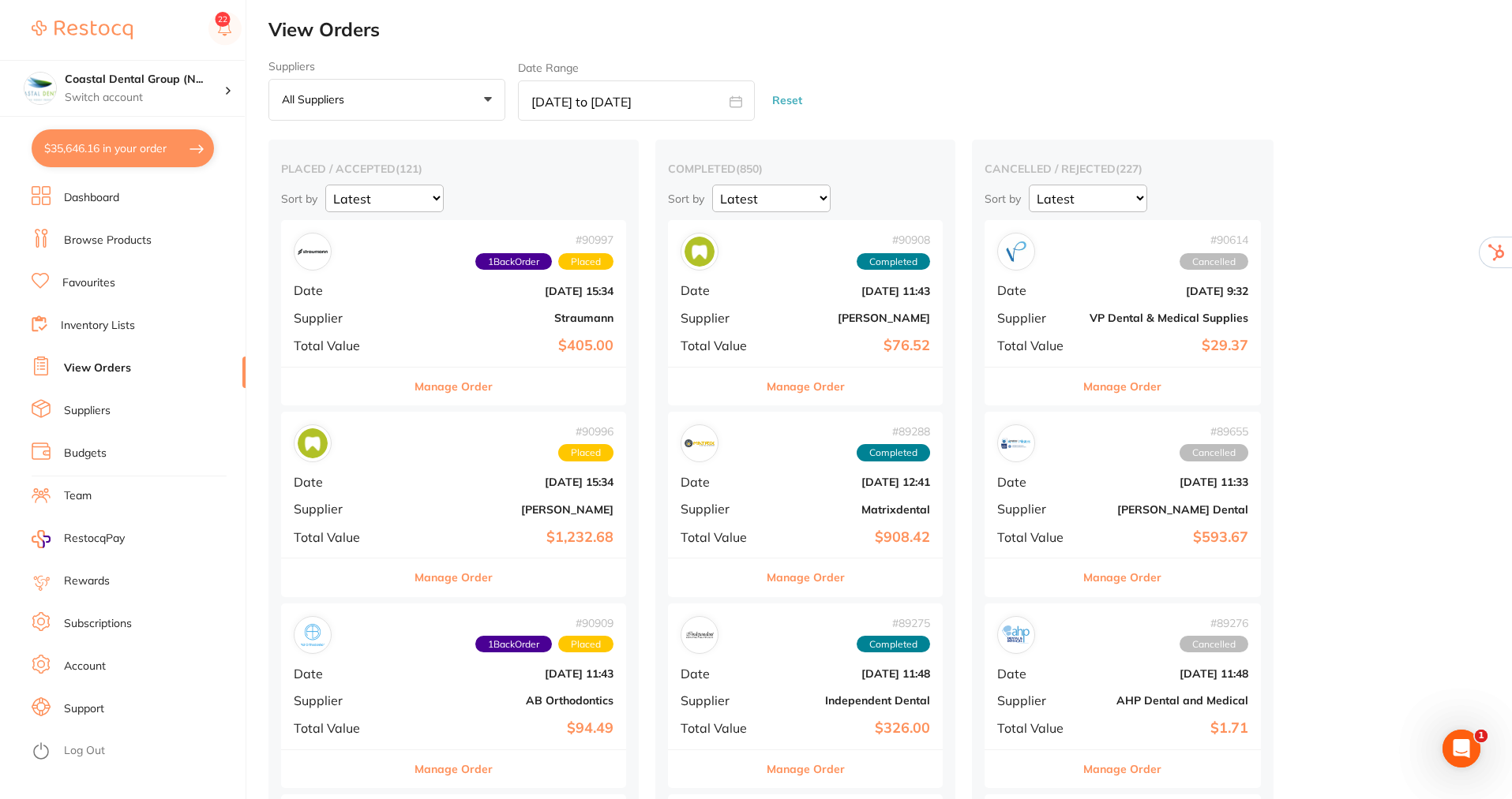
type input "[DATE] to [DATE]"
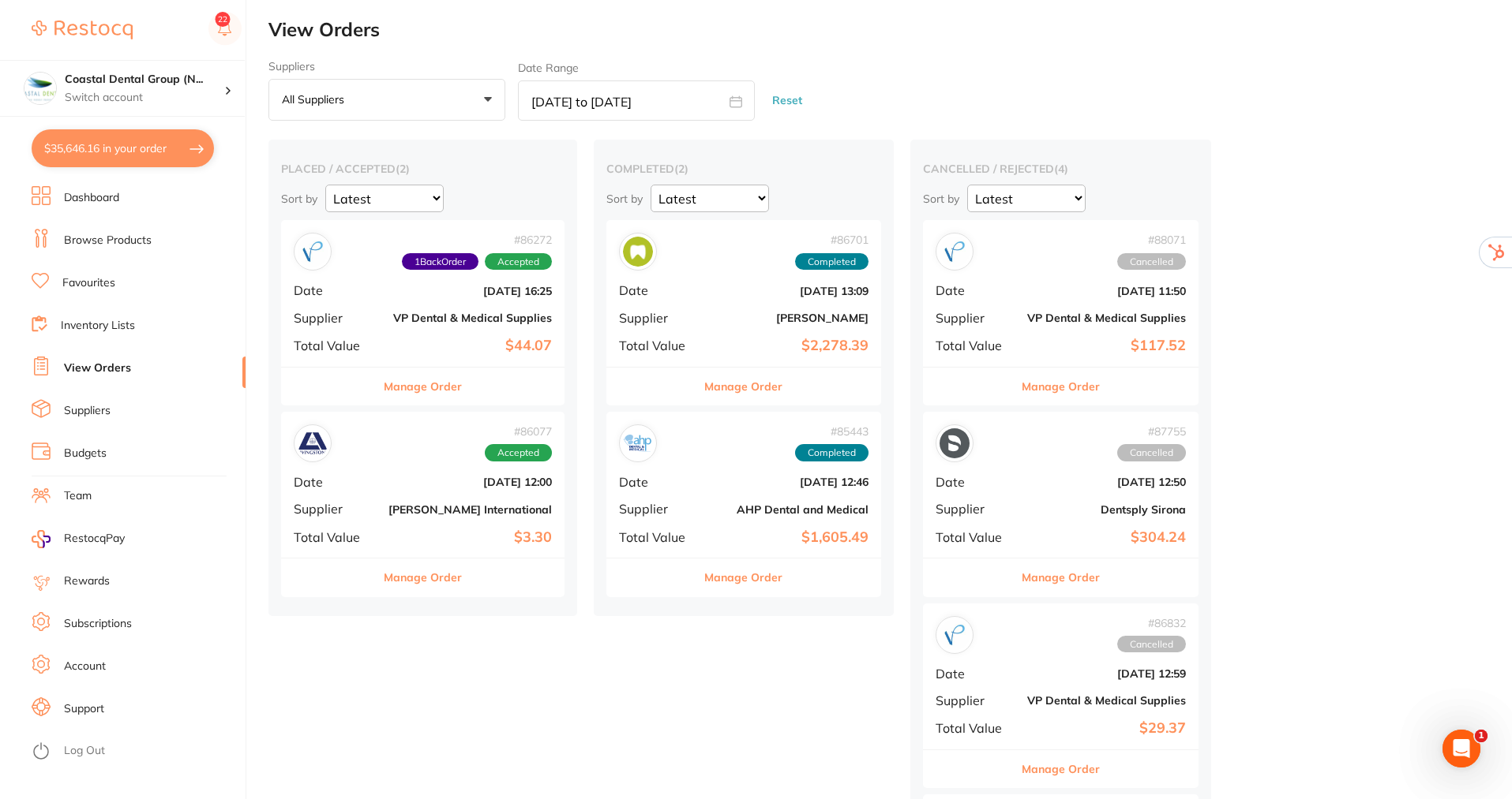
click at [89, 194] on link "Dashboard" at bounding box center [92, 198] width 55 height 16
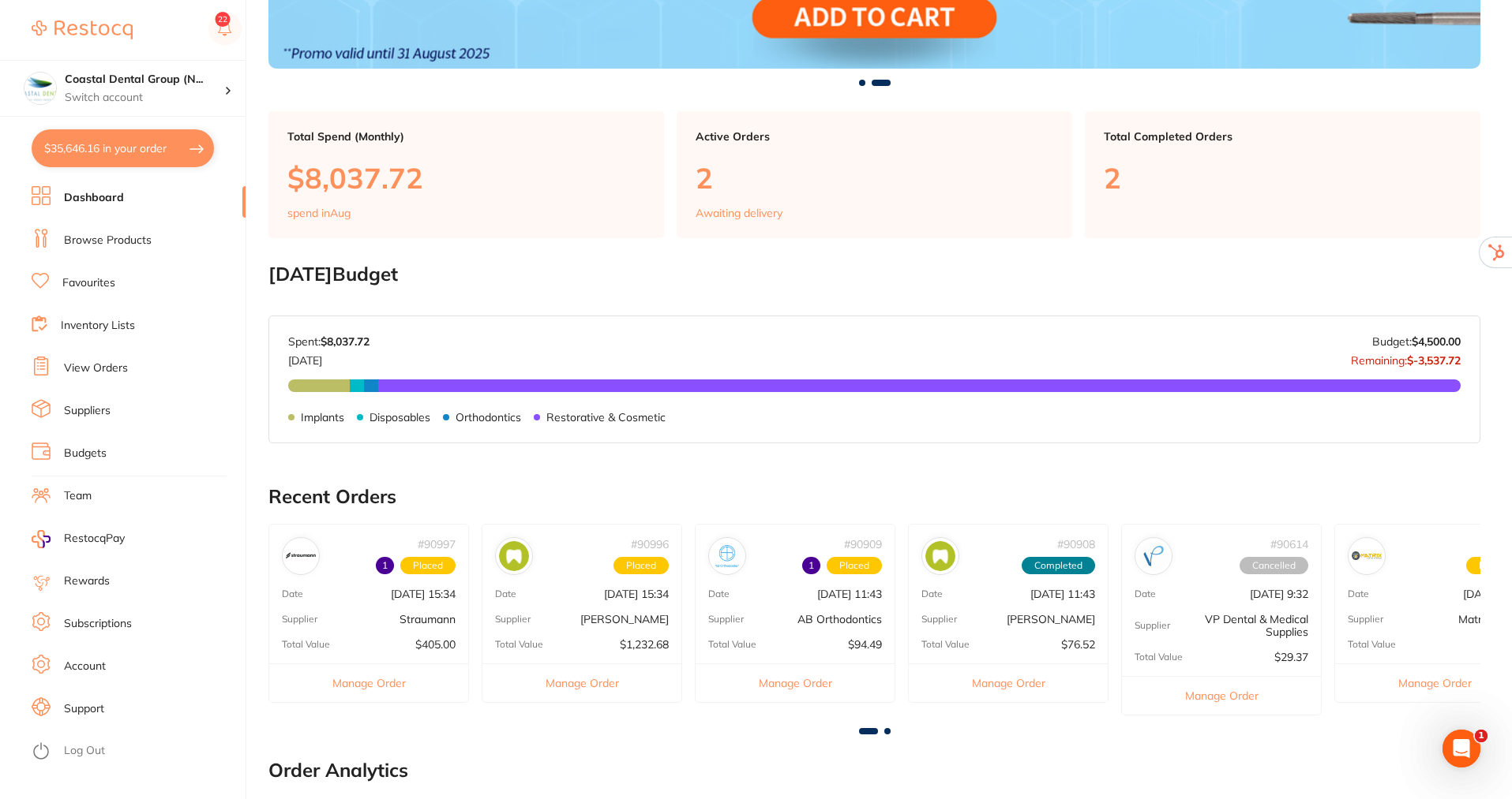
scroll to position [158, 0]
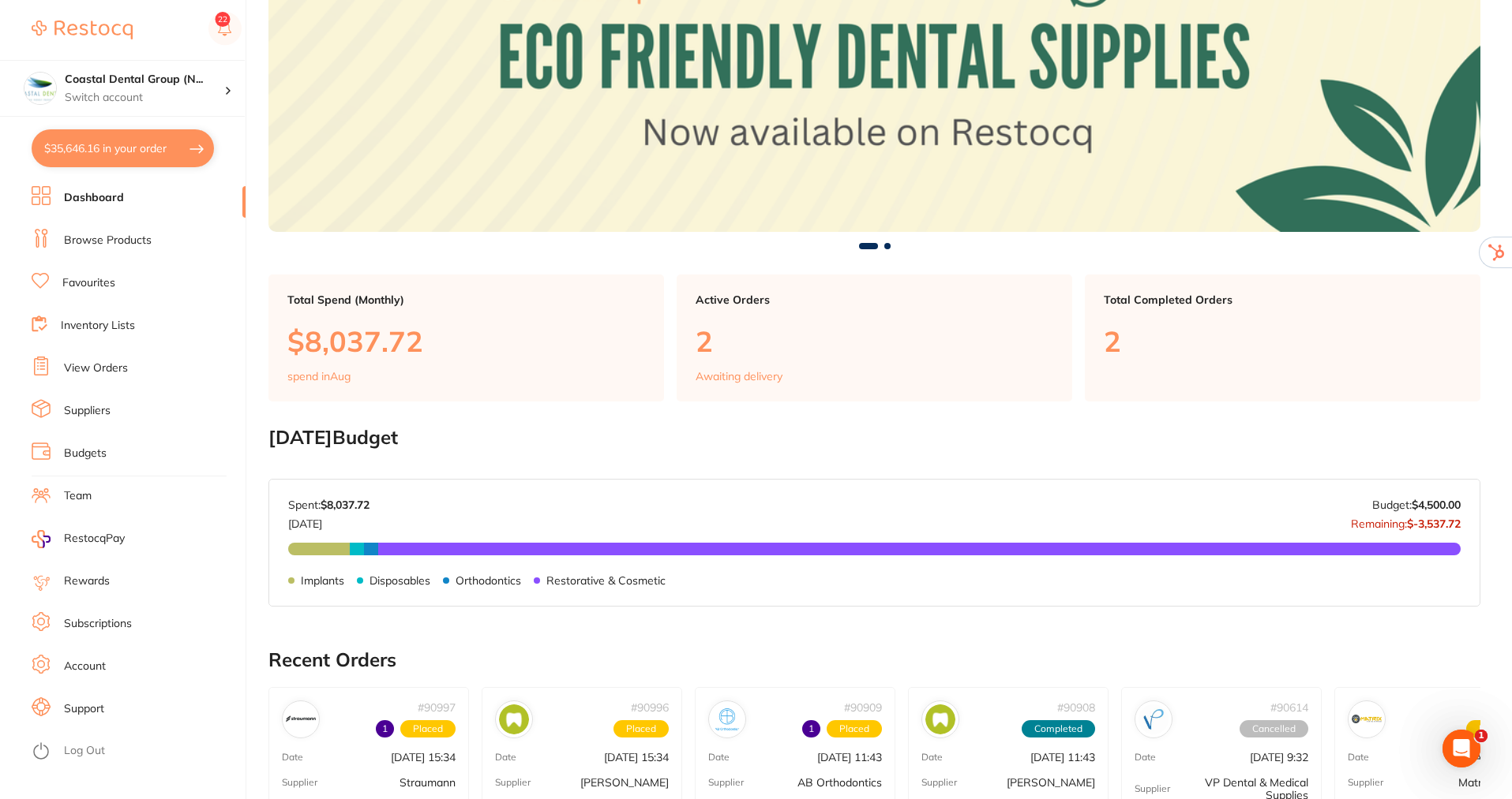
click at [96, 360] on link "View Orders" at bounding box center [96, 368] width 64 height 16
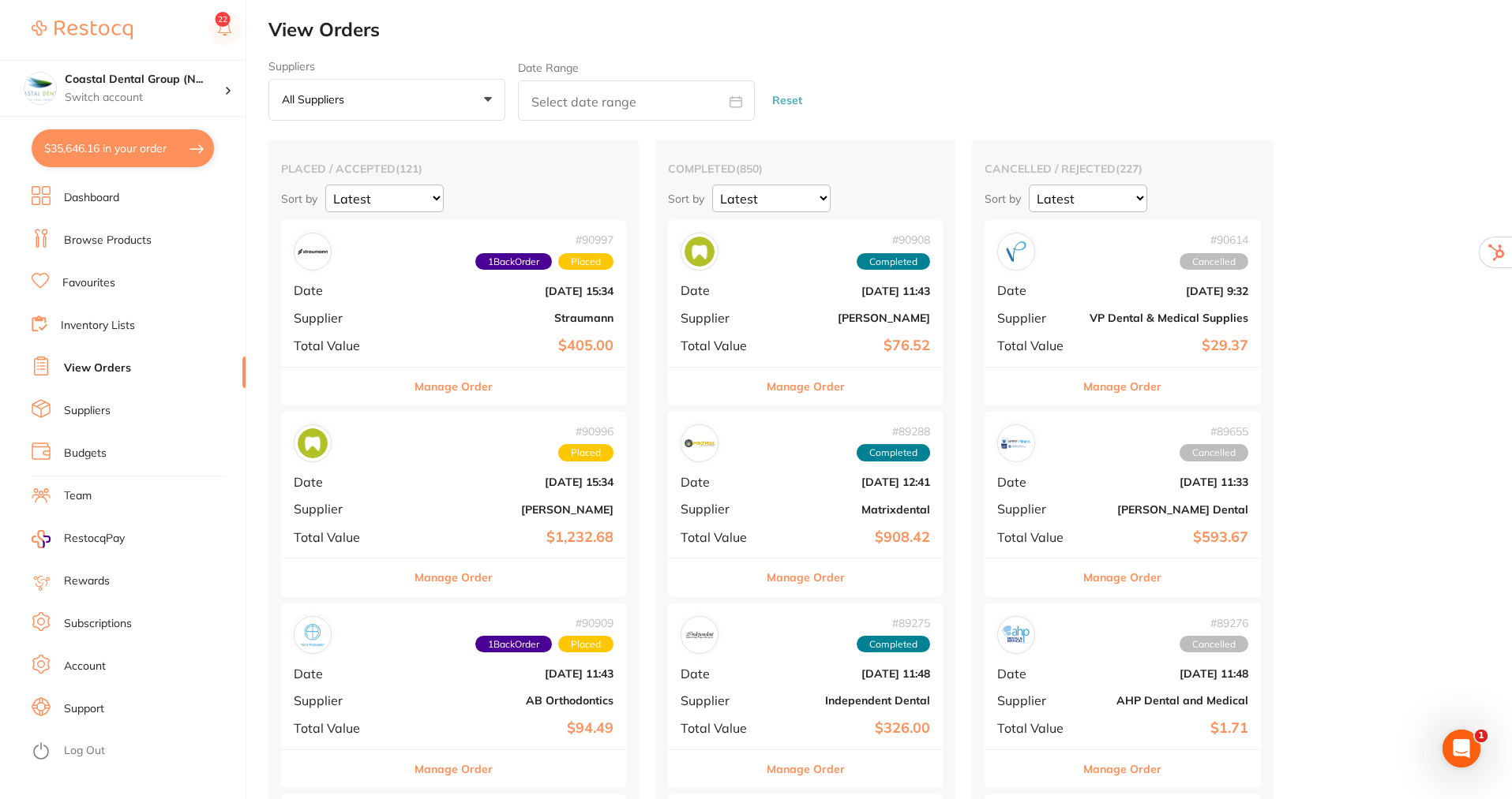
click at [105, 618] on link "Subscriptions" at bounding box center [98, 624] width 68 height 16
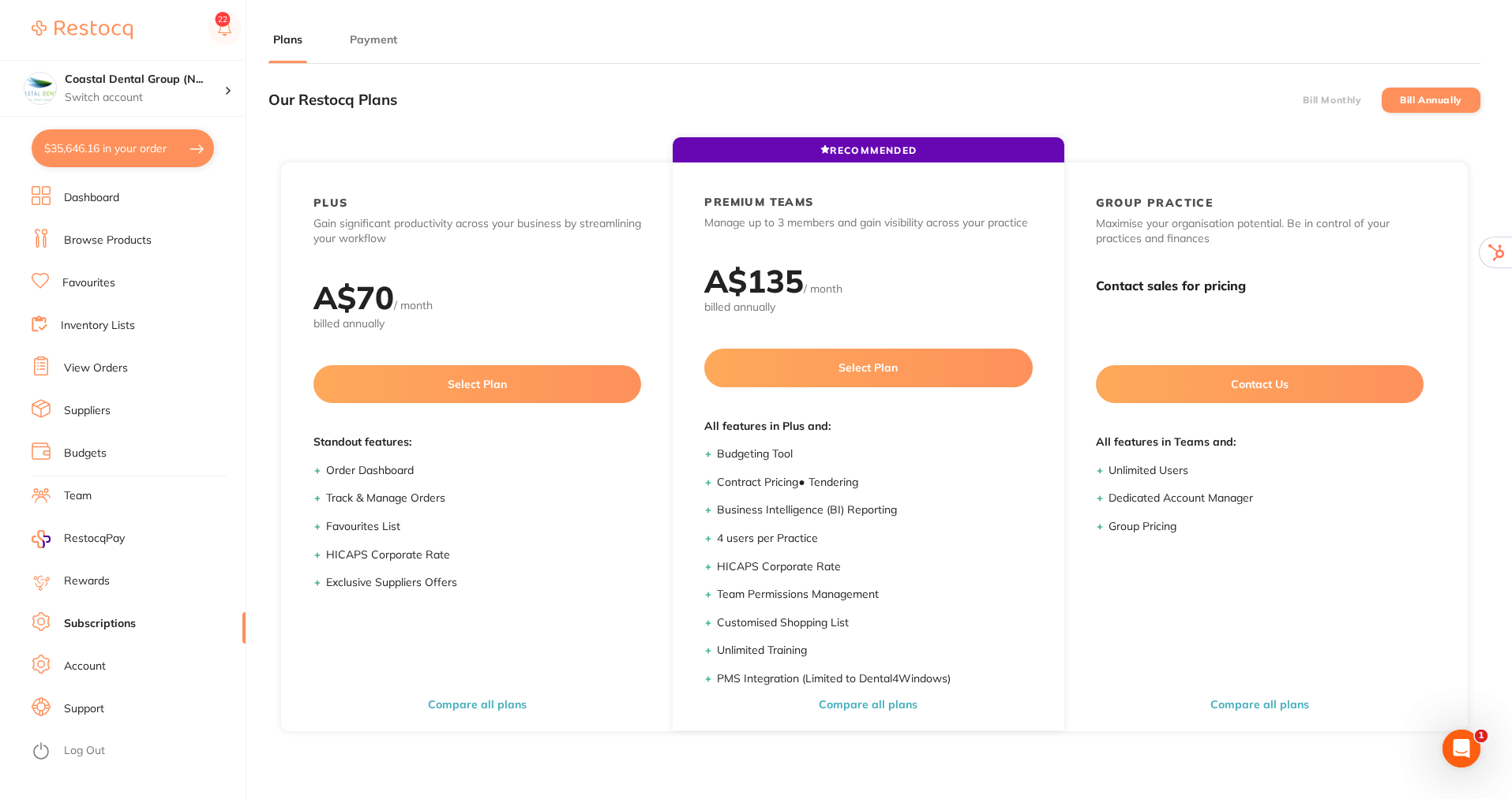
click at [1314, 95] on label "Bill Monthly" at bounding box center [1332, 100] width 59 height 11
click at [1303, 100] on input "Bill Monthly" at bounding box center [1303, 100] width 0 height 0
click at [1434, 96] on label "Bill Annually" at bounding box center [1431, 100] width 62 height 11
click at [1400, 100] on input "Bill Annually" at bounding box center [1400, 100] width 0 height 0
click at [385, 33] on button "Payment" at bounding box center [373, 40] width 57 height 15
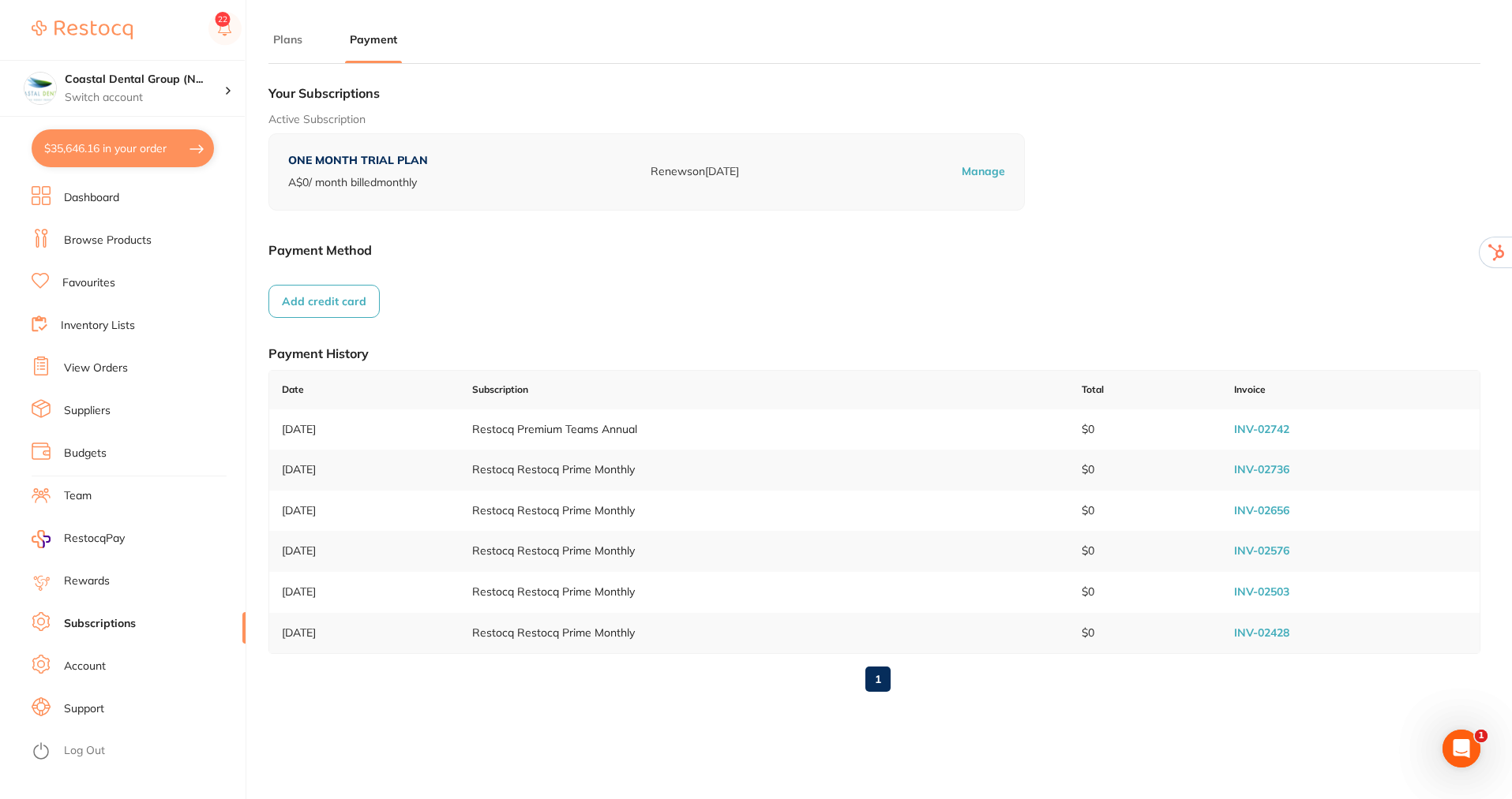
click at [278, 34] on button "Plans" at bounding box center [287, 40] width 39 height 15
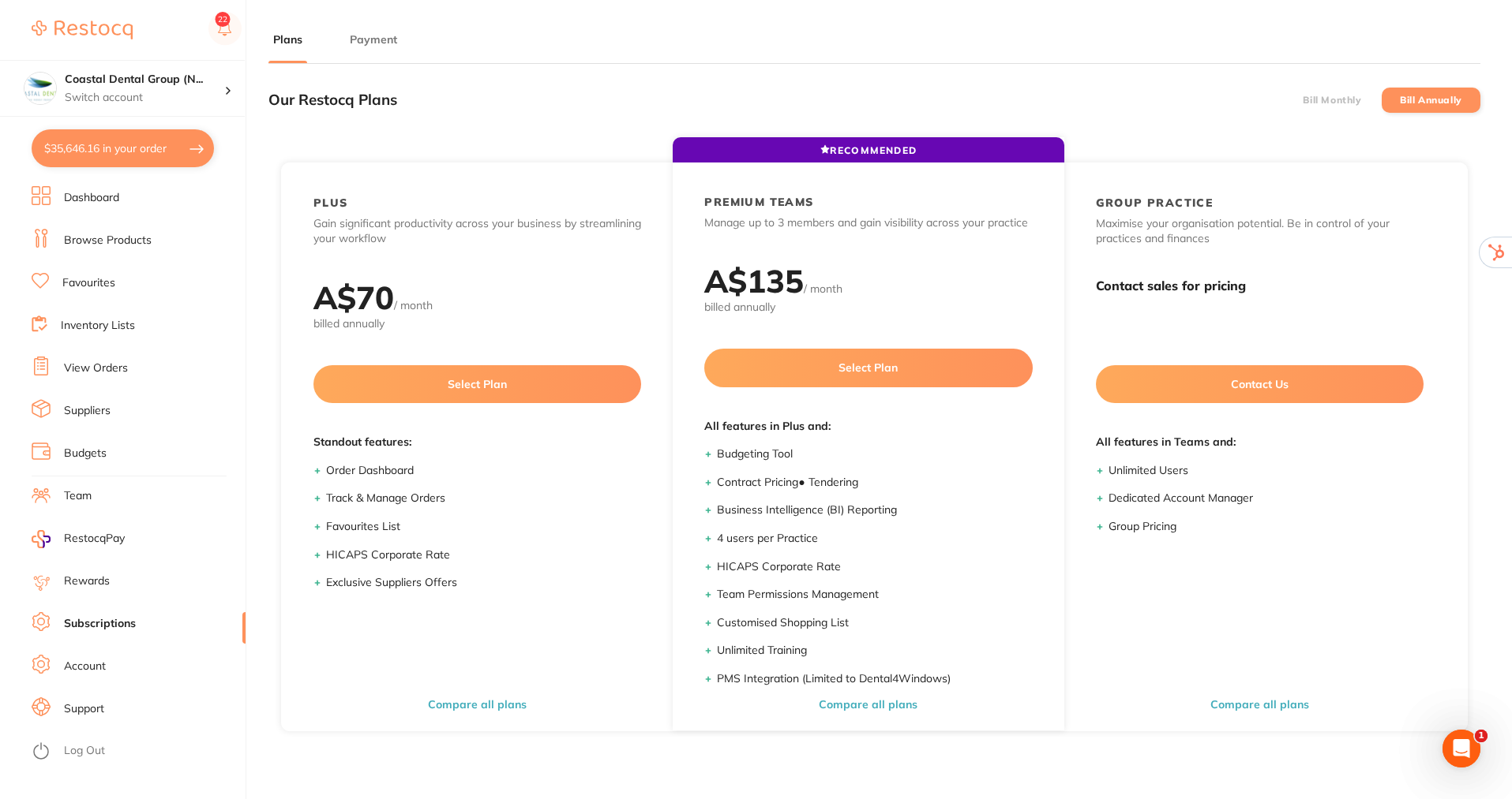
click at [365, 40] on button "Payment" at bounding box center [373, 40] width 57 height 15
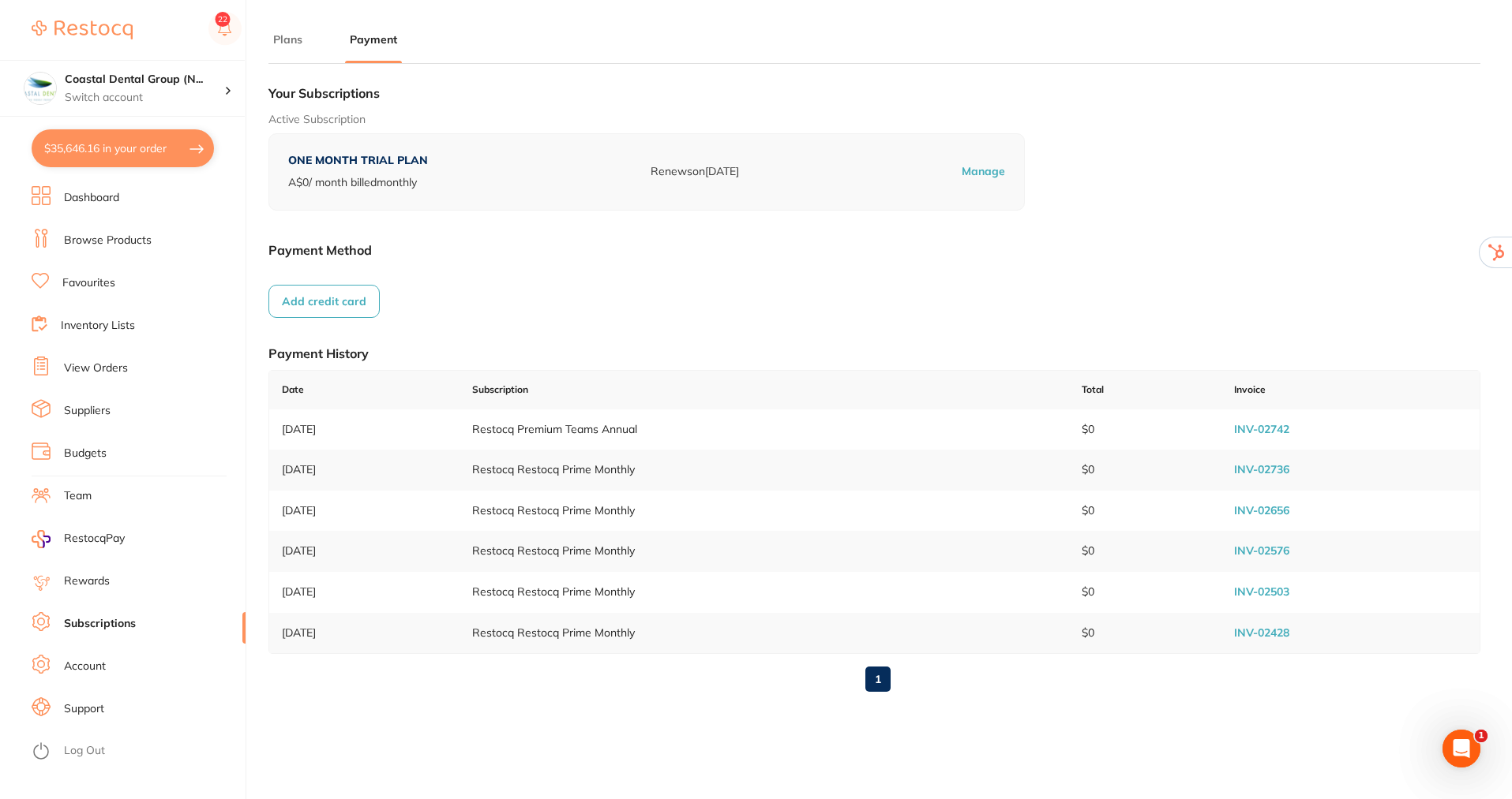
click at [107, 537] on span "RestocqPay" at bounding box center [94, 539] width 61 height 16
click at [100, 665] on link "Account" at bounding box center [85, 667] width 42 height 16
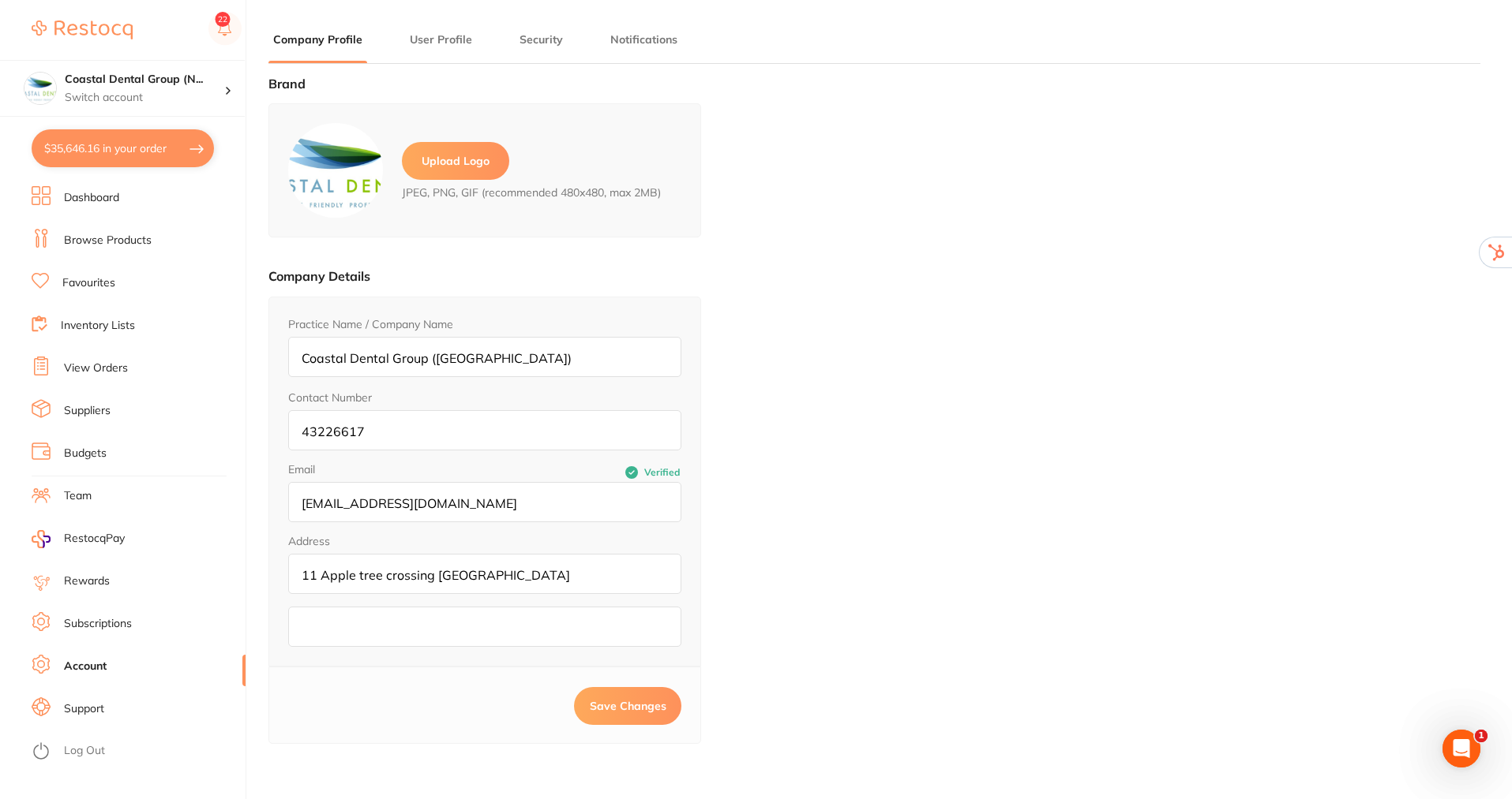
type input "[PERSON_NAME]"
type input "43226617"
type input "[EMAIL_ADDRESS][DOMAIN_NAME]"
click at [545, 40] on button "Security" at bounding box center [541, 40] width 53 height 15
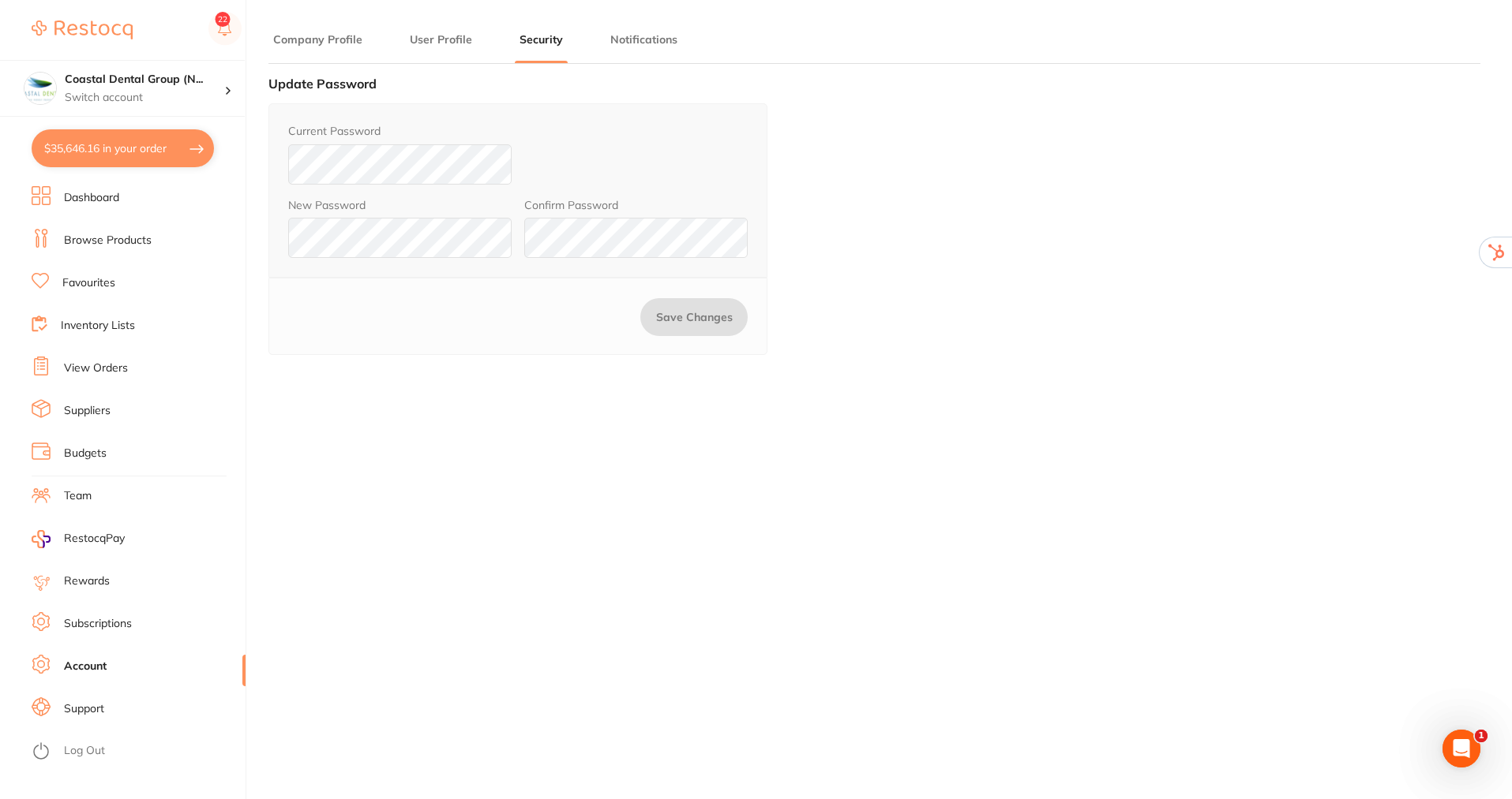
click at [618, 43] on button "Notifications" at bounding box center [644, 40] width 77 height 15
